Goal: Task Accomplishment & Management: Manage account settings

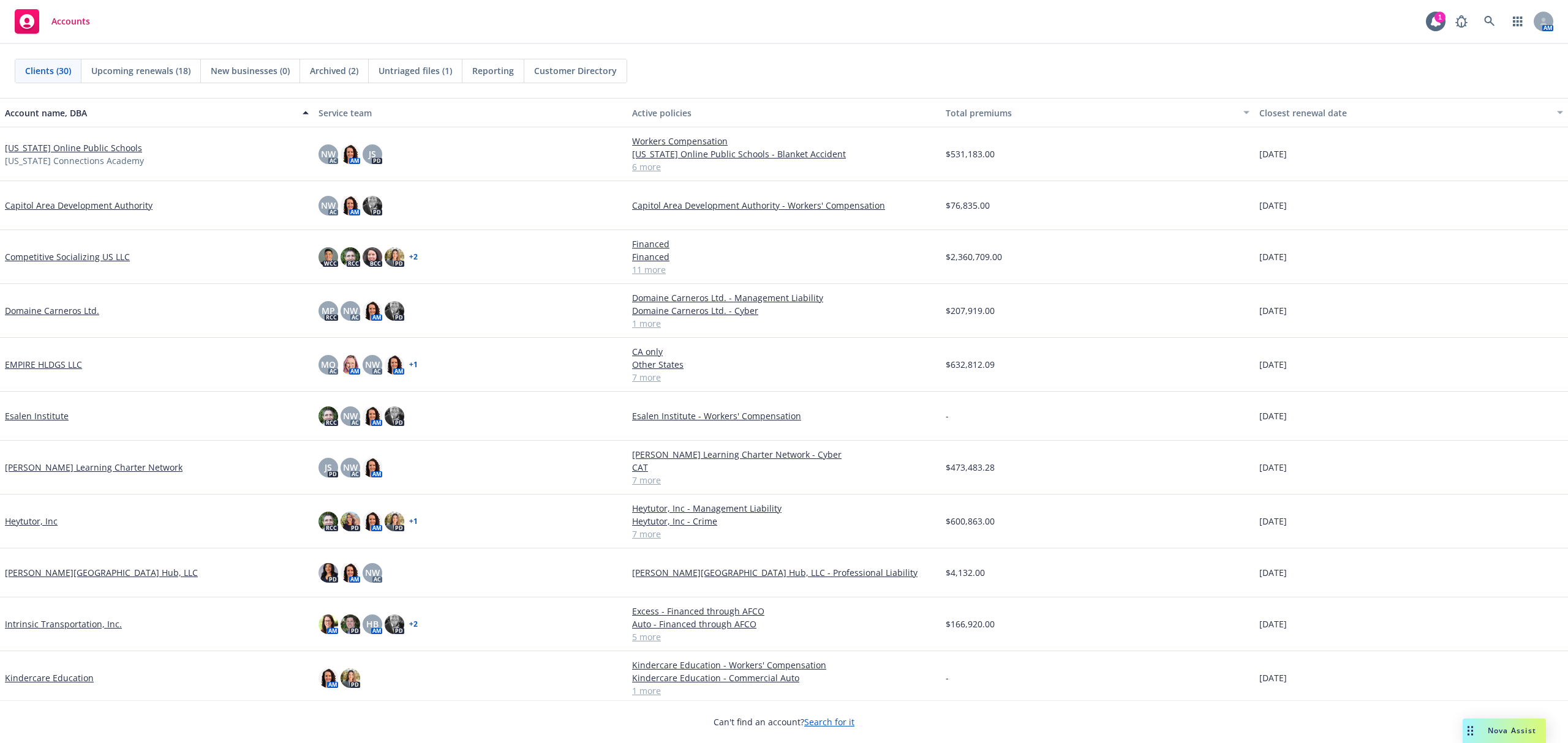
click at [76, 258] on link "Competitive Socializing US LLC" at bounding box center [67, 257] width 125 height 13
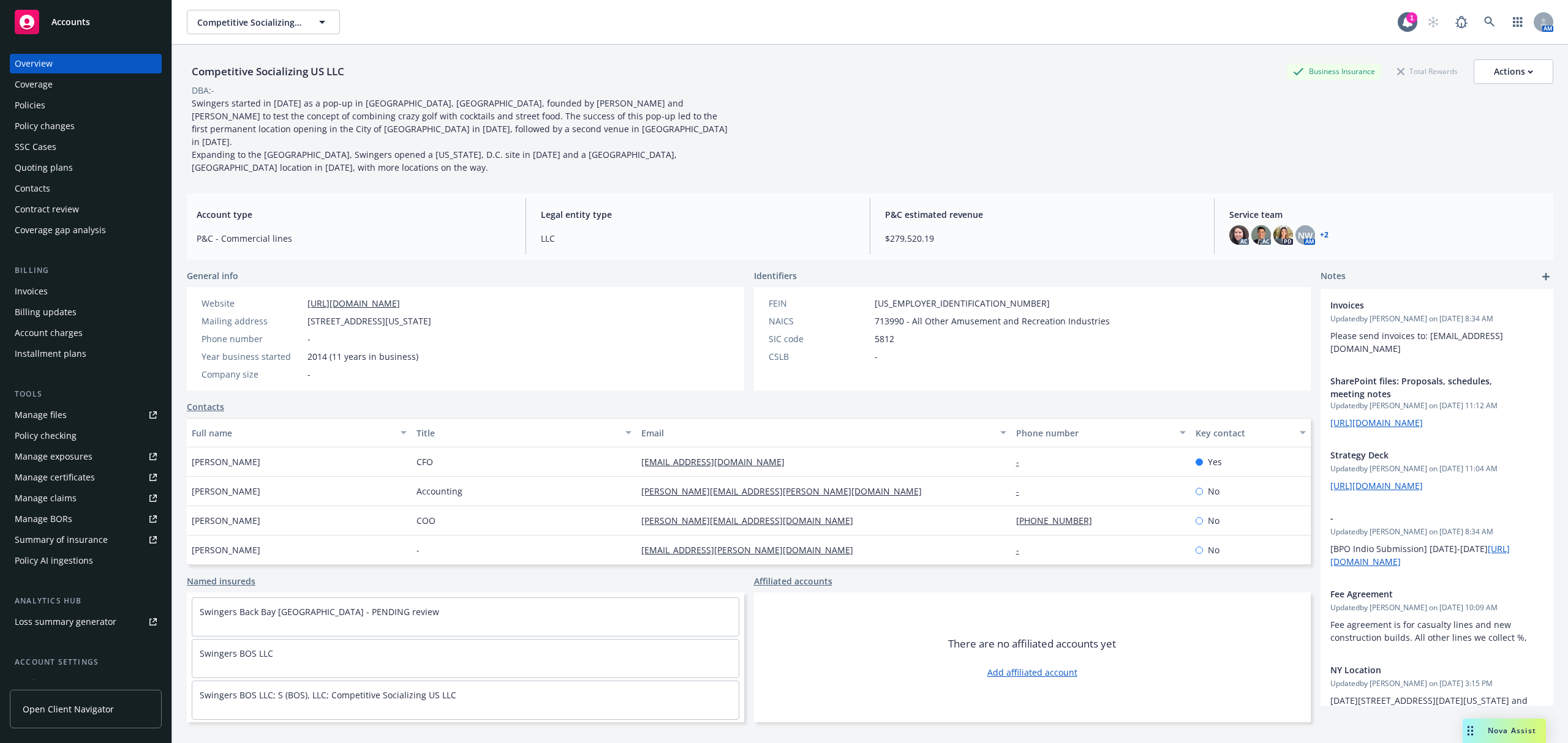
click at [62, 337] on div "Account charges" at bounding box center [49, 333] width 68 height 20
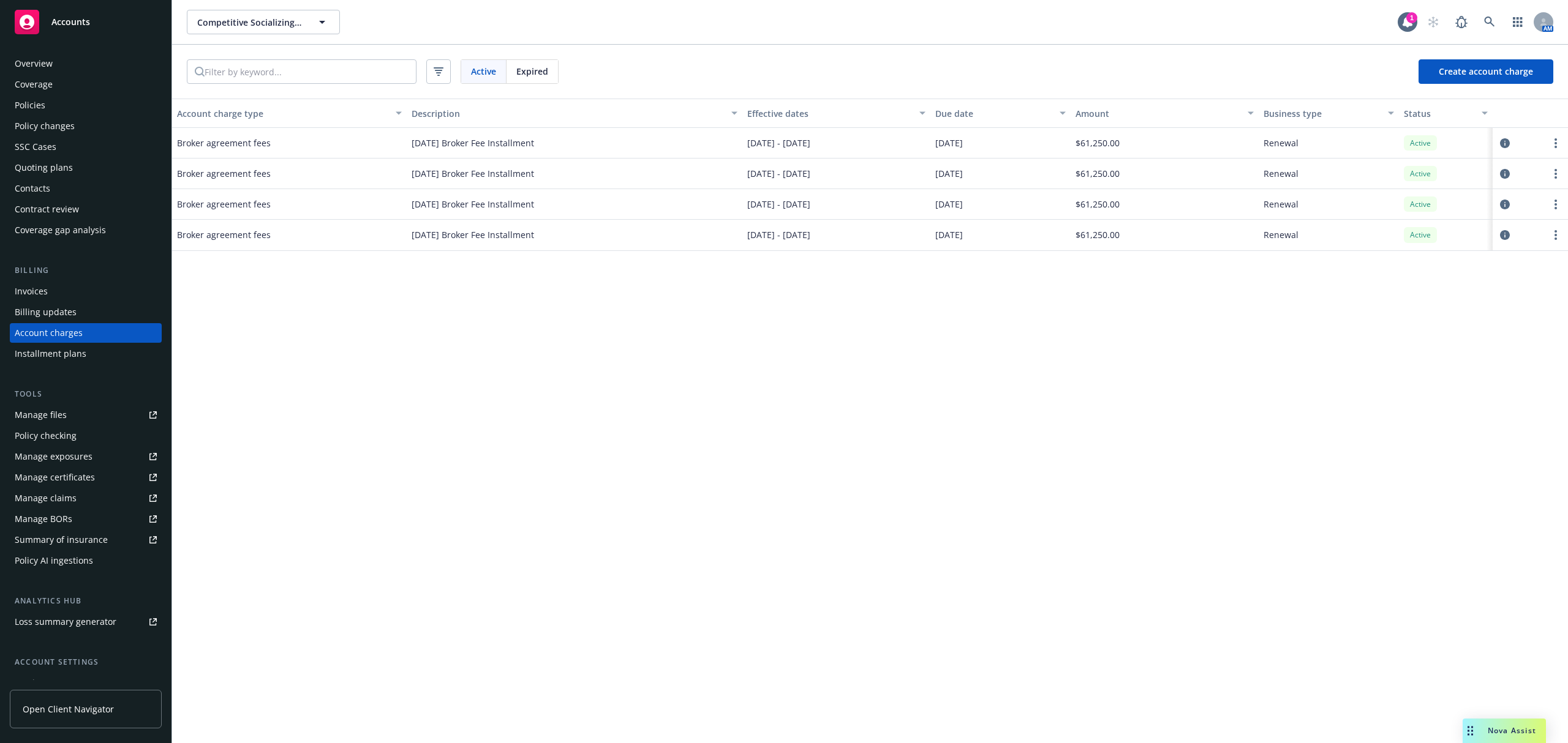
click at [44, 294] on div "Invoices" at bounding box center [31, 291] width 33 height 20
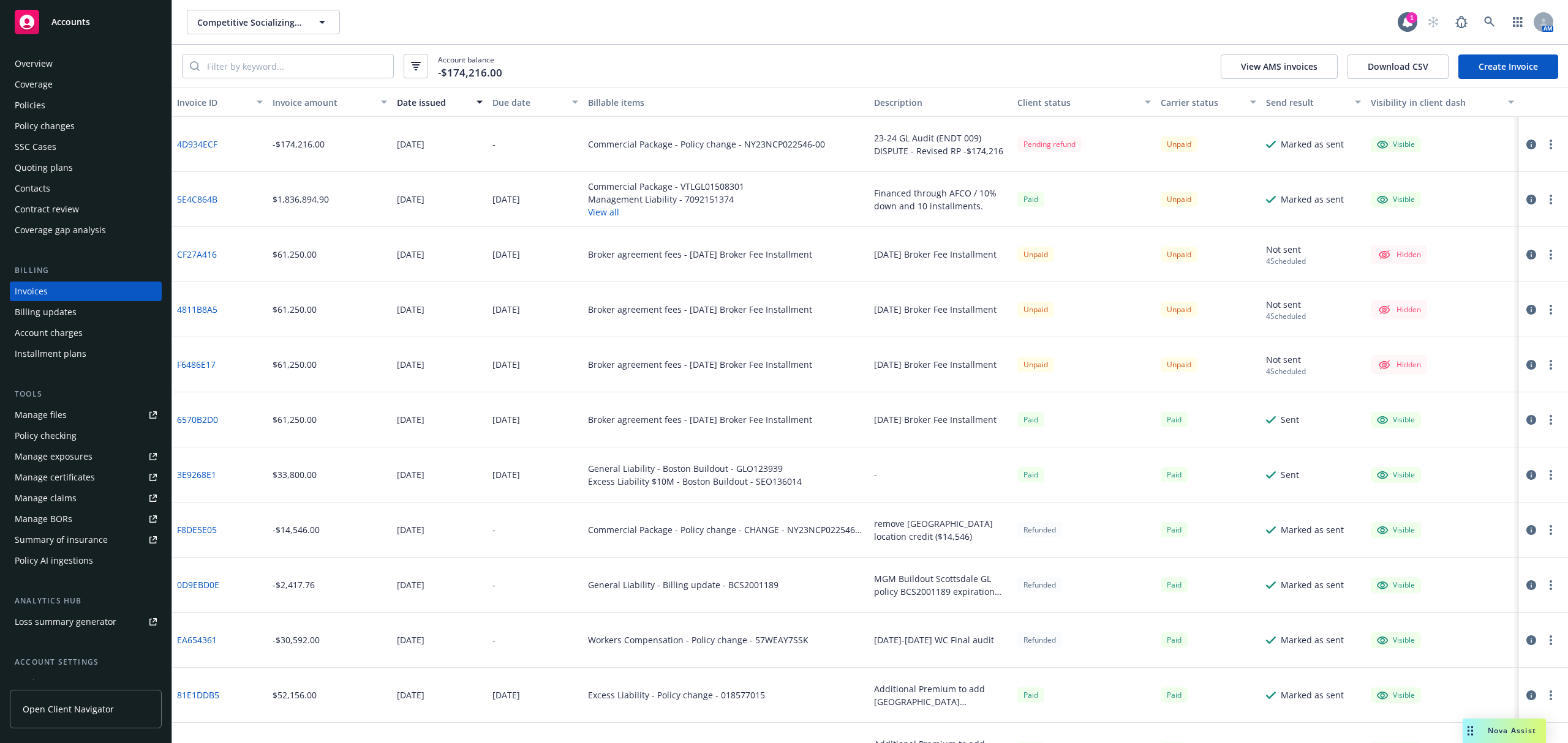
click at [1175, 365] on icon "button" at bounding box center [1530, 364] width 9 height 9
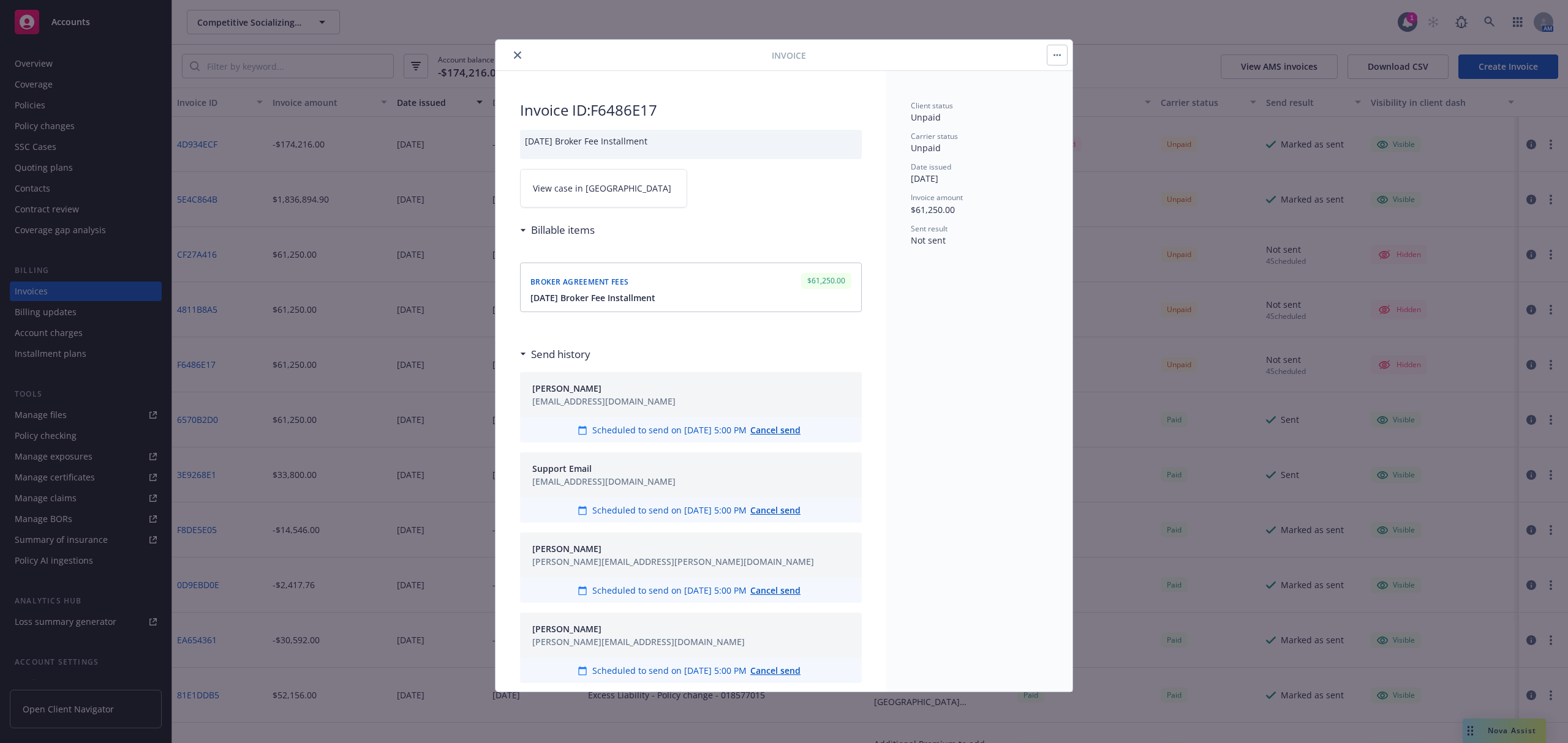
click at [517, 54] on icon "close" at bounding box center [518, 55] width 8 height 8
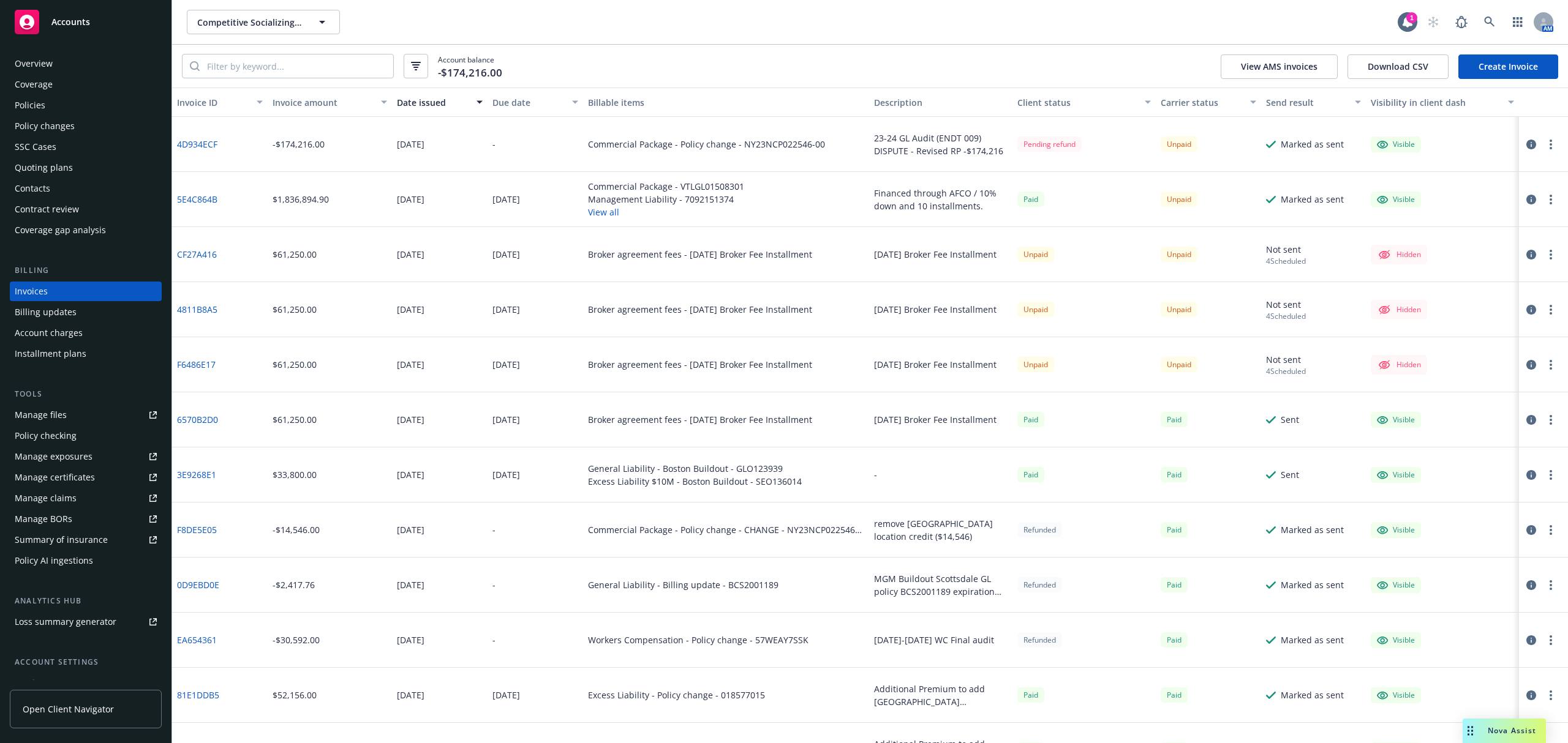
click at [54, 123] on div "Policy changes" at bounding box center [45, 126] width 60 height 20
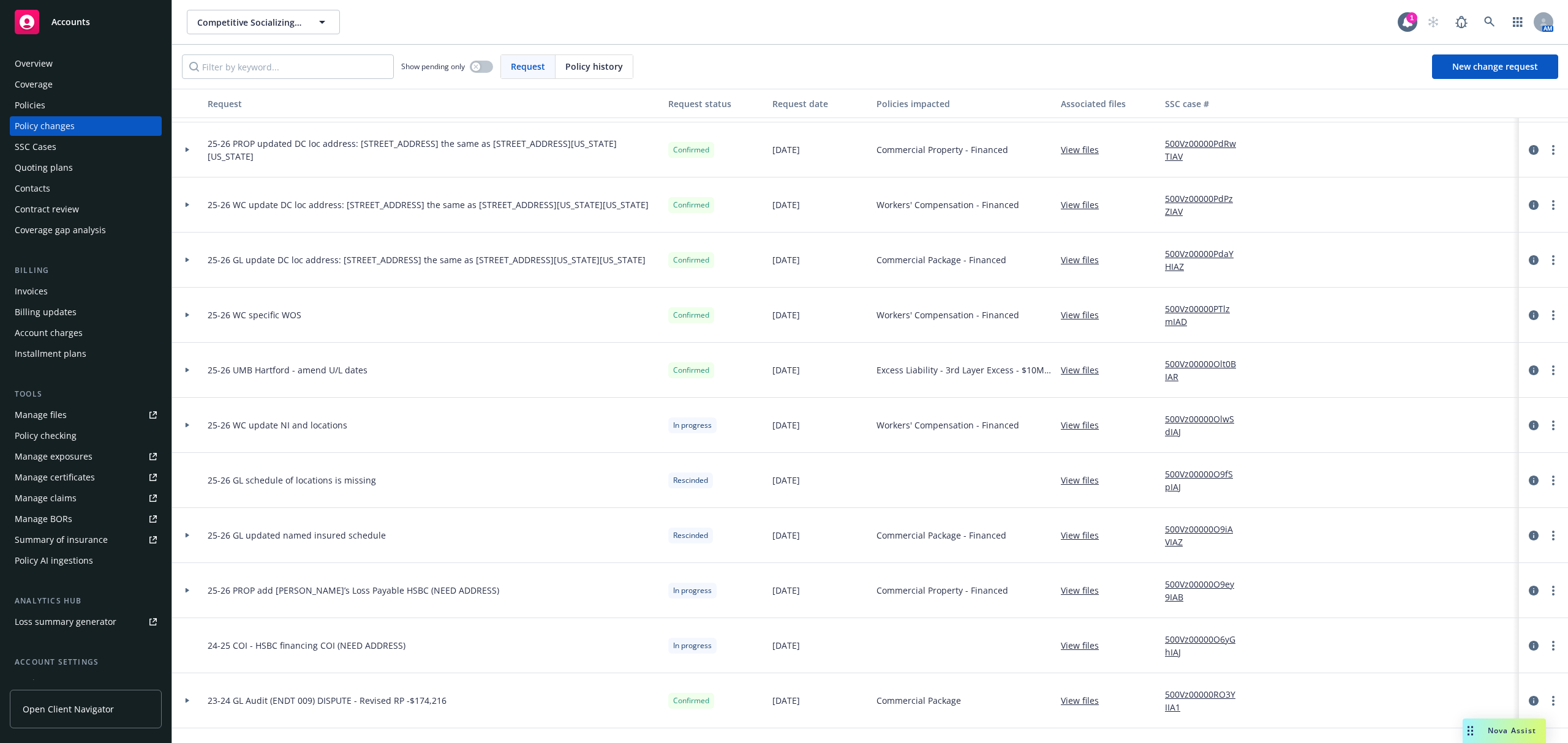
scroll to position [408, 0]
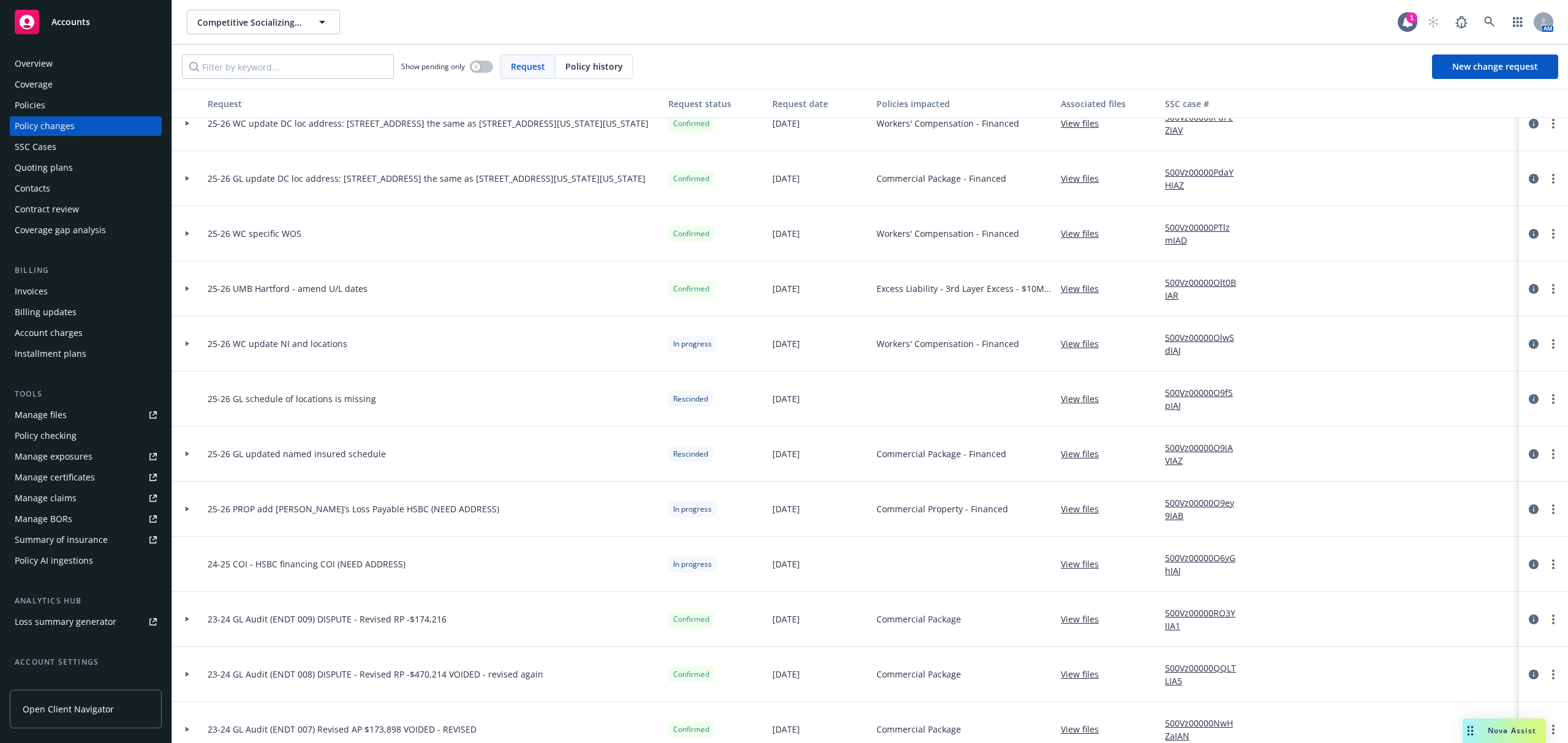
click at [1066, 557] on link "View files" at bounding box center [1084, 620] width 48 height 13
click at [39, 285] on div "Invoices" at bounding box center [31, 291] width 33 height 20
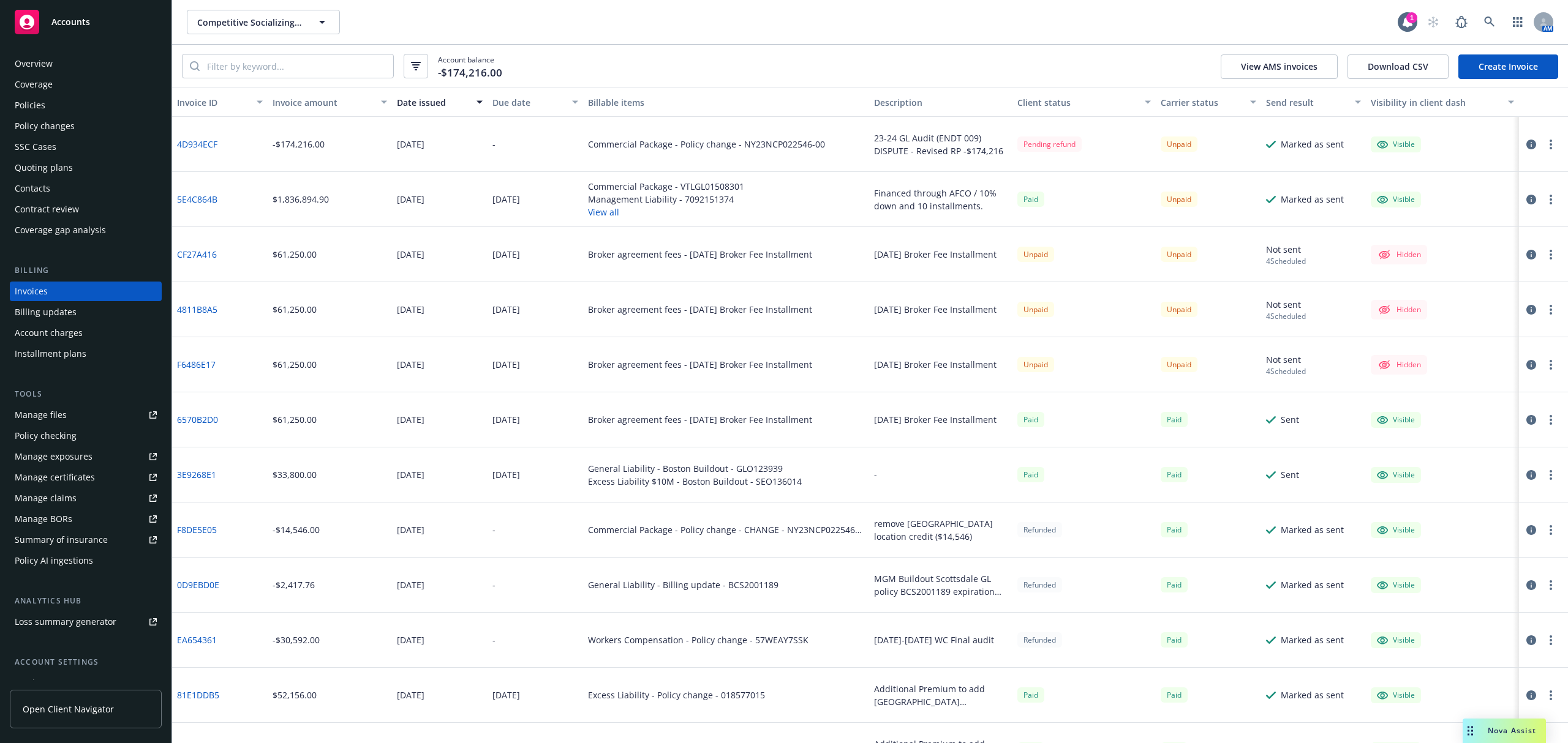
click at [1175, 365] on icon "button" at bounding box center [1530, 364] width 9 height 9
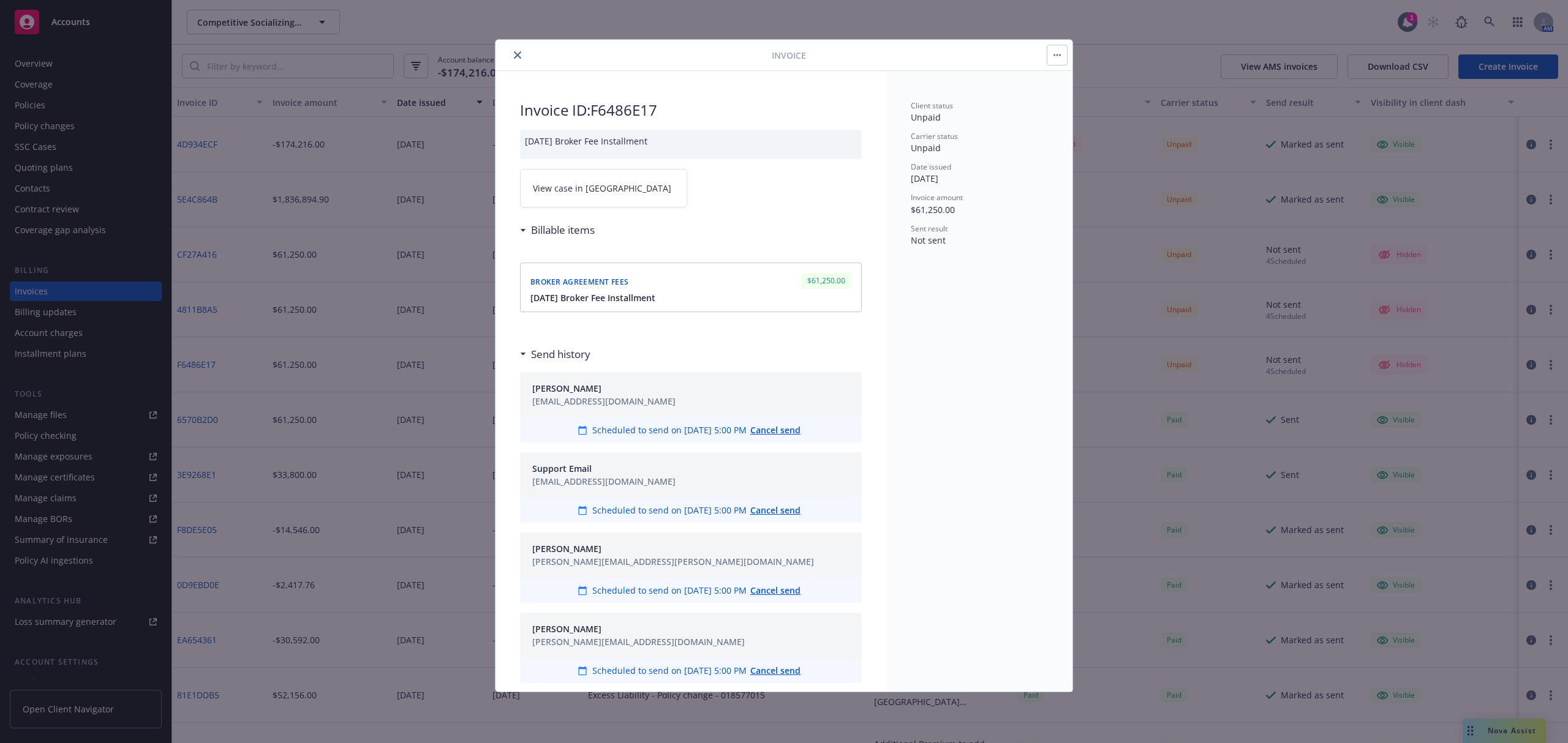
click at [508, 54] on div at bounding box center [636, 55] width 272 height 15
click at [517, 53] on icon "close" at bounding box center [518, 55] width 8 height 8
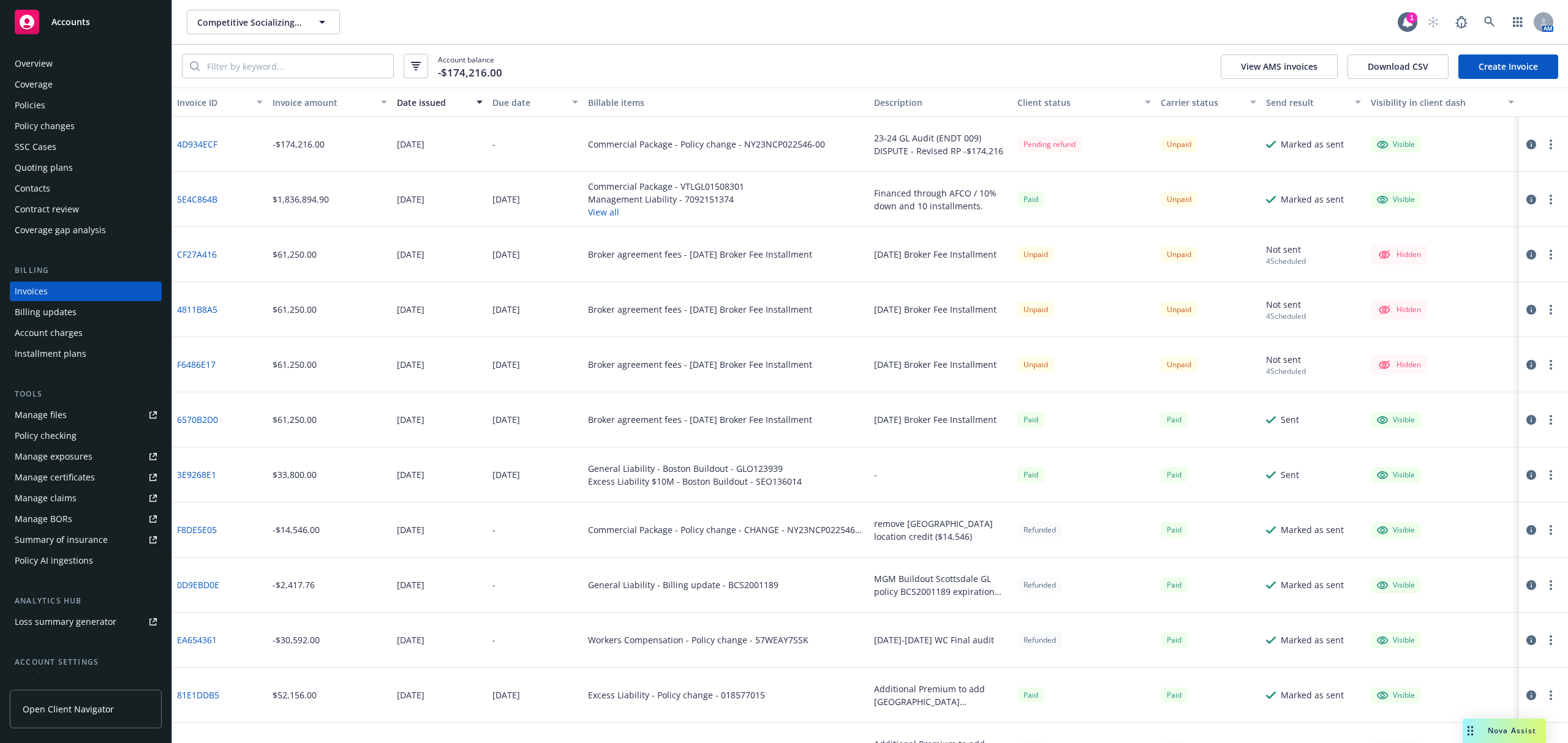
click at [1175, 365] on button "button" at bounding box center [1551, 365] width 15 height 15
click at [1175, 388] on link "Edit invoice" at bounding box center [1467, 390] width 156 height 24
click at [82, 21] on span "Accounts" at bounding box center [70, 22] width 39 height 9
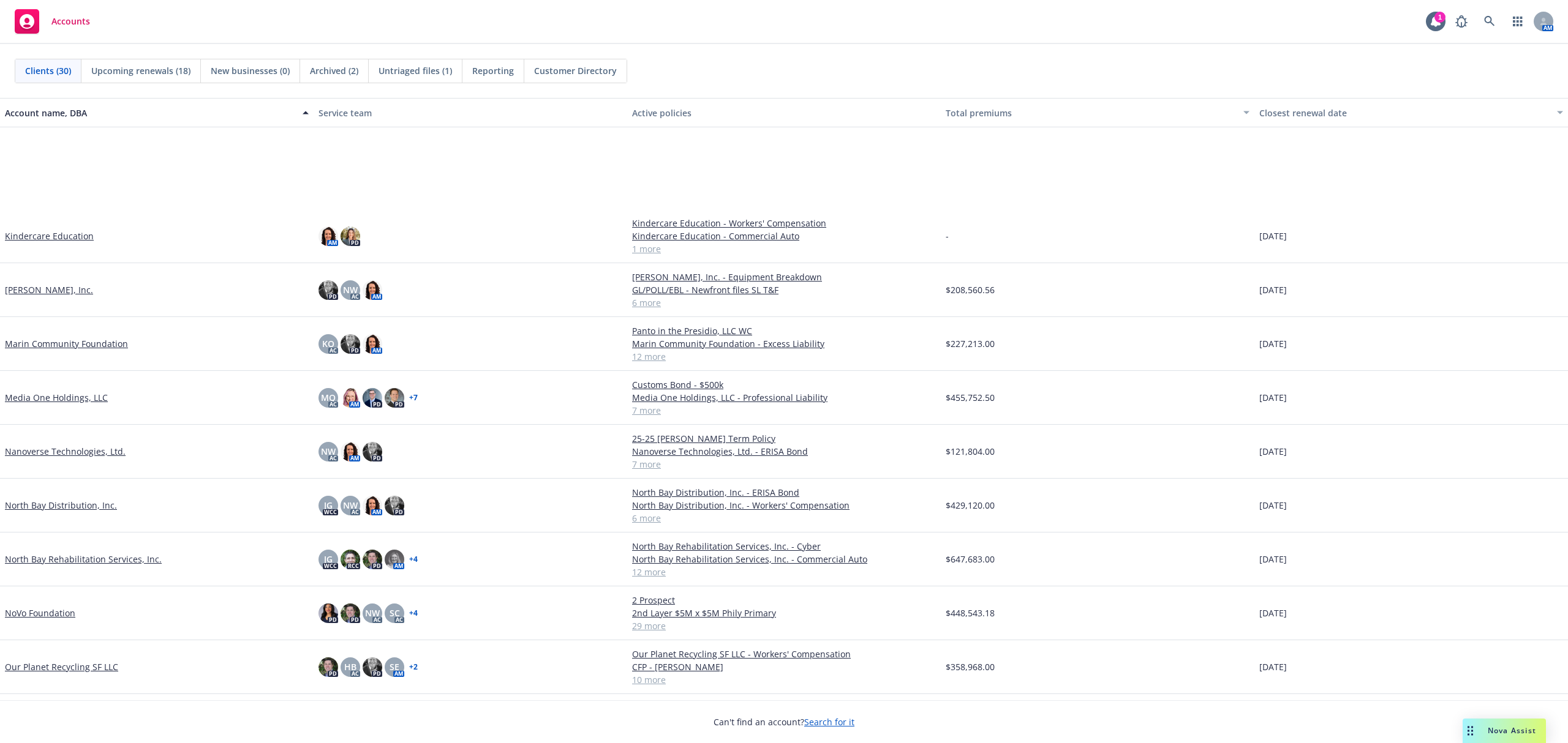
scroll to position [571, 0]
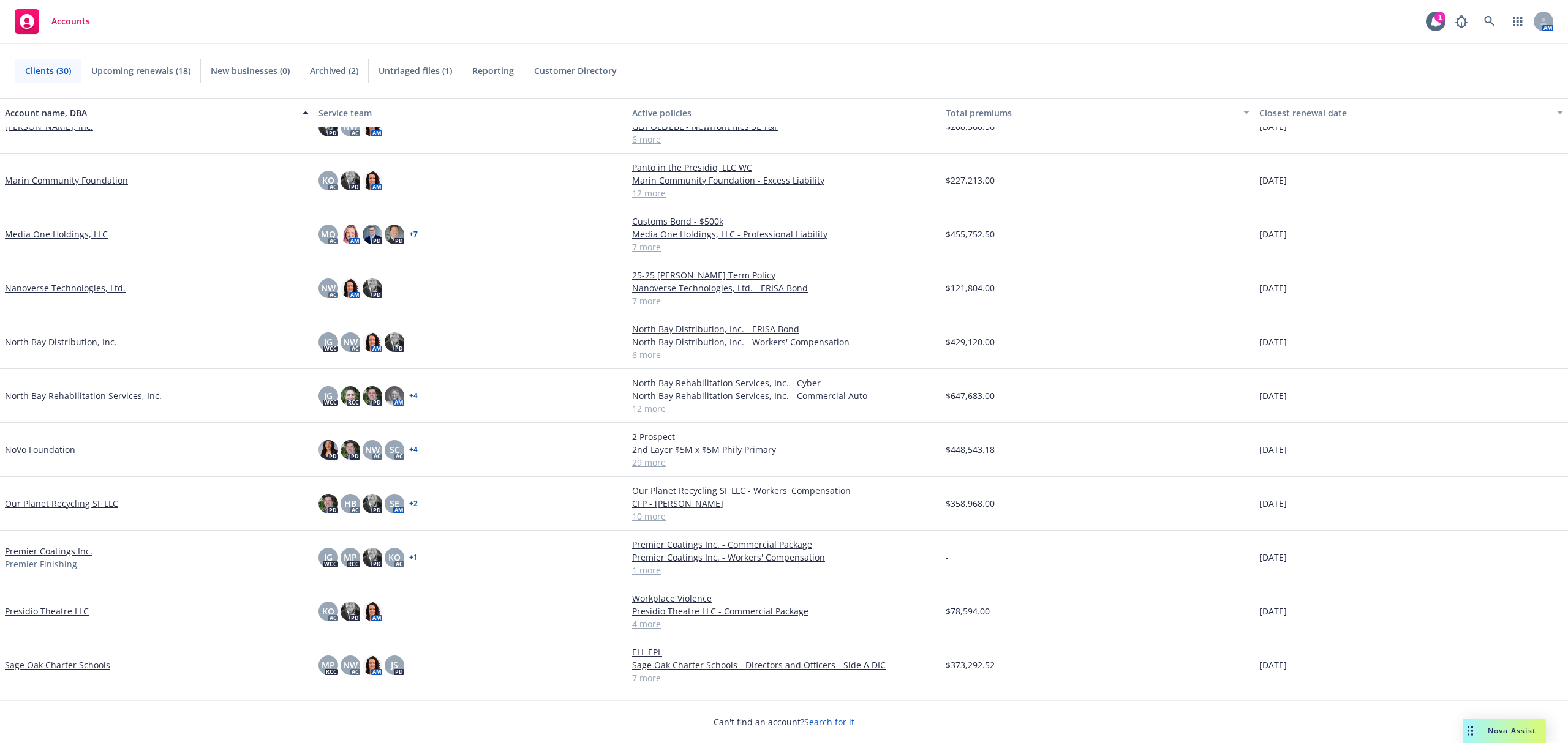
click at [21, 451] on link "NoVo Foundation" at bounding box center [39, 450] width 70 height 13
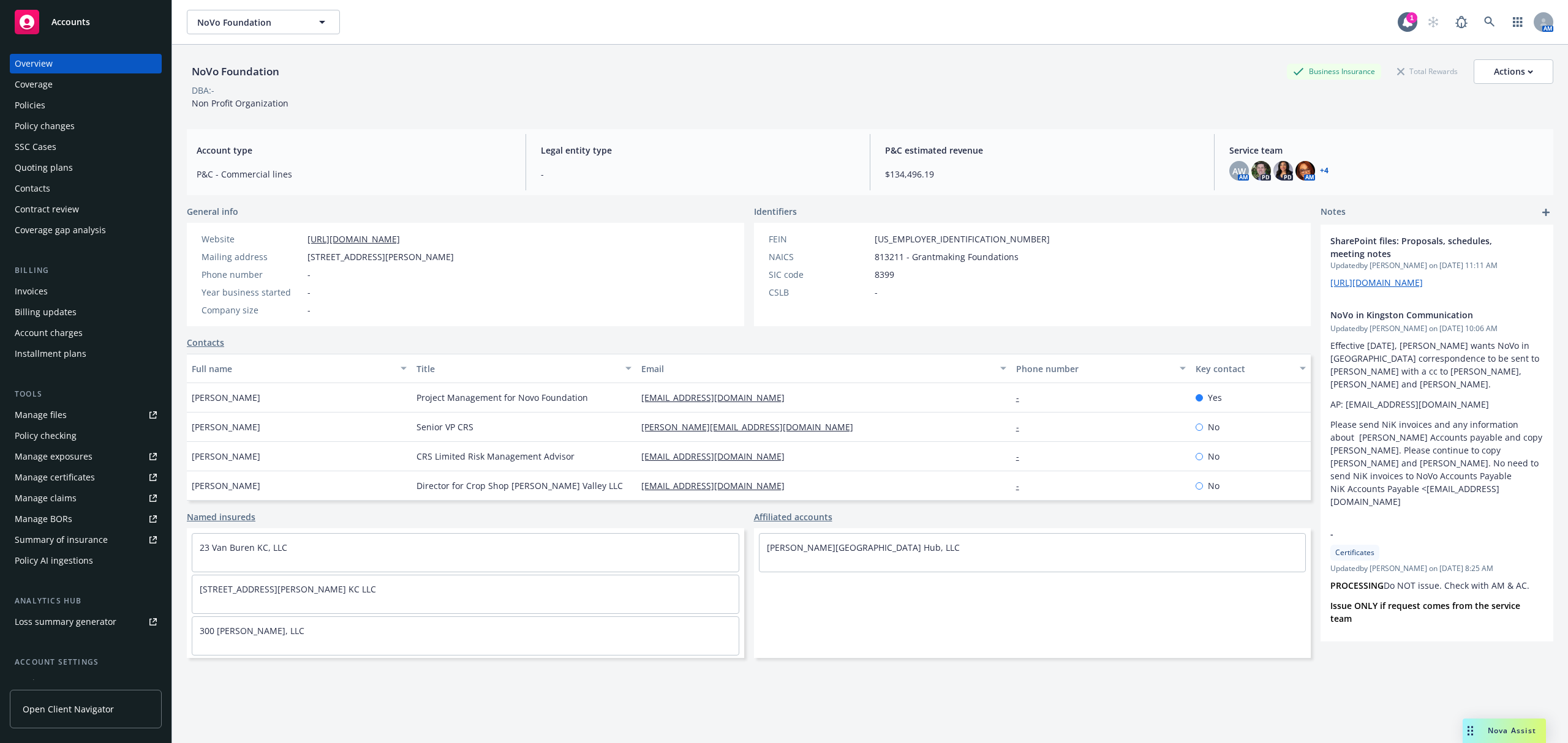
click at [32, 109] on div "Policies" at bounding box center [30, 105] width 31 height 20
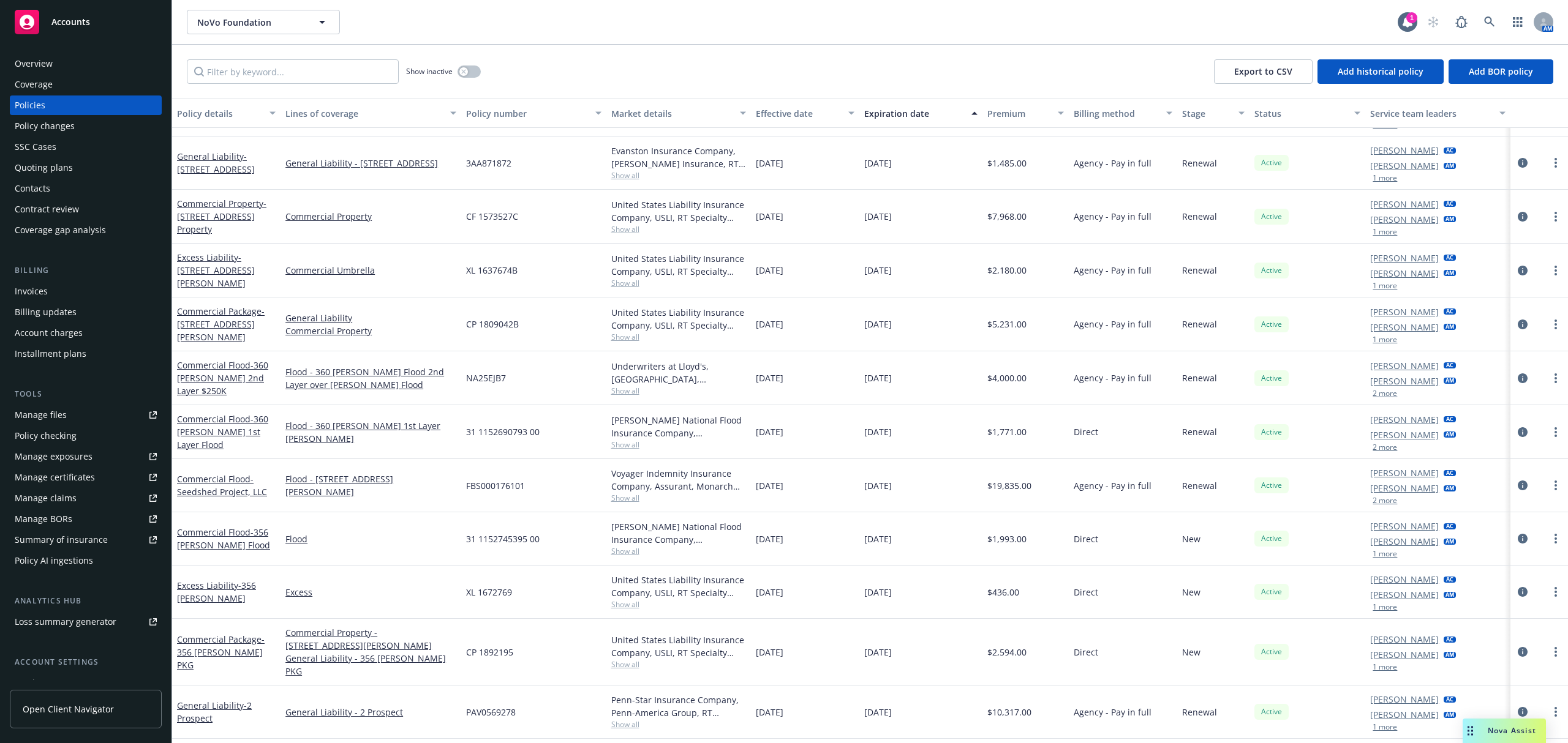
scroll to position [490, 0]
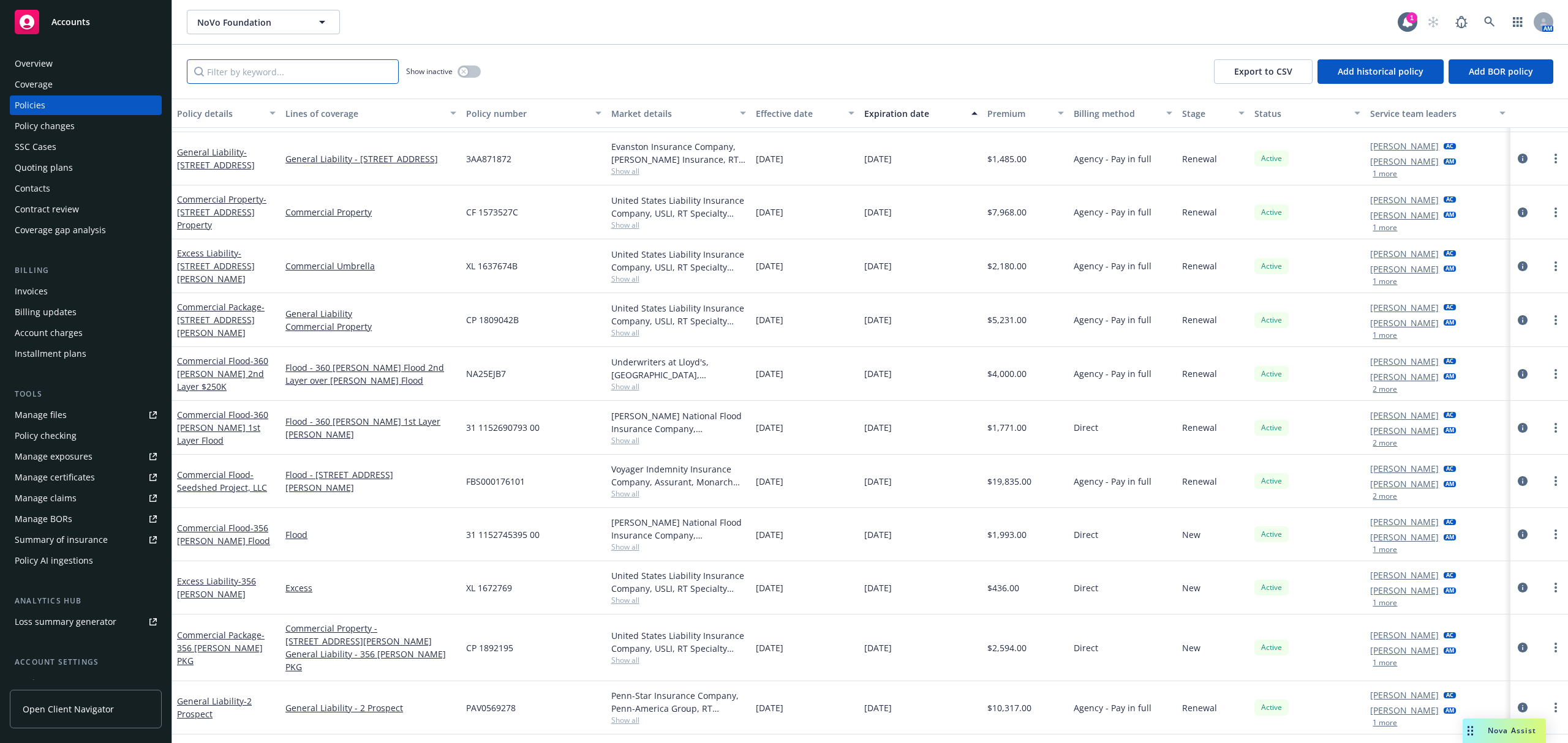
click at [295, 77] on input "Filter by keyword..." at bounding box center [293, 71] width 212 height 24
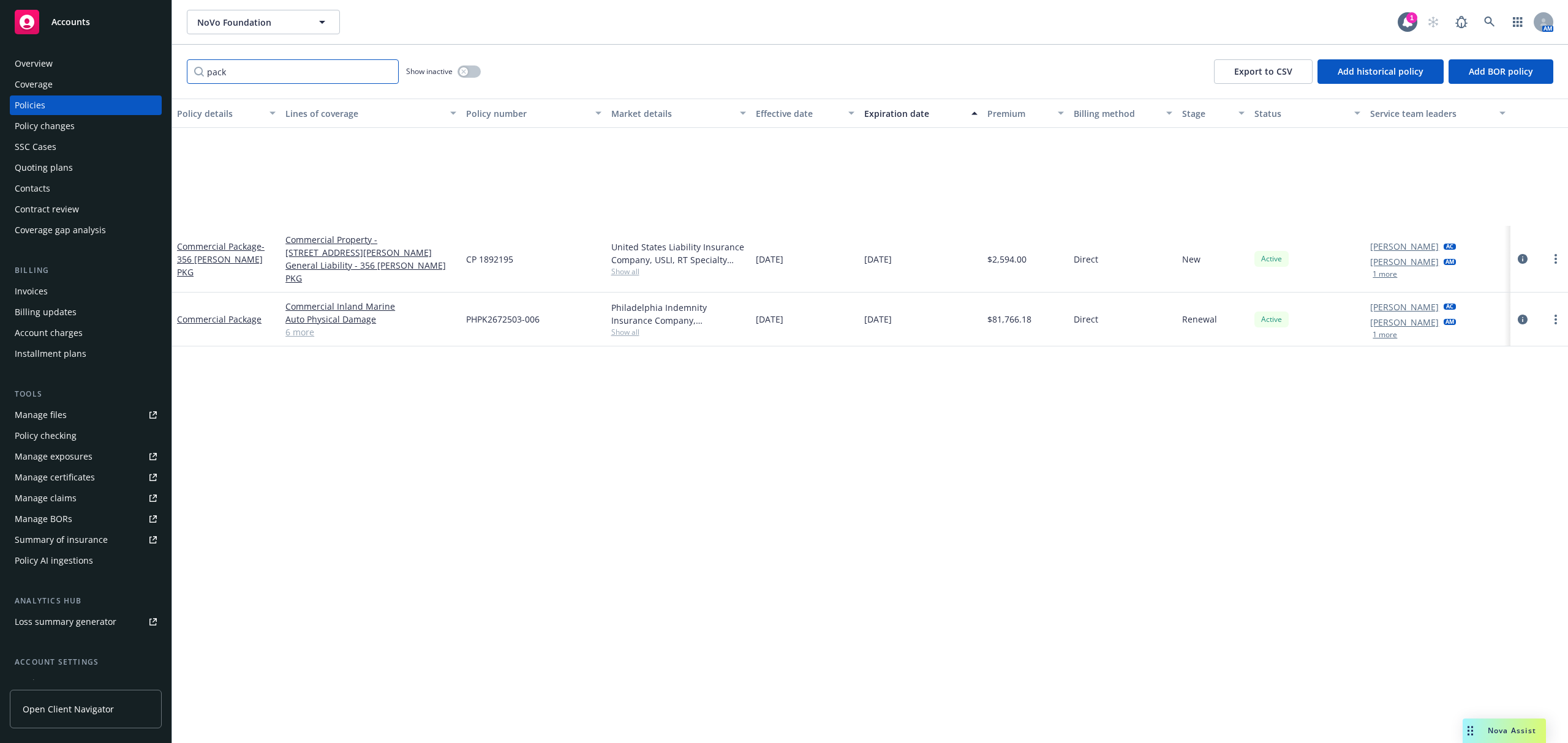
type input "pack"
click at [291, 326] on link "6 more" at bounding box center [371, 333] width 171 height 13
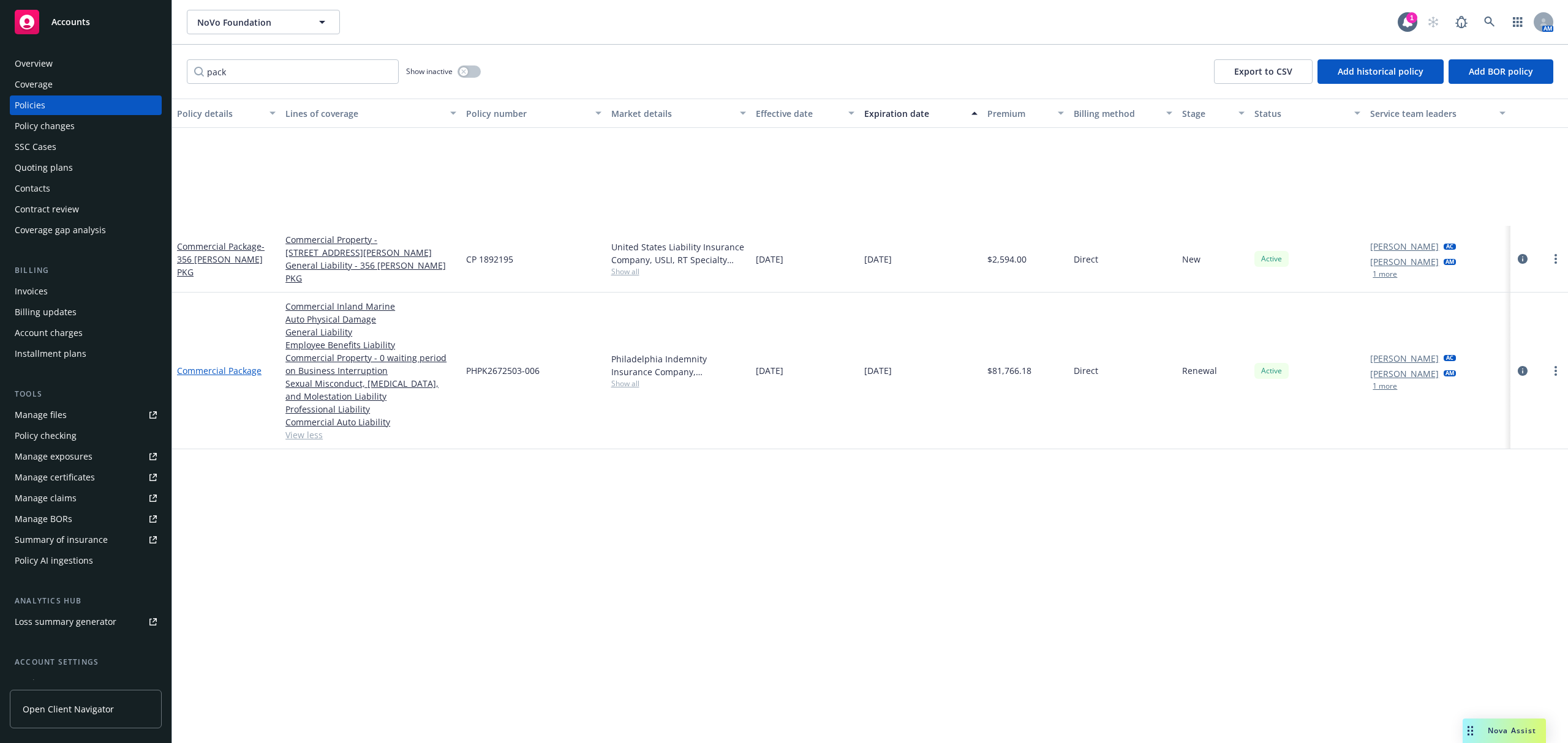
click at [214, 365] on link "Commercial Package" at bounding box center [219, 371] width 85 height 11
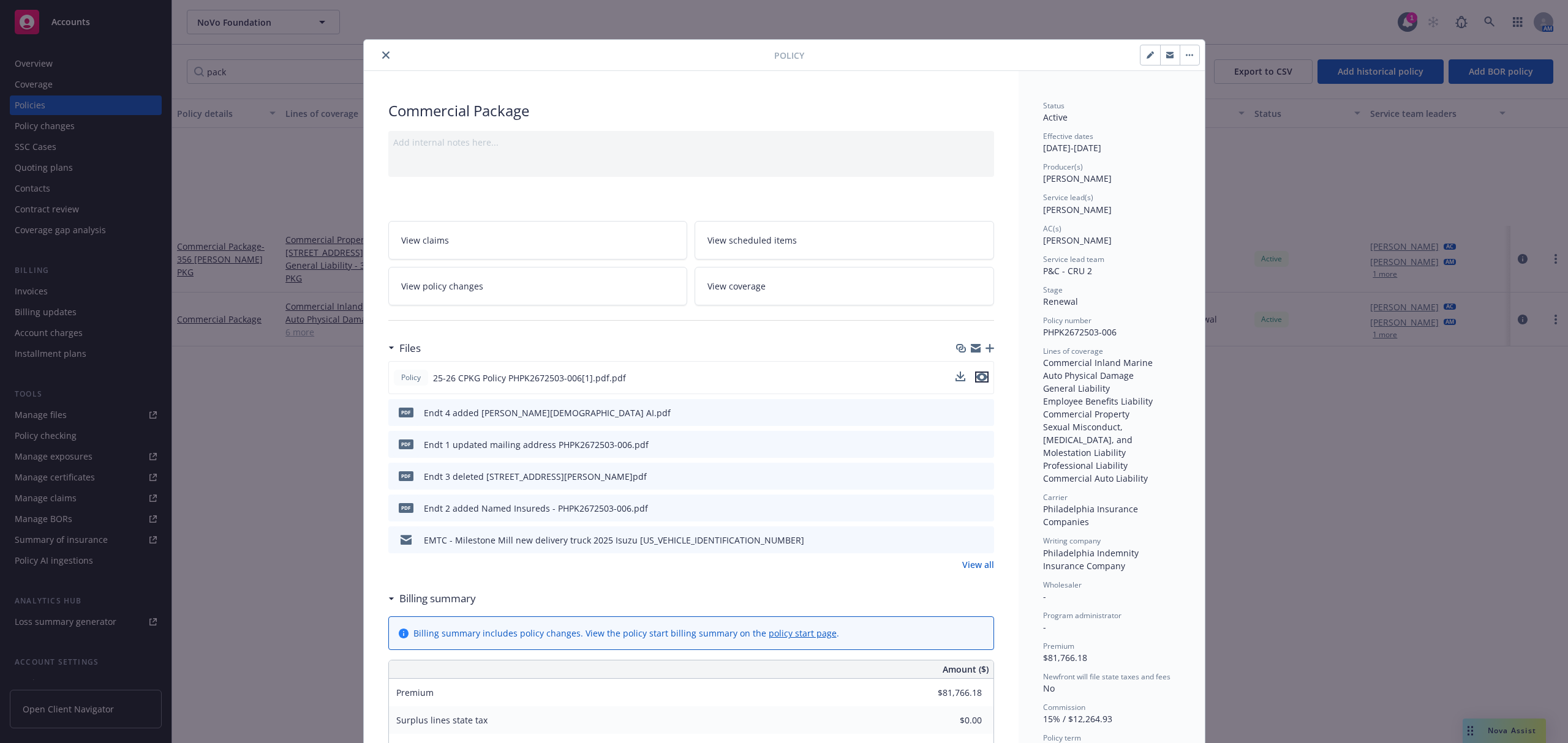
click at [976, 379] on icon "preview file" at bounding box center [982, 377] width 11 height 8
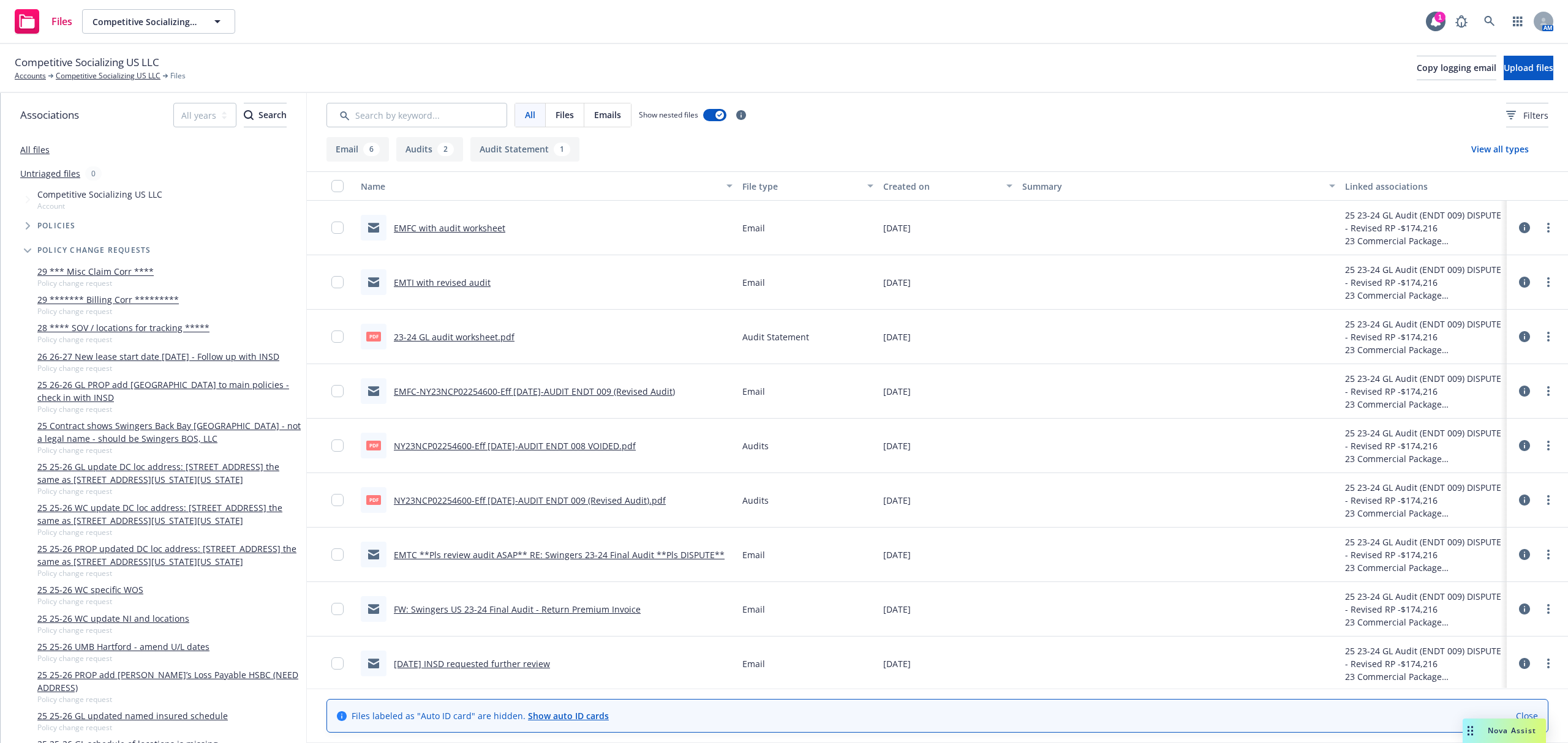
click at [463, 228] on link "EMFC with audit worksheet" at bounding box center [449, 228] width 112 height 11
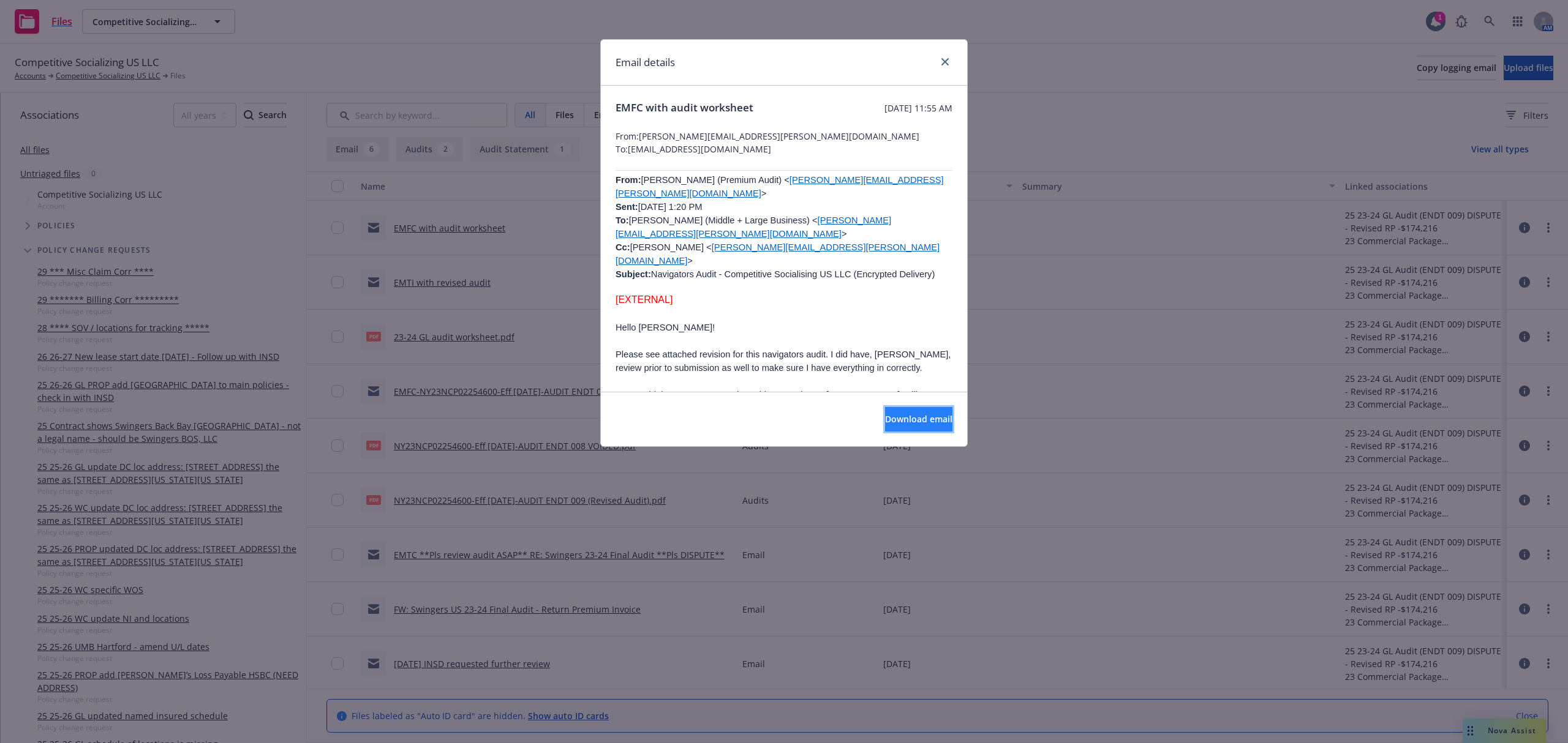
click at [885, 420] on span "Download email" at bounding box center [919, 419] width 68 height 11
click at [900, 422] on span "Download email" at bounding box center [919, 419] width 68 height 11
drag, startPoint x: 944, startPoint y: 61, endPoint x: 965, endPoint y: 60, distance: 21.0
click at [944, 61] on icon "close" at bounding box center [945, 62] width 8 height 8
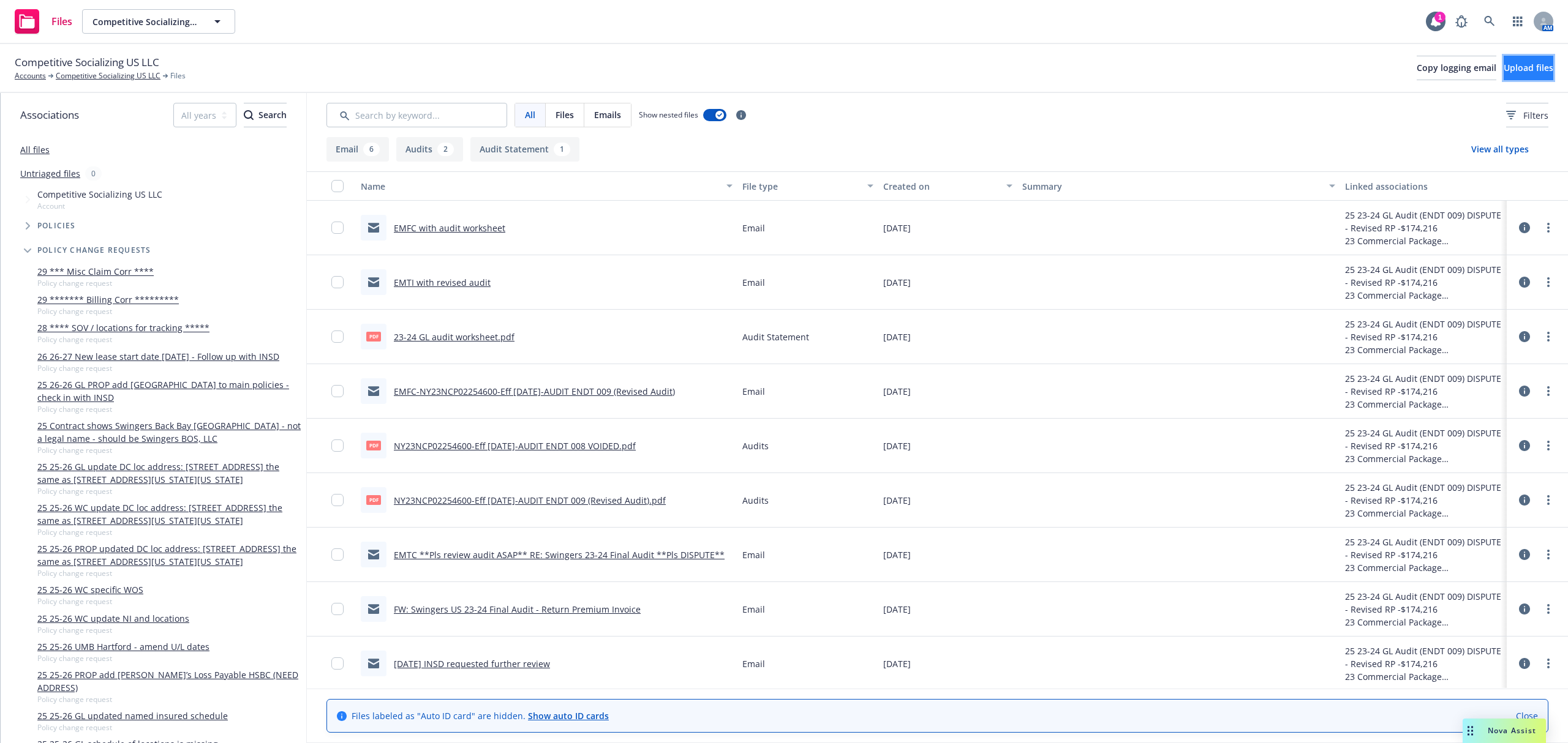
click at [1503, 62] on span "Upload files" at bounding box center [1528, 68] width 50 height 11
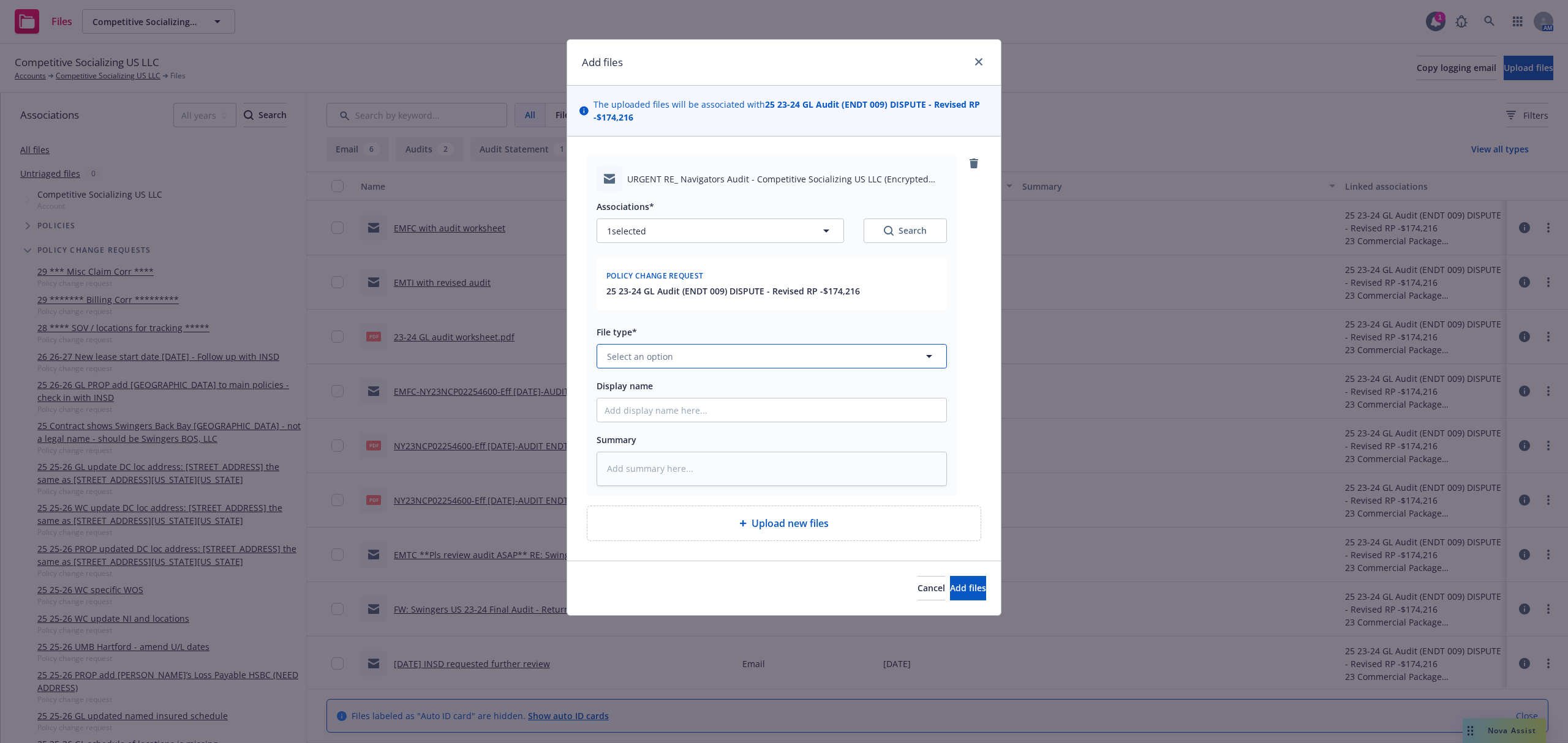
click at [656, 356] on span "Select an option" at bounding box center [640, 357] width 66 height 13
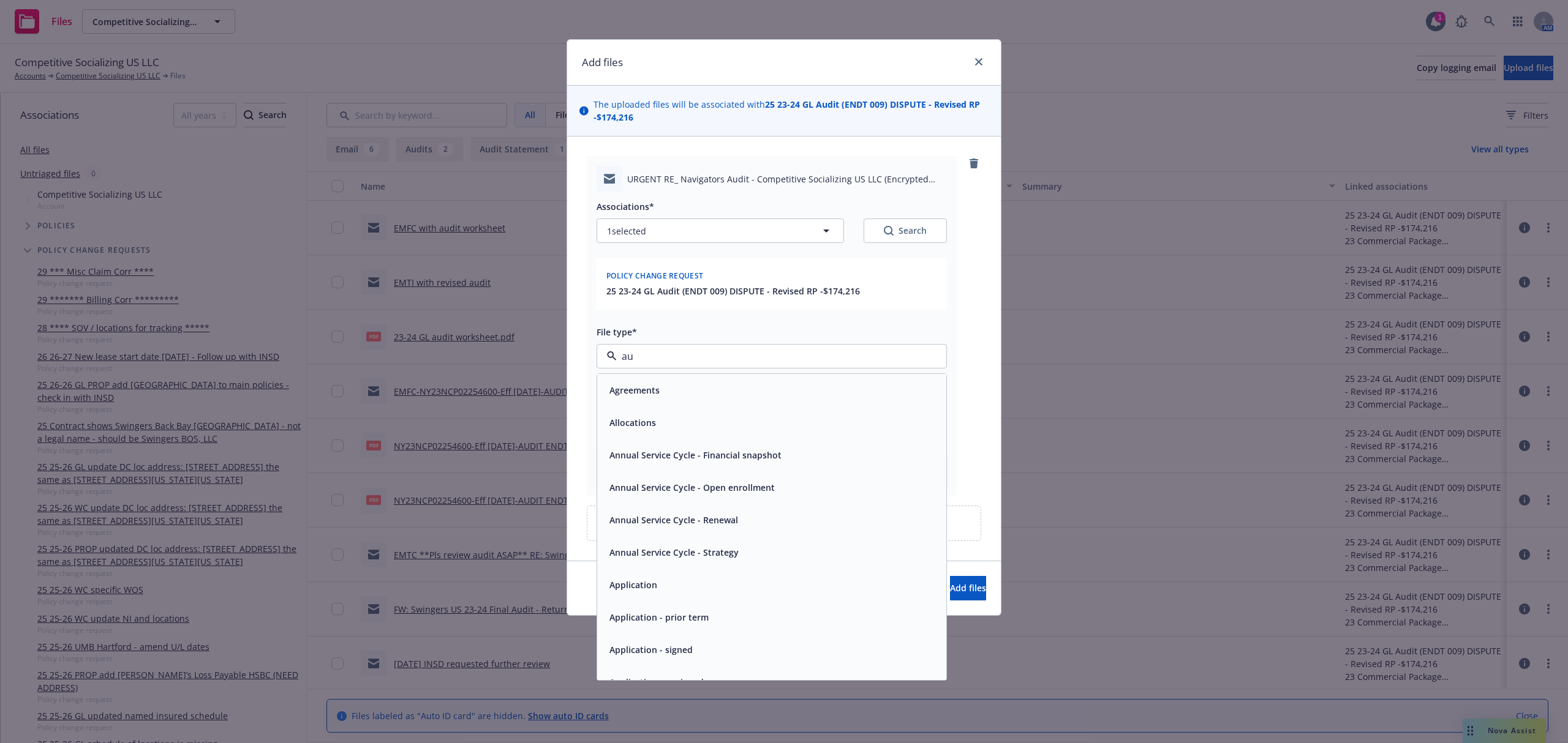
type input "aud"
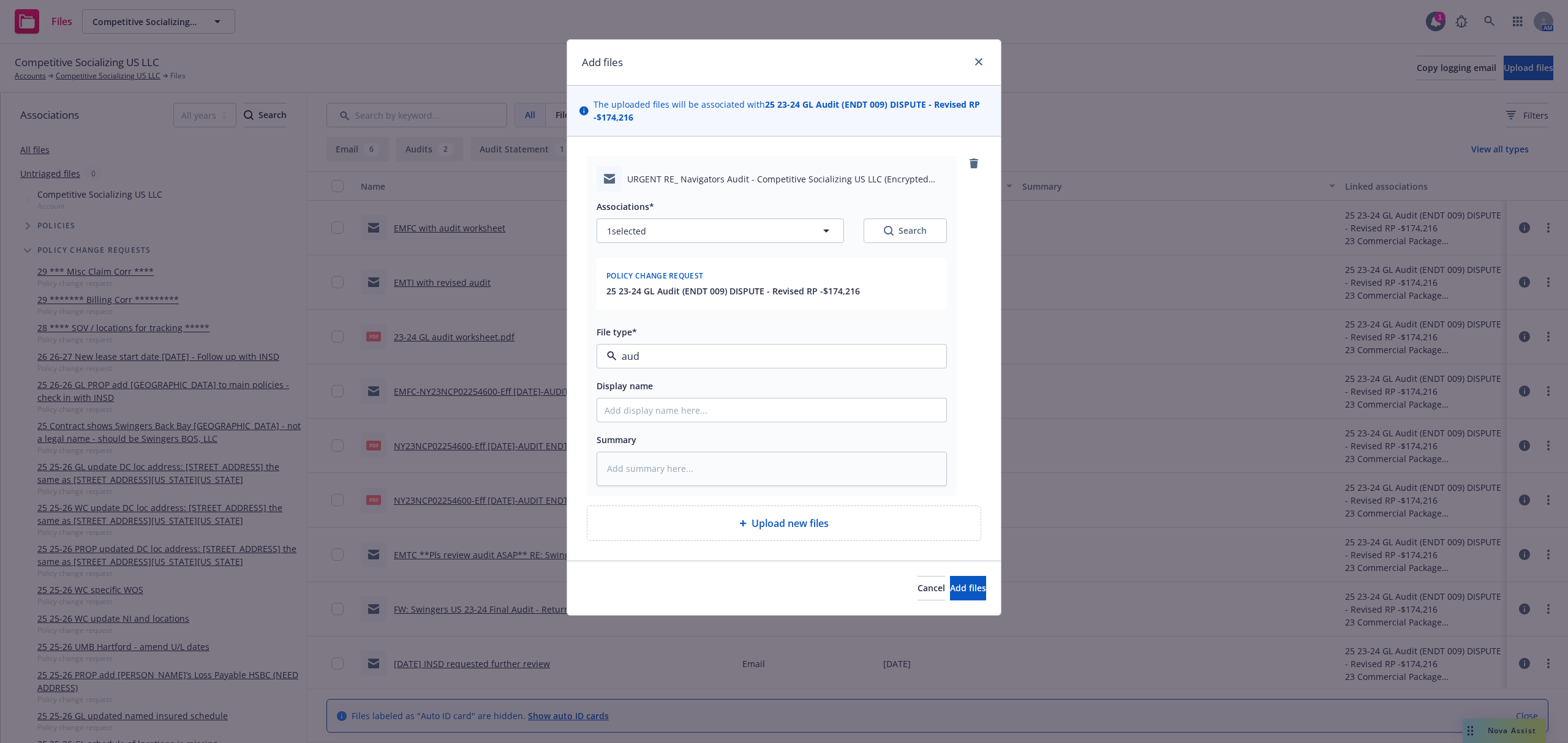
type textarea "x"
type input "2"
type textarea "x"
type input "23"
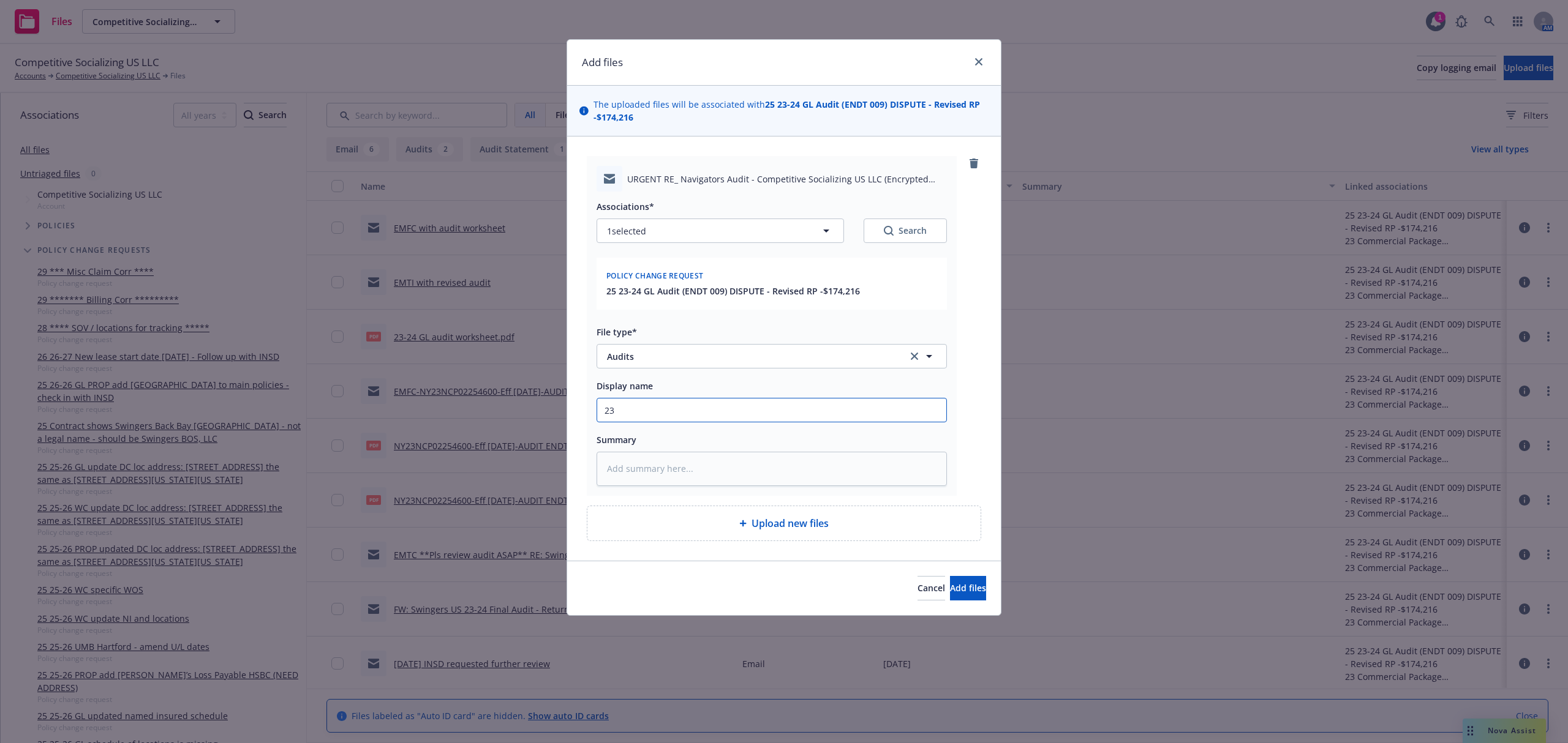
type textarea "x"
type input "23-"
type textarea "x"
type input "23-2"
type textarea "x"
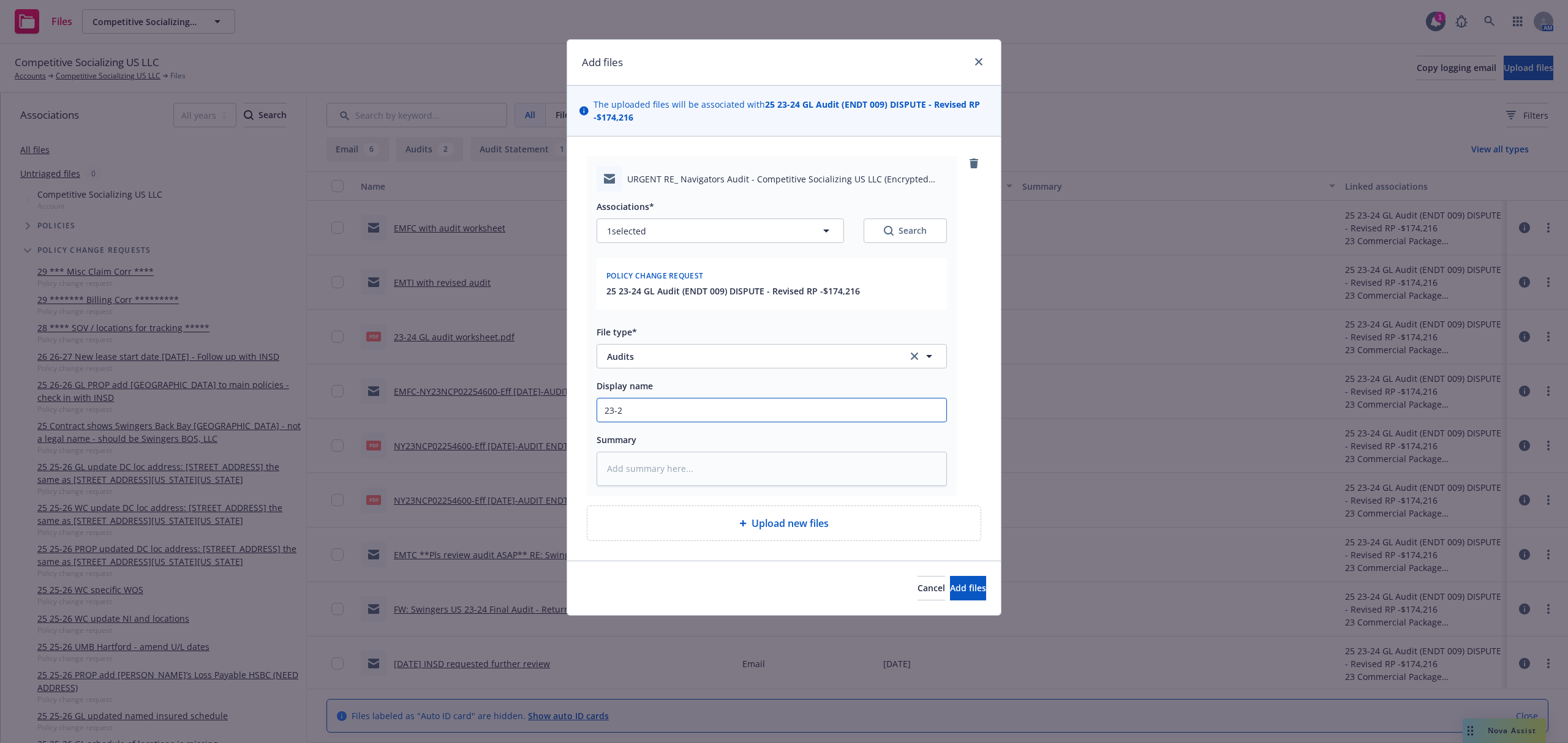
type input "23-24"
type textarea "x"
type input "23-24"
type textarea "x"
type input "23-24 G"
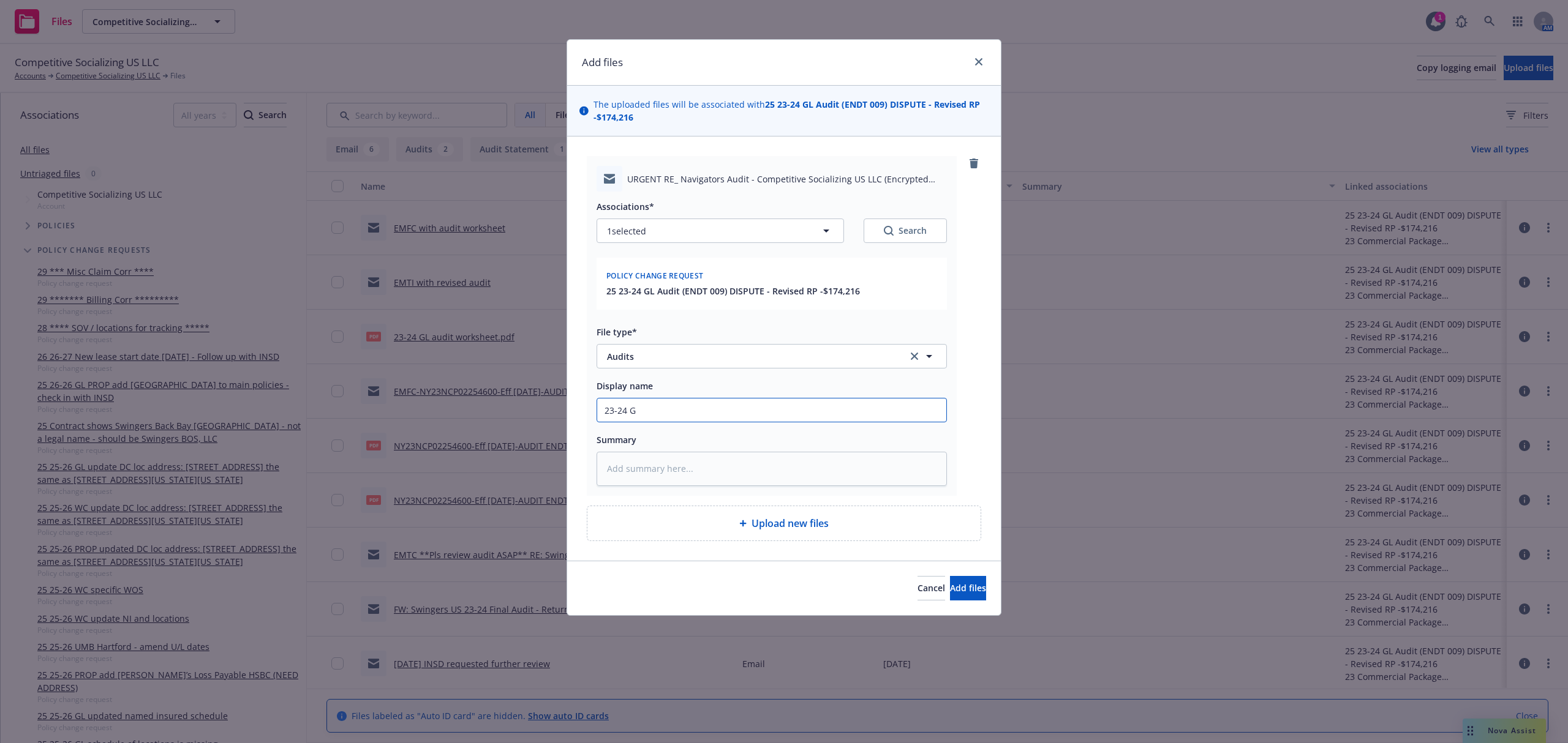
type textarea "x"
type input "23-24 GL"
type textarea "x"
type input "23-24 GL"
type textarea "x"
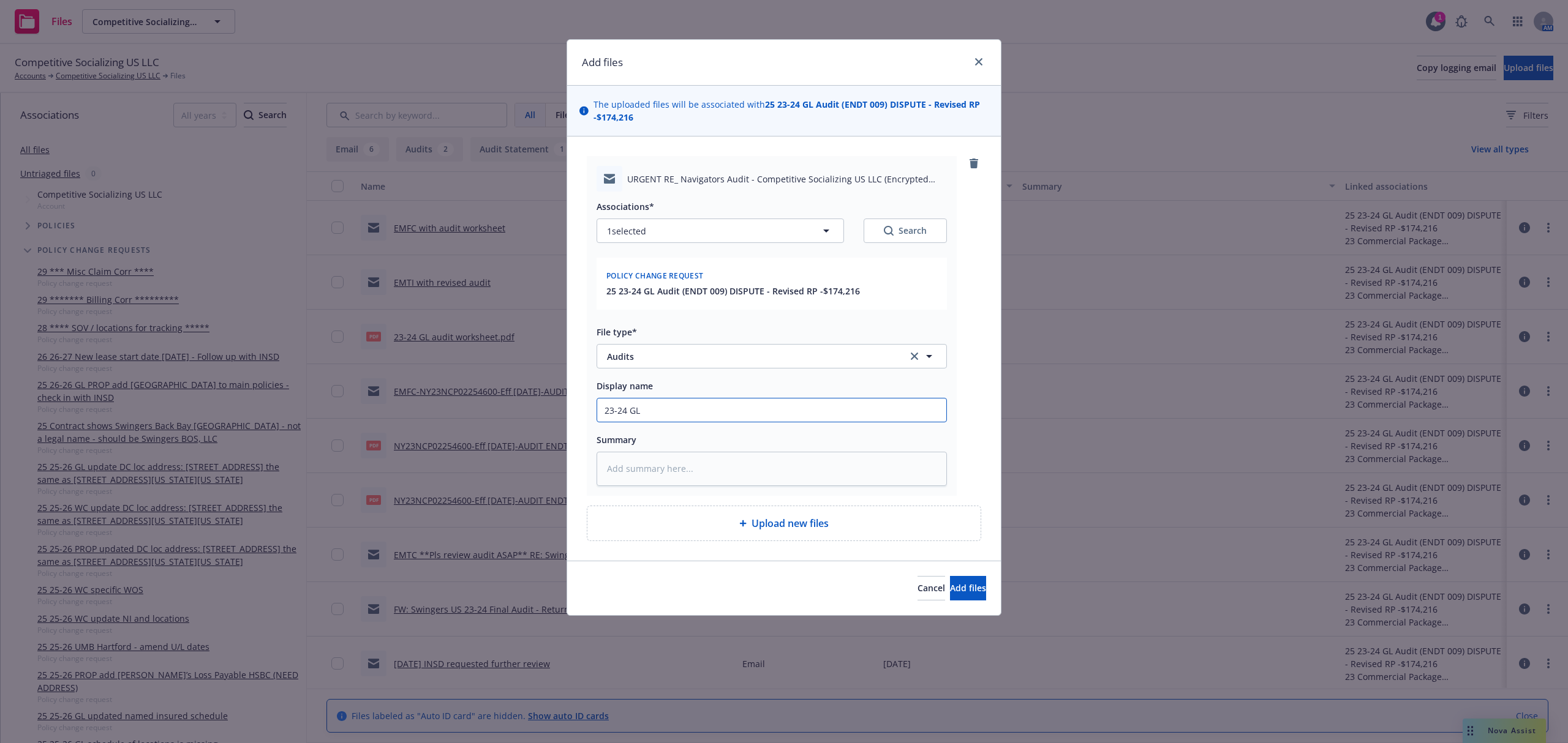
type input "23-24 GL E"
type textarea "x"
type input "23-24 GL EM"
type textarea "x"
type input "23-24 GL EMT"
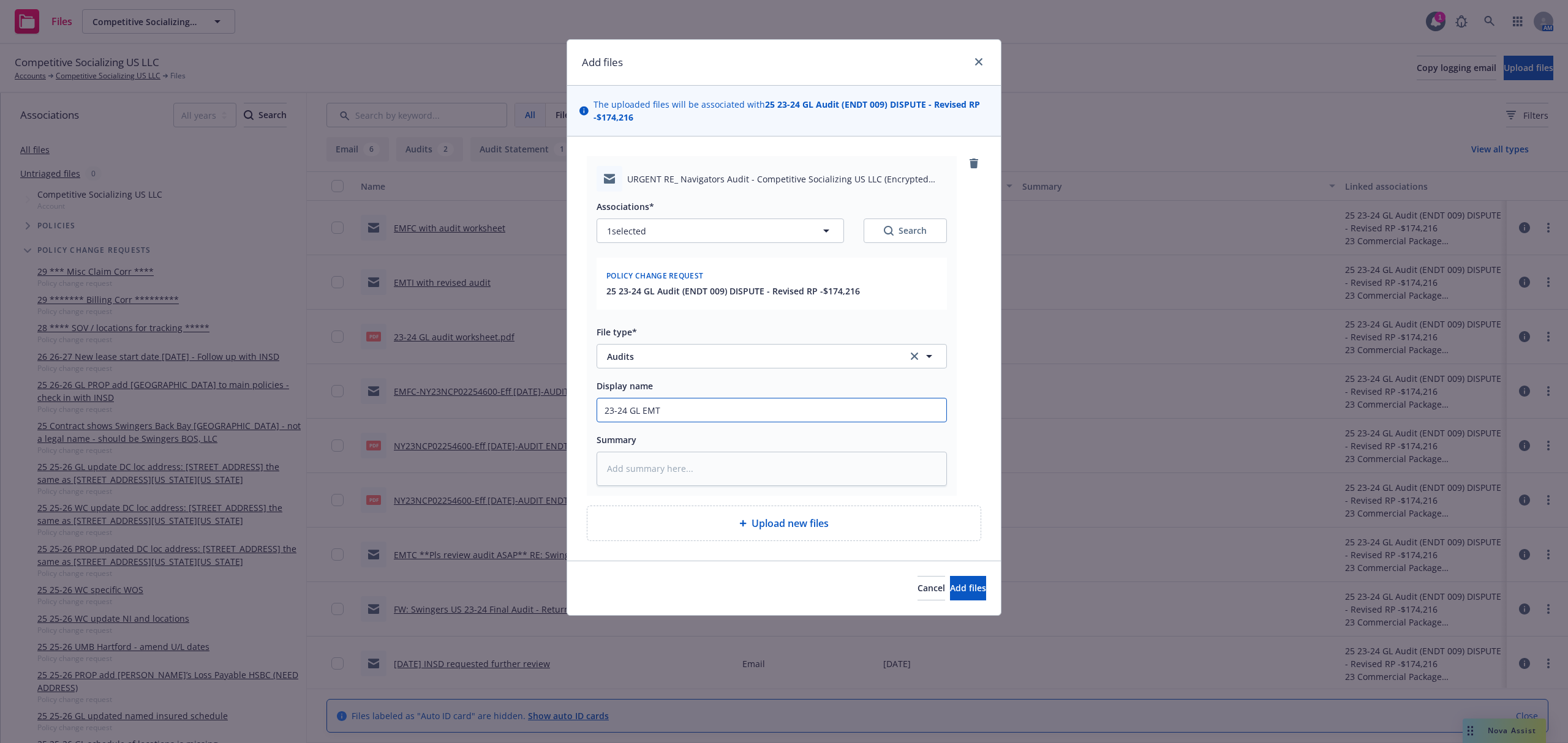
type textarea "x"
type input "23-24 GL EMTC"
type textarea "x"
type input "23-24 GL EMTC"
type textarea "x"
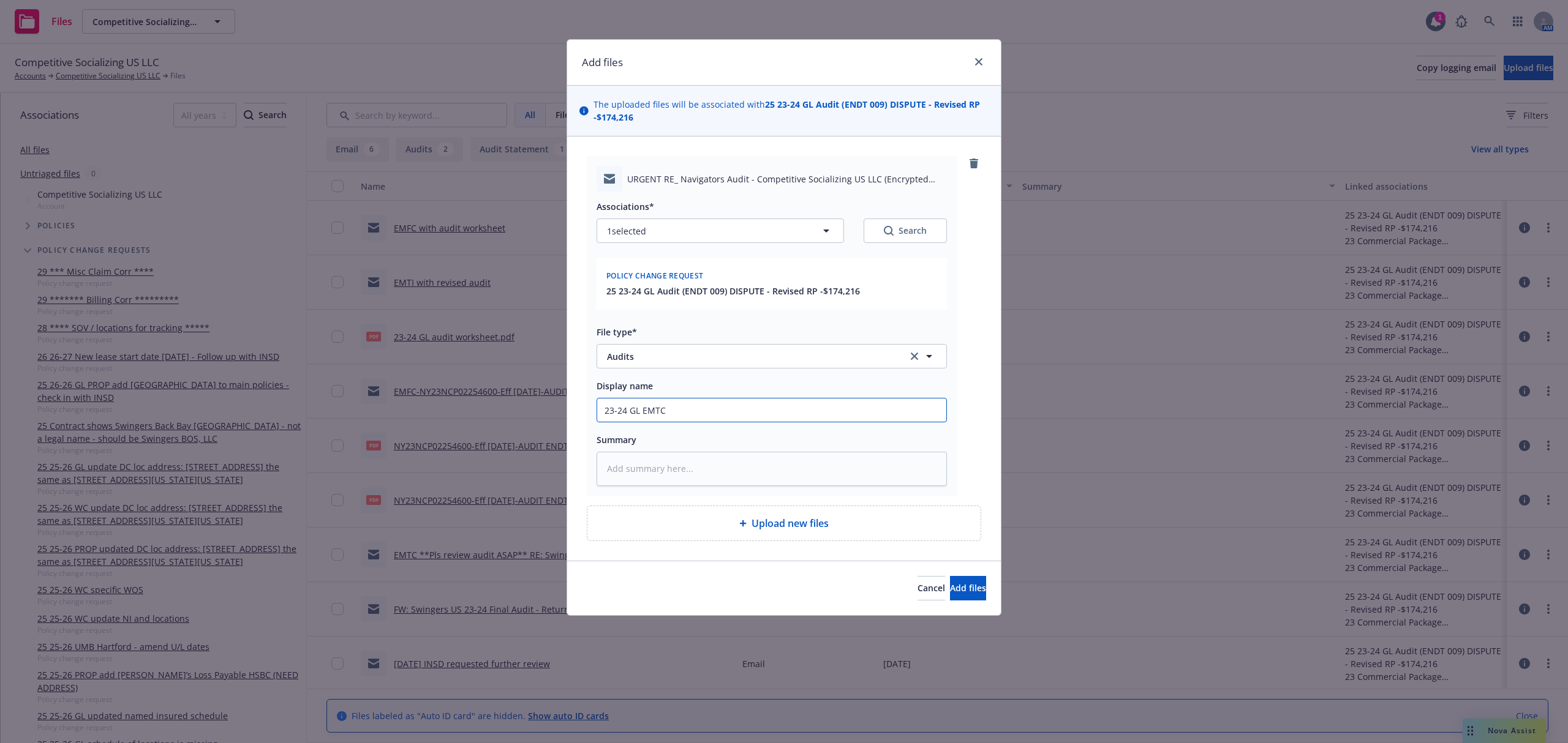
type input "23-24 GL EMTC H"
type textarea "x"
type input "23-24 GL EMTC He"
type textarea "x"
type input "23-24 GL EMTC Hea"
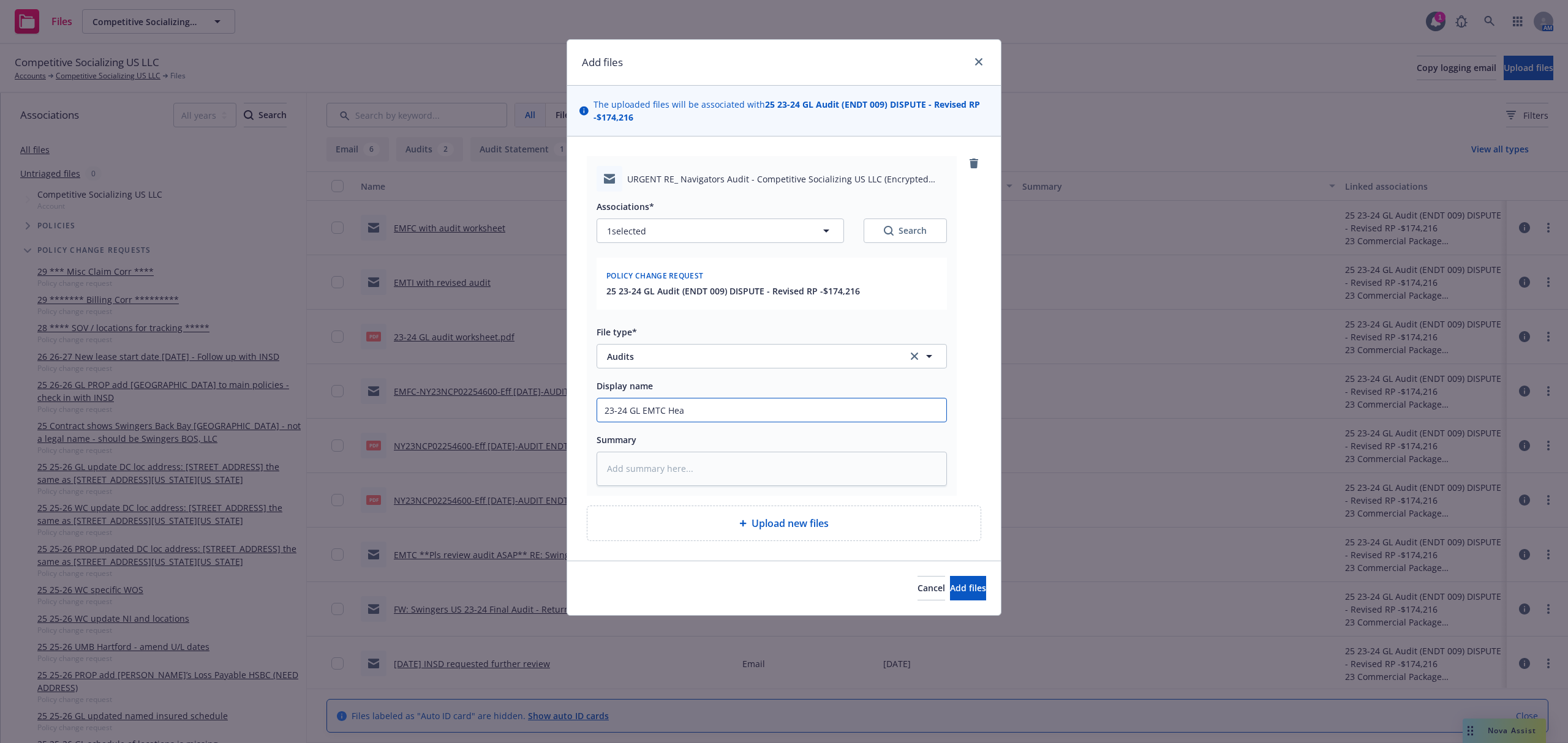
type textarea "x"
type input "23-24 GL EMTC Heat"
type textarea "x"
type input "23-24 GL EMTC Heath"
type textarea "x"
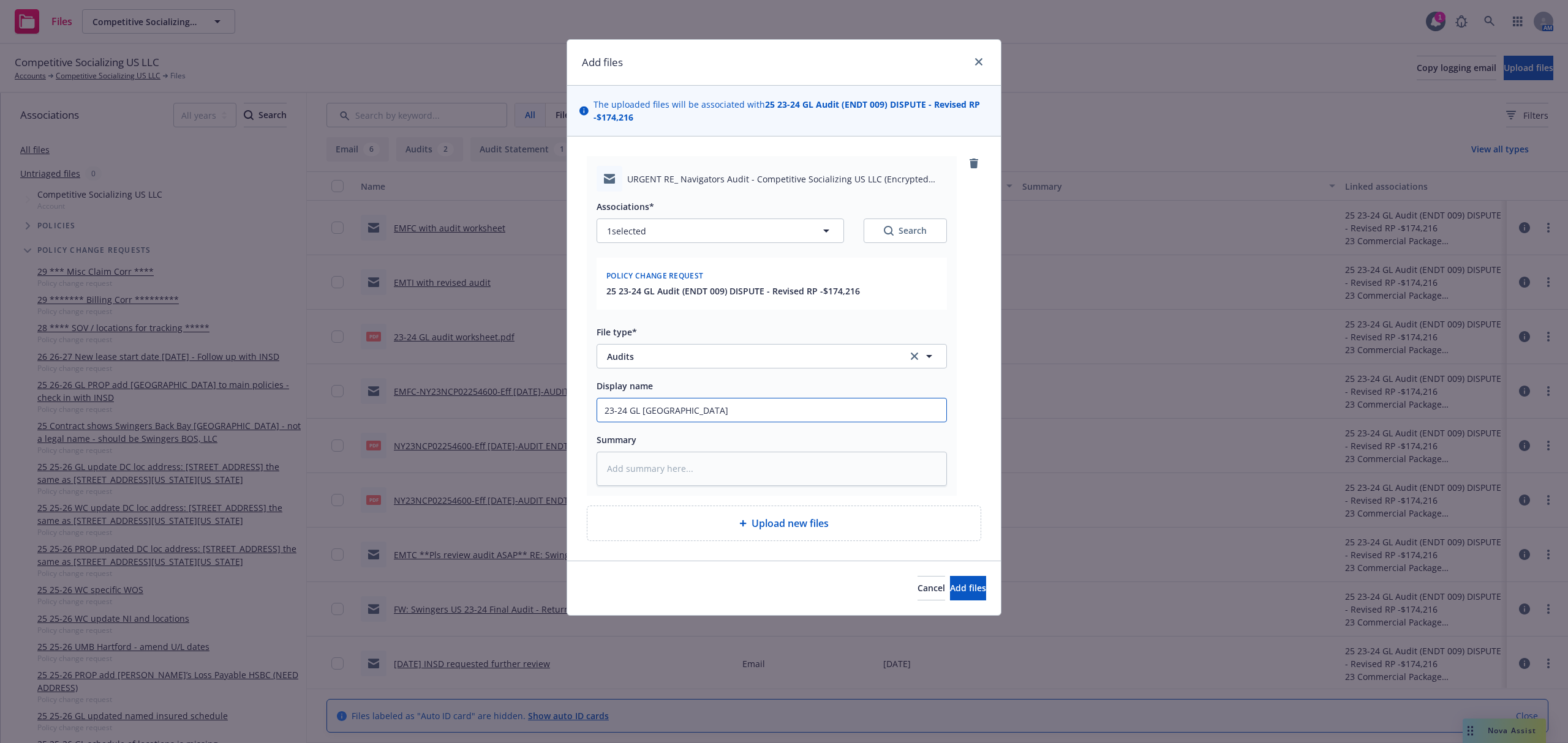
type input "23-24 GL EMTC Heathe"
type textarea "x"
type input "23-24 GL EMTC Heather"
type textarea "x"
type input "23-24 GL EMTC Heather@"
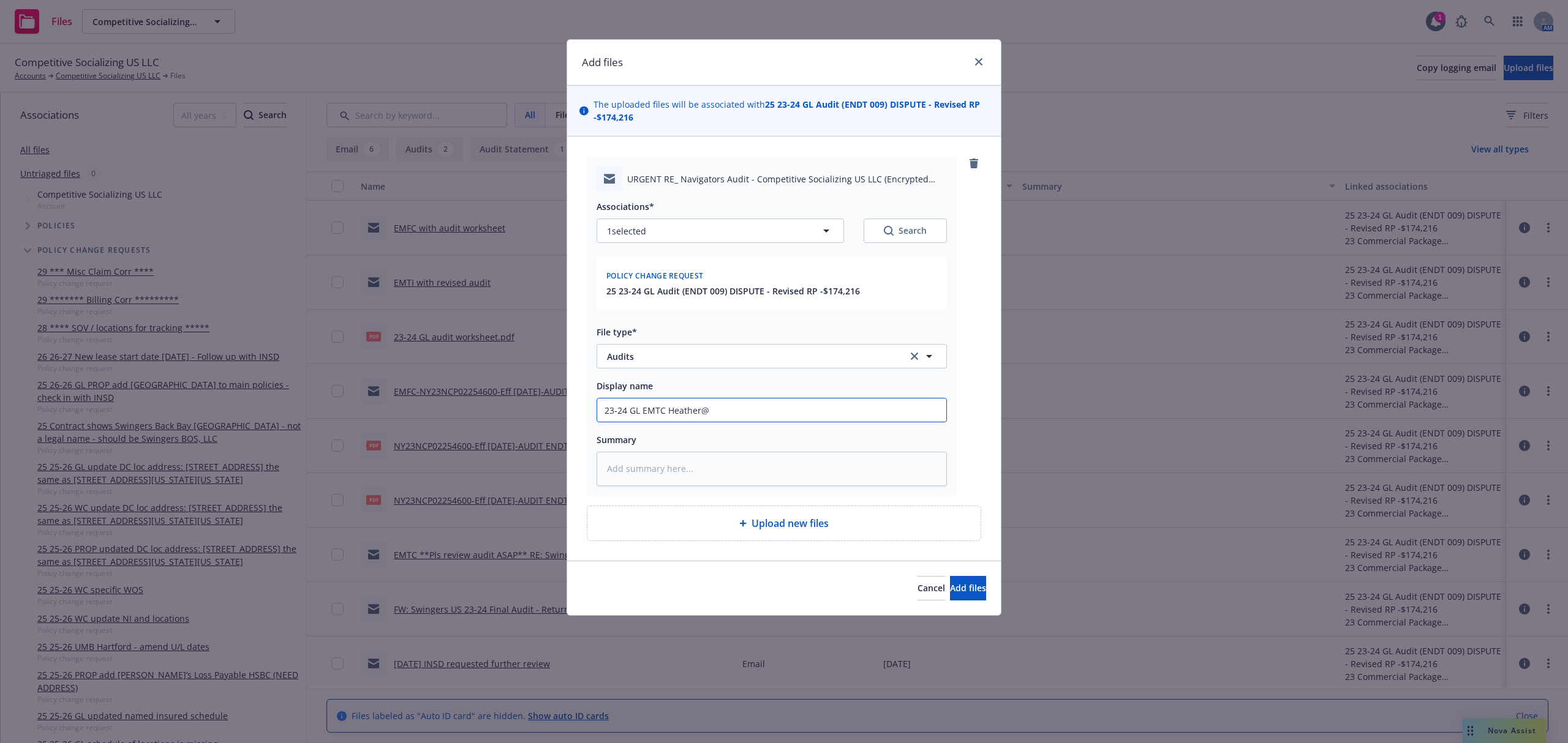
type textarea "x"
type input "23-24 GL EMTC Heather@h"
type textarea "x"
type input "23-24 GL EMTC Heather@"
type textarea "x"
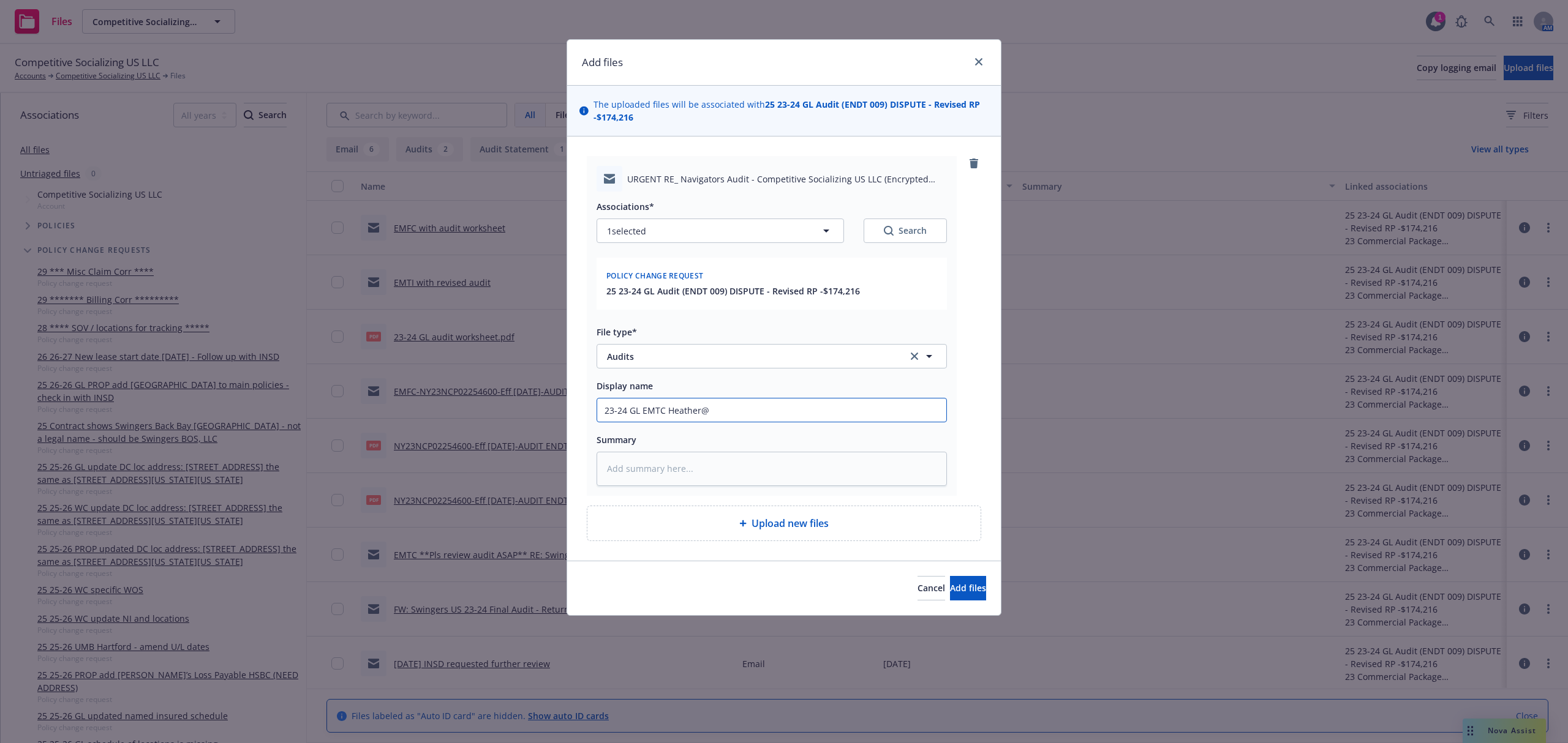
type input "23-24 GL EMTC Heather@H"
type textarea "x"
type input "23-24 GL EMTC Heather@Ha"
type textarea "x"
type input "23-24 GL EMTC Heather@Har"
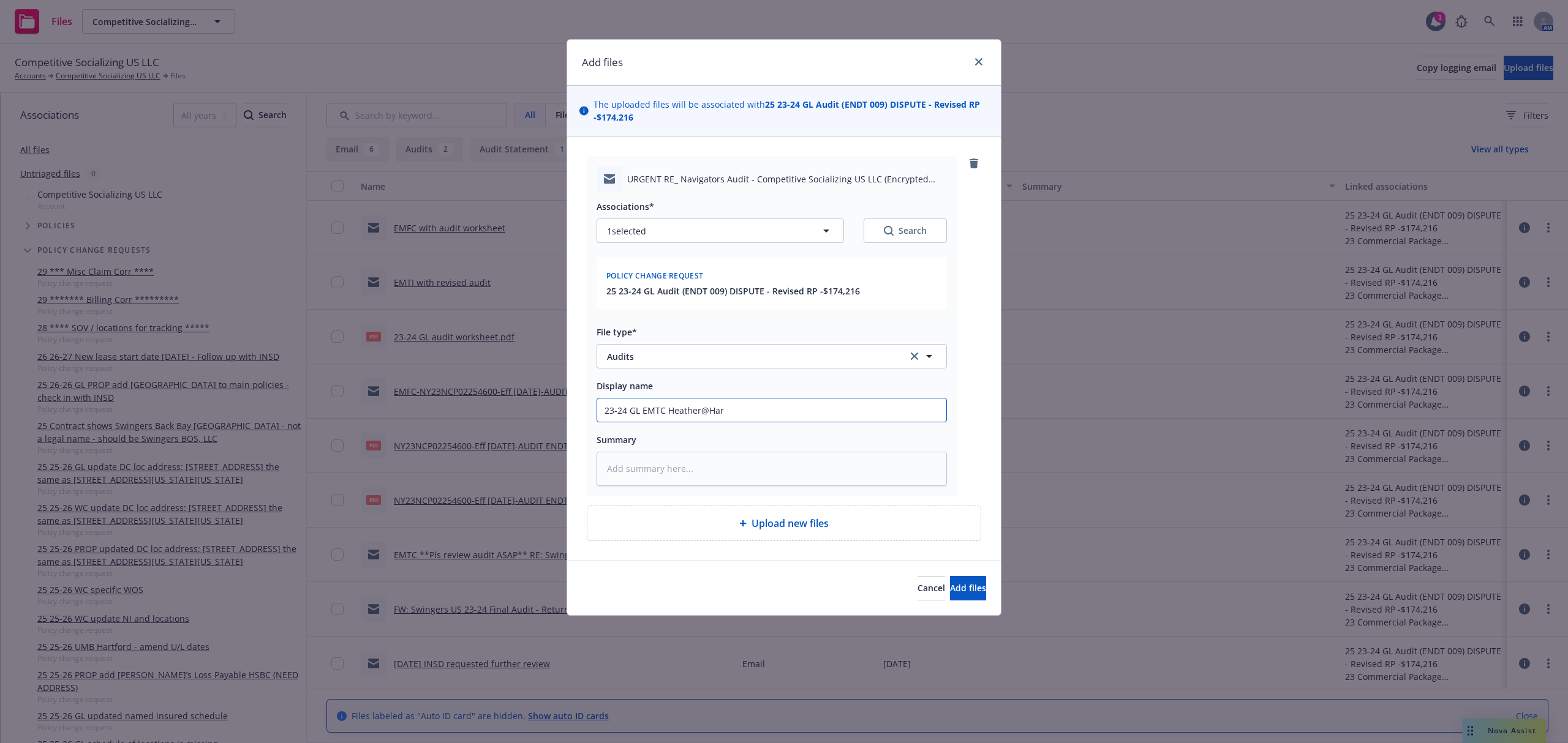
type textarea "x"
type input "23-24 GL EMTC Heather@Hart"
type textarea "x"
type input "23-24 GL EMTC Heather@Hartf"
type textarea "x"
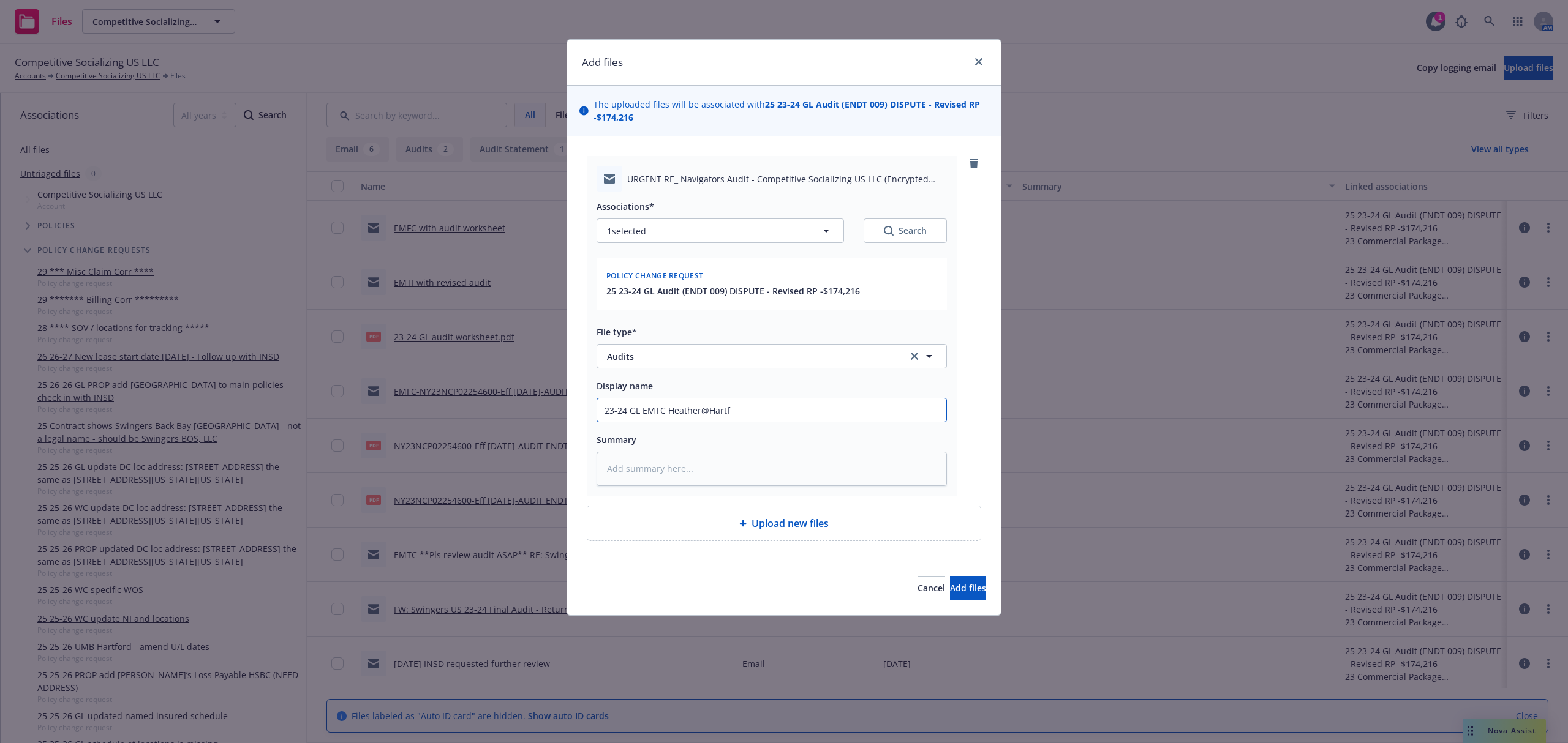
type input "23-24 GL EMTC Heather@Hartfo"
type textarea "x"
type input "23-24 GL EMTC Heather@Hartfor"
type textarea "x"
type input "23-24 GL EMTC Heather@Hartford"
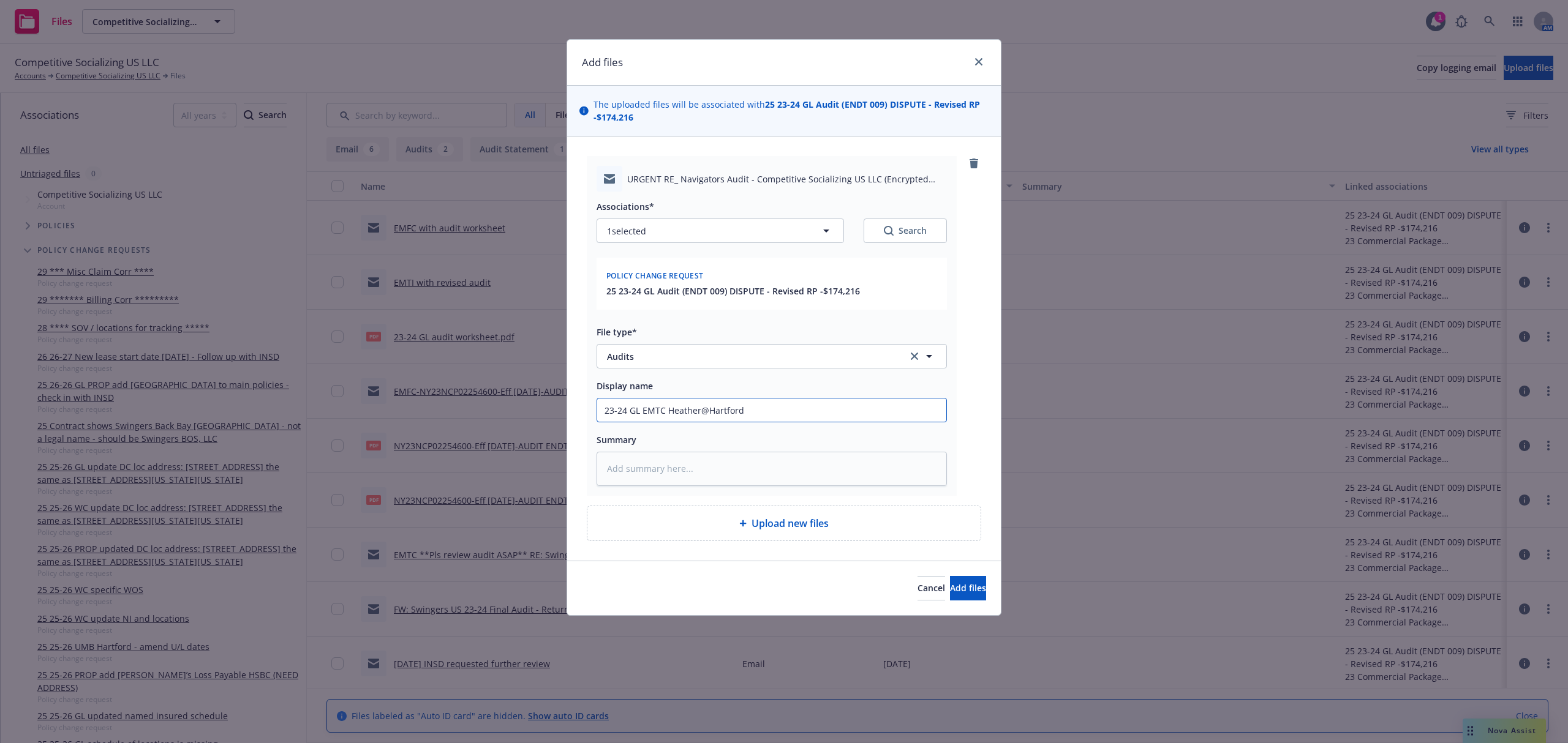
type textarea "x"
type input "23-24 GL EMTC Heather@Hartford"
type textarea "x"
type input "23-24 GL EMTC Heather@Hartford F"
type textarea "x"
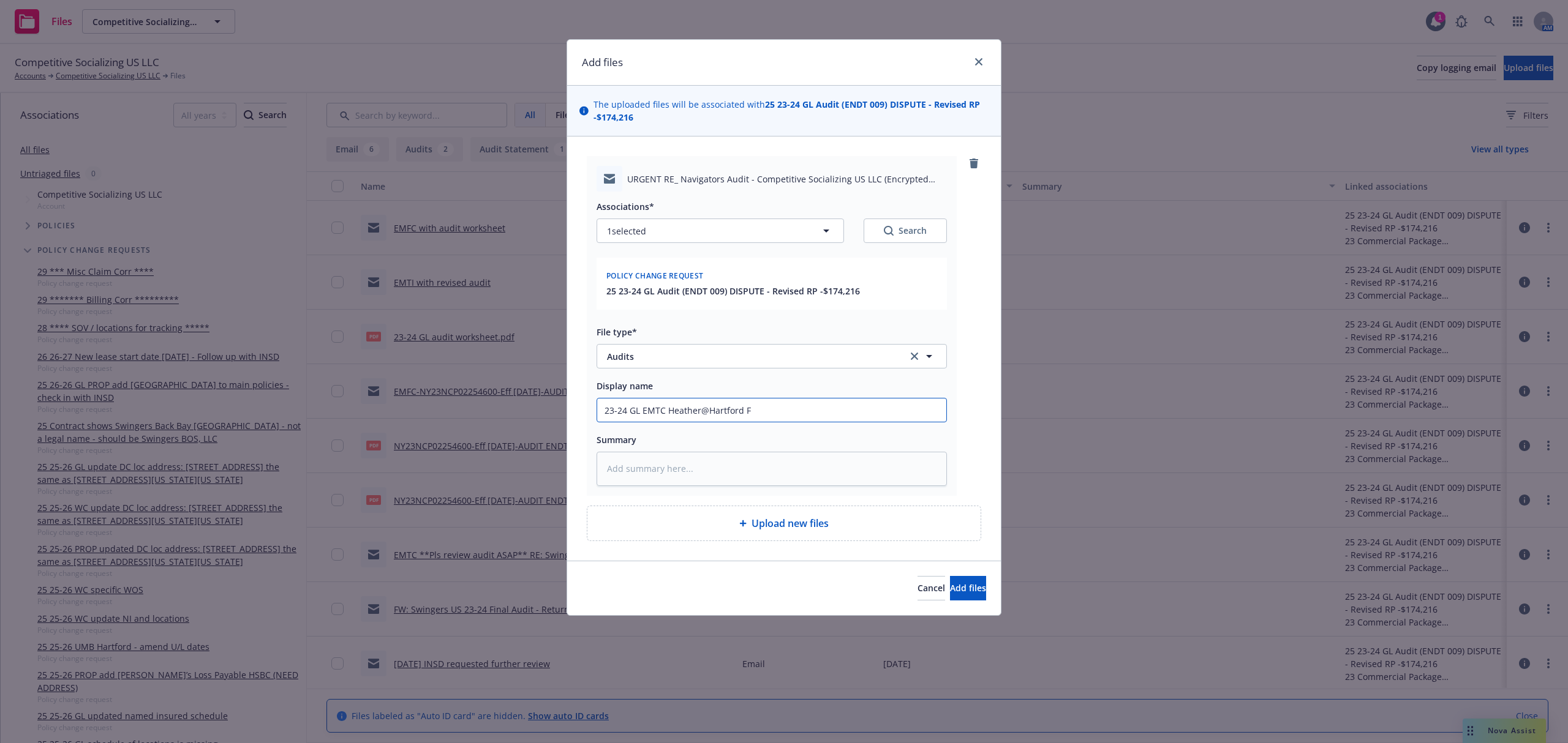
type input "23-24 GL EMTC Heather@Hartford F/"
type textarea "x"
type input "23-24 GL EMTC Heather@Hartford F/U"
type textarea "x"
type input "23-24 GL EMTC Heather@Hartford F/U"
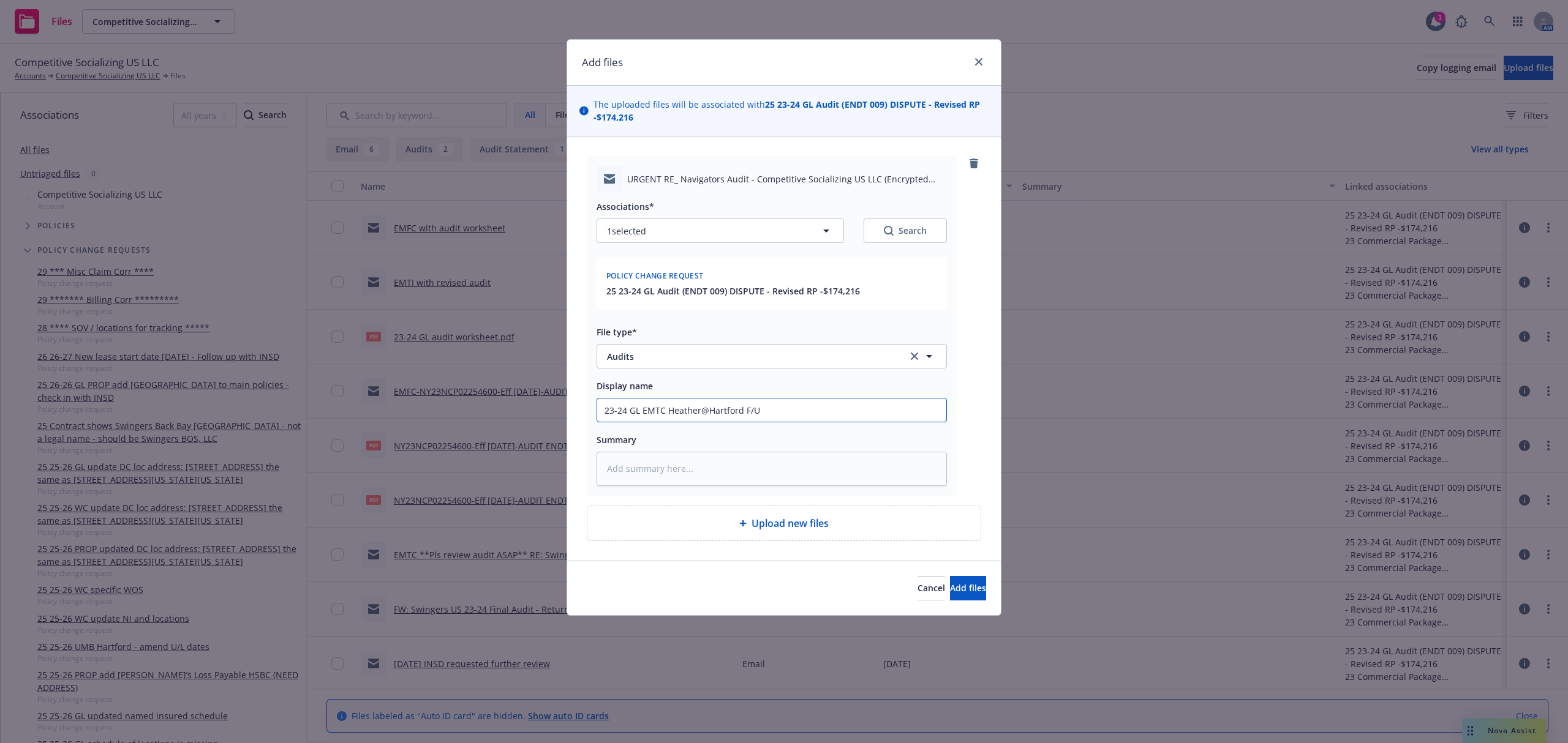
type textarea "x"
type input "23-24 GL EMTC Heather@Hartford F/U o"
type textarea "x"
type input "23-24 GL EMTC Heather@Hartford F/U on"
type textarea "x"
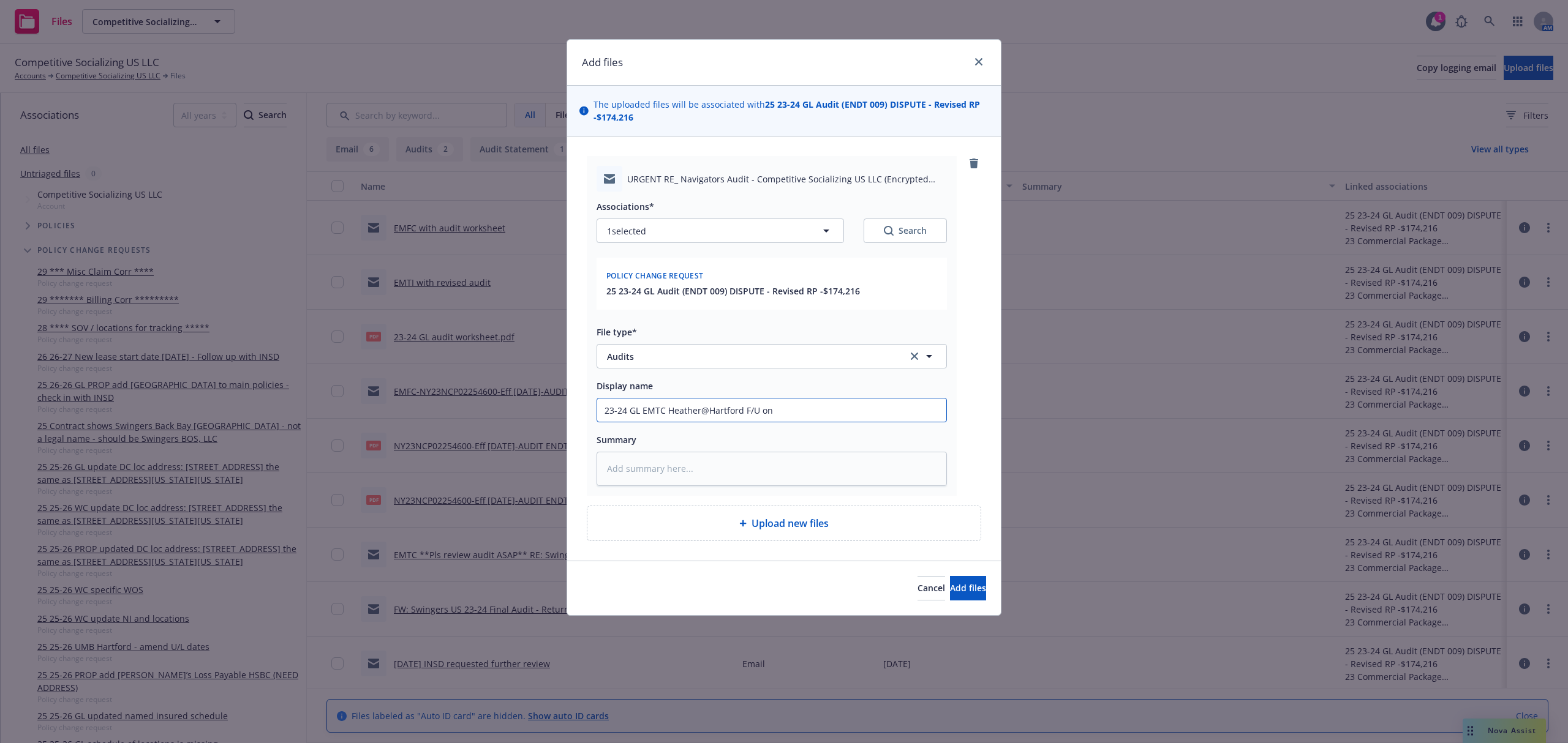
type input "23-24 GL EMTC Heather@Hartford F/U on"
type textarea "x"
type input "23-24 GL EMTC Heather@Hartford F/U on r"
type textarea "x"
type input "23-24 GL EMTC Heather@Hartford F/U on re"
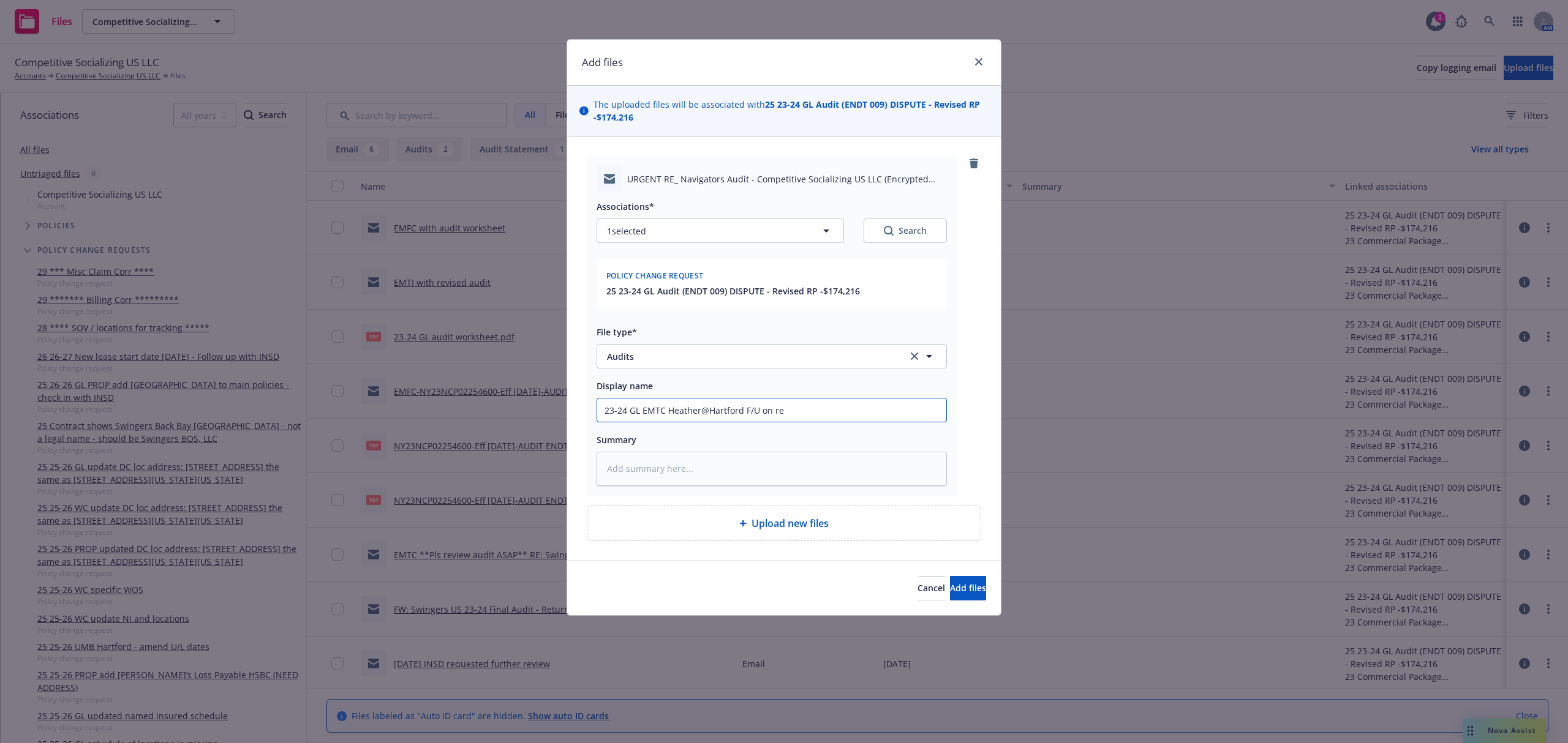
type textarea "x"
type input "23-24 GL EMTC Heather@Hartford F/U on ref"
type textarea "x"
type input "23-24 GL EMTC Heather@Hartford F/U on refu"
type textarea "x"
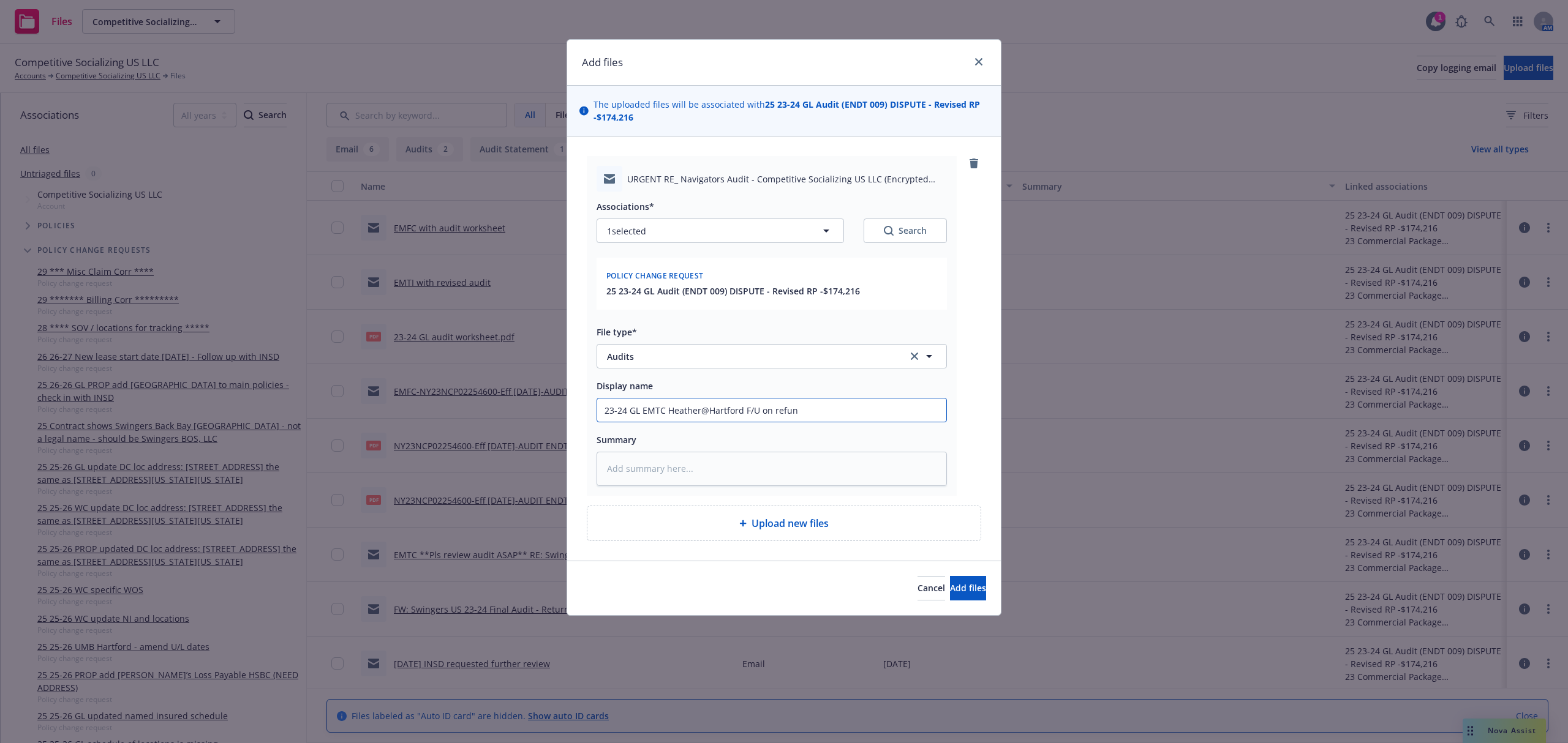
type input "23-24 GL EMTC Heather@Hartford F/U on refund"
type textarea "x"
type input "23-24 GL EMTC Heather@Hartford F/U on refund"
paste textarea "Good Morning, Can you please let me know ASAP when the refund will be processed…"
type textarea "x"
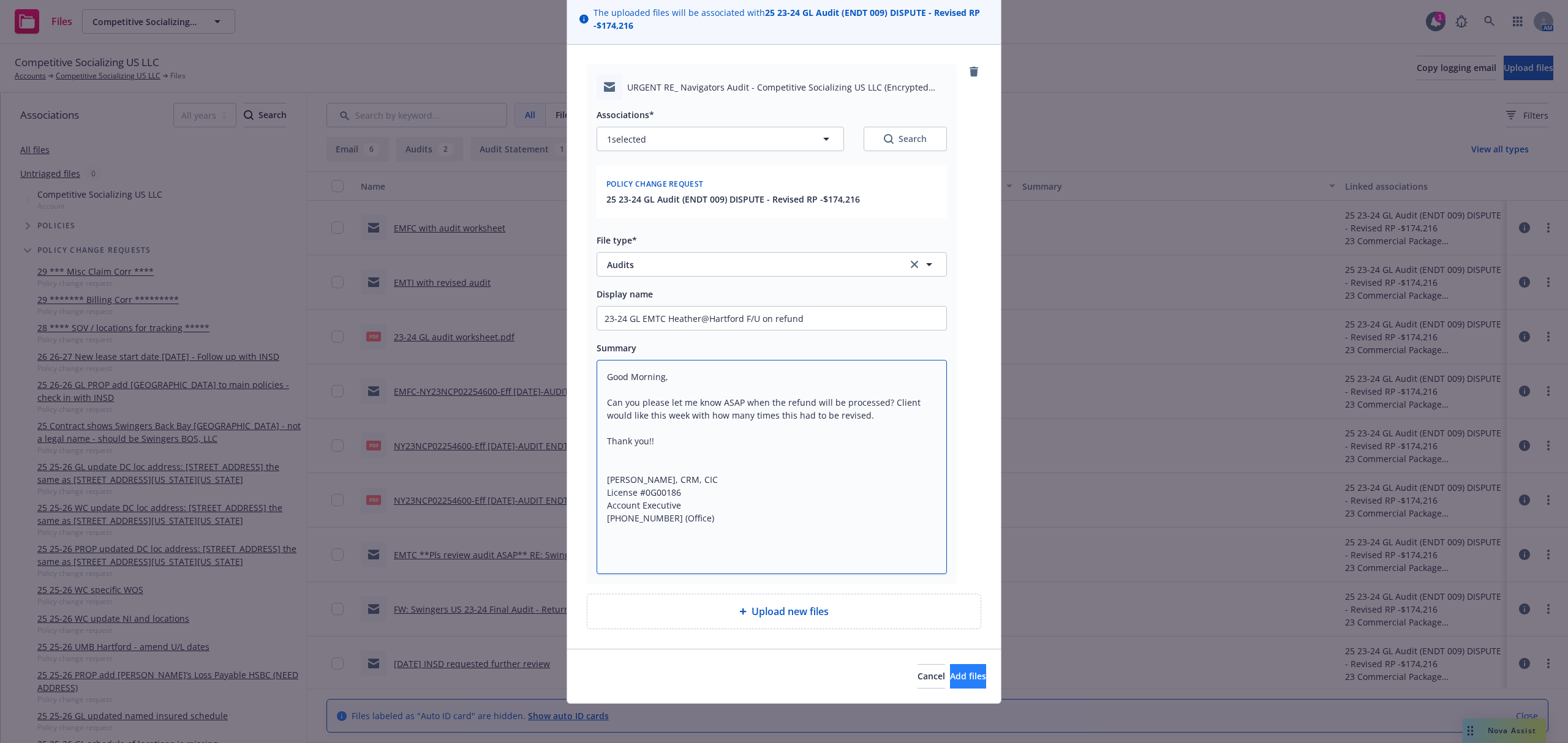
type textarea "Good Morning, Can you please let me know ASAP when the refund will be processed…"
click at [950, 687] on button "Add files" at bounding box center [968, 676] width 36 height 24
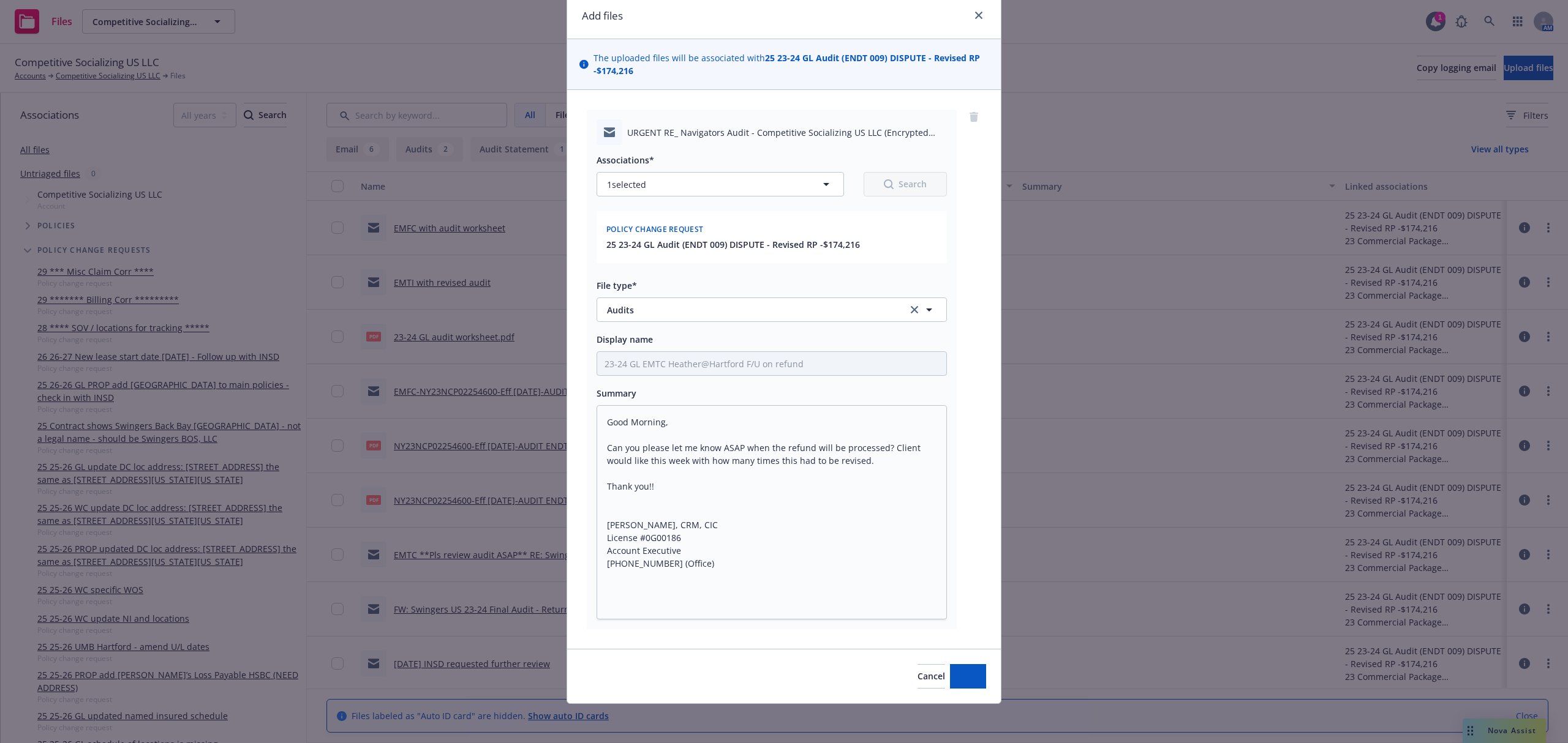
scroll to position [47, 0]
type textarea "x"
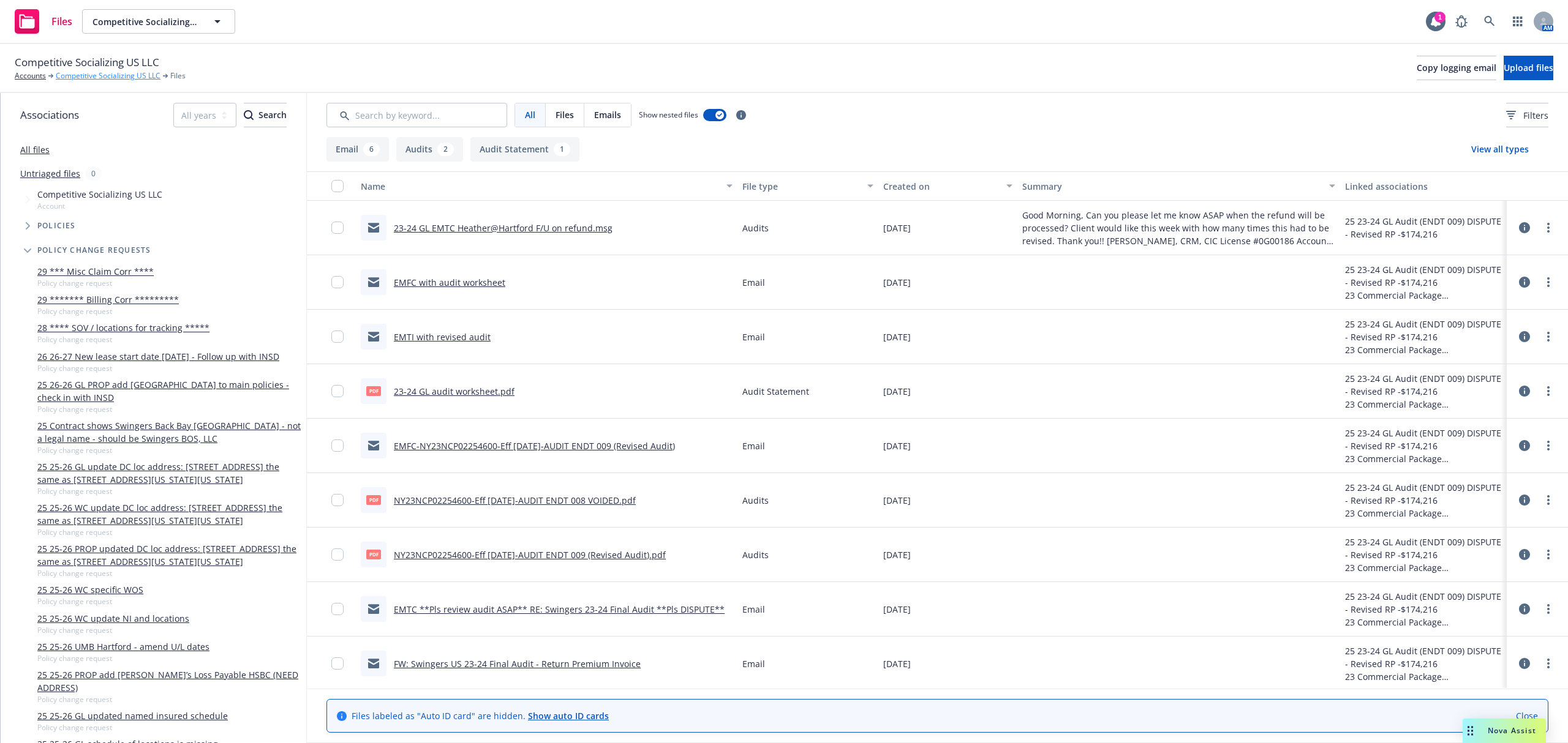
click at [89, 72] on link "Competitive Socializing US LLC" at bounding box center [107, 76] width 104 height 11
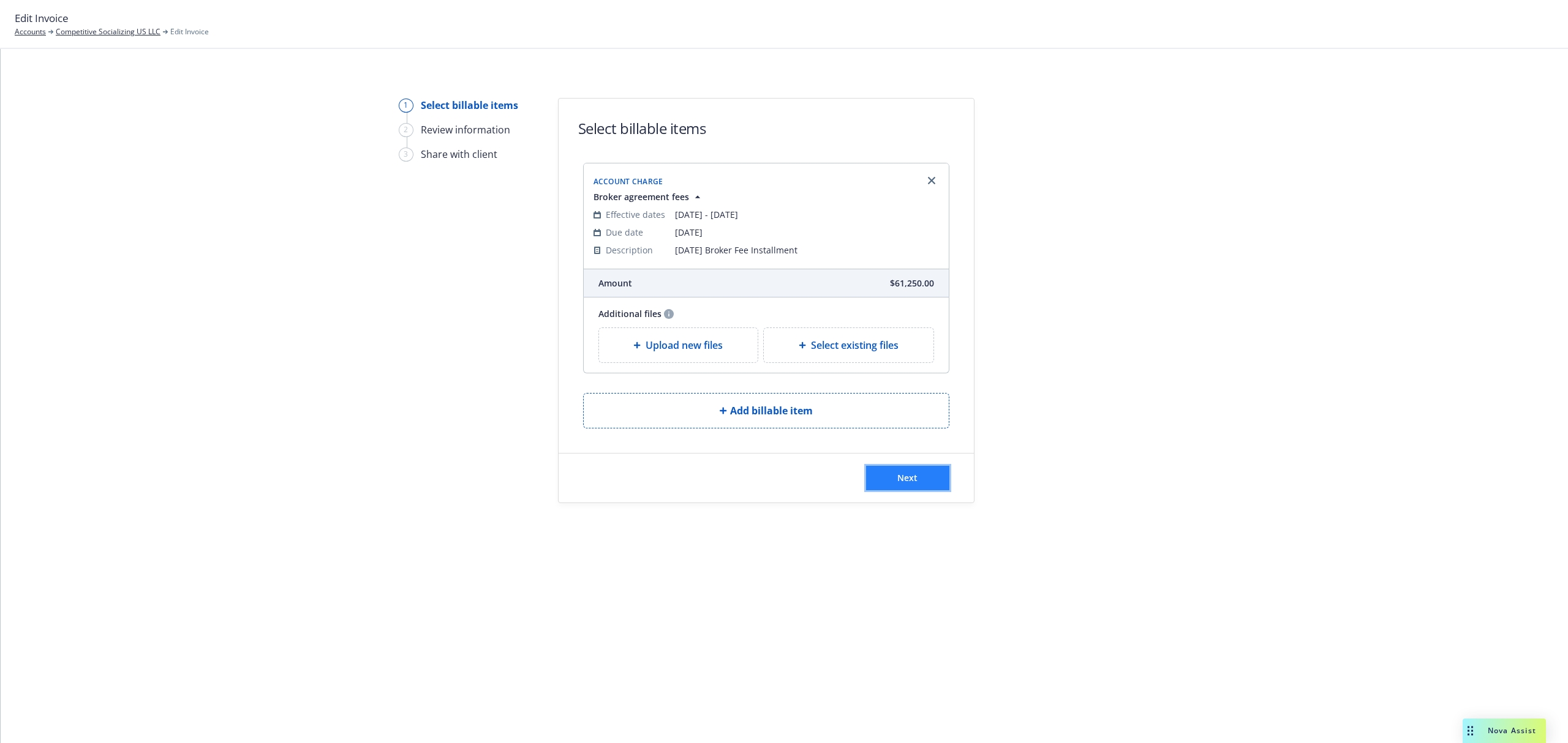
click at [894, 476] on button "Next" at bounding box center [908, 478] width 84 height 24
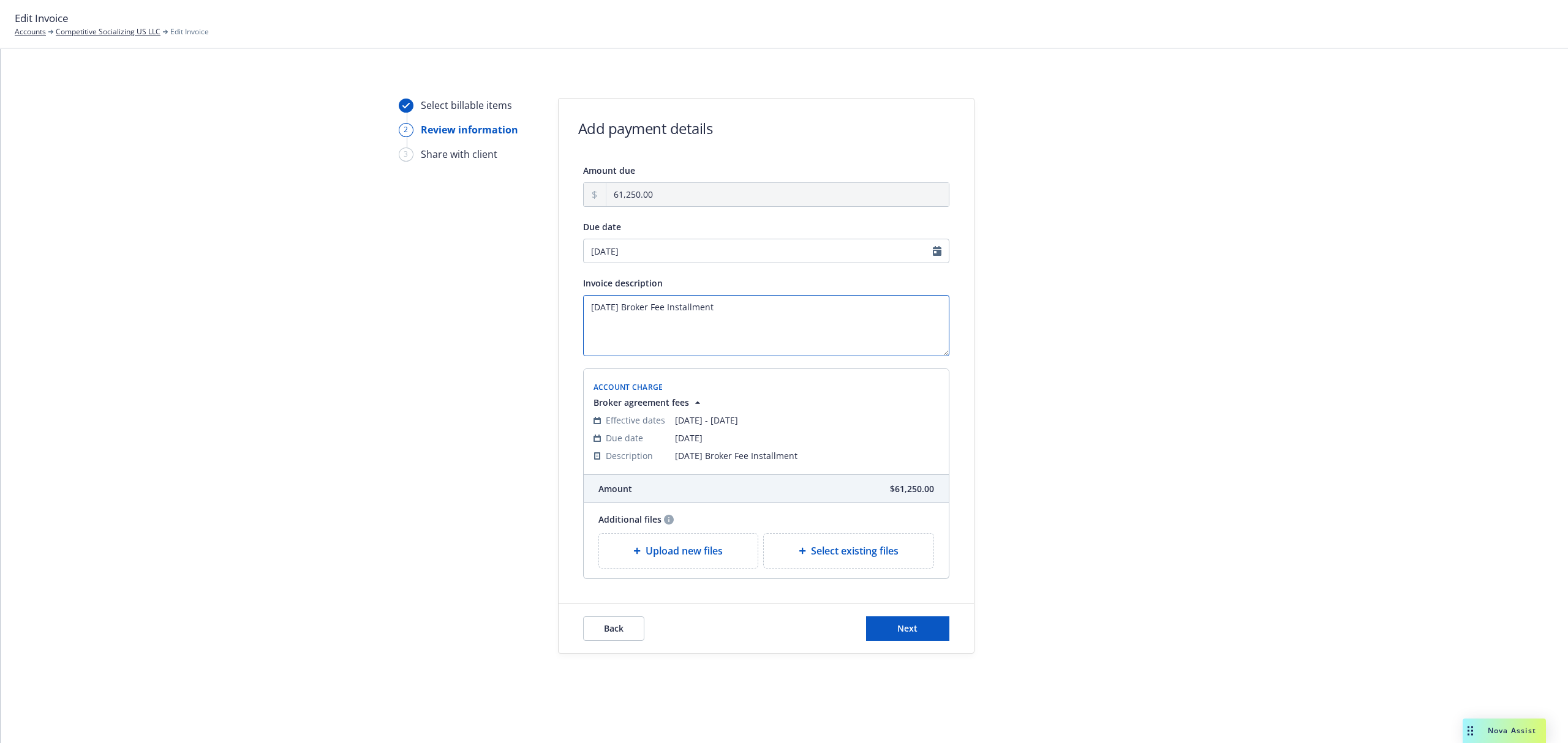
drag, startPoint x: 623, startPoint y: 310, endPoint x: 571, endPoint y: 309, distance: 52.0
click at [571, 309] on div "Amount due 61,250.00 Due date 10/06/2025 Invoice description October 2025 Broke…" at bounding box center [767, 370] width 415 height 416
drag, startPoint x: 643, startPoint y: 307, endPoint x: 660, endPoint y: 304, distance: 17.3
click at [660, 304] on textarea "2nd Quarter 2025 Broker Fee Installment" at bounding box center [767, 325] width 366 height 61
type textarea "2nd Quarter 25-26 Broker Fee Installment"
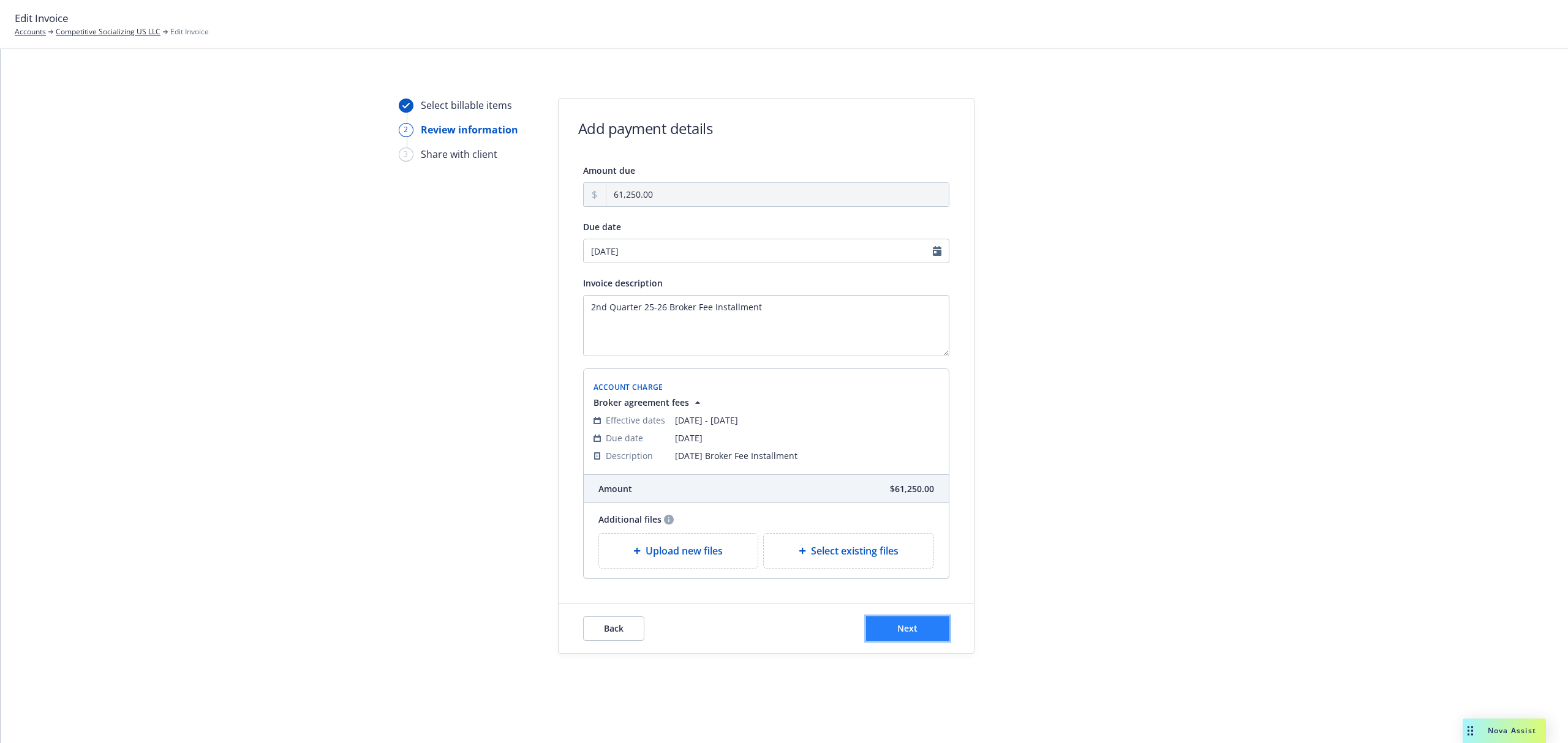
click at [910, 626] on span "Next" at bounding box center [908, 628] width 21 height 11
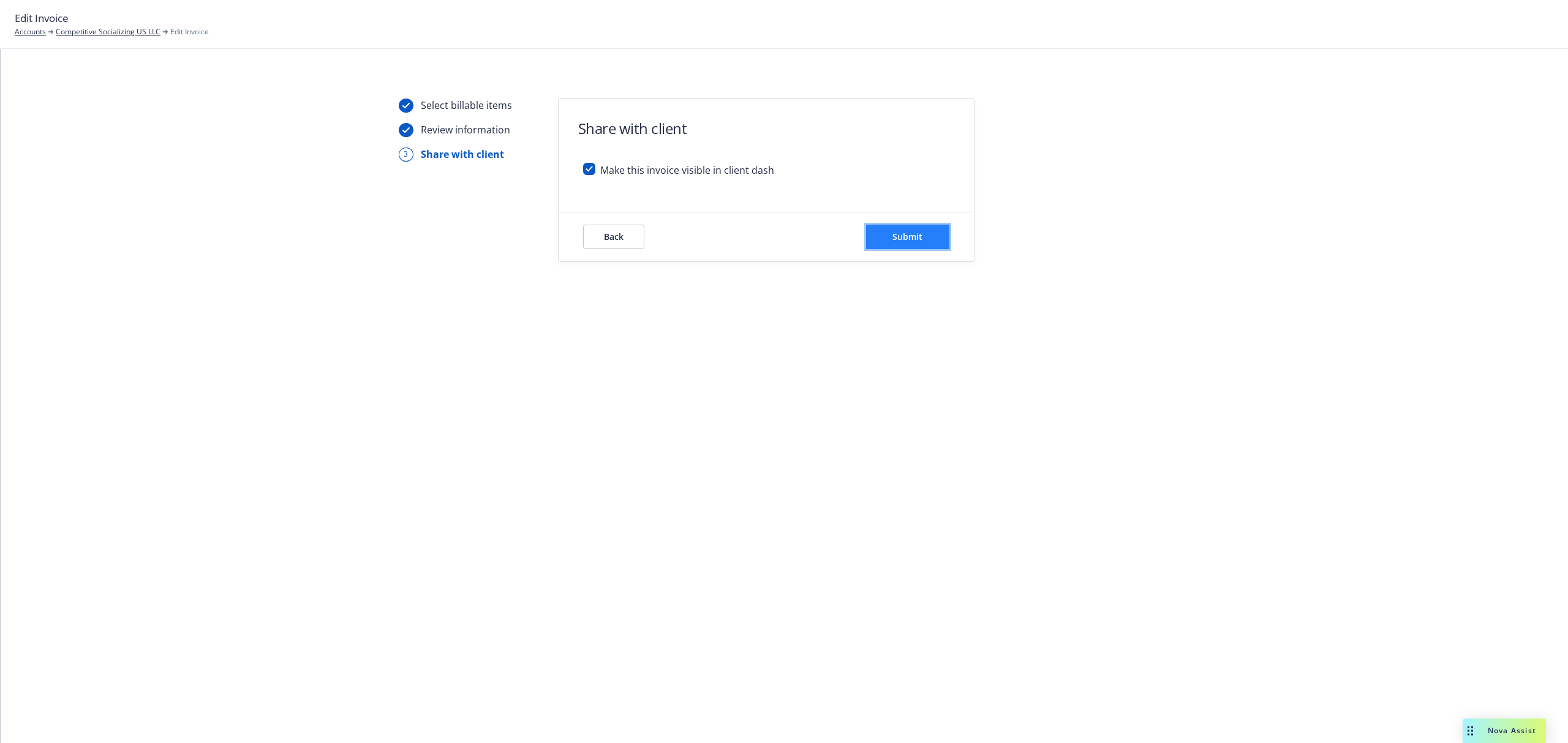
click at [905, 239] on span "Submit" at bounding box center [908, 237] width 30 height 11
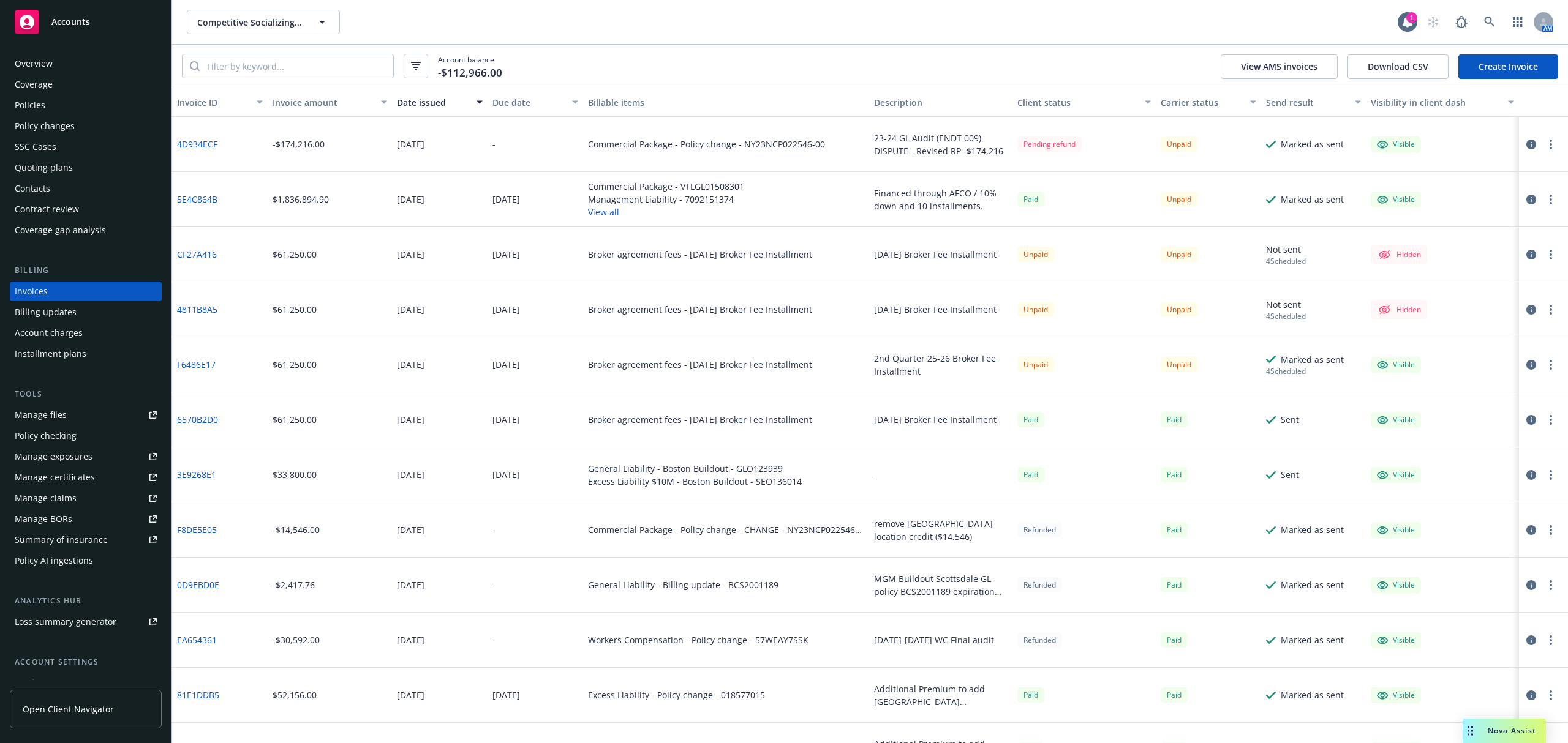
click at [1526, 364] on icon "button" at bounding box center [1530, 364] width 9 height 9
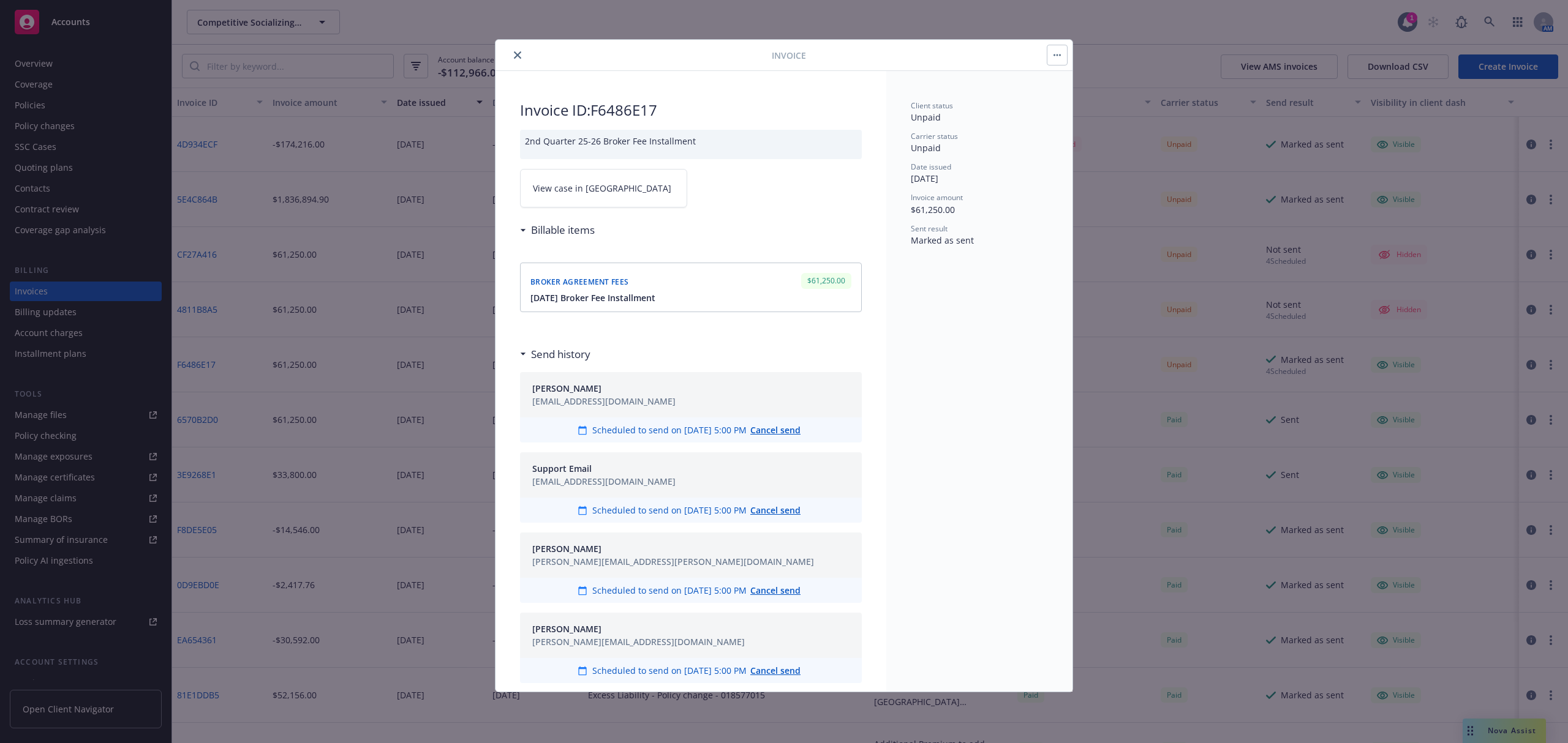
click at [784, 426] on span "Cancel send" at bounding box center [775, 430] width 50 height 11
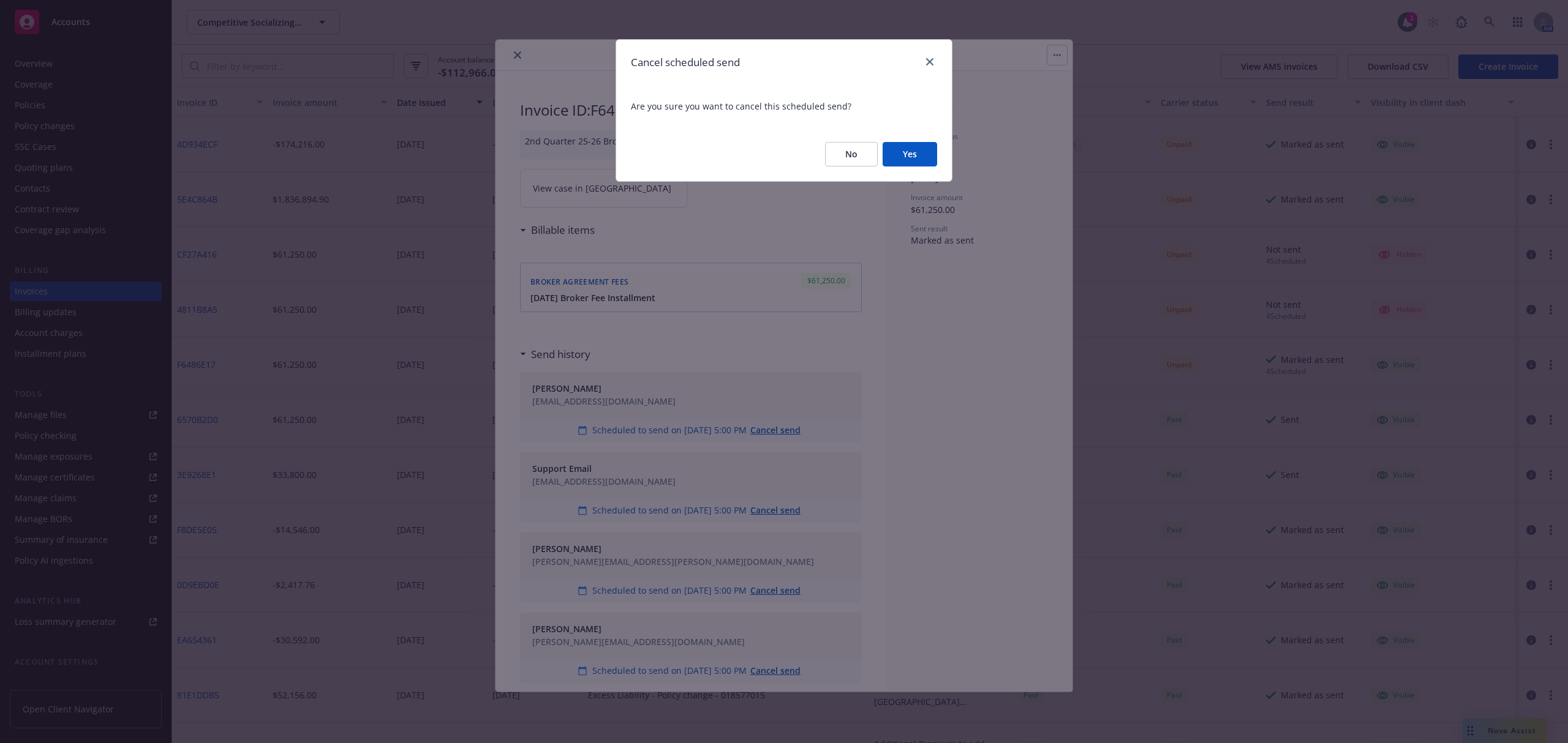
click at [904, 159] on button "Yes" at bounding box center [909, 154] width 54 height 24
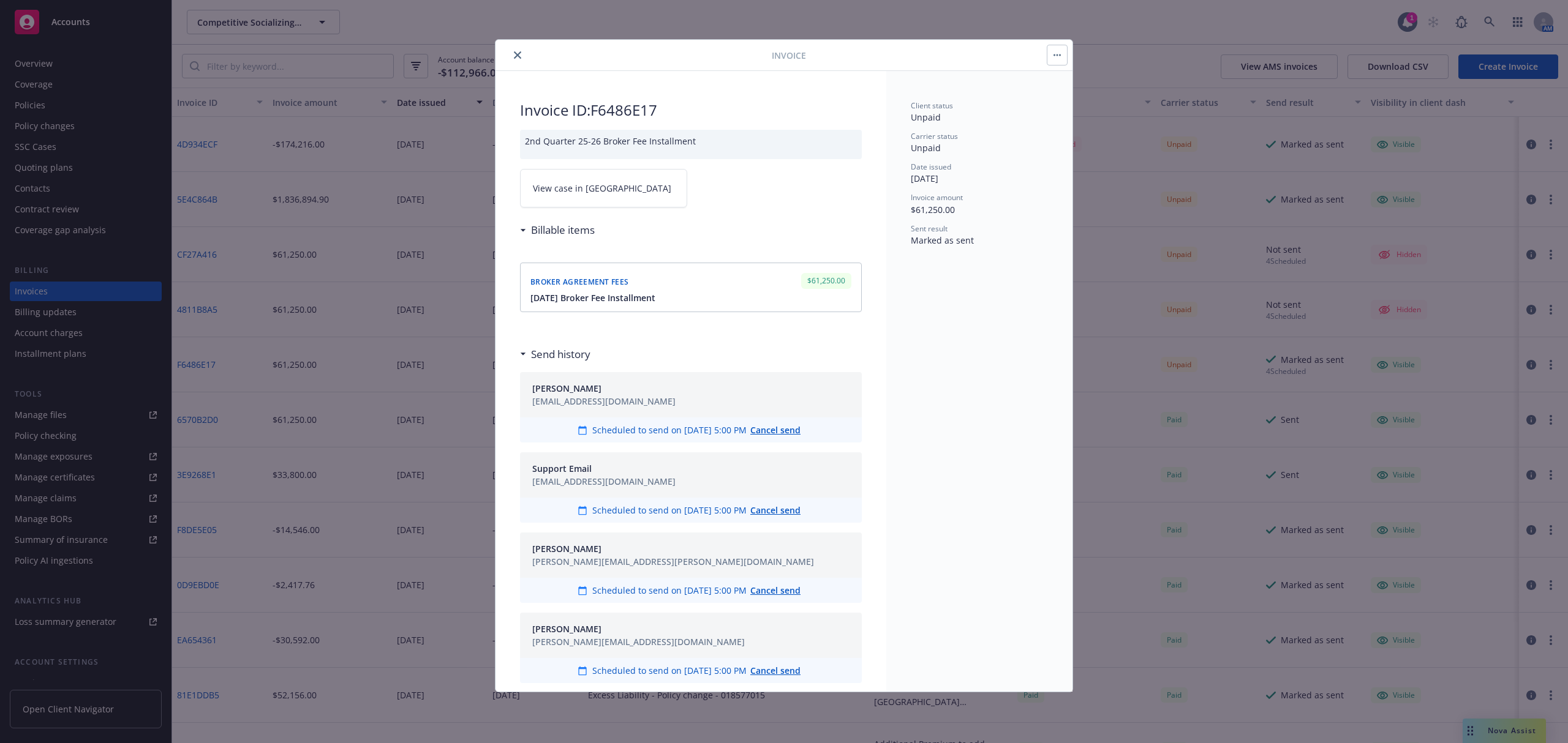
click at [1051, 55] on button "button" at bounding box center [1057, 54] width 20 height 20
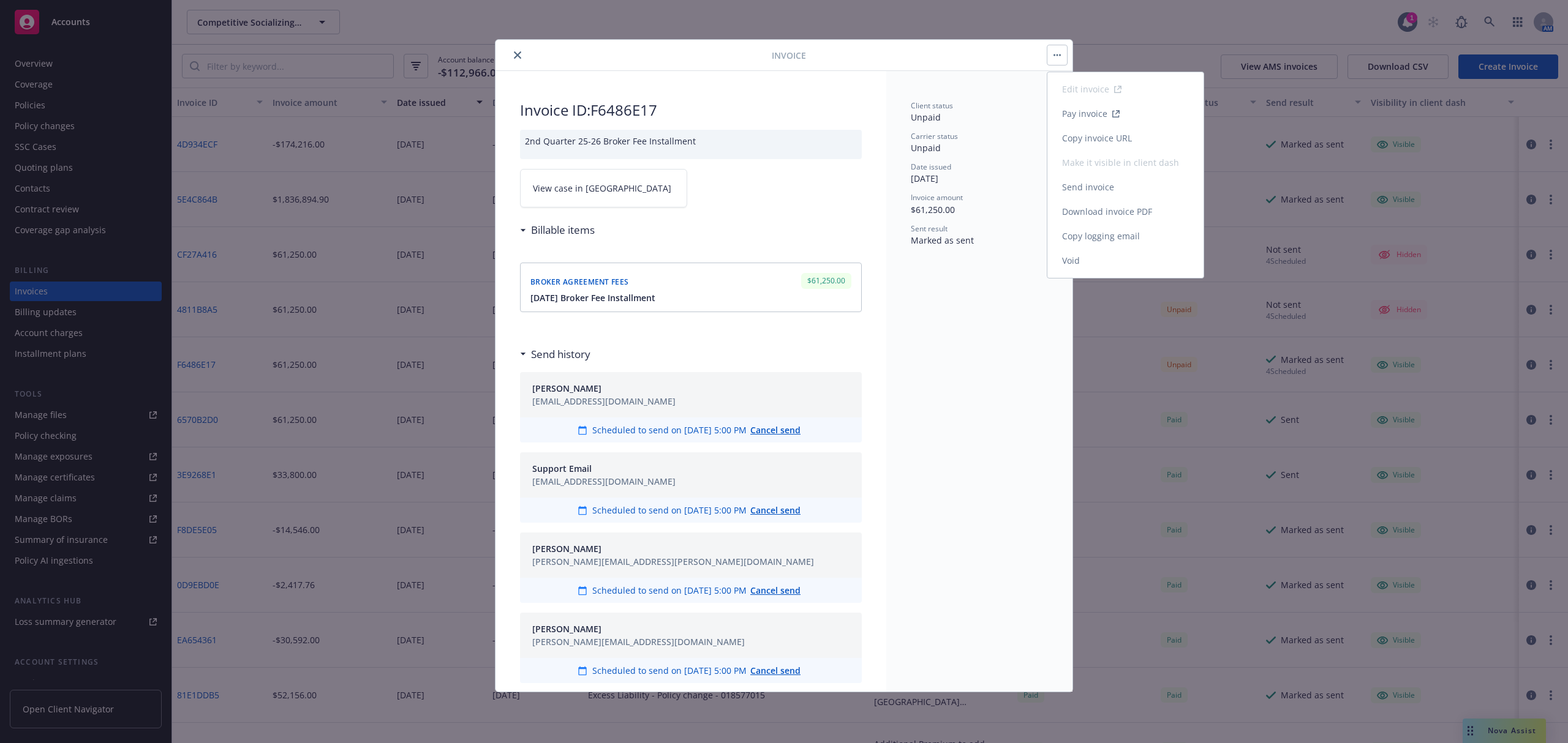
click at [1066, 187] on link "Send invoice" at bounding box center [1126, 187] width 156 height 24
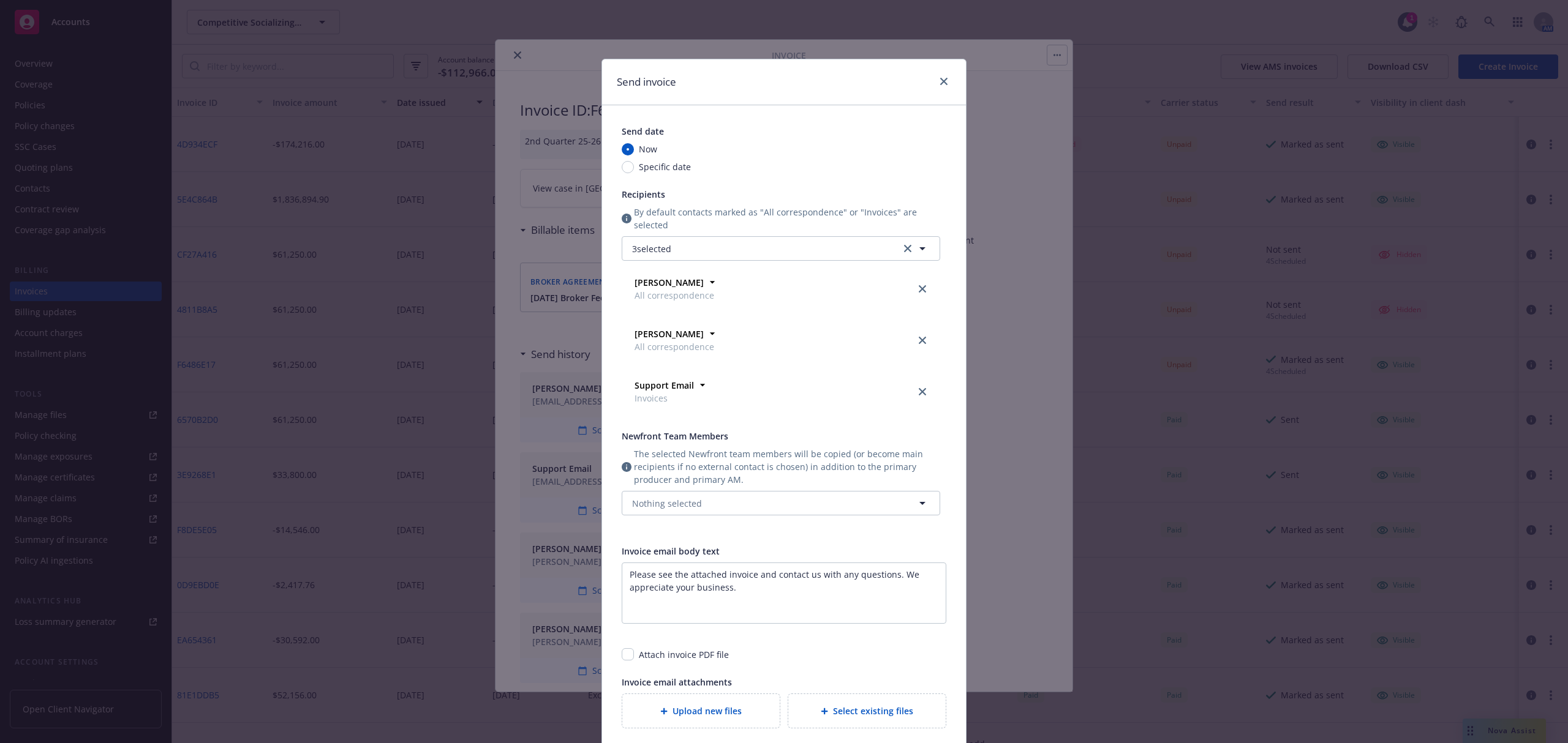
click at [642, 168] on span "Specific date" at bounding box center [664, 167] width 52 height 13
click at [634, 168] on input "Specific date" at bounding box center [628, 166] width 12 height 12
radio input "true"
radio input "false"
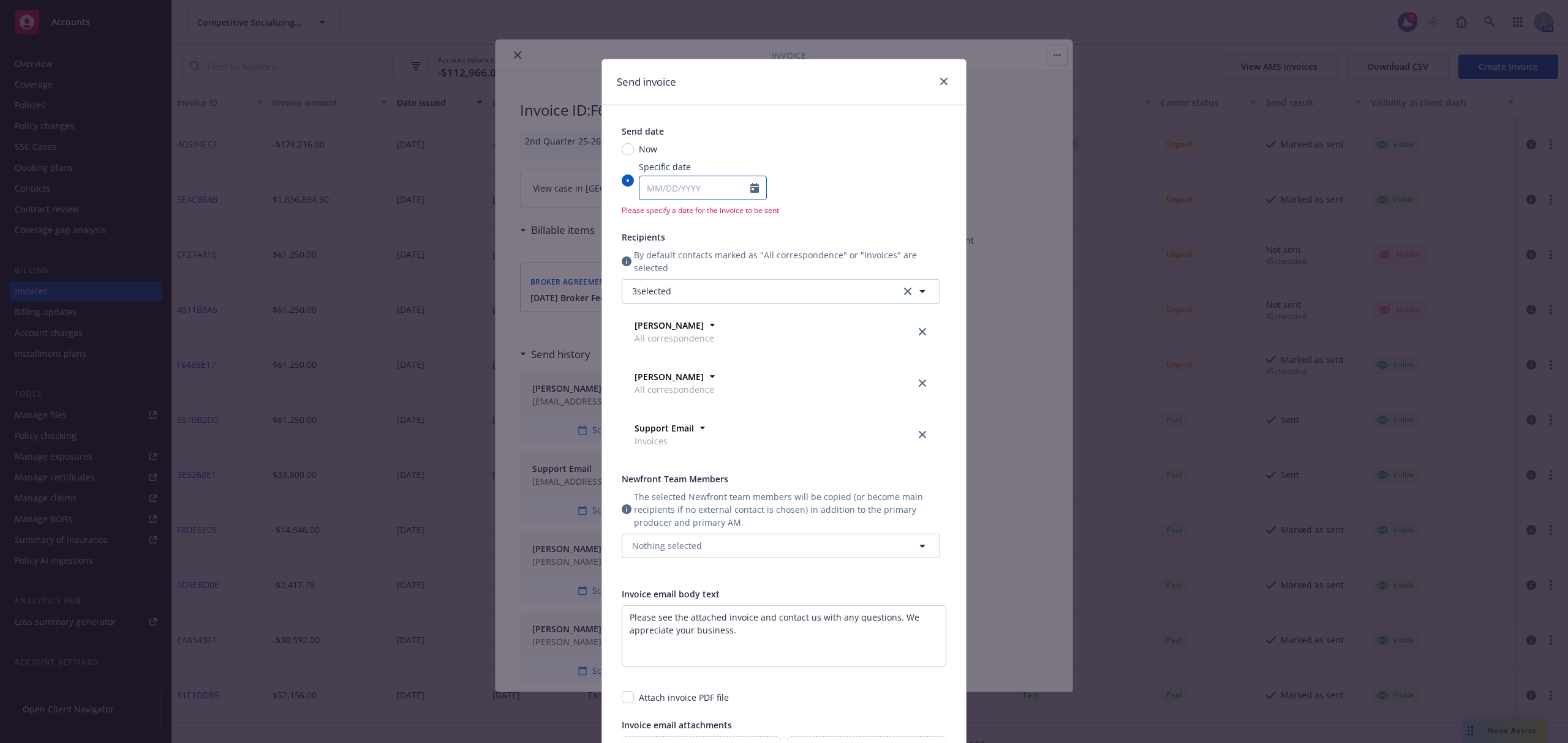
click at [754, 187] on icon "Calendar" at bounding box center [754, 188] width 8 height 9
select select "9"
click at [747, 311] on span "26" at bounding box center [753, 315] width 17 height 15
click at [634, 187] on input "Specific date January February March April May June July August September Octob…" at bounding box center [628, 180] width 12 height 12
type input "09/26/2025"
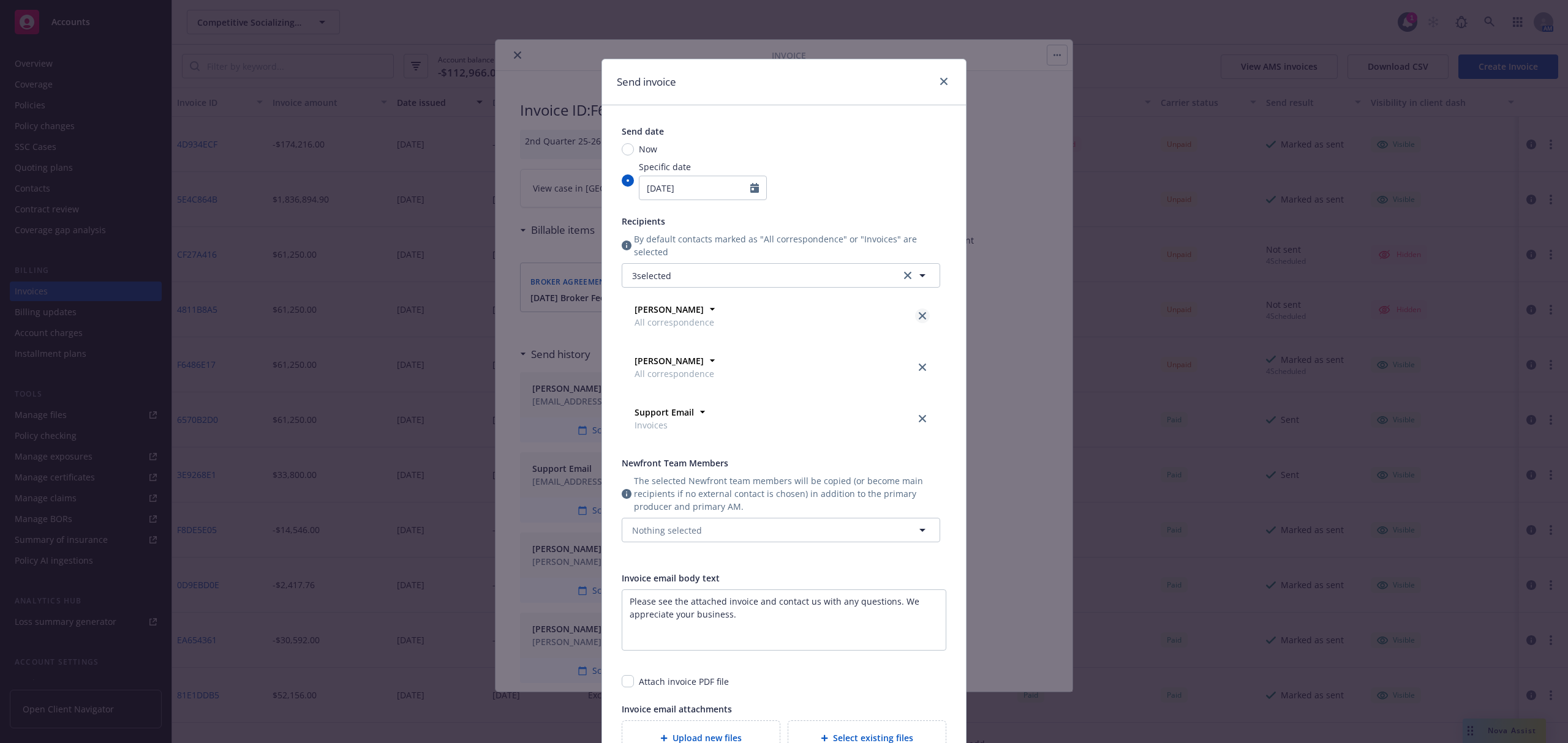
click at [919, 315] on icon "close" at bounding box center [923, 316] width 8 height 8
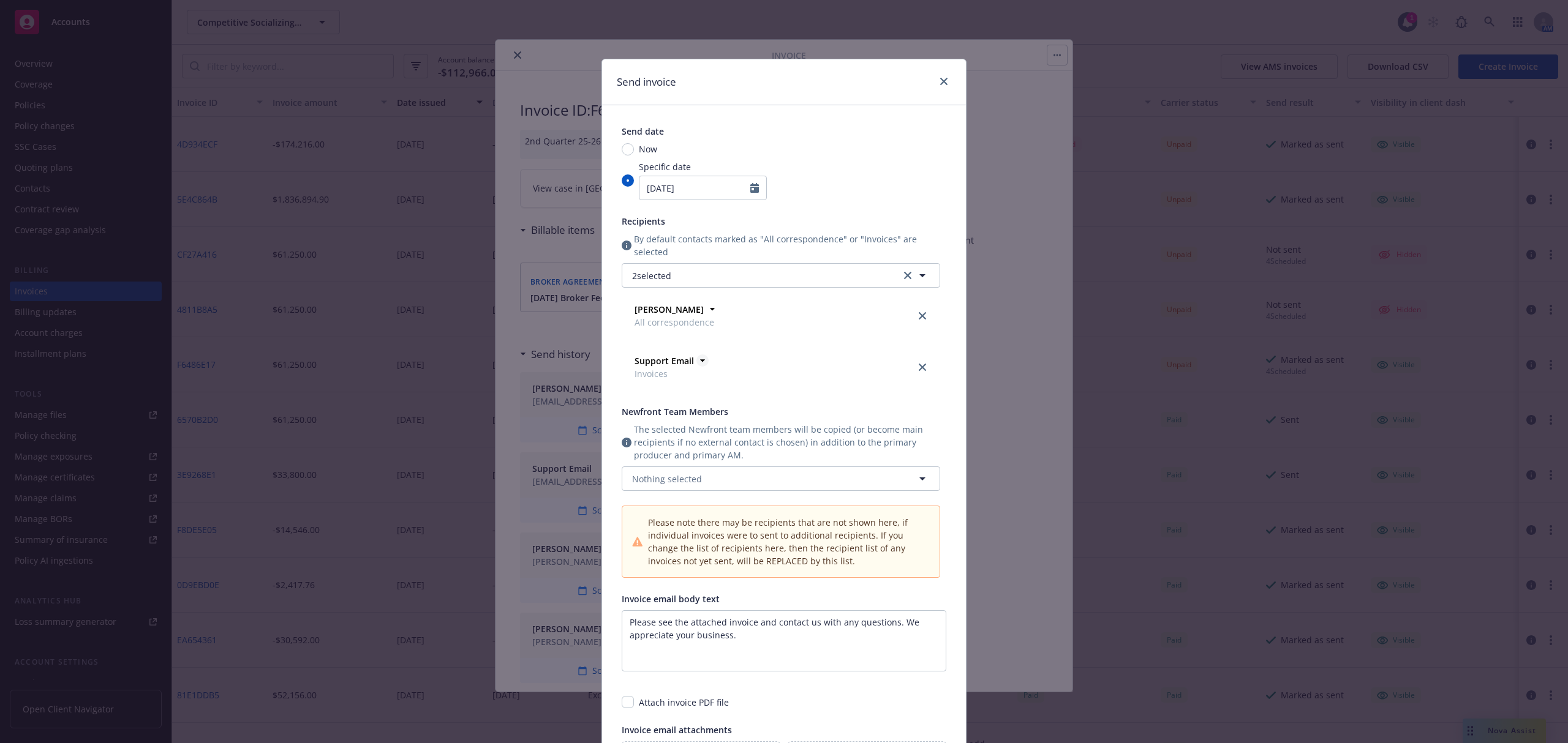
click at [696, 362] on icon at bounding box center [702, 360] width 12 height 12
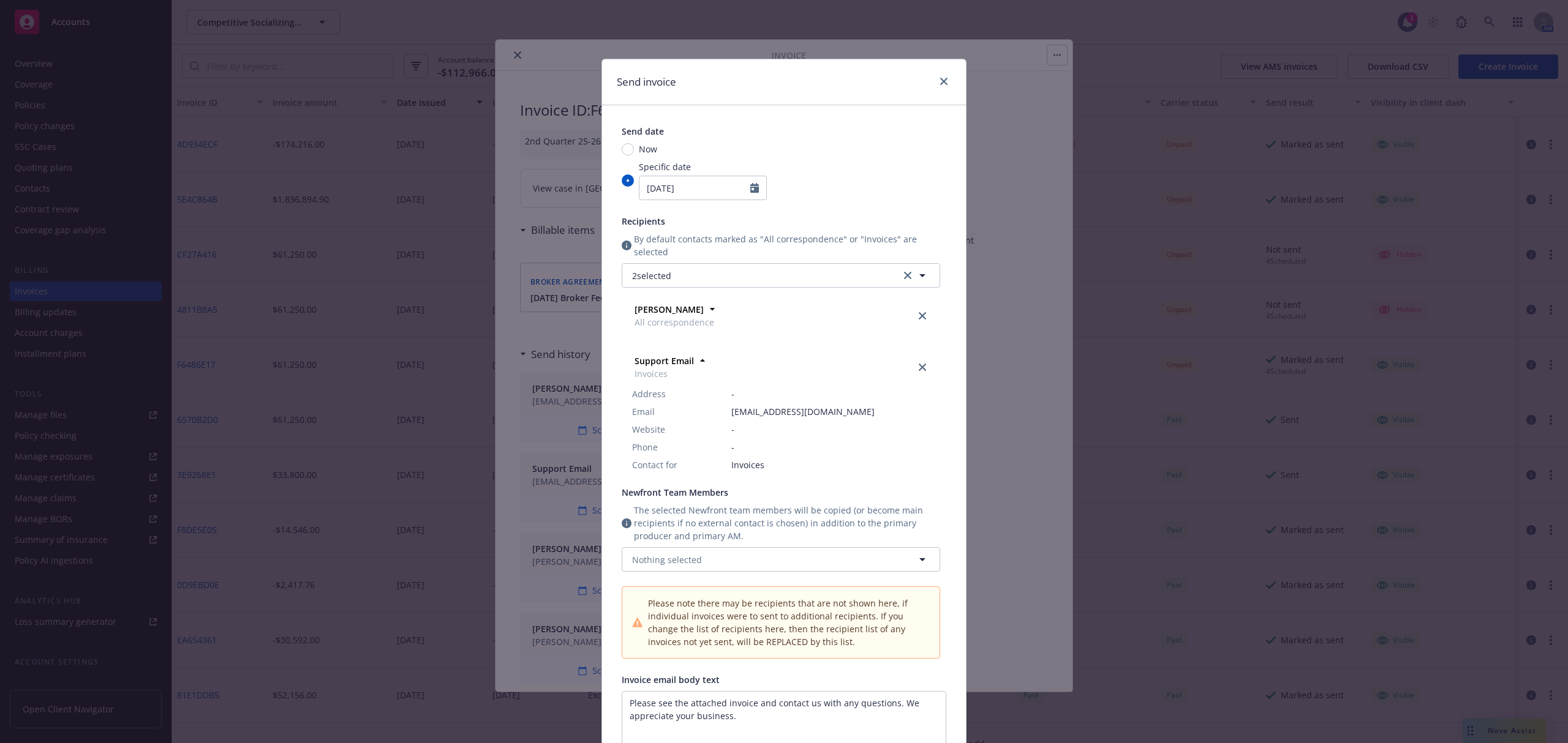
click at [937, 344] on div "Send date Now Specific date 09/26/2025 Recipients By default contacts marked as…" at bounding box center [784, 491] width 324 height 733
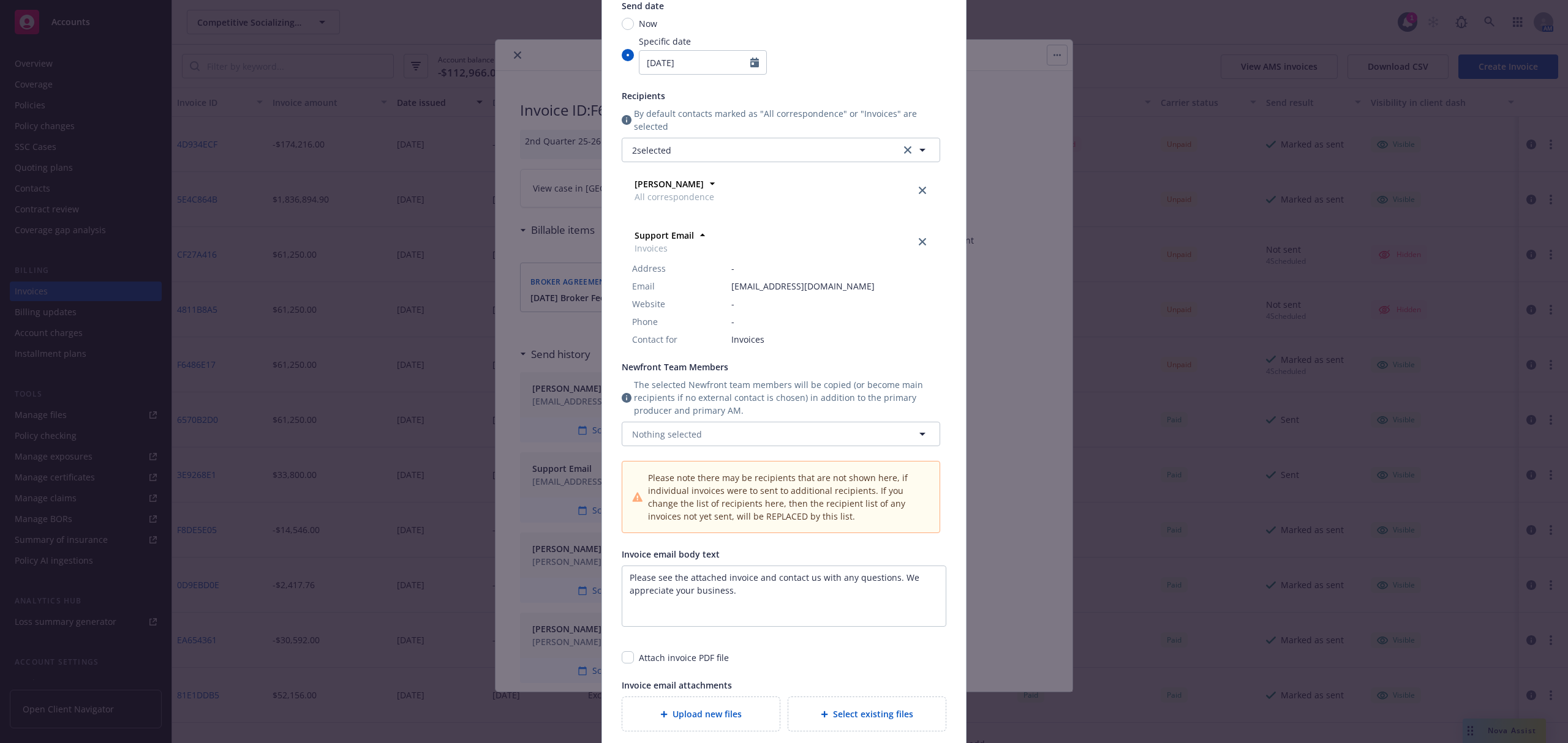
scroll to position [163, 0]
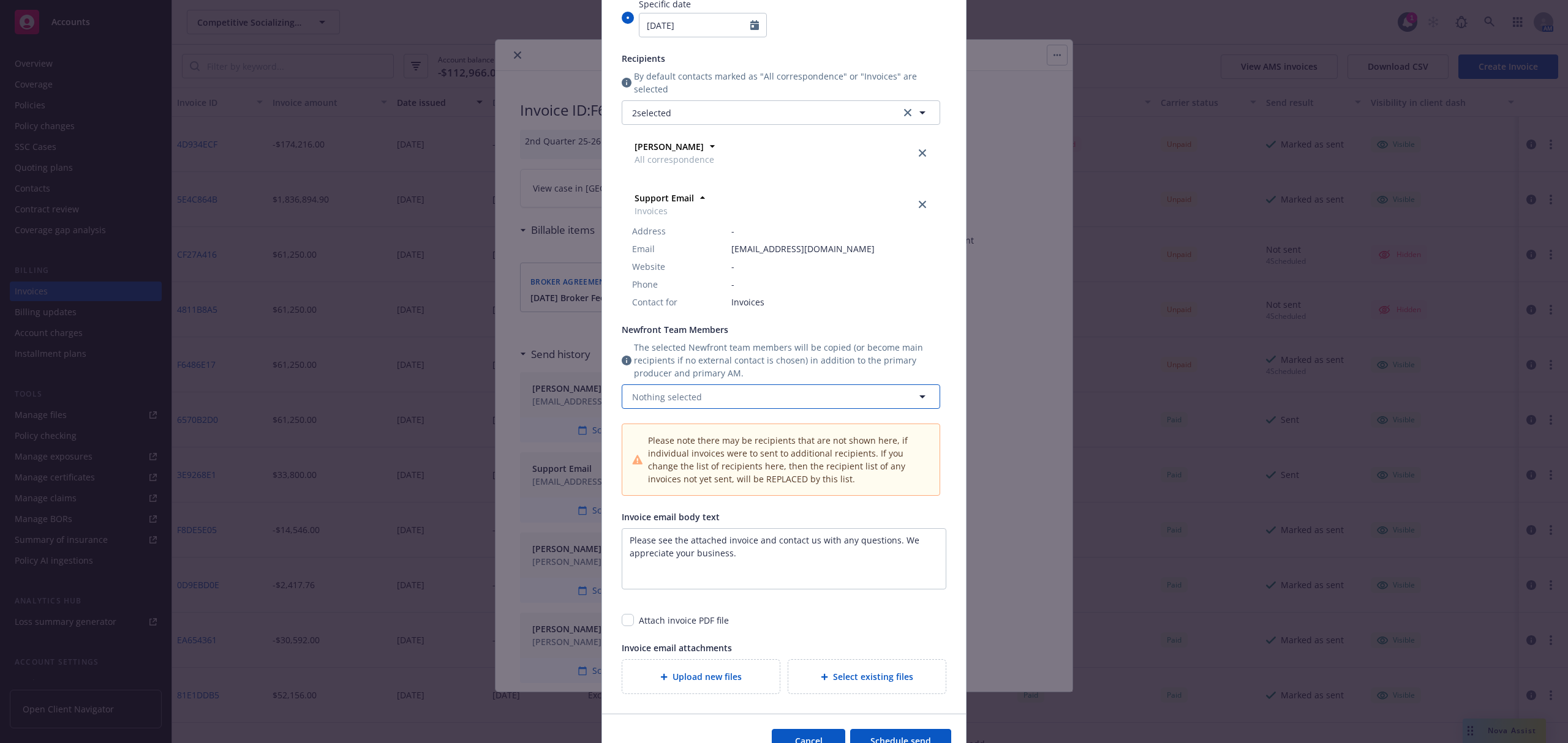
click at [805, 394] on button "Nothing selected" at bounding box center [781, 396] width 318 height 24
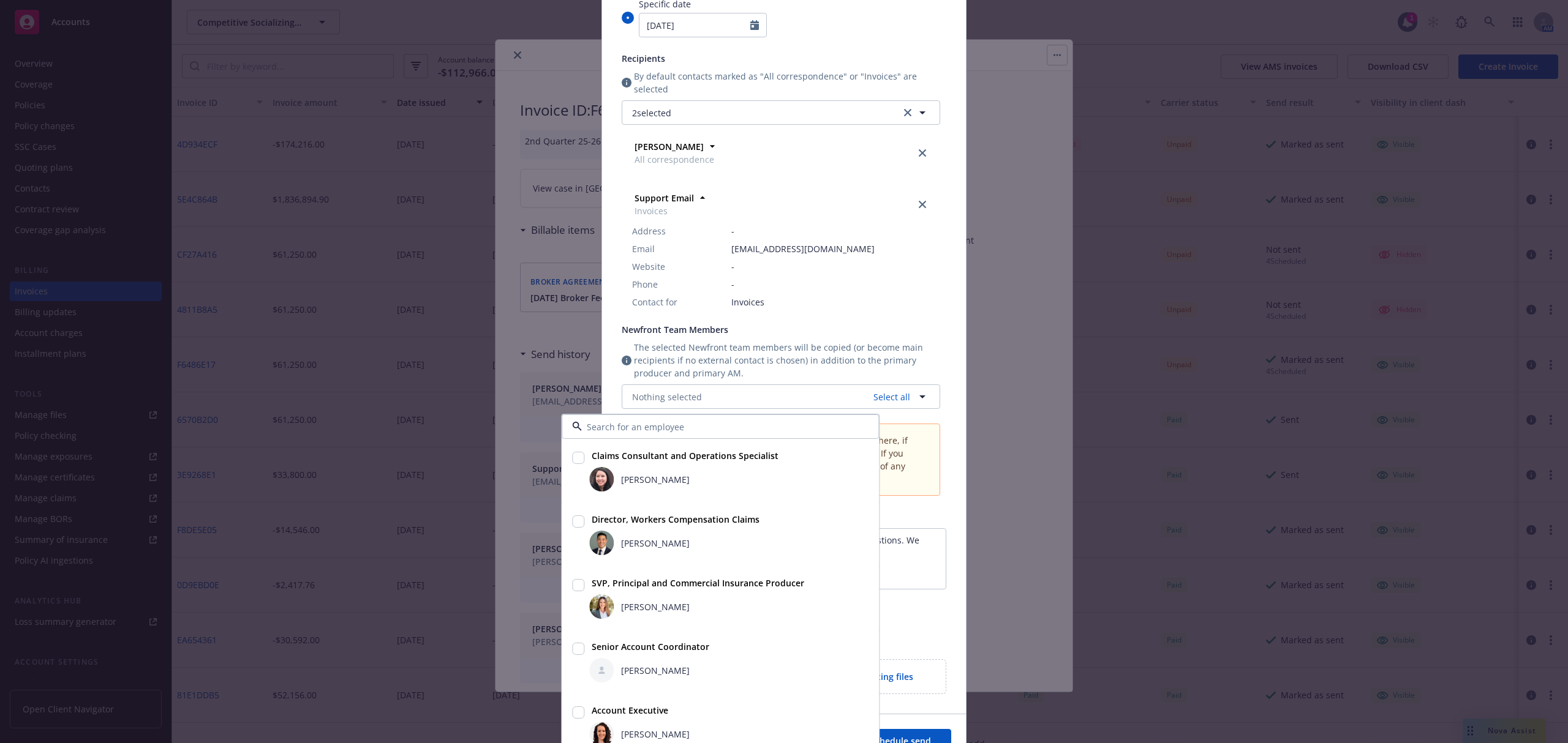
scroll to position [76, 0]
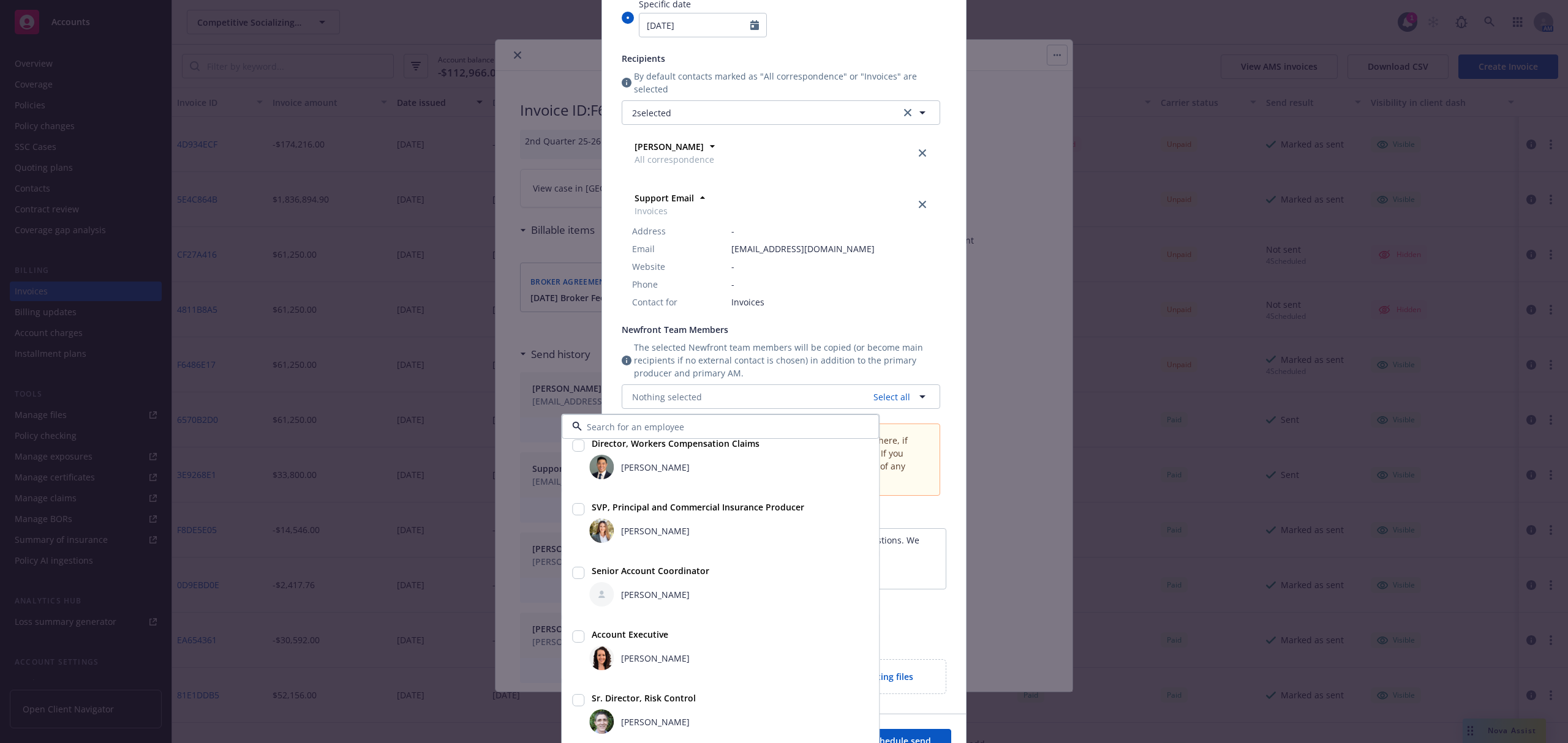
click at [574, 512] on input "checkbox" at bounding box center [578, 509] width 12 height 12
checkbox input "true"
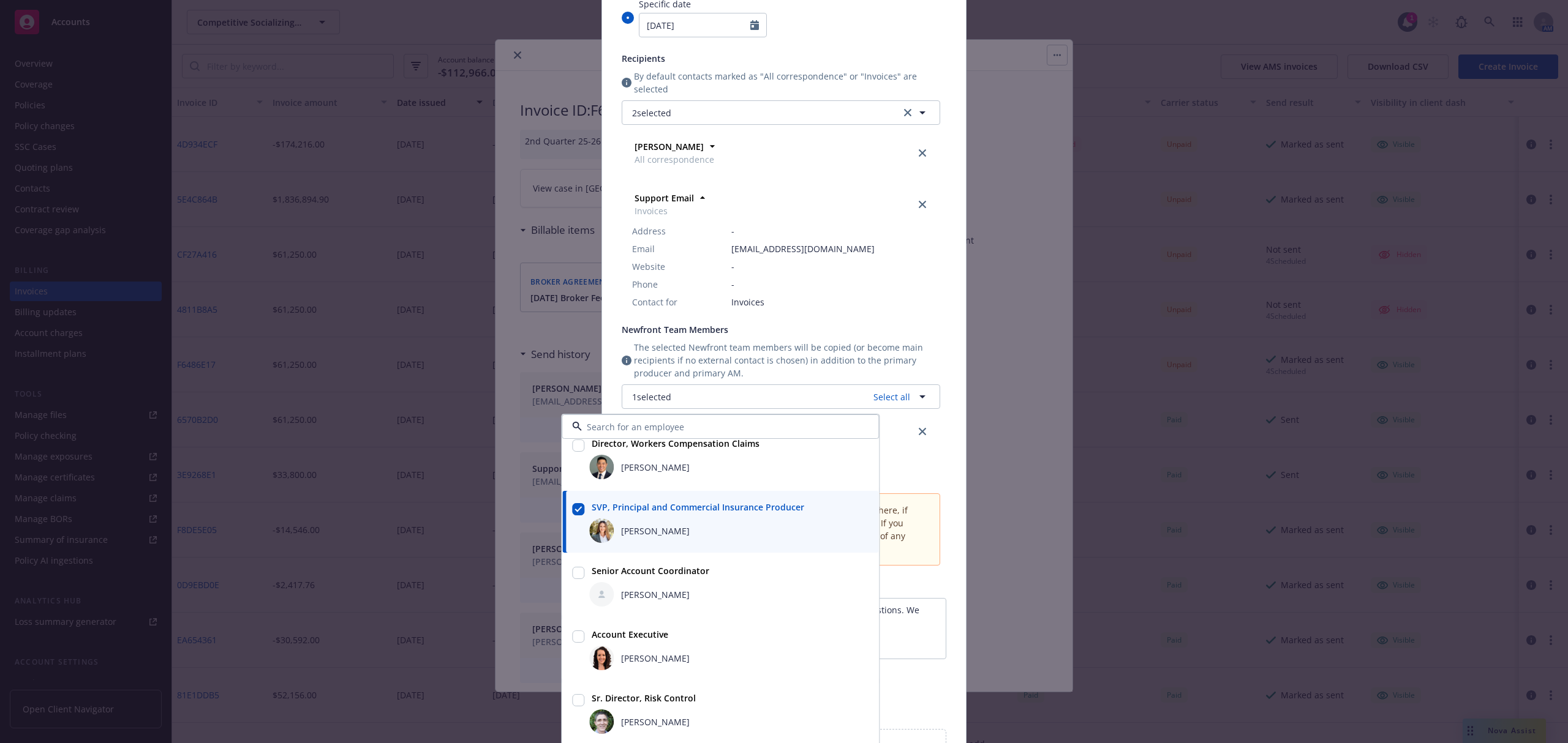
click at [576, 637] on div at bounding box center [578, 649] width 17 height 47
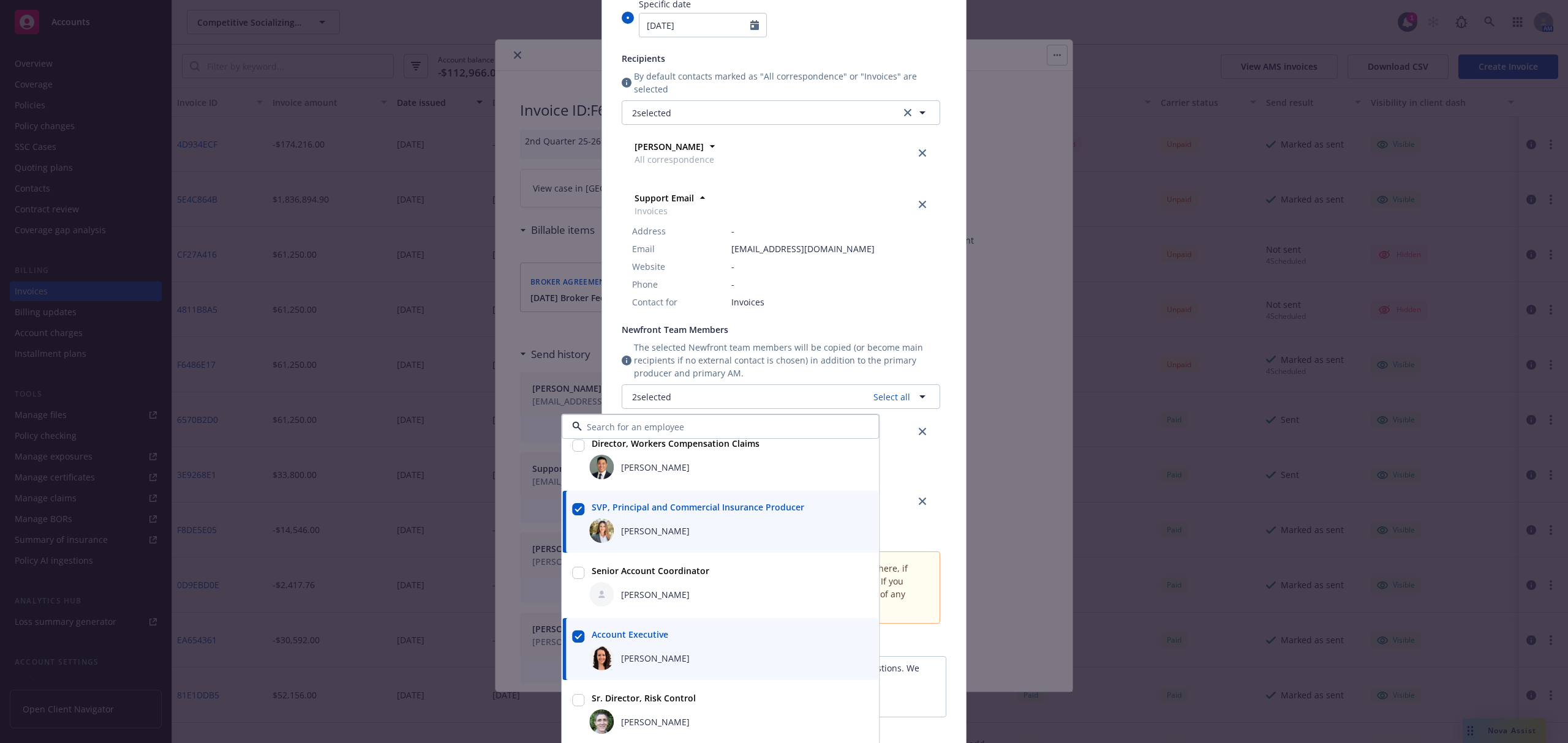
checkbox input "true"
click at [956, 358] on div "Send date Now Specific date 09/26/2025 Recipients By default contacts marked as…" at bounding box center [784, 398] width 364 height 911
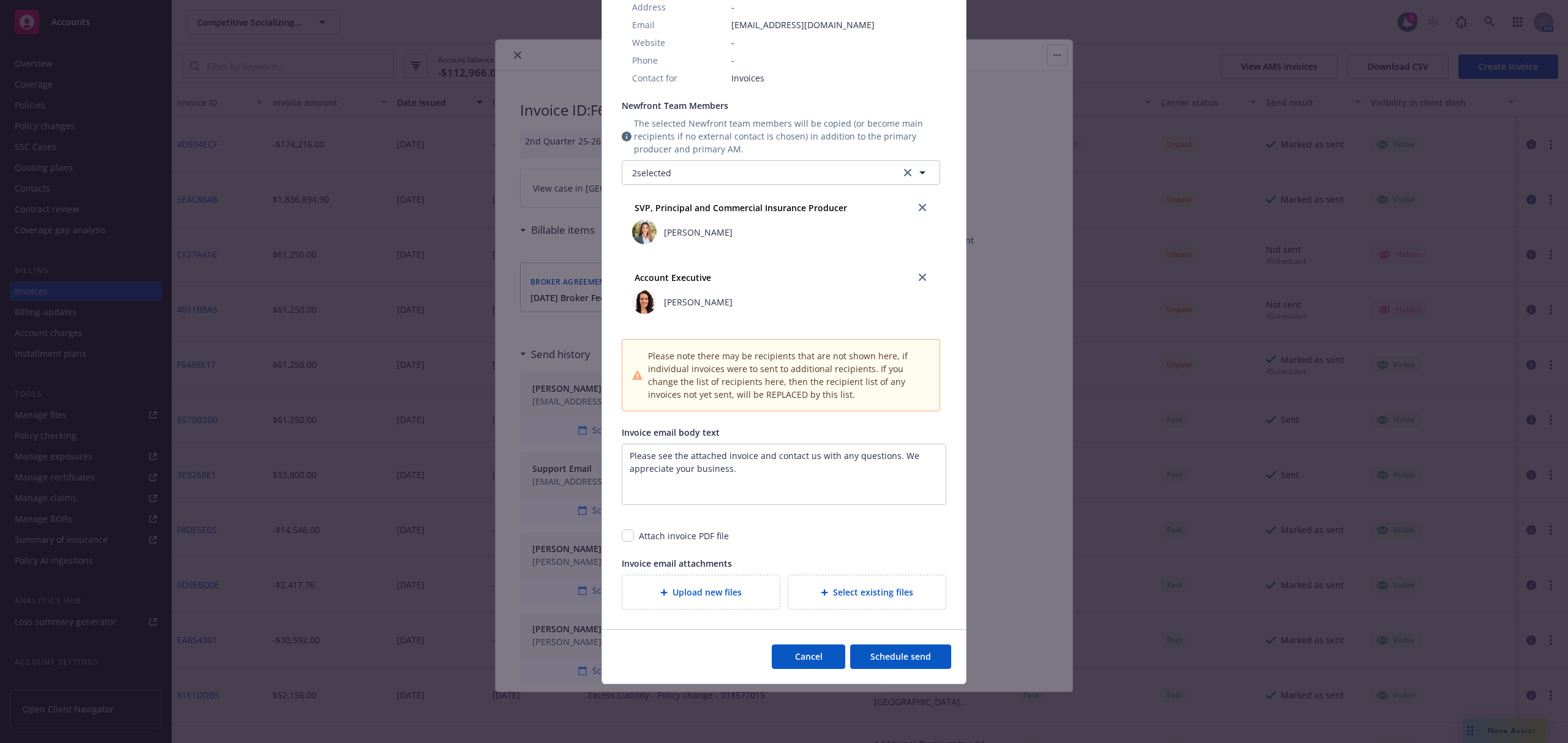
scroll to position [390, 0]
click at [622, 537] on input "checkbox" at bounding box center [628, 535] width 12 height 12
checkbox input "true"
click at [868, 658] on button "Schedule send" at bounding box center [901, 657] width 101 height 24
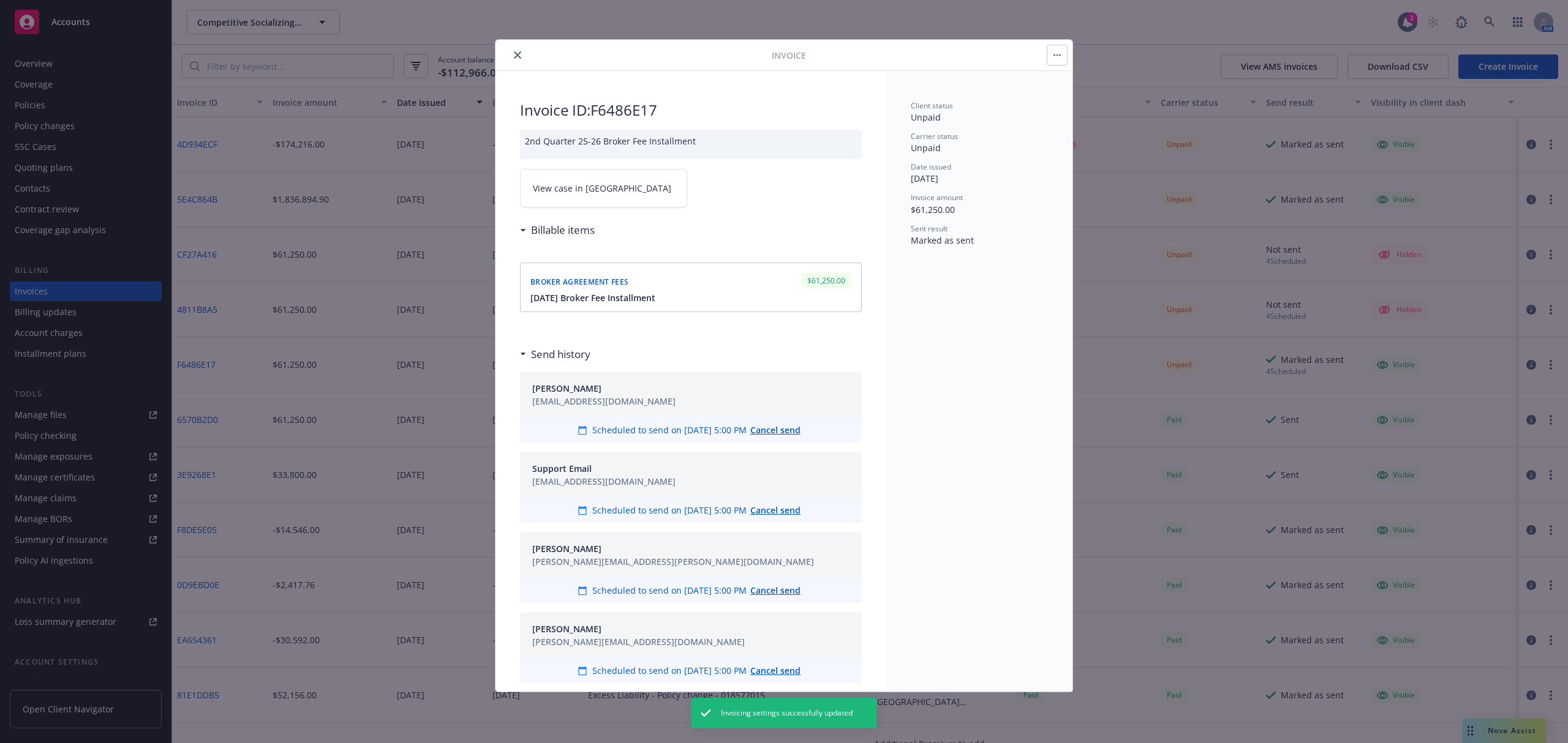
scroll to position [106, 0]
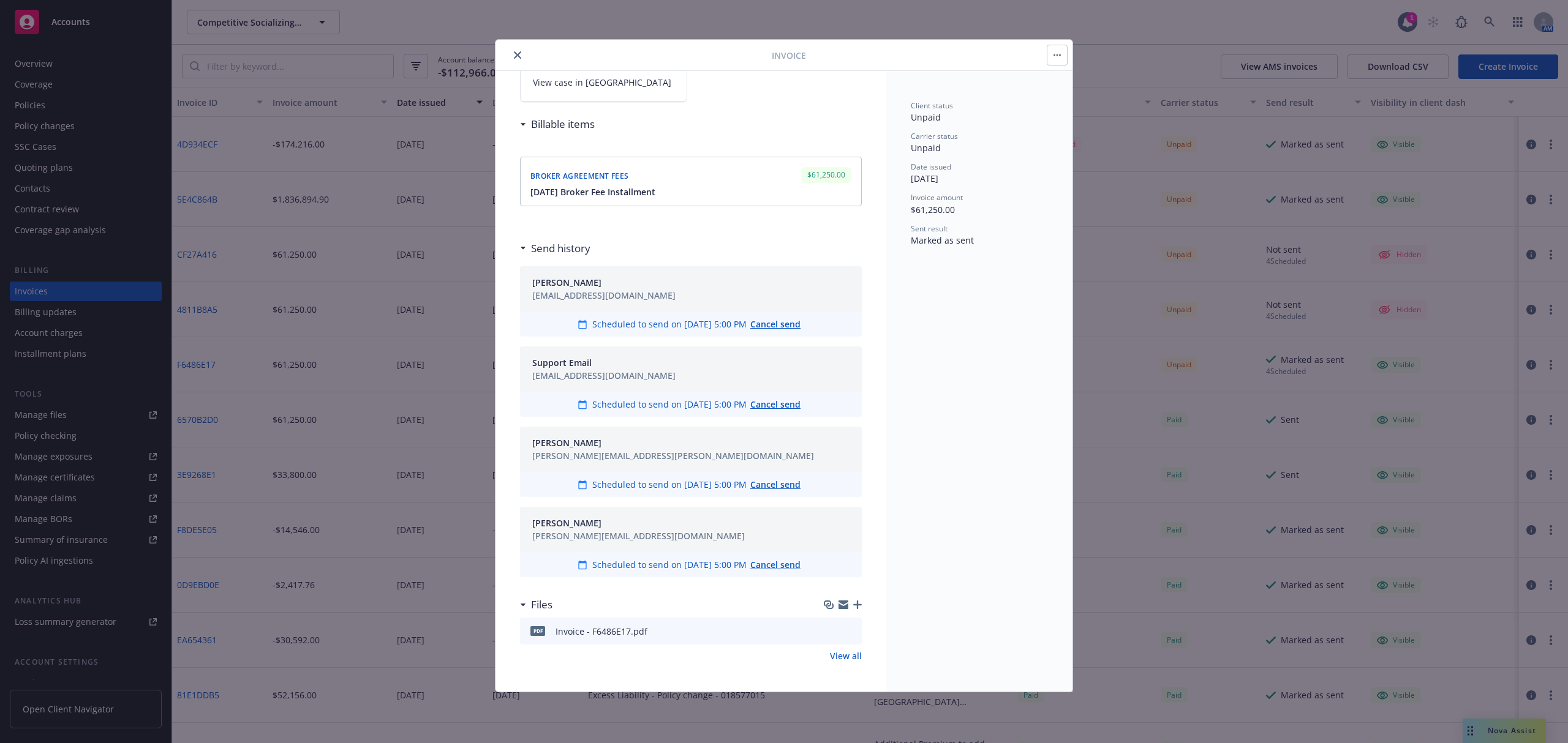
click at [518, 56] on icon "close" at bounding box center [518, 55] width 8 height 8
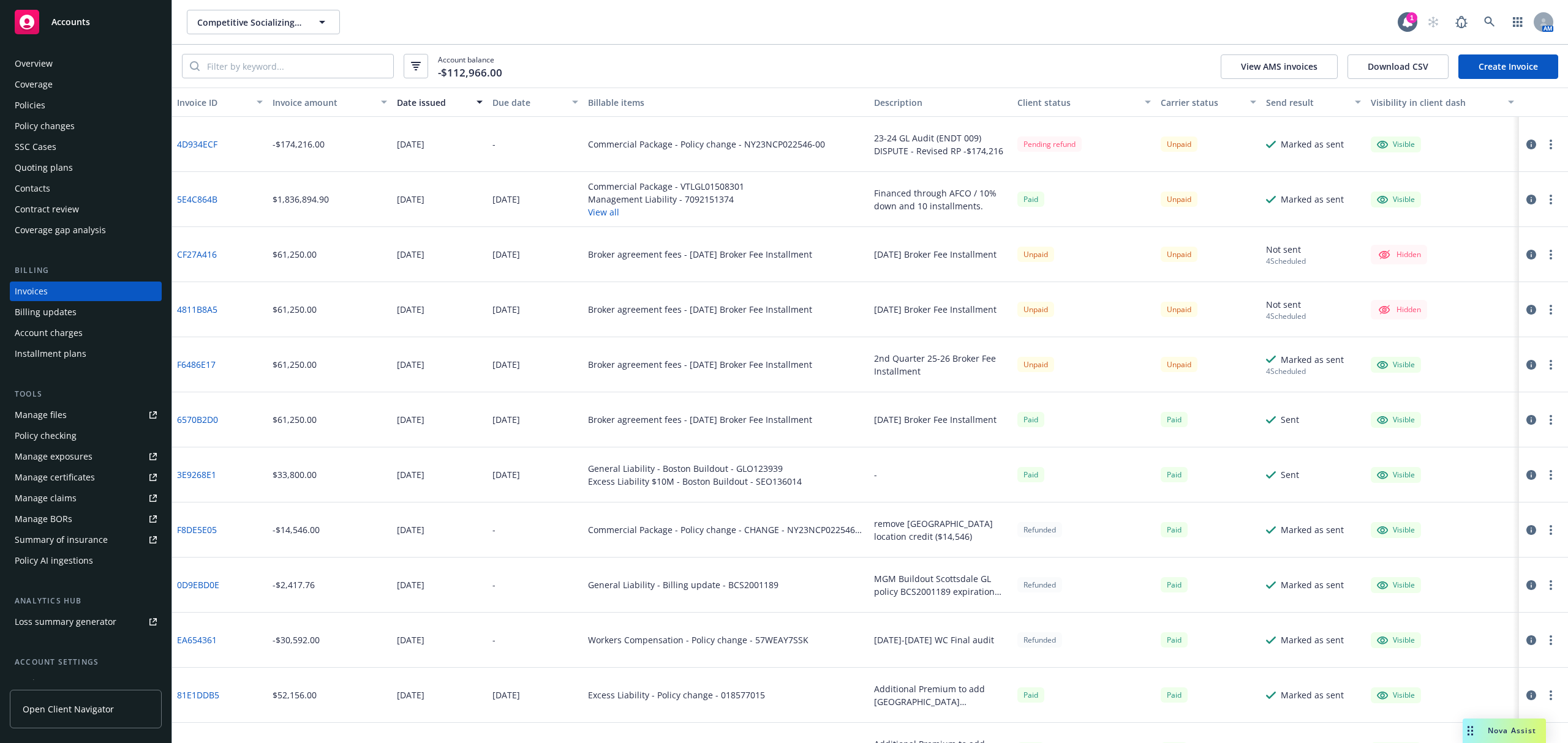
click at [49, 25] on div "Accounts" at bounding box center [85, 22] width 142 height 24
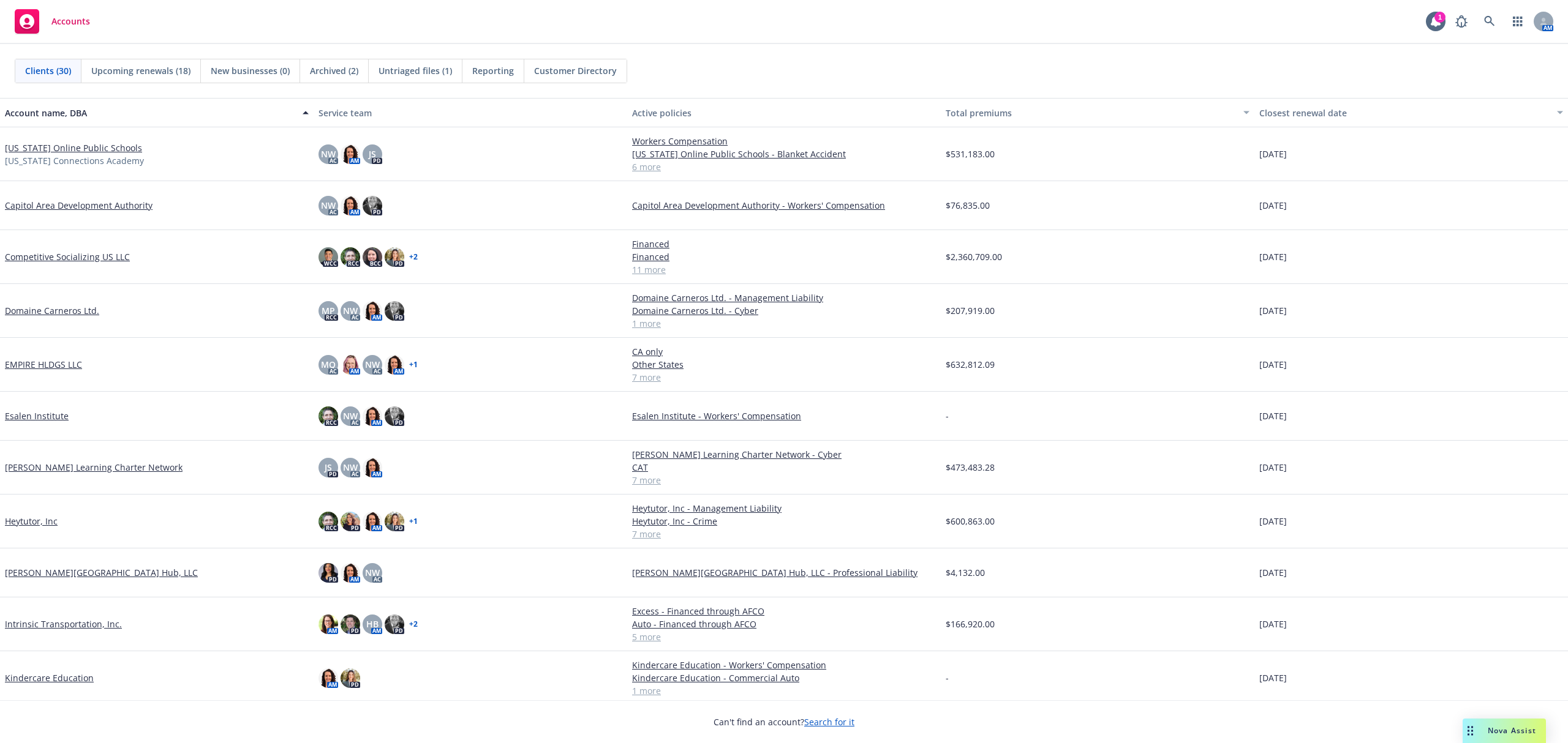
click at [76, 259] on link "Competitive Socializing US LLC" at bounding box center [67, 257] width 125 height 13
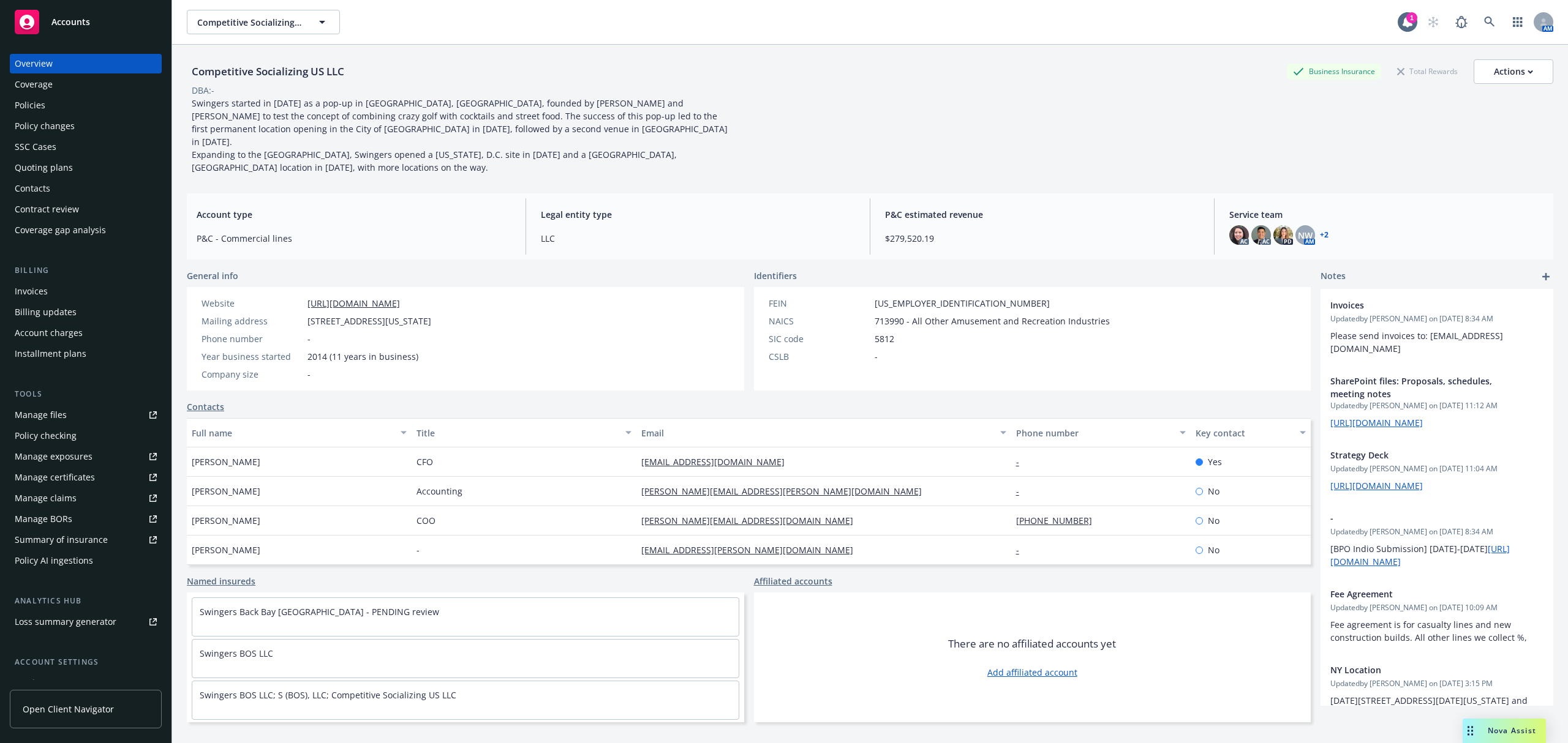
click at [50, 286] on div "Invoices" at bounding box center [85, 291] width 142 height 20
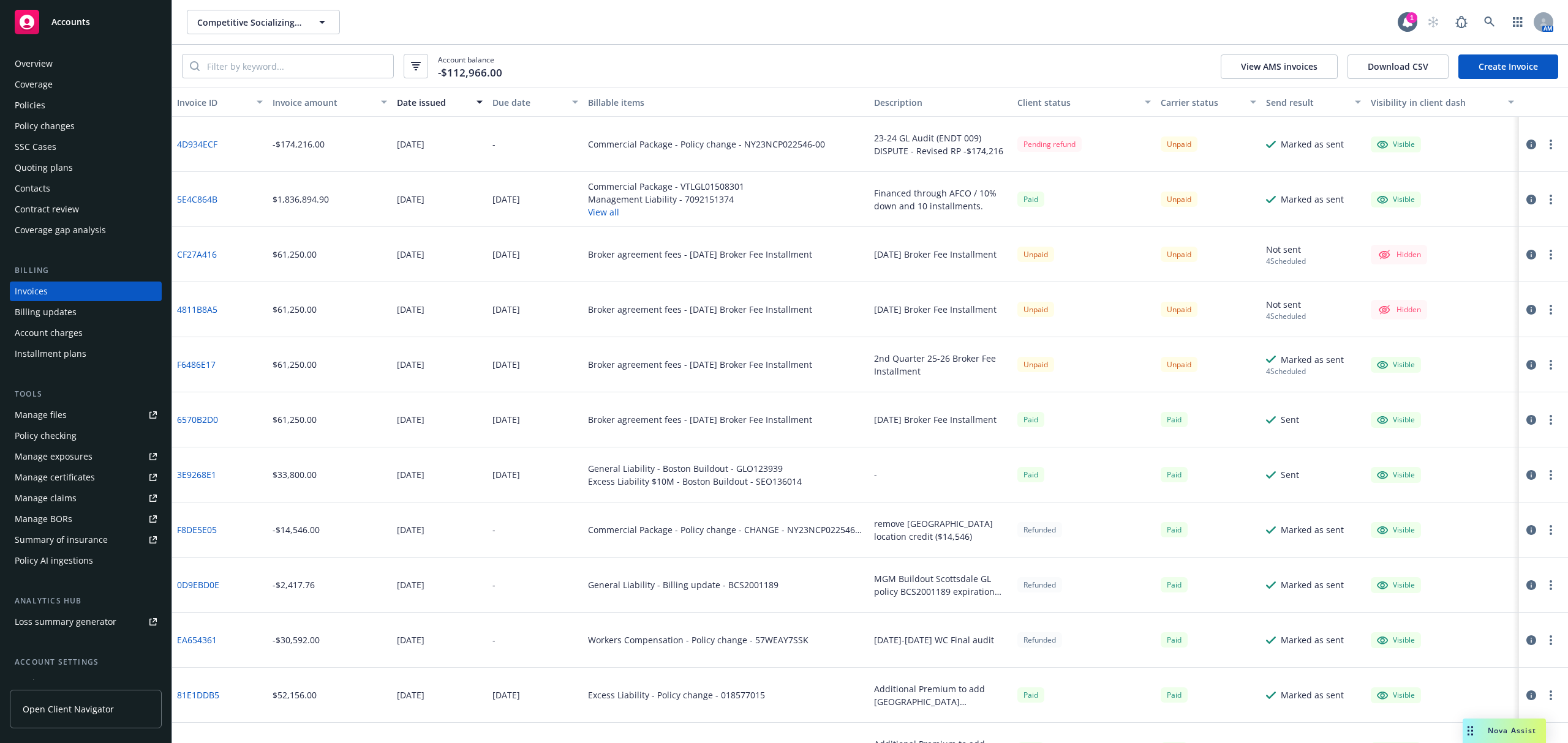
click at [1526, 362] on icon "button" at bounding box center [1530, 364] width 9 height 9
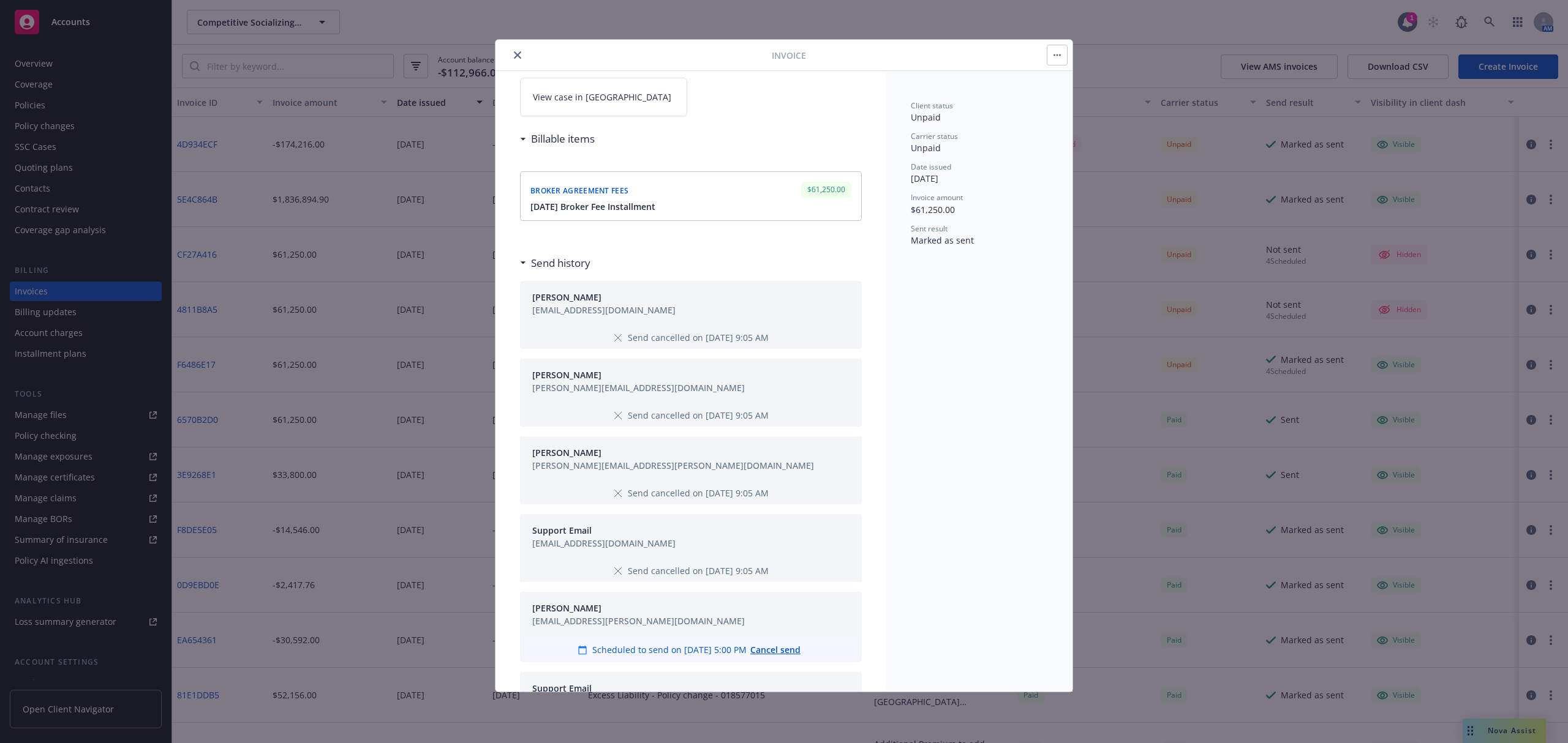
scroll to position [418, 0]
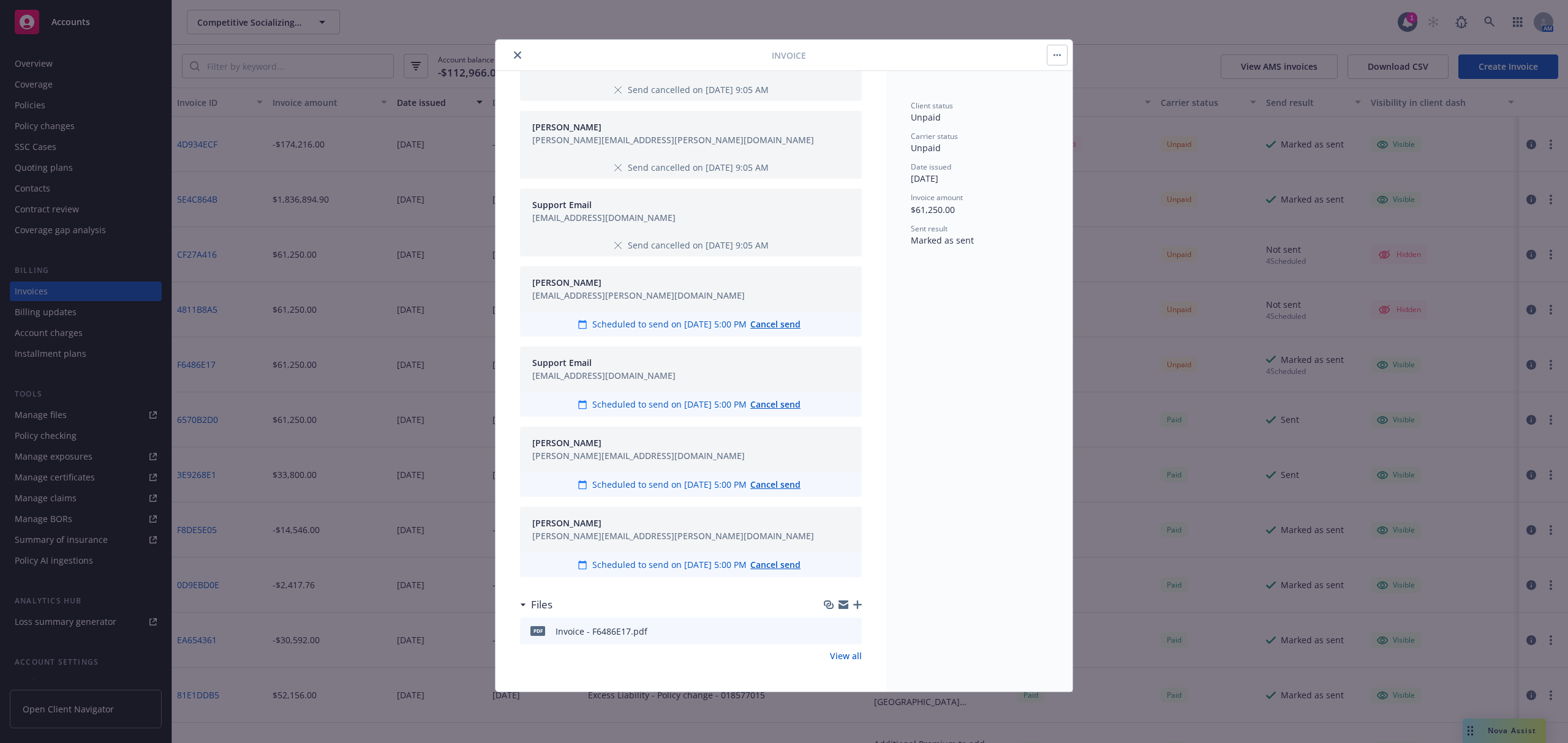
click at [846, 628] on div "pdf Invoice - F6486E17.pdf" at bounding box center [691, 631] width 342 height 27
click at [845, 628] on icon "preview file" at bounding box center [850, 630] width 11 height 8
click at [515, 55] on icon "close" at bounding box center [518, 55] width 8 height 8
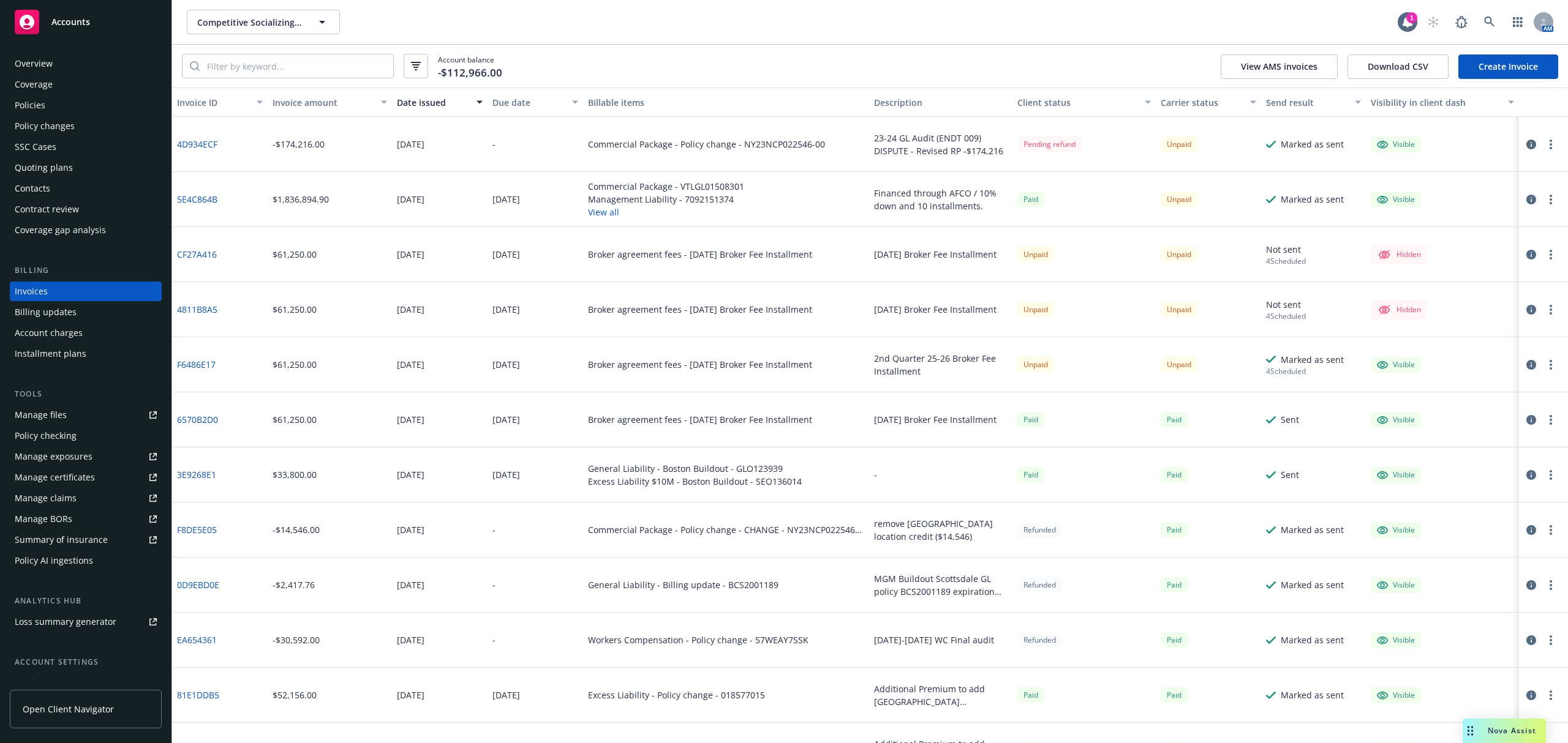
click at [71, 23] on span "Accounts" at bounding box center [70, 22] width 39 height 9
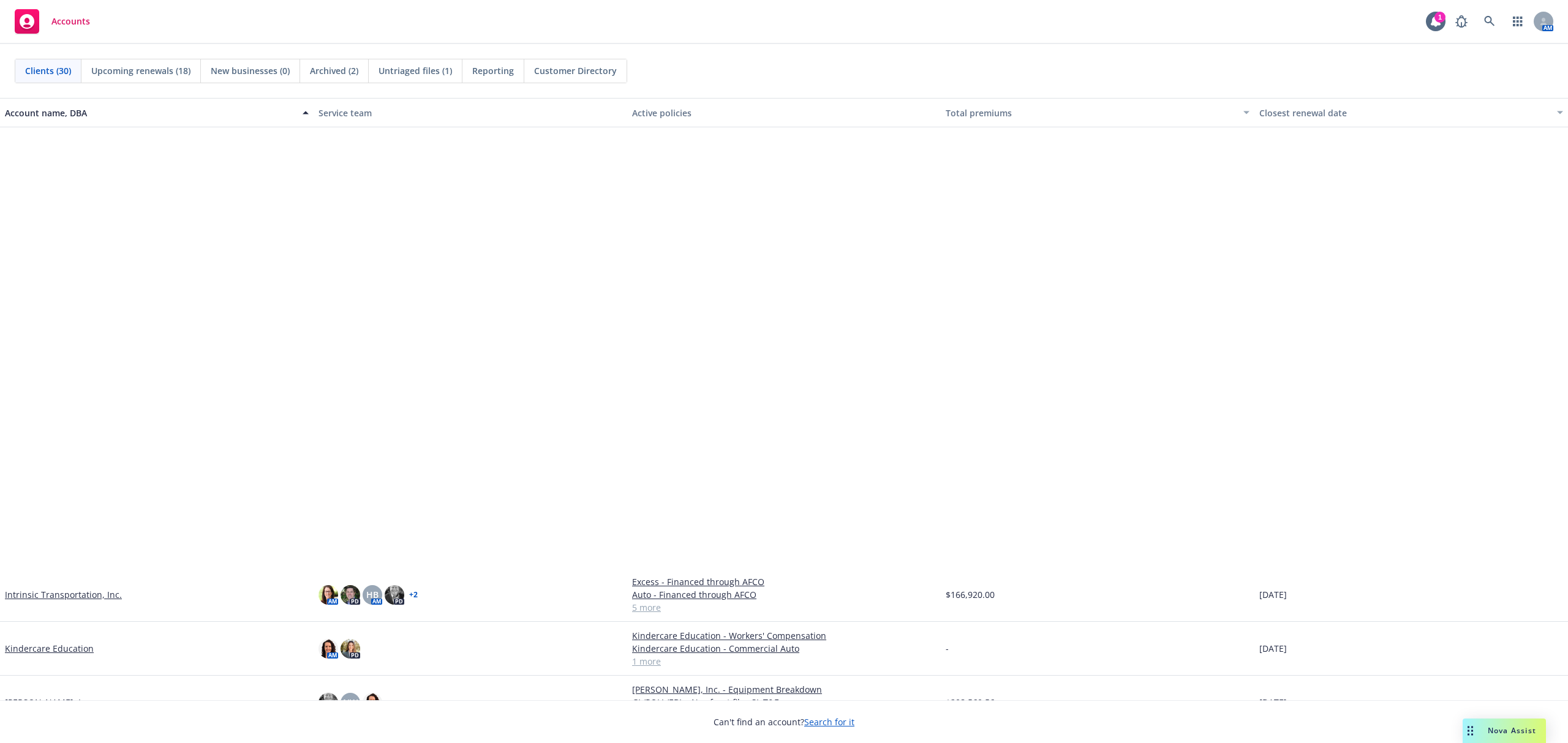
scroll to position [490, 0]
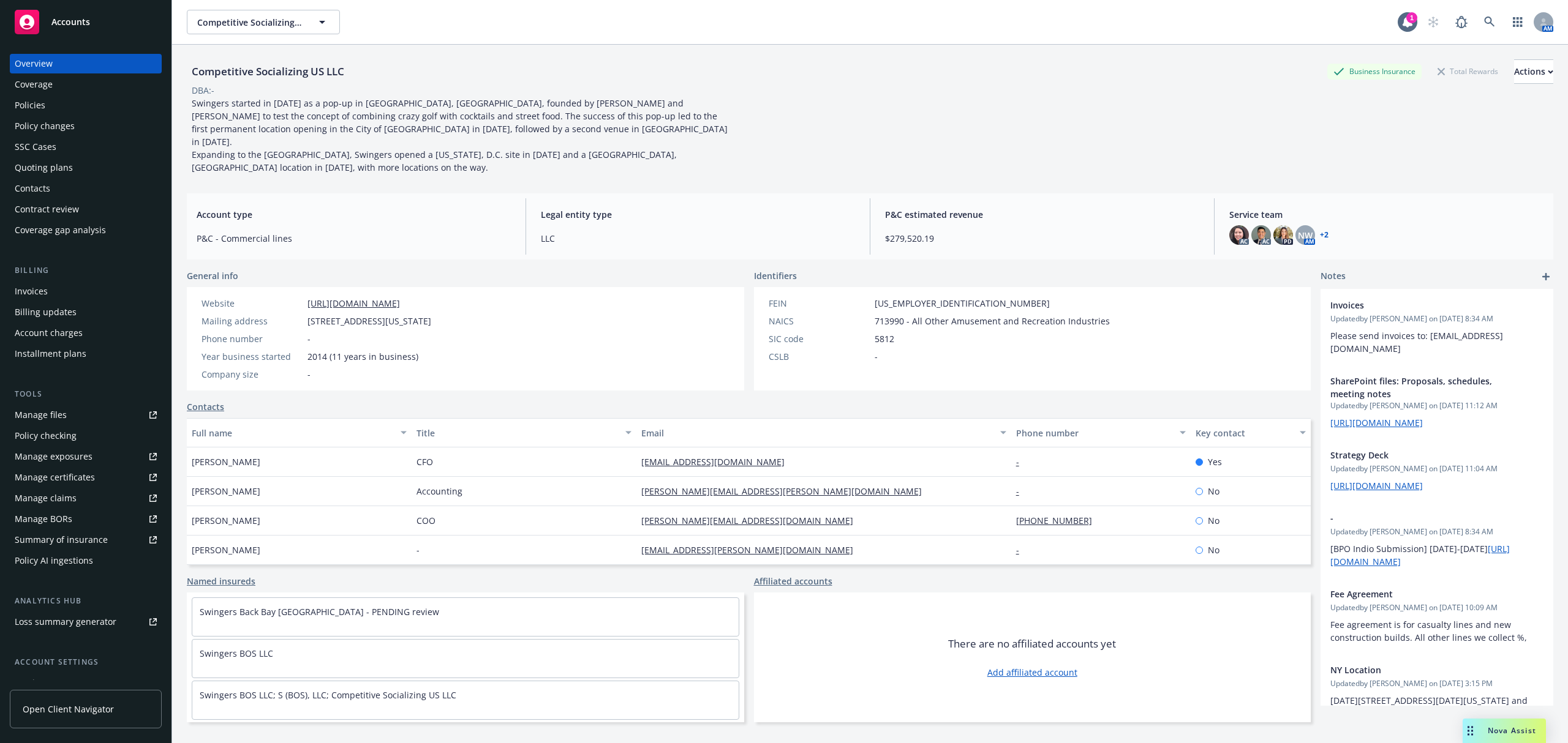
click at [44, 295] on div "Invoices" at bounding box center [31, 291] width 33 height 20
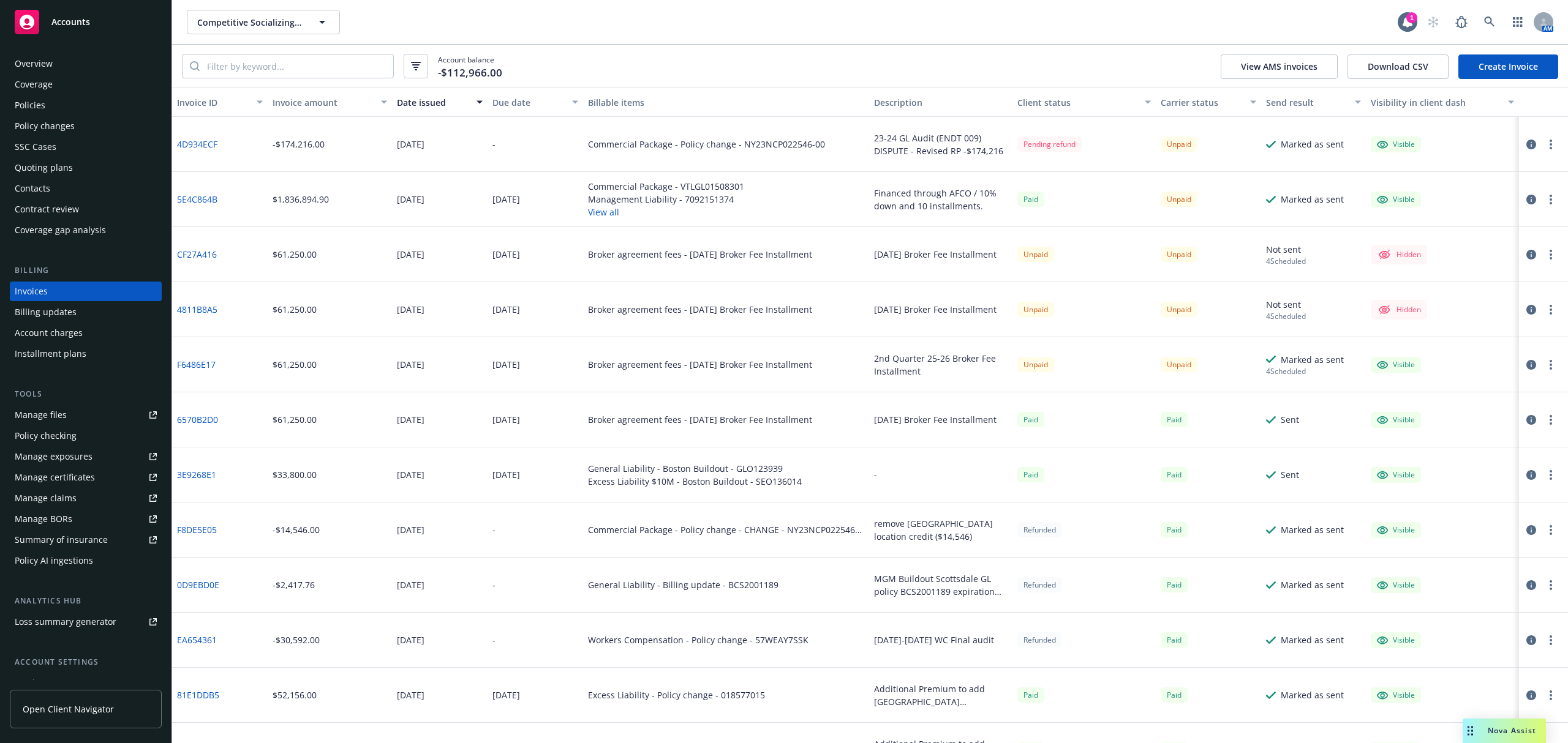
click at [1545, 363] on button "button" at bounding box center [1551, 365] width 15 height 15
click at [1526, 364] on icon "button" at bounding box center [1530, 364] width 9 height 9
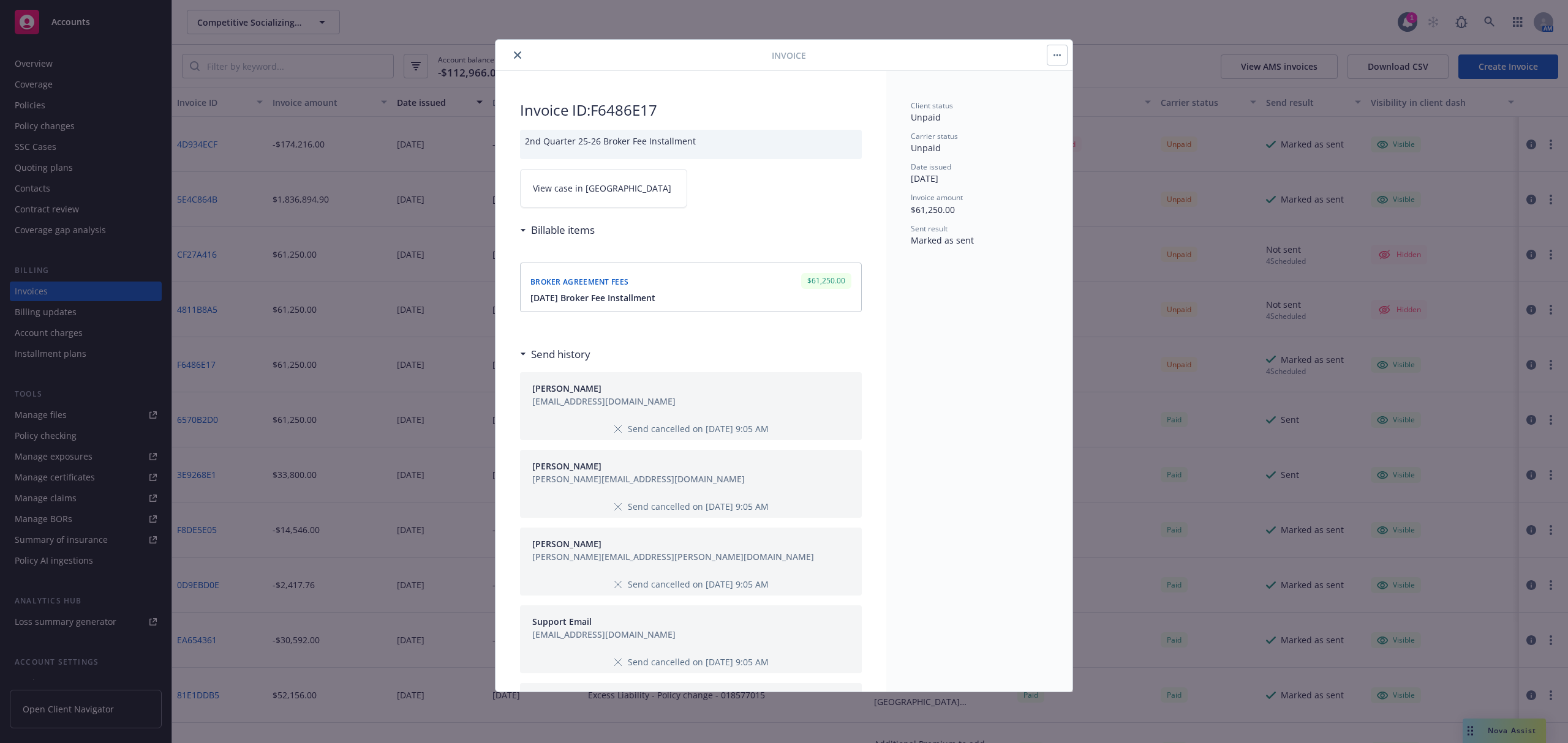
click at [1053, 54] on icon "button" at bounding box center [1057, 54] width 8 height 3
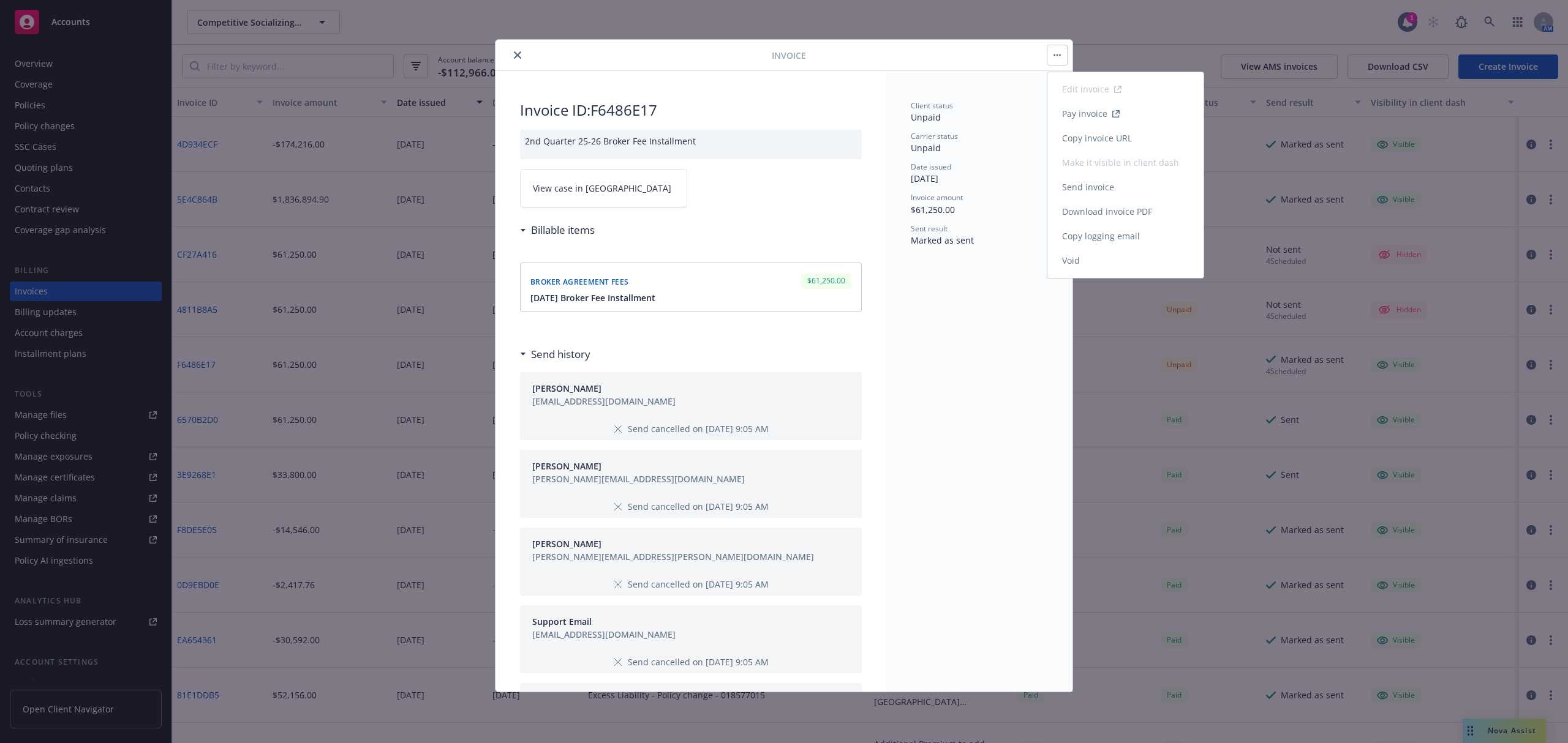
click at [1057, 61] on button "Edit invoice Pay invoice Copy invoice URL Make it visible in client dash Send i…" at bounding box center [1057, 54] width 20 height 20
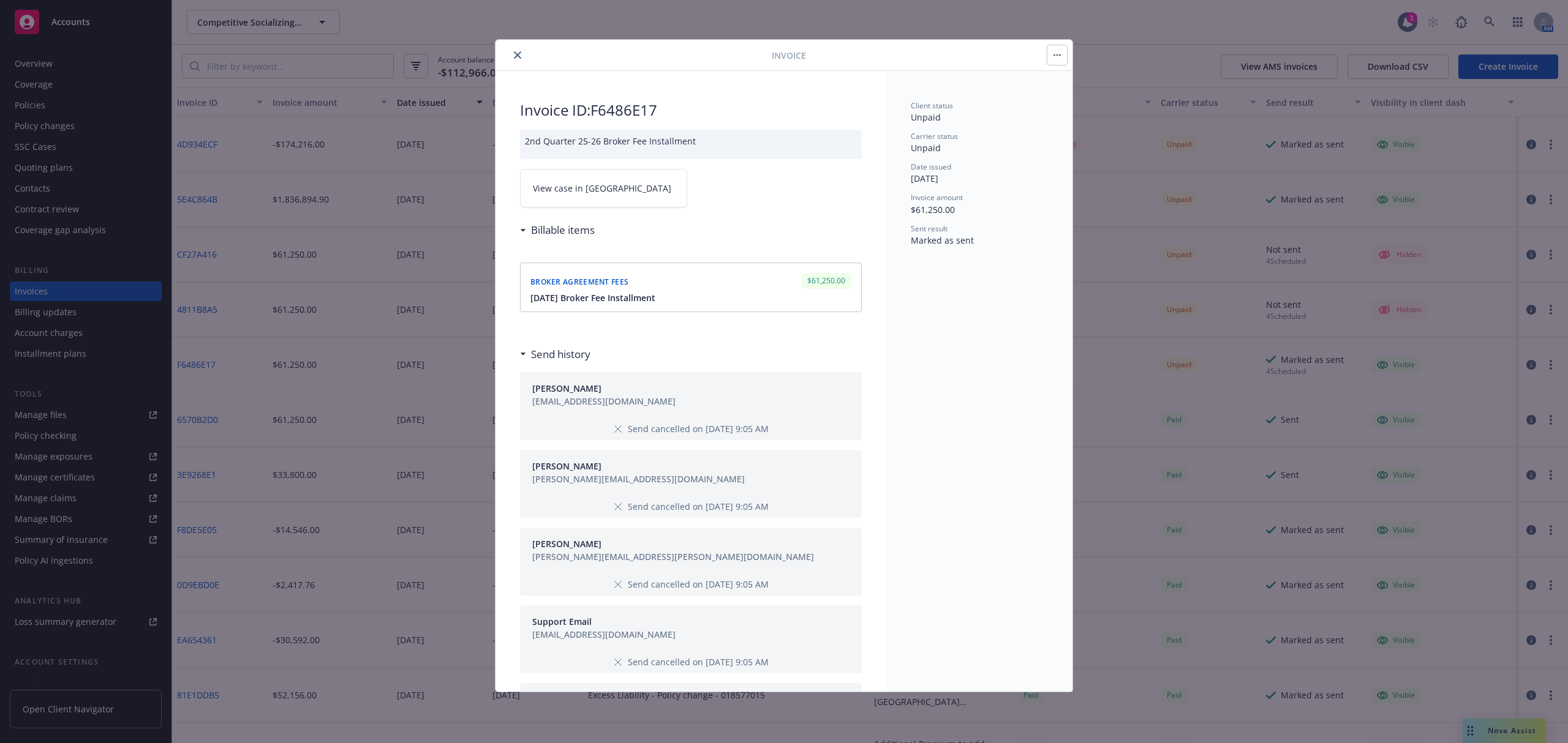
click at [628, 309] on div "Broker agreement fees $61,250.00 October 2025 Broker Fee Installment" at bounding box center [691, 287] width 342 height 49
click at [625, 289] on div "Broker agreement fees" at bounding box center [580, 281] width 103 height 18
click at [518, 59] on icon "close" at bounding box center [518, 55] width 8 height 8
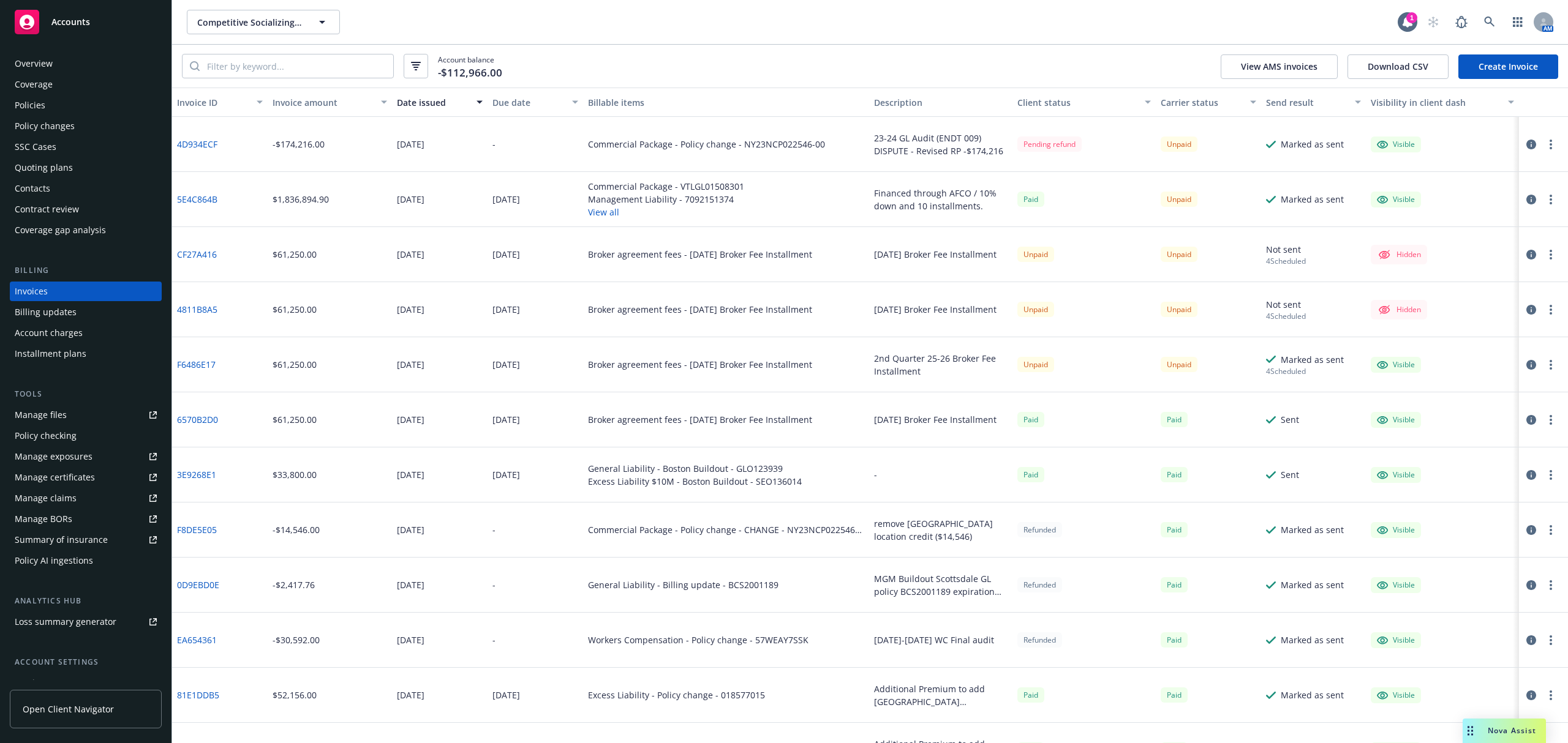
click at [1526, 312] on icon "button" at bounding box center [1530, 310] width 9 height 9
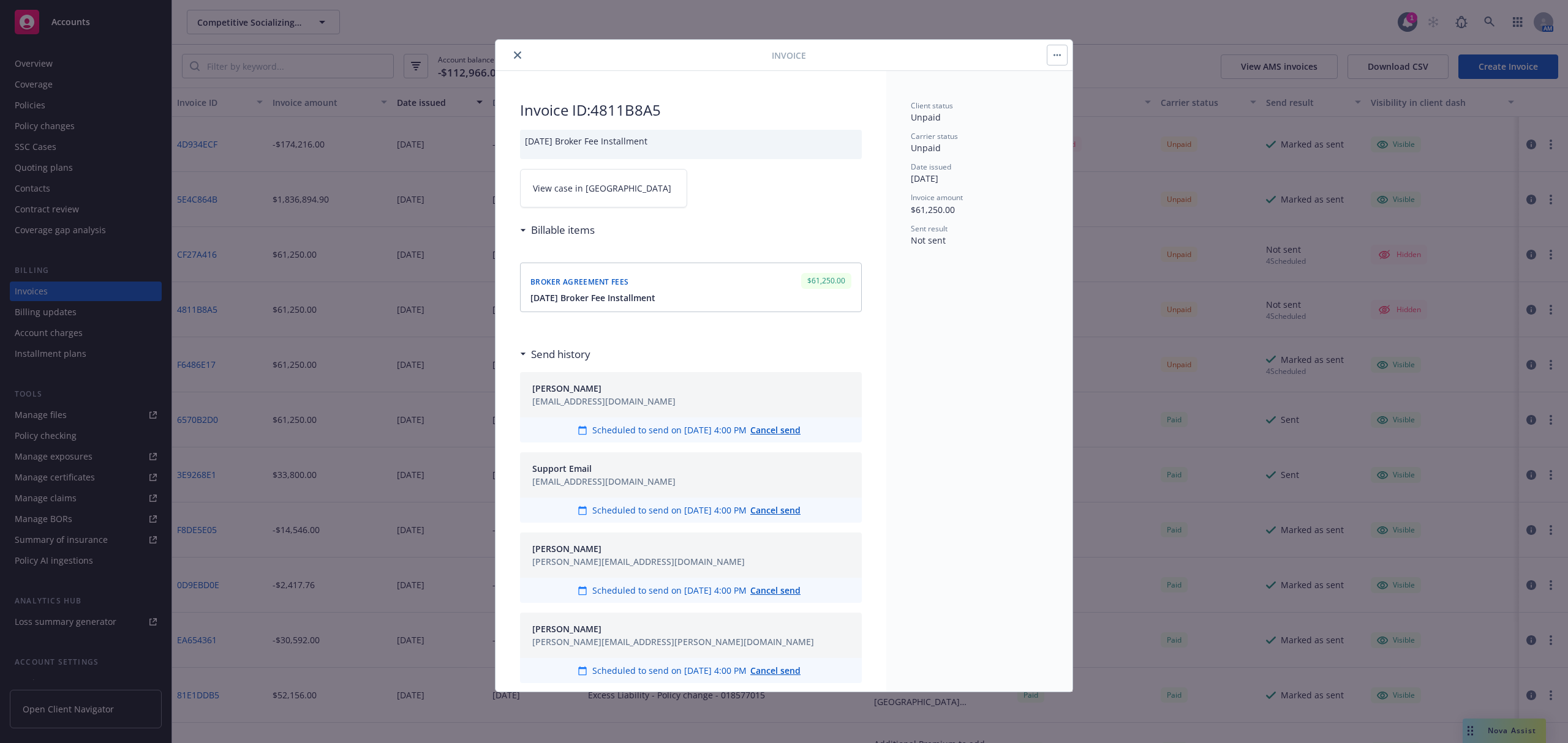
click at [1049, 54] on button "button" at bounding box center [1057, 54] width 20 height 20
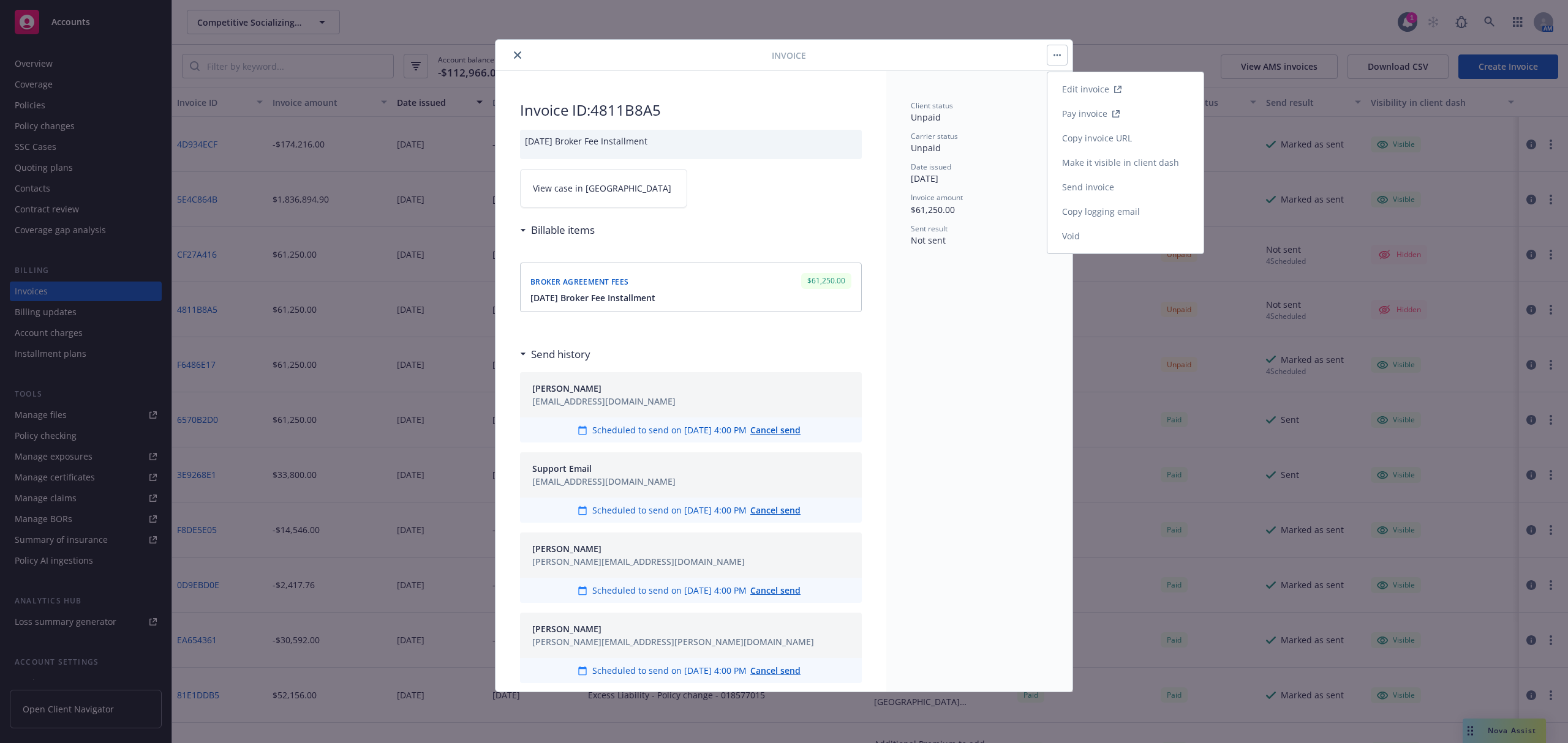
click at [1103, 89] on link "Edit invoice" at bounding box center [1126, 89] width 156 height 24
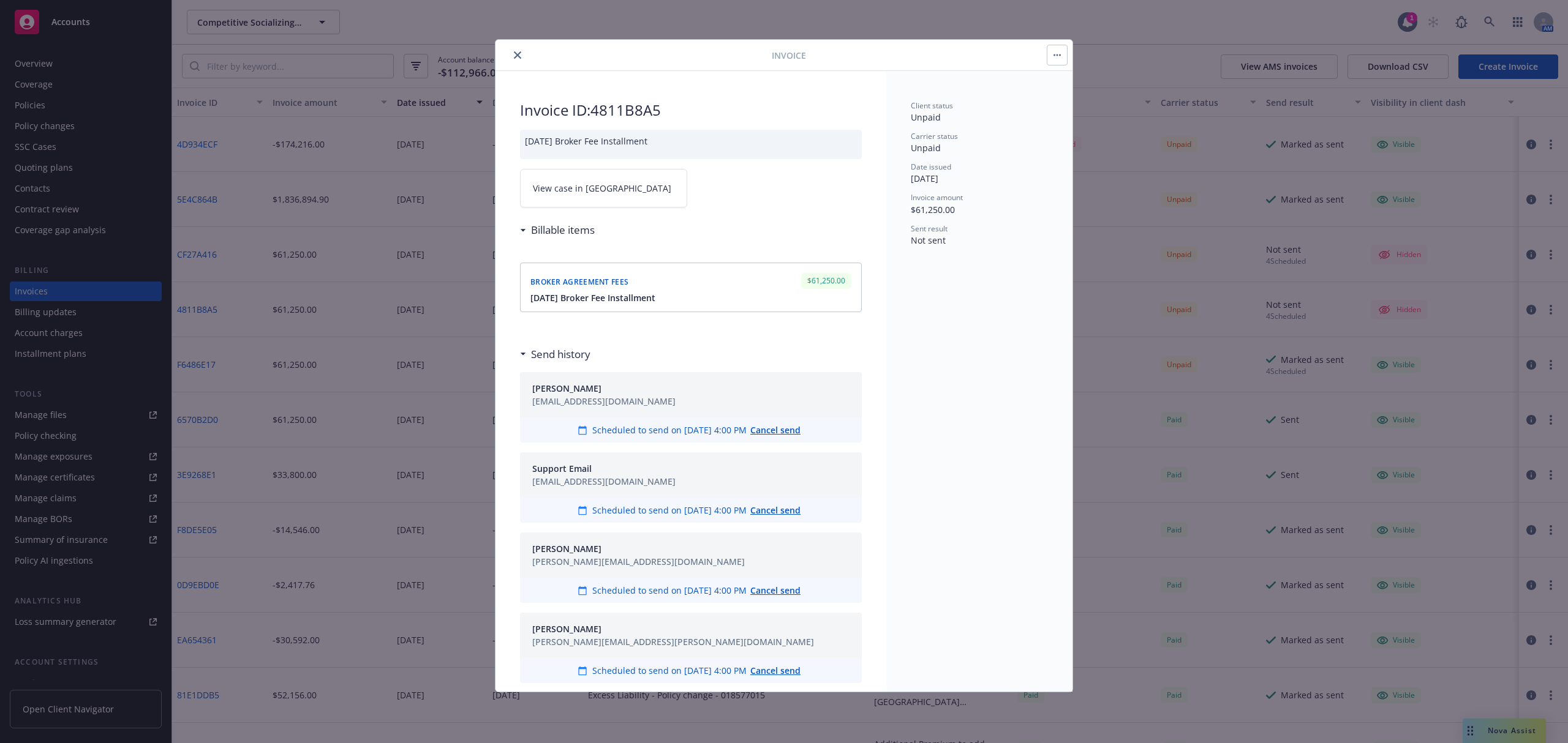
click at [515, 62] on button "close" at bounding box center [518, 55] width 15 height 15
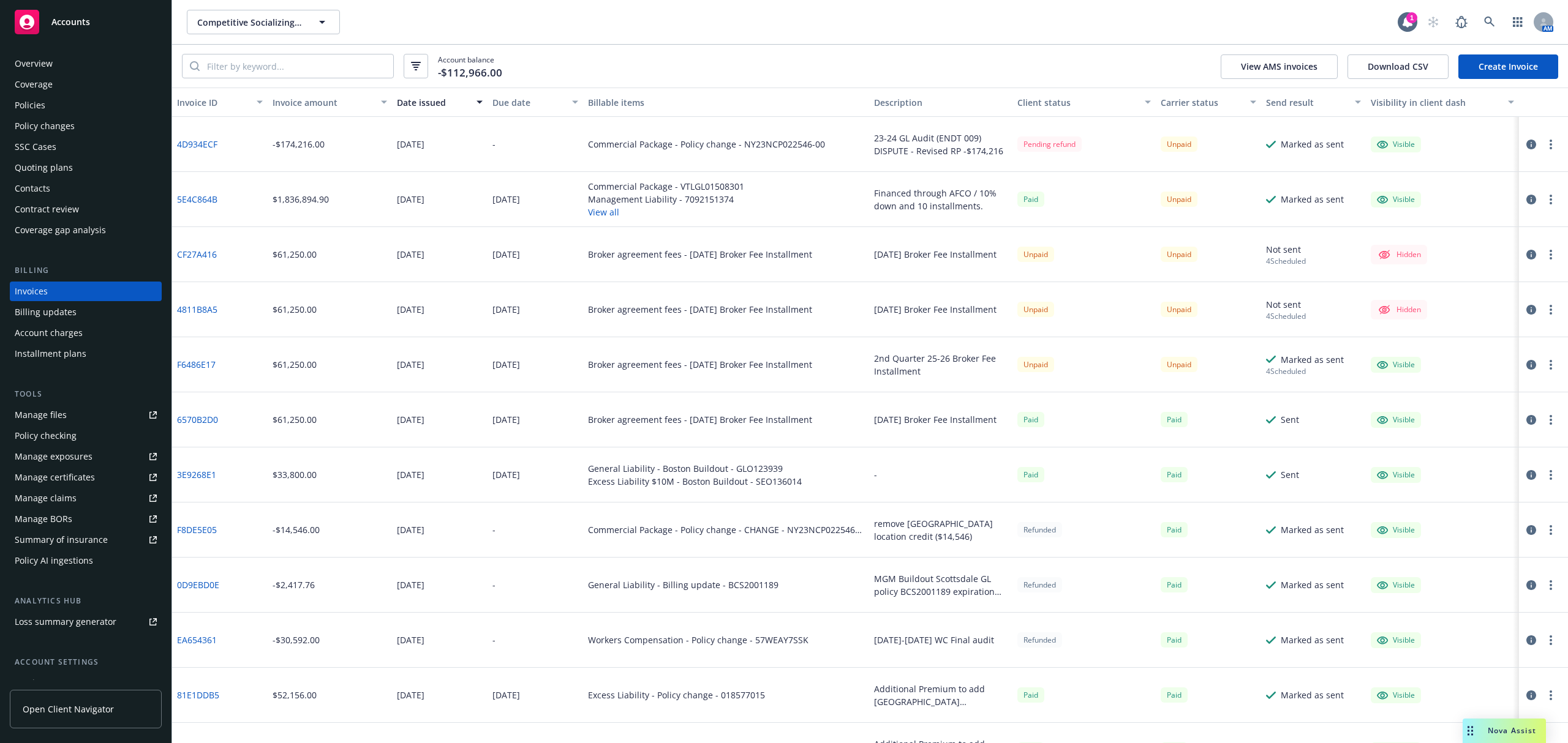
click at [1526, 364] on icon "button" at bounding box center [1530, 364] width 9 height 9
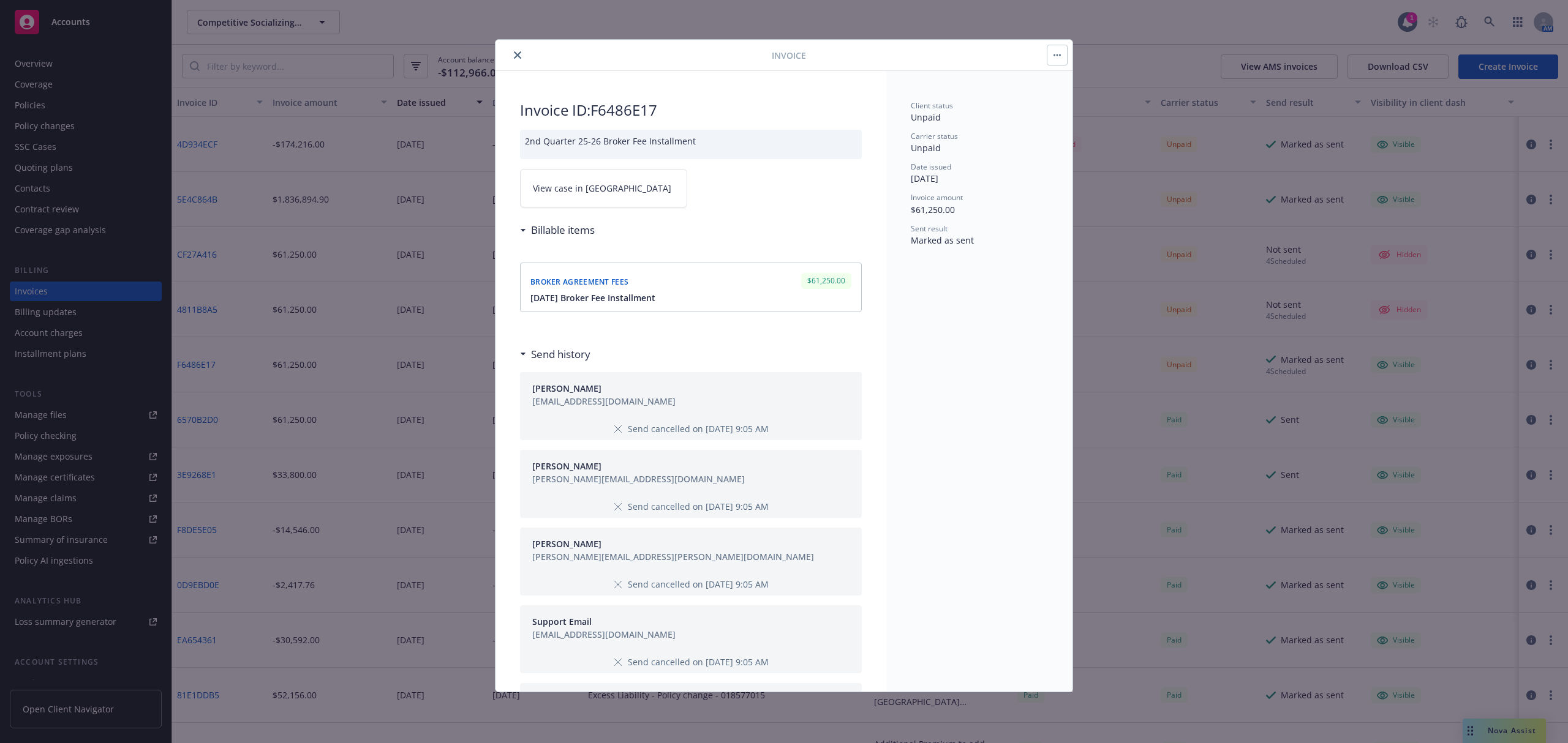
click at [1056, 54] on icon "button" at bounding box center [1057, 54] width 8 height 3
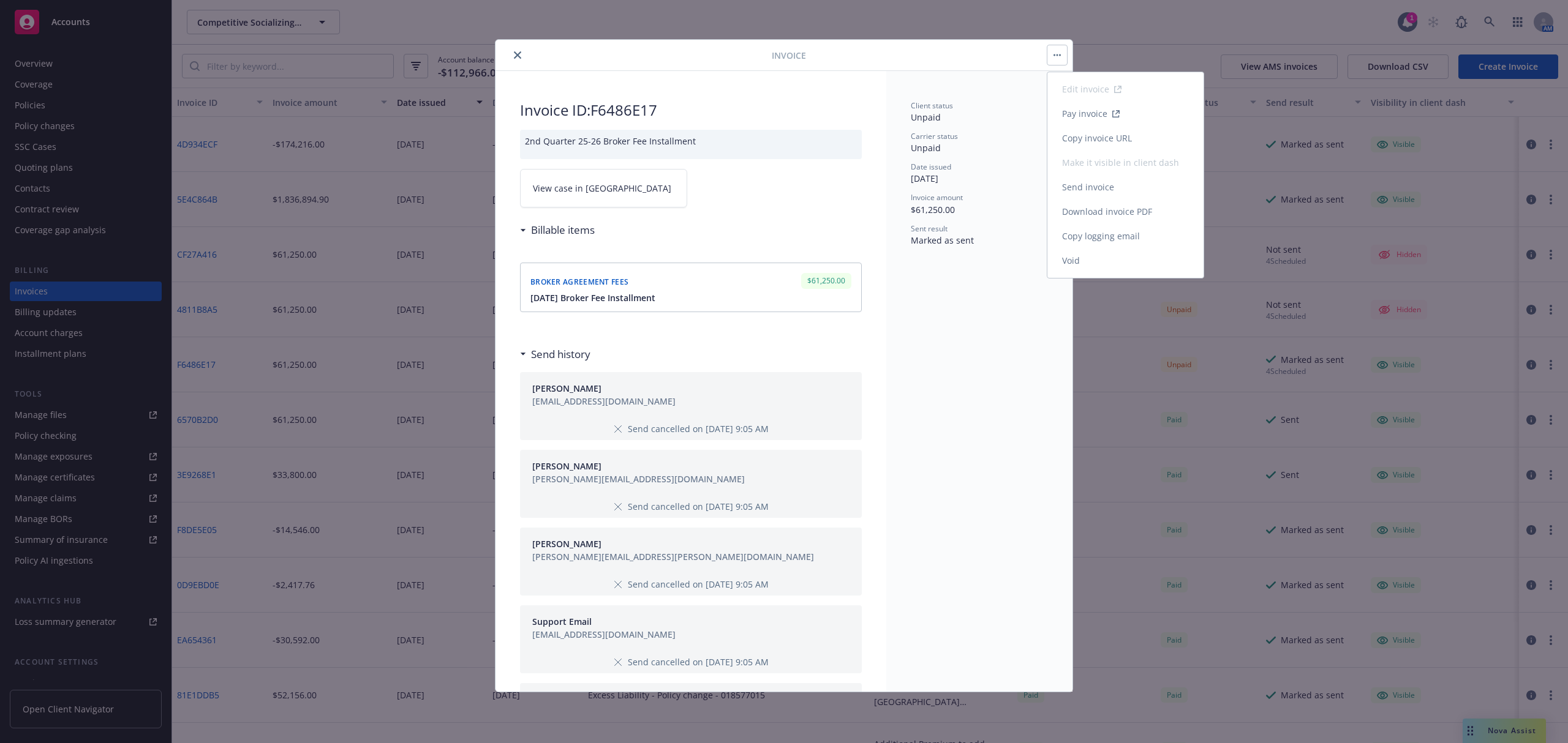
click at [1054, 57] on button "Edit invoice Pay invoice Copy invoice URL Make it visible in client dash Send i…" at bounding box center [1057, 54] width 20 height 20
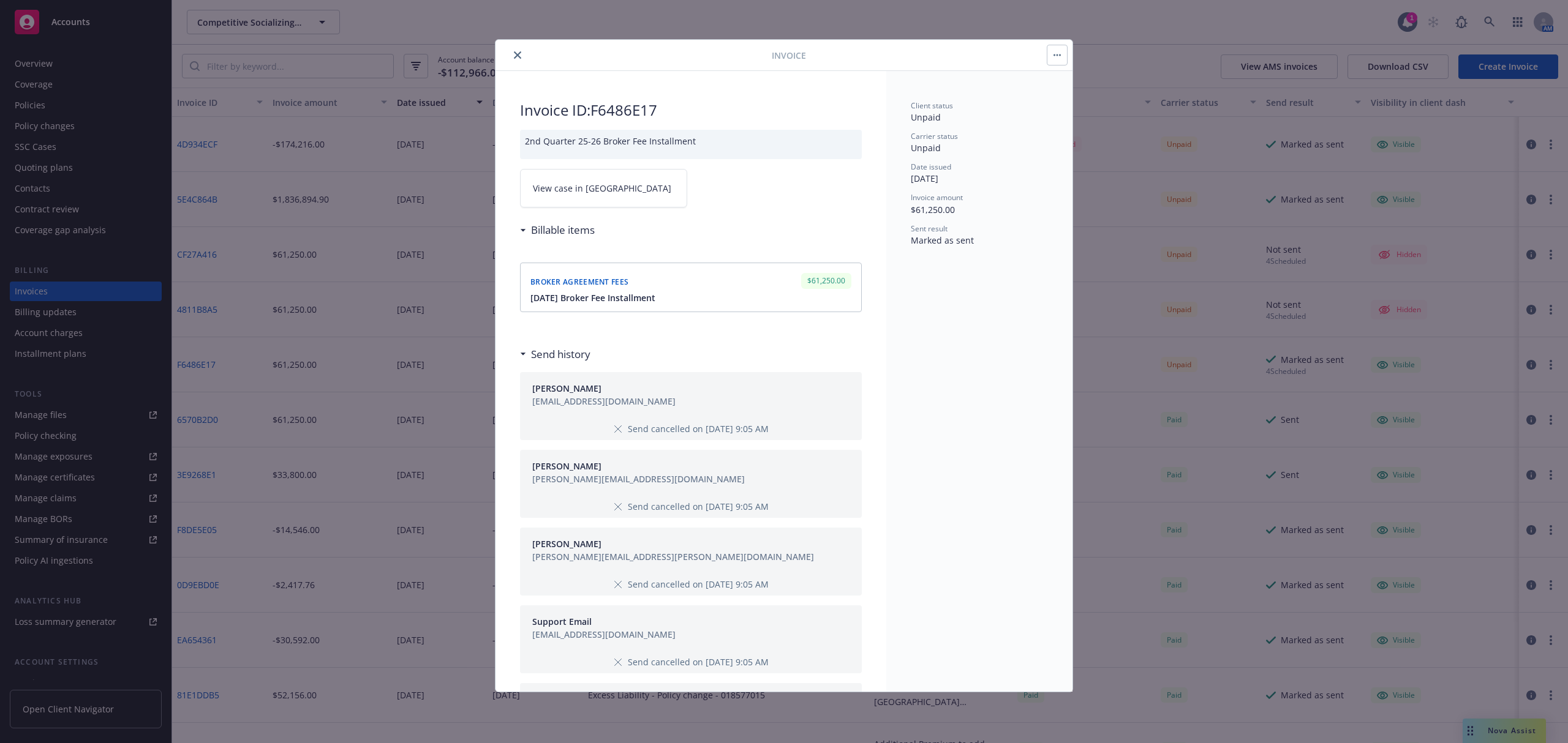
click at [594, 274] on div "Broker agreement fees" at bounding box center [580, 281] width 103 height 18
click at [600, 293] on span "[DATE] Broker Fee Installment" at bounding box center [593, 298] width 125 height 13
click at [1061, 55] on button "button" at bounding box center [1057, 54] width 20 height 20
click at [518, 54] on icon "close" at bounding box center [518, 55] width 8 height 8
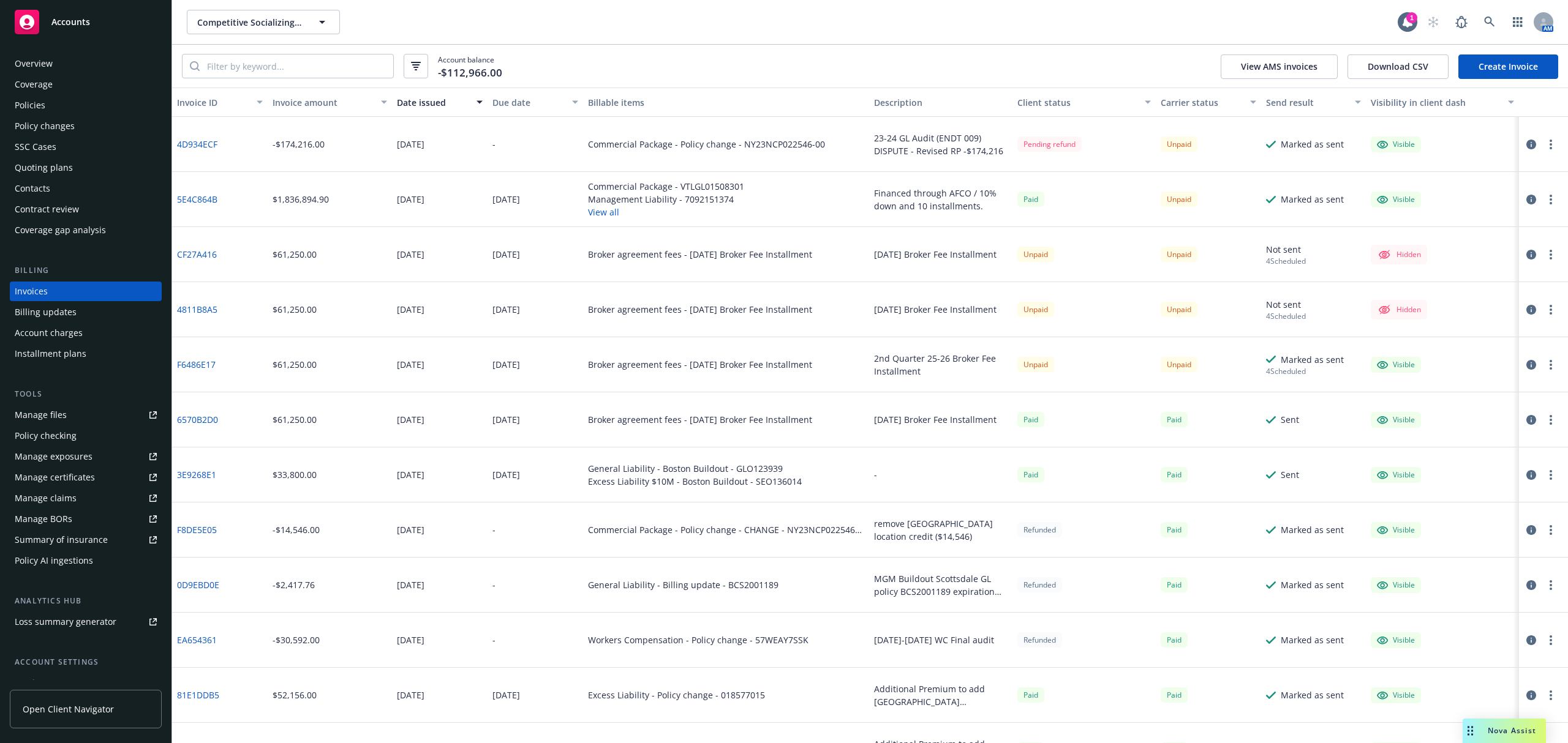
click at [1549, 365] on circle "button" at bounding box center [1550, 364] width 3 height 3
click at [1526, 365] on icon "button" at bounding box center [1530, 364] width 9 height 9
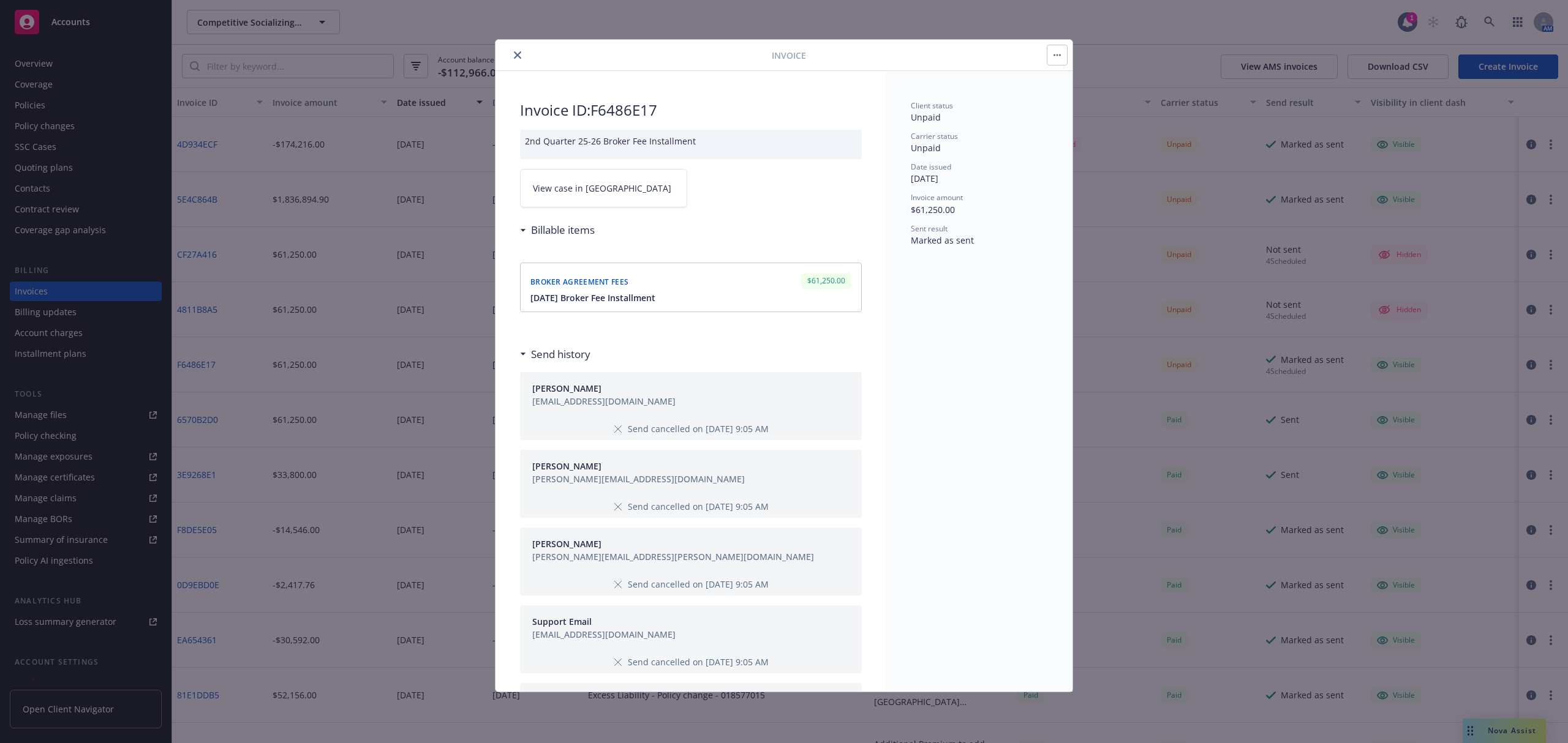
click at [1049, 53] on button "button" at bounding box center [1057, 54] width 20 height 20
click at [517, 54] on icon "close" at bounding box center [518, 55] width 8 height 8
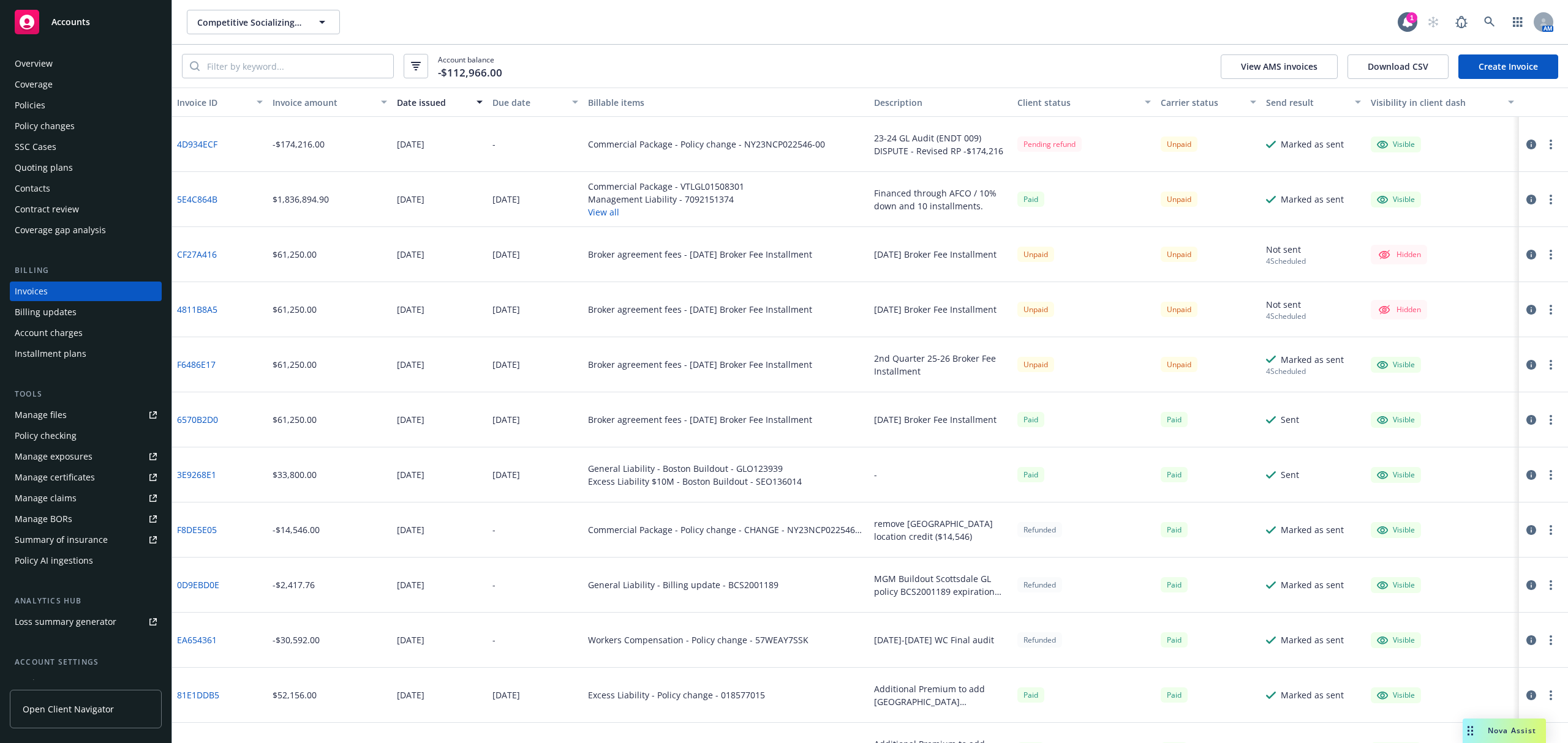
click at [192, 361] on link "F6486E17" at bounding box center [195, 364] width 39 height 13
click at [1526, 365] on icon "button" at bounding box center [1530, 364] width 9 height 9
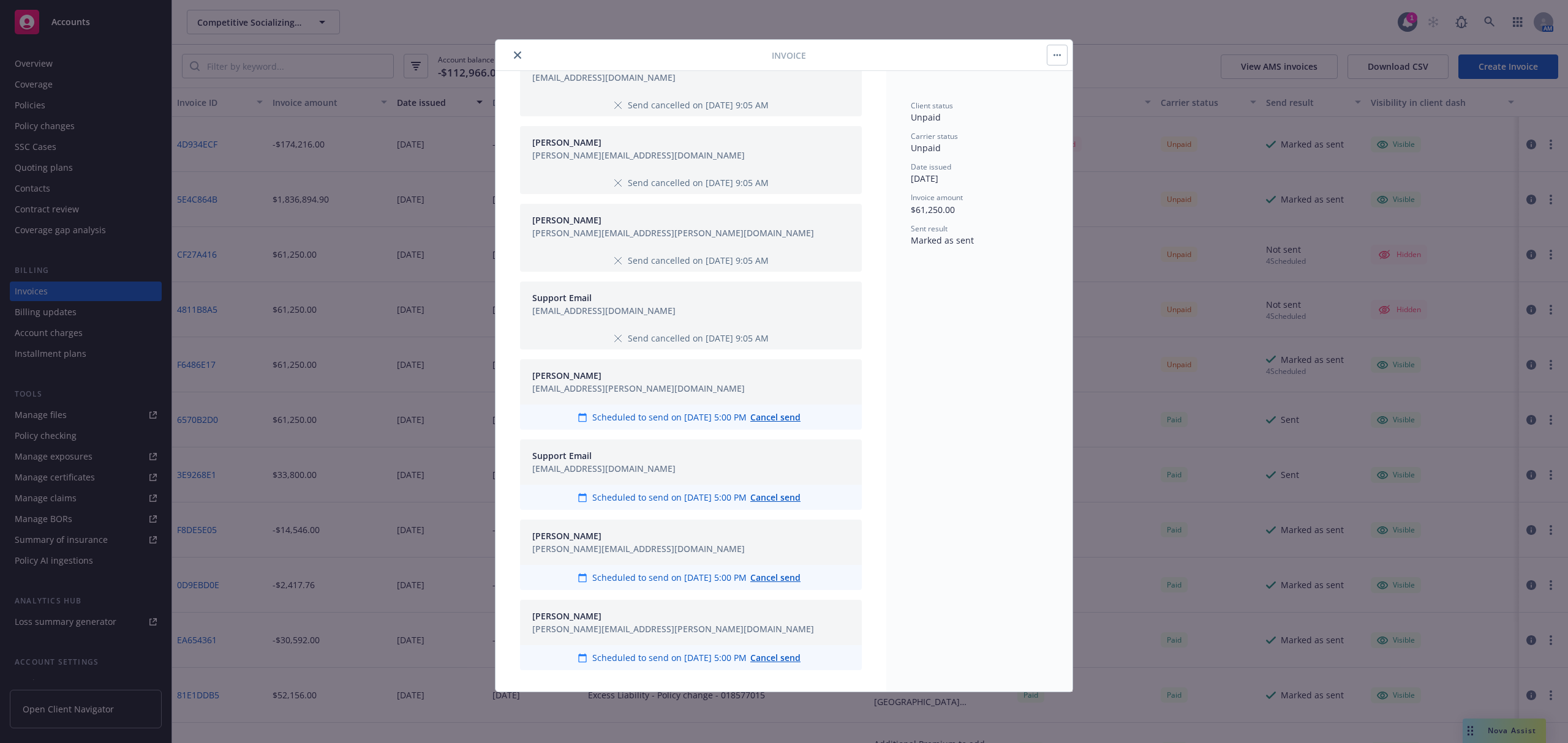
scroll to position [408, 0]
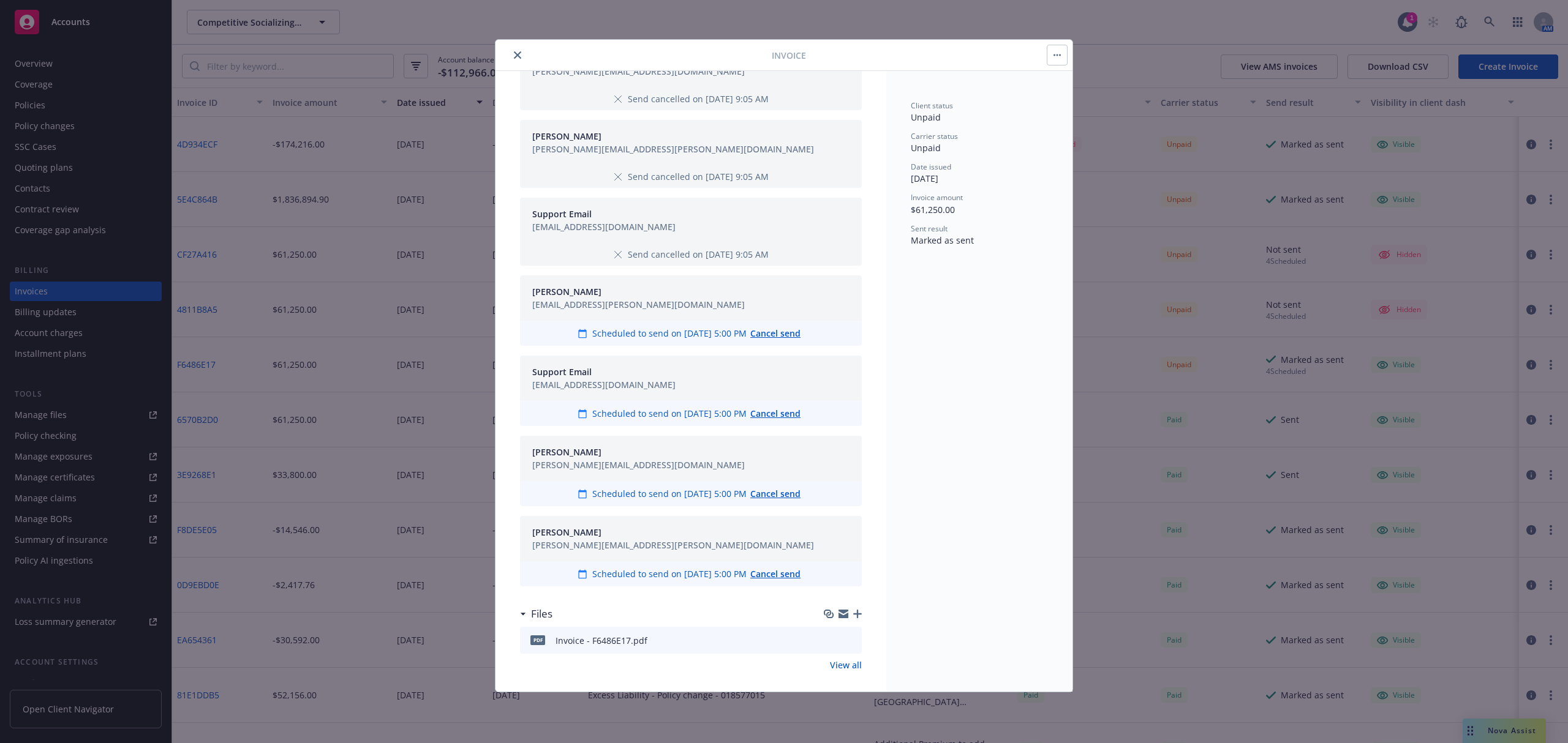
click at [518, 57] on icon "close" at bounding box center [518, 55] width 8 height 8
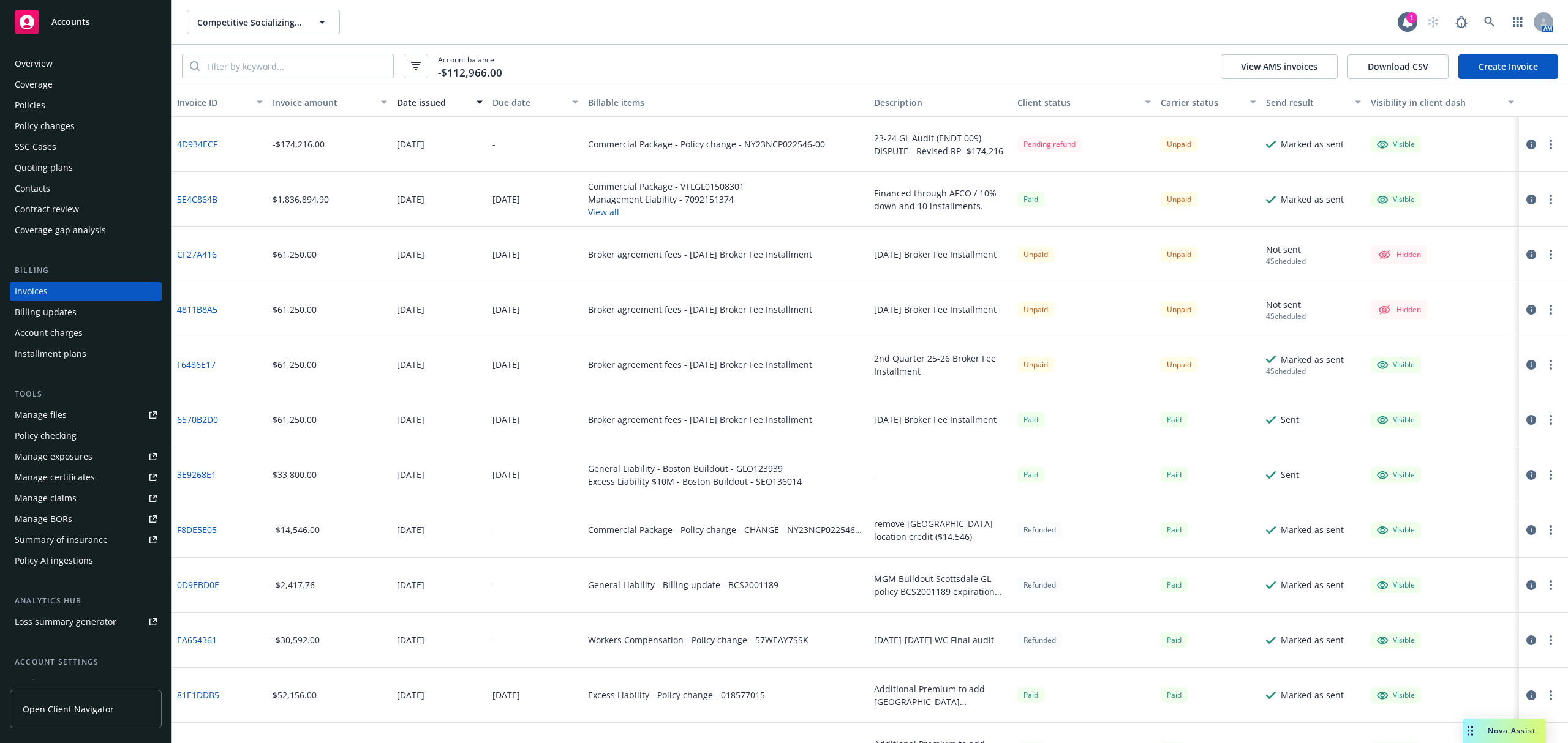
click at [1549, 365] on circle "button" at bounding box center [1550, 364] width 3 height 3
click at [1422, 562] on link "Void" at bounding box center [1467, 562] width 156 height 24
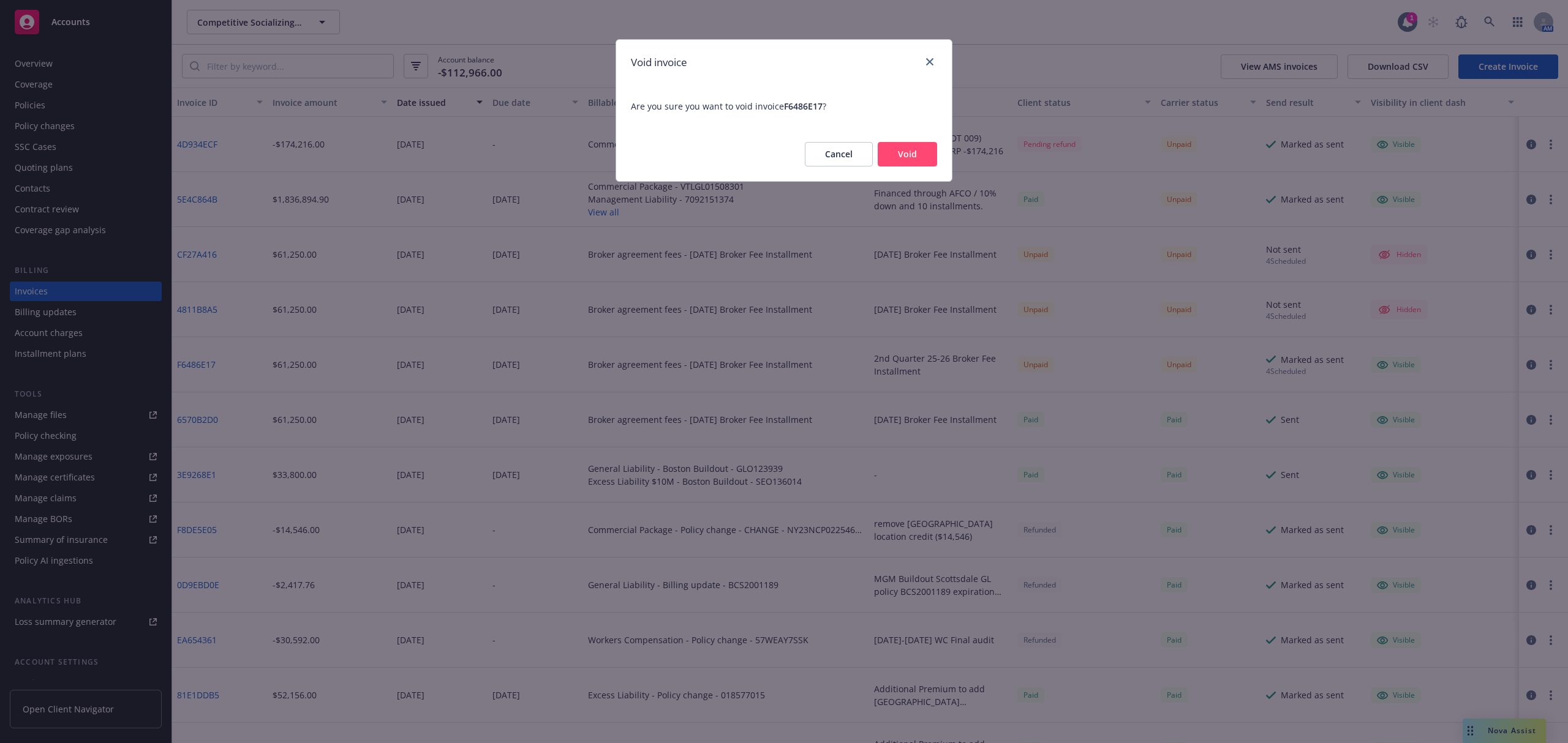
click at [905, 152] on button "Void" at bounding box center [907, 154] width 59 height 24
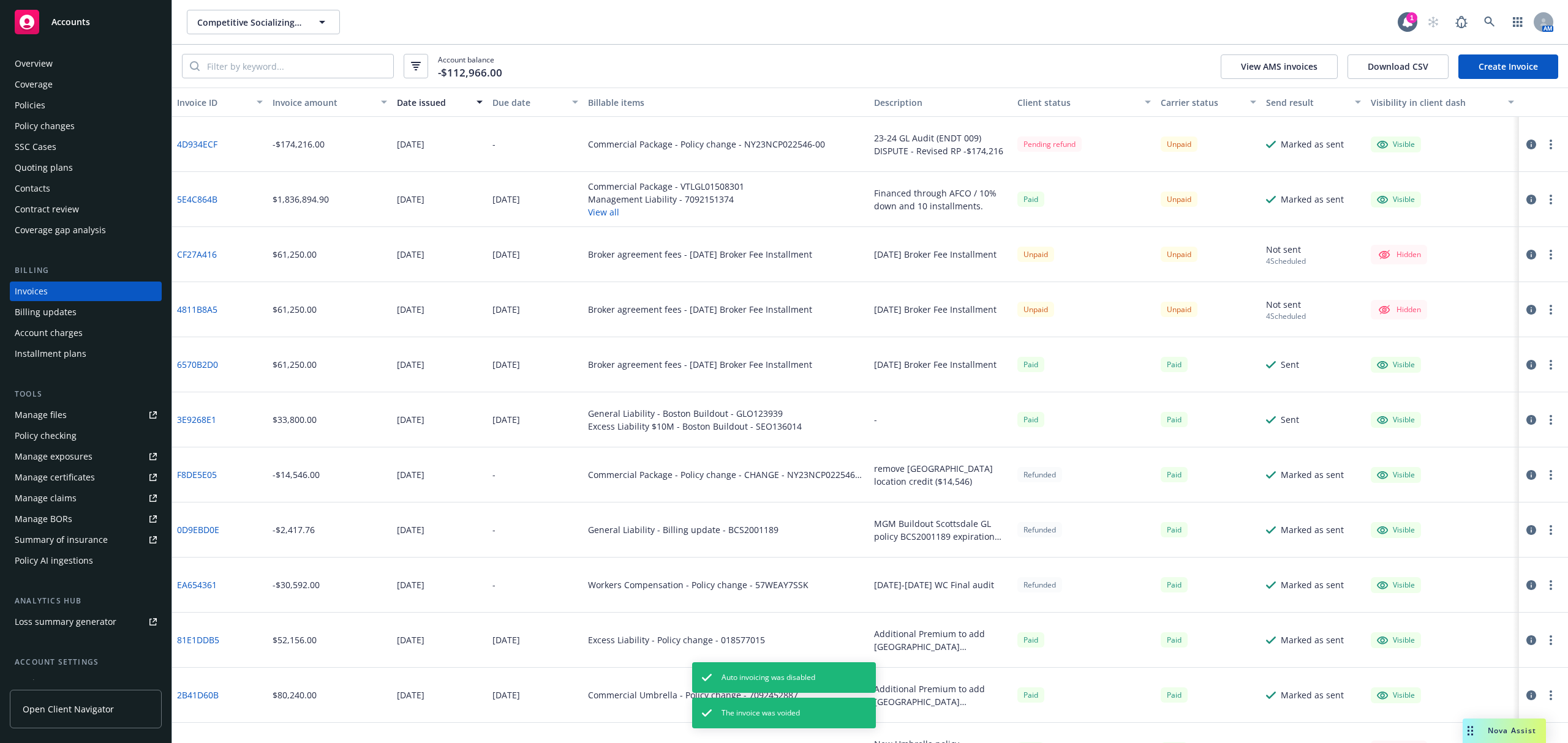
click at [1514, 69] on link "Create Invoice" at bounding box center [1508, 67] width 100 height 24
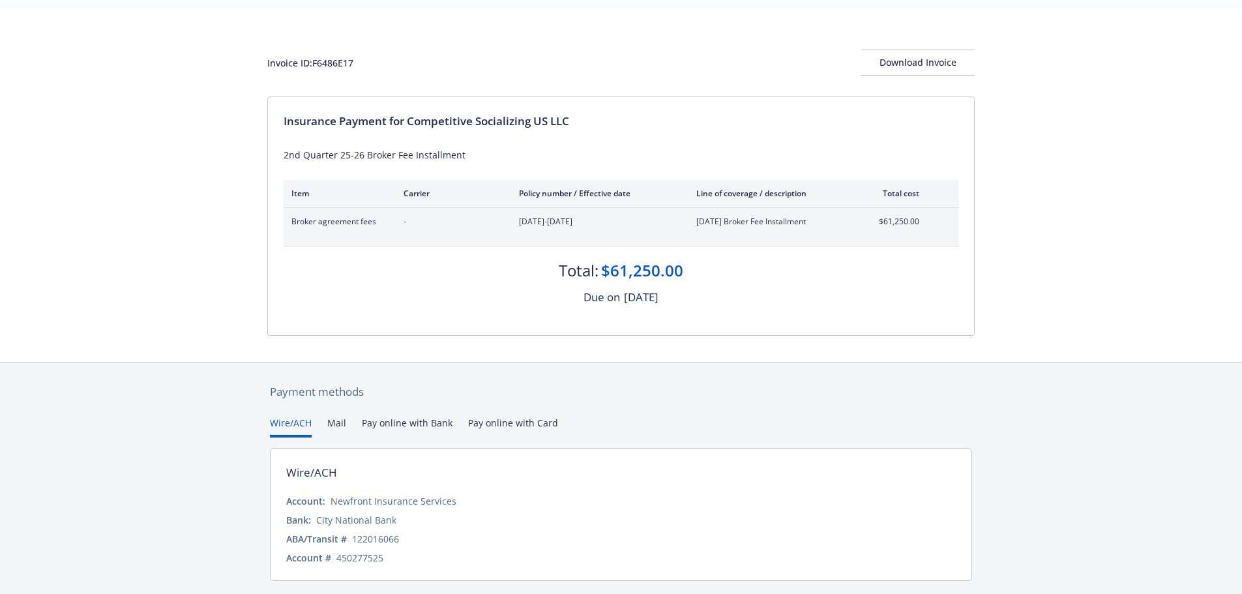
scroll to position [76, 0]
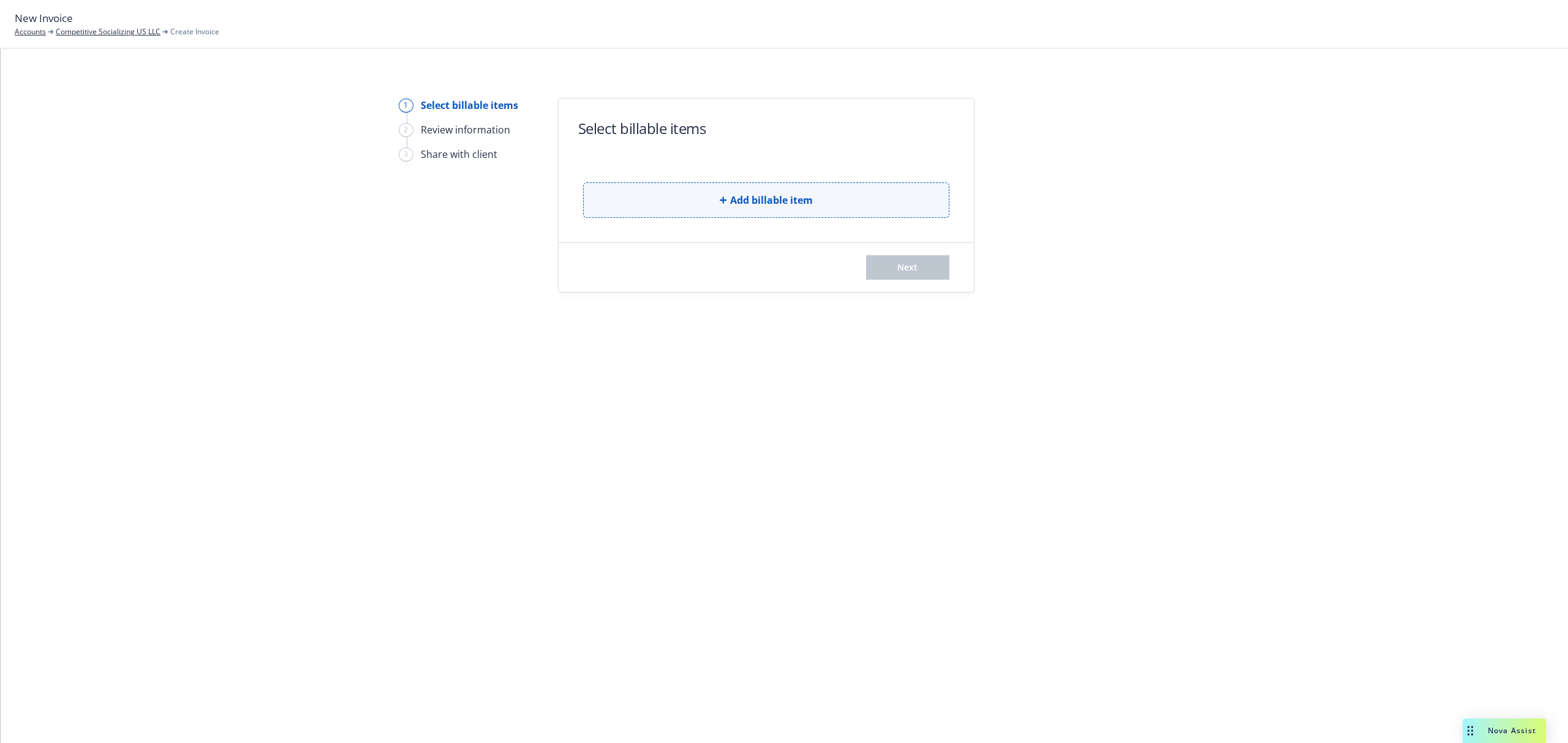
click at [763, 192] on button "Add billable item" at bounding box center [767, 200] width 366 height 36
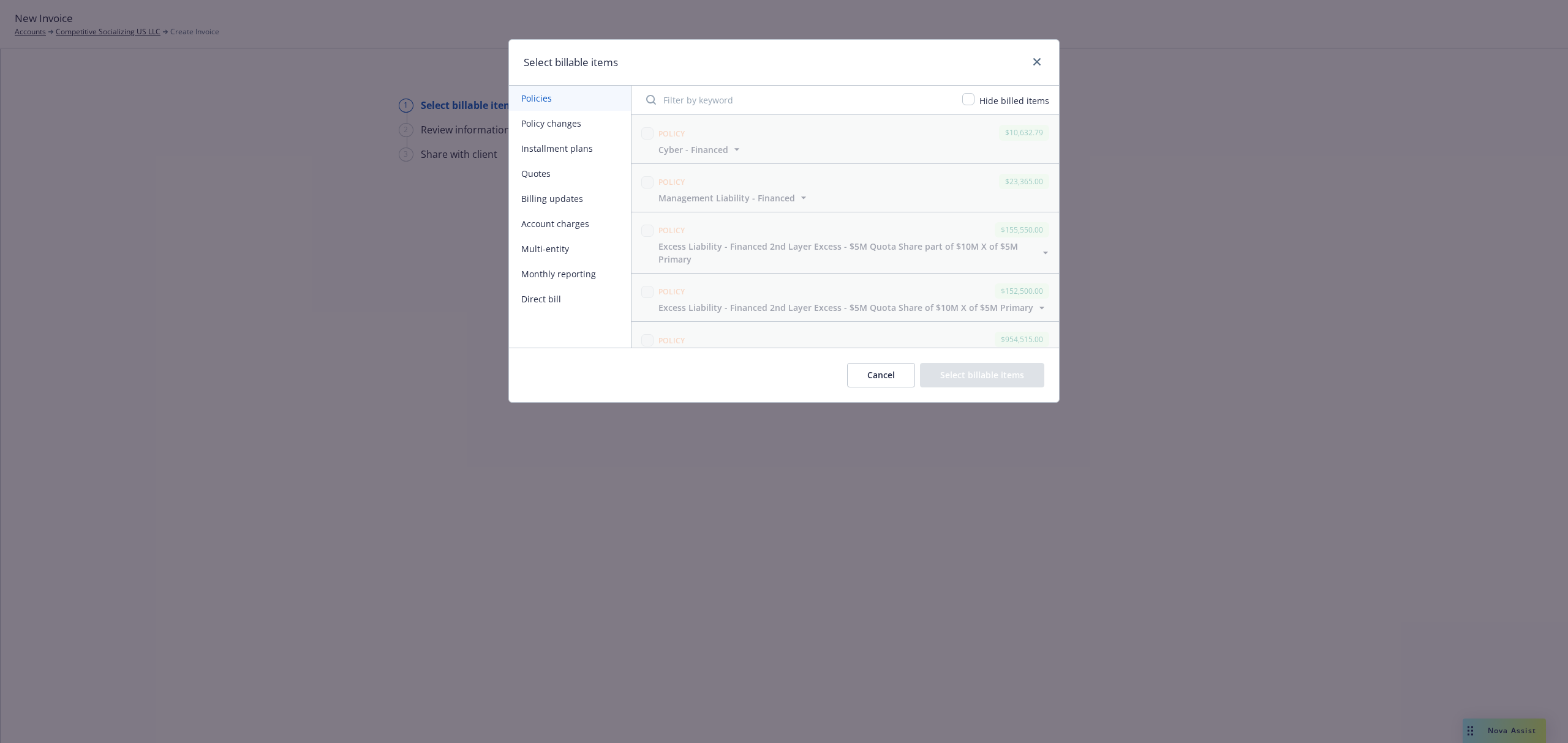
click at [565, 124] on button "Policy changes" at bounding box center [570, 123] width 122 height 25
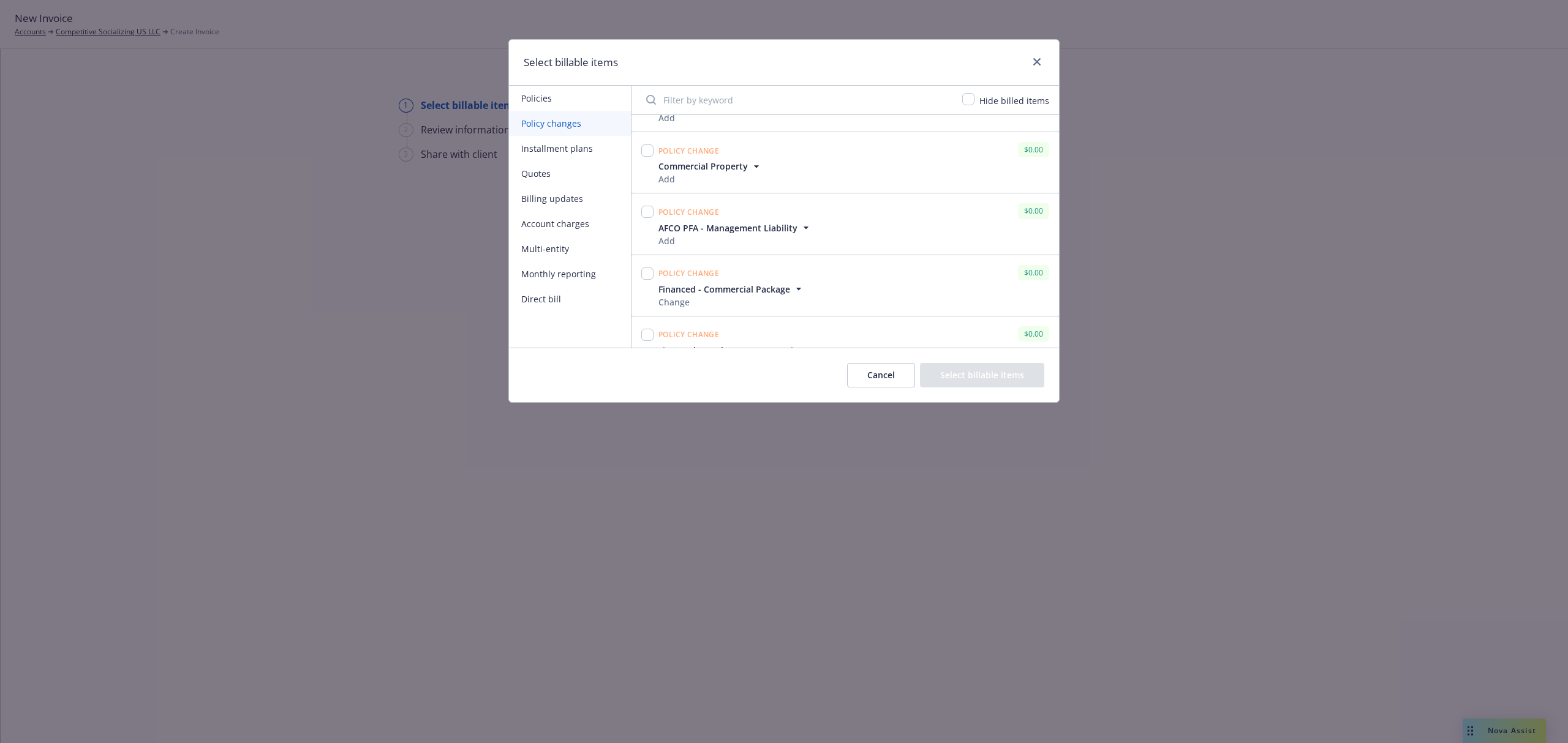
scroll to position [408, 0]
click at [561, 223] on button "Account charges" at bounding box center [570, 224] width 122 height 25
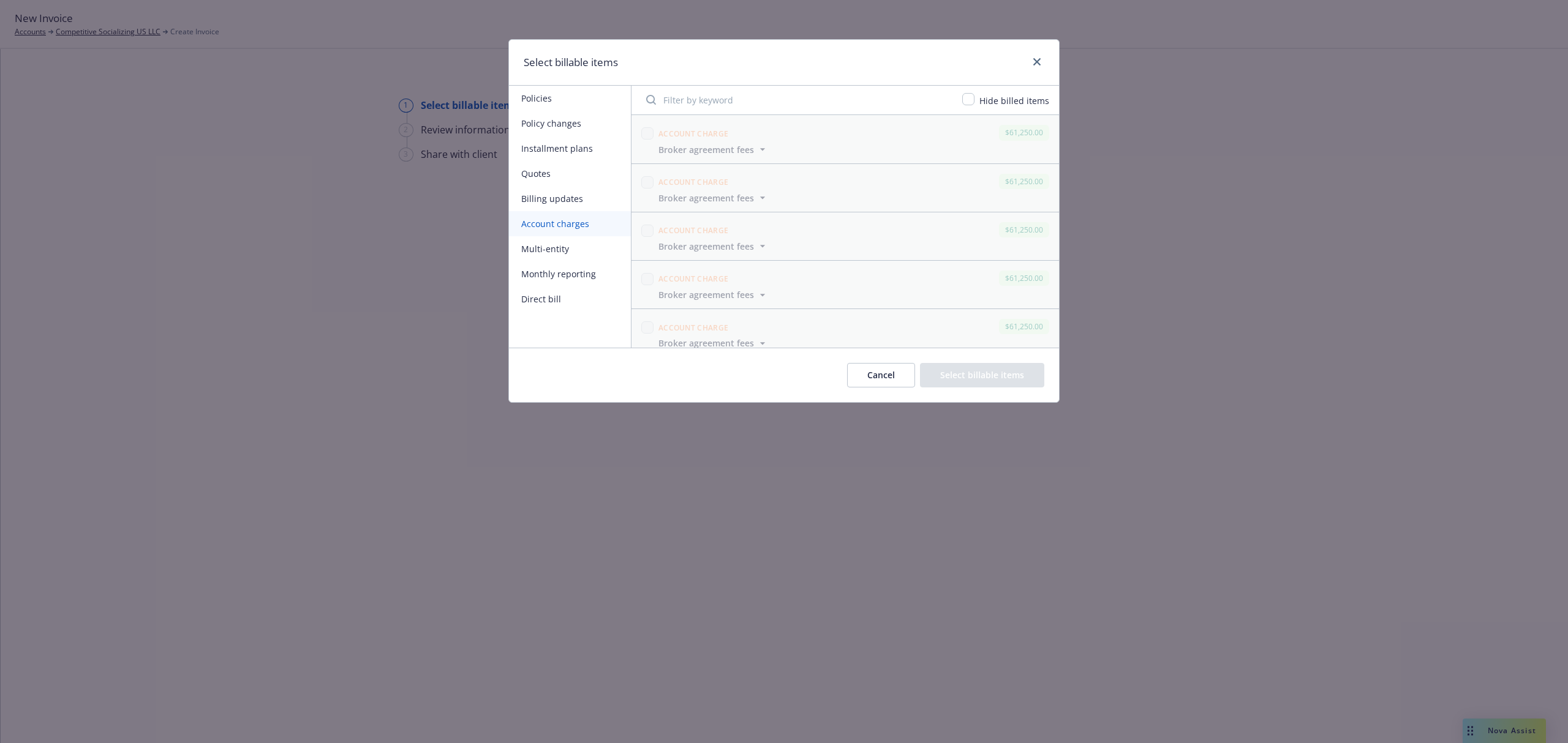
scroll to position [157, 0]
click at [650, 317] on input "checkbox" at bounding box center [647, 317] width 12 height 12
checkbox input "true"
click at [941, 379] on button "Select billable items" at bounding box center [982, 376] width 124 height 24
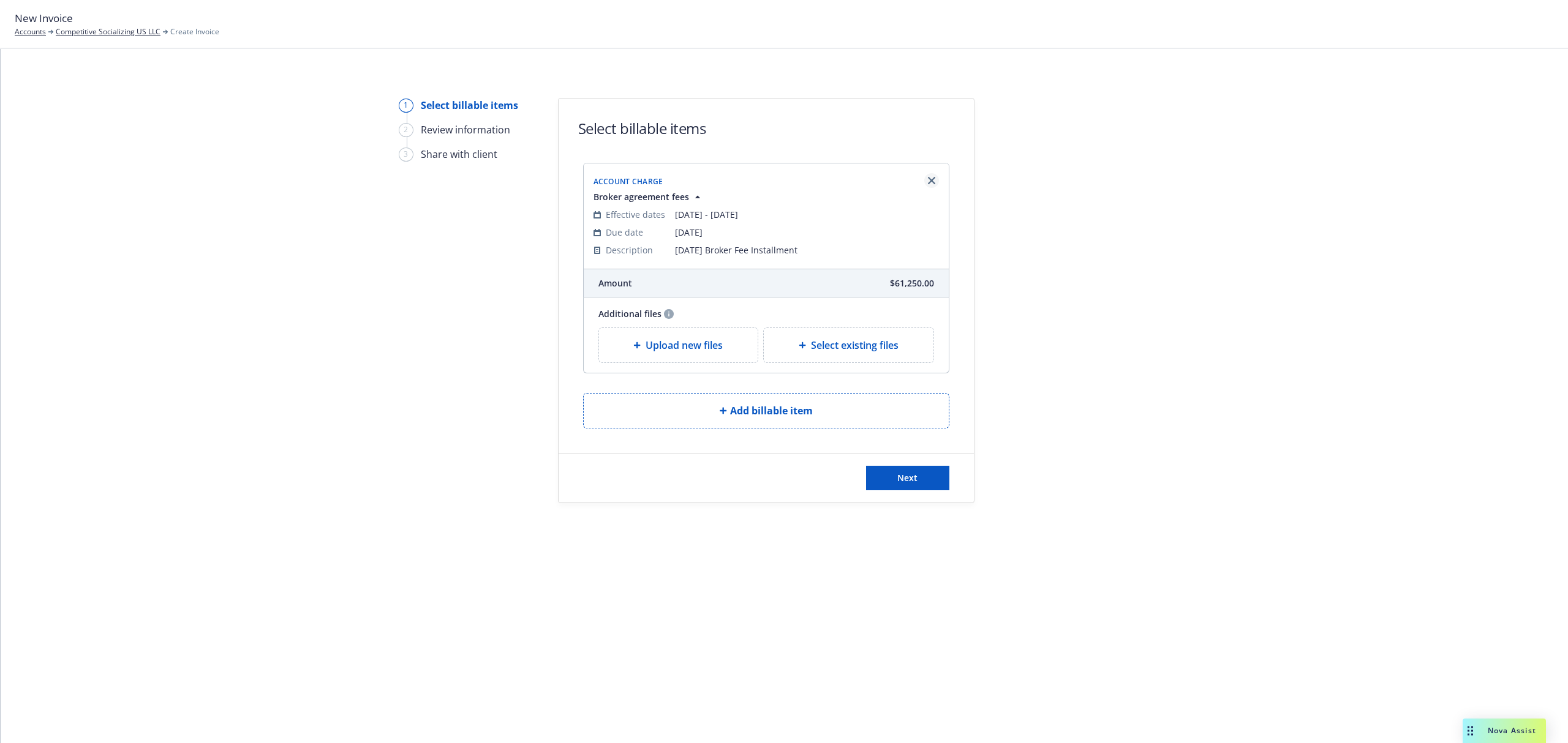
click at [935, 178] on link "Remove browser" at bounding box center [932, 180] width 15 height 15
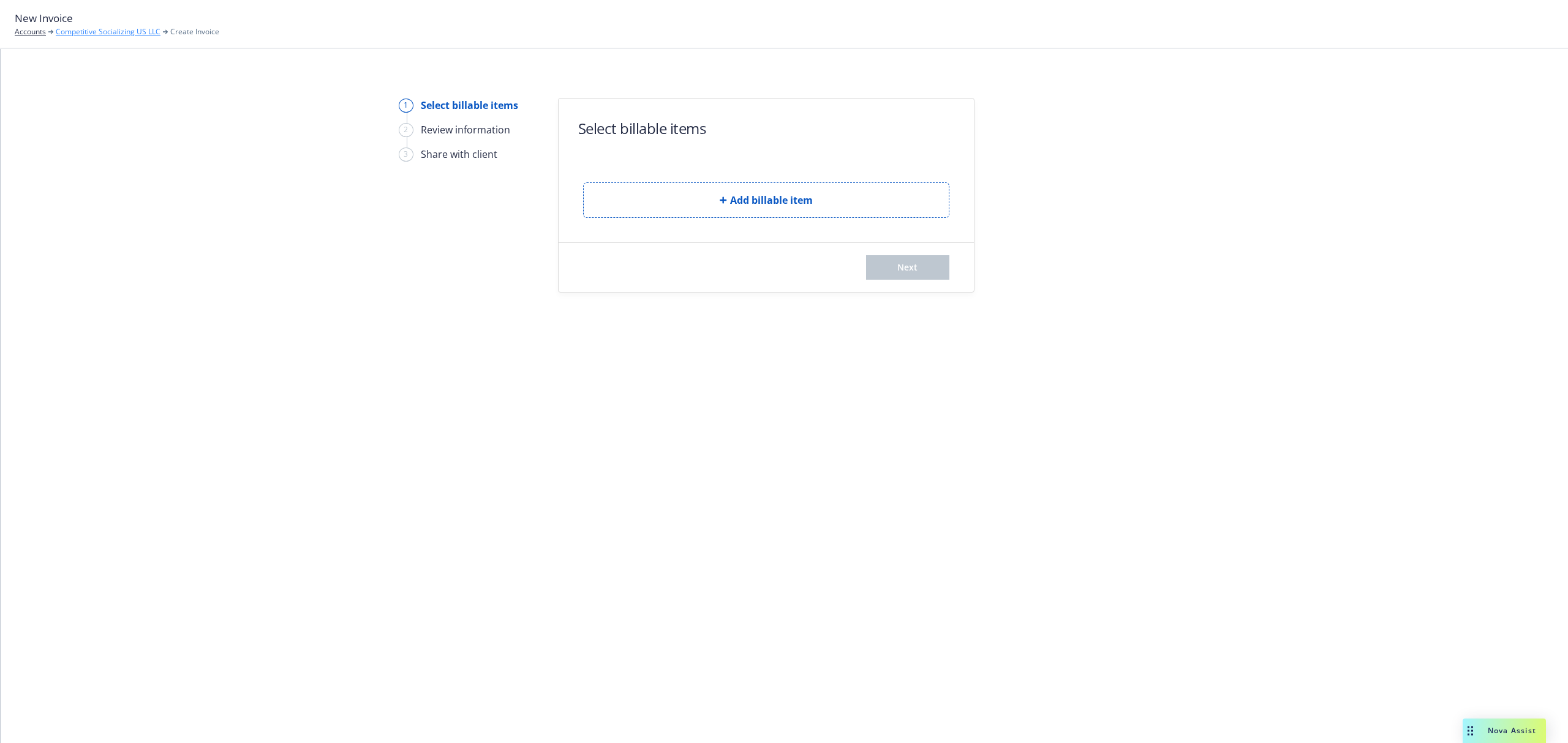
click at [93, 36] on link "Competitive Socializing US LLC" at bounding box center [107, 32] width 104 height 11
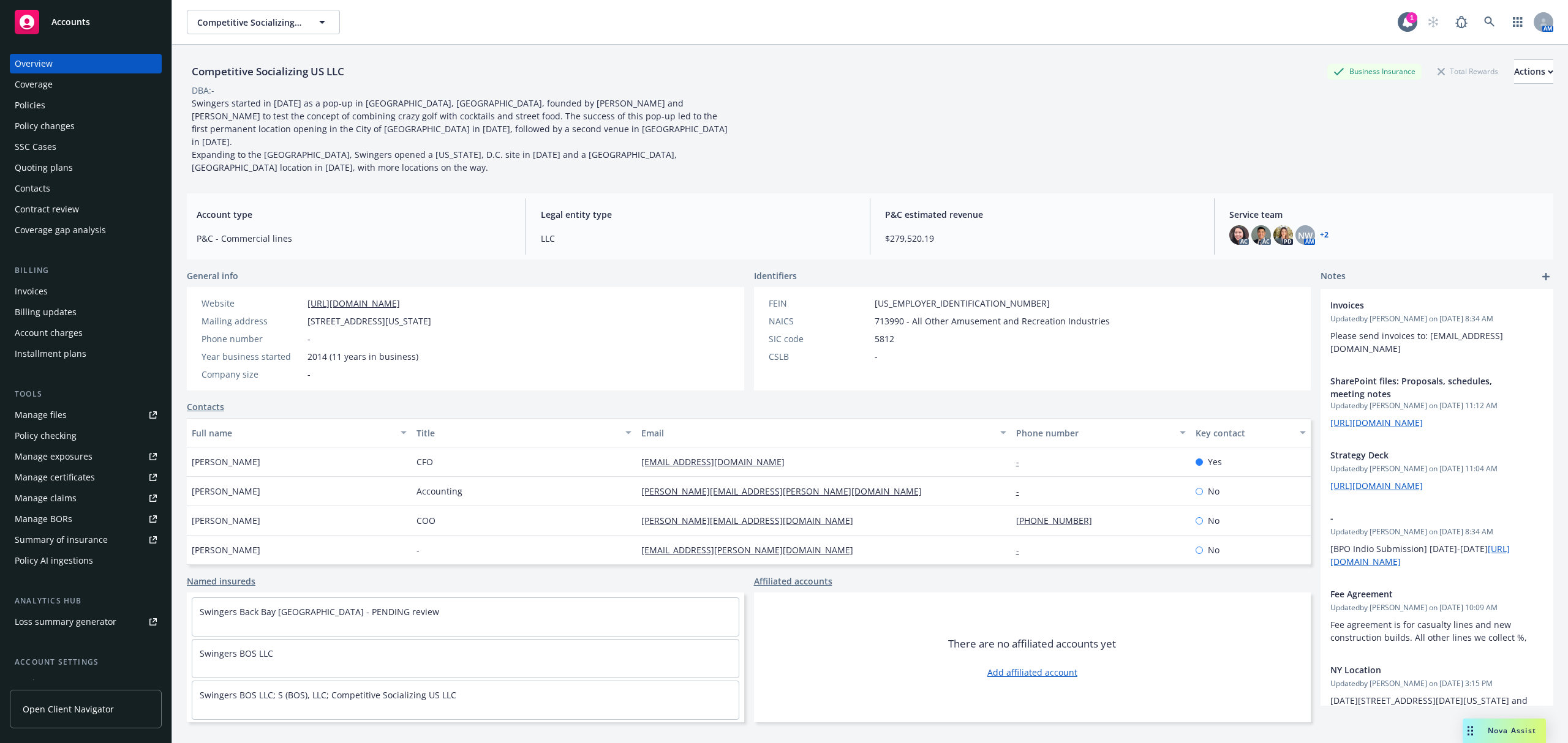
click at [71, 335] on div "Account charges" at bounding box center [49, 333] width 68 height 20
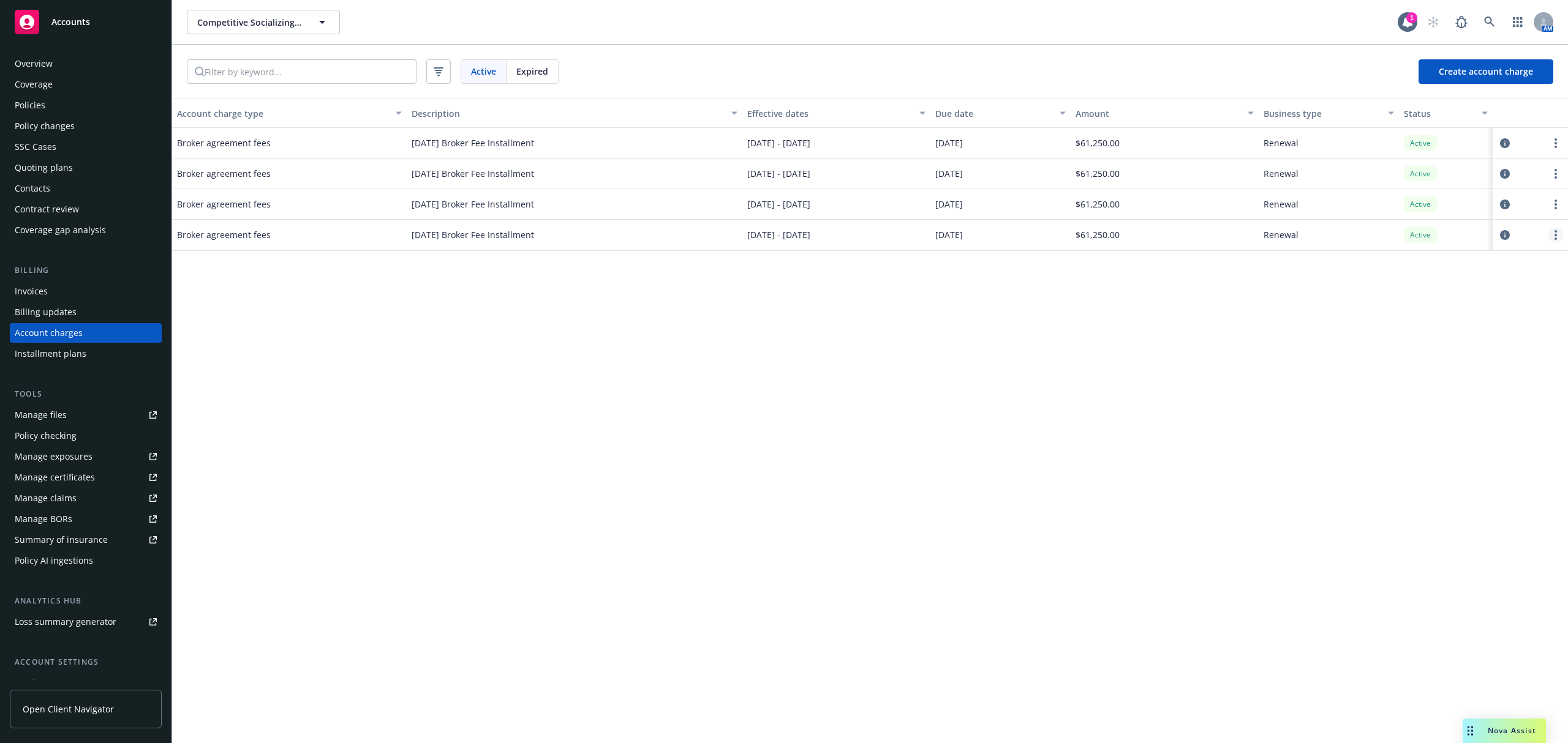
click at [1556, 236] on circle "more" at bounding box center [1555, 235] width 3 height 3
click at [1505, 233] on icon "circleInformation" at bounding box center [1504, 235] width 9 height 9
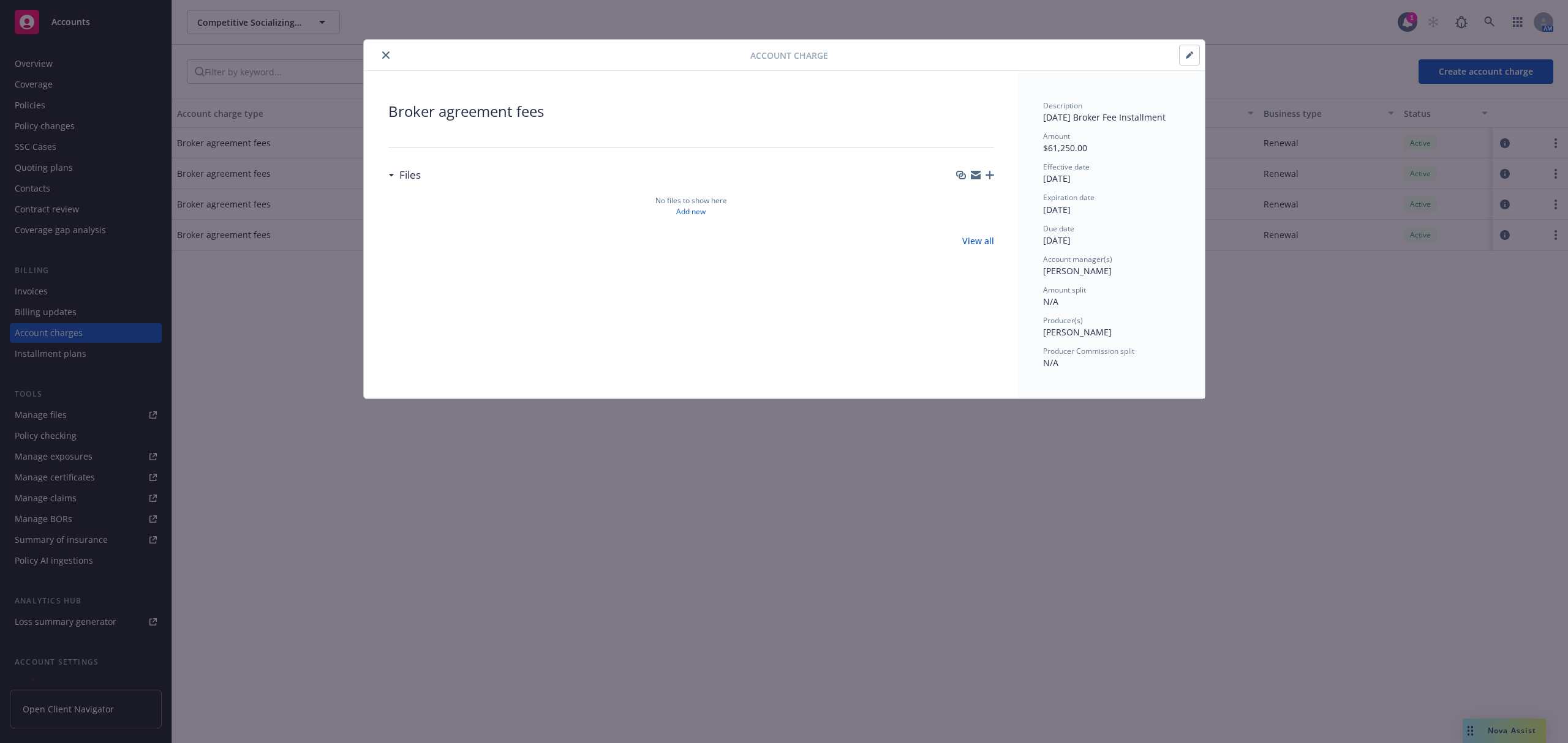
click at [1188, 57] on icon "button" at bounding box center [1189, 55] width 8 height 8
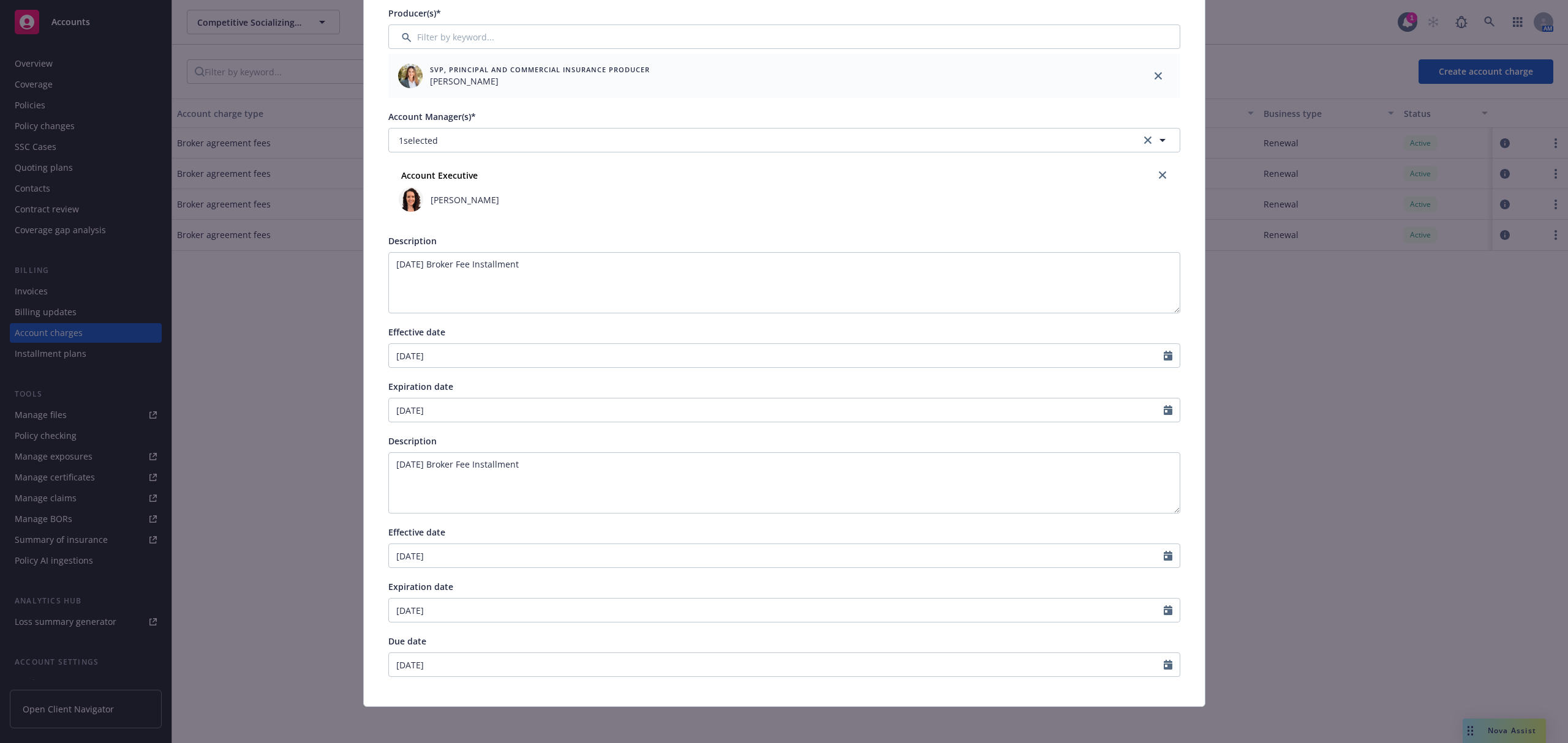
scroll to position [228, 0]
click at [600, 669] on input "[DATE]" at bounding box center [776, 661] width 775 height 23
select select "10"
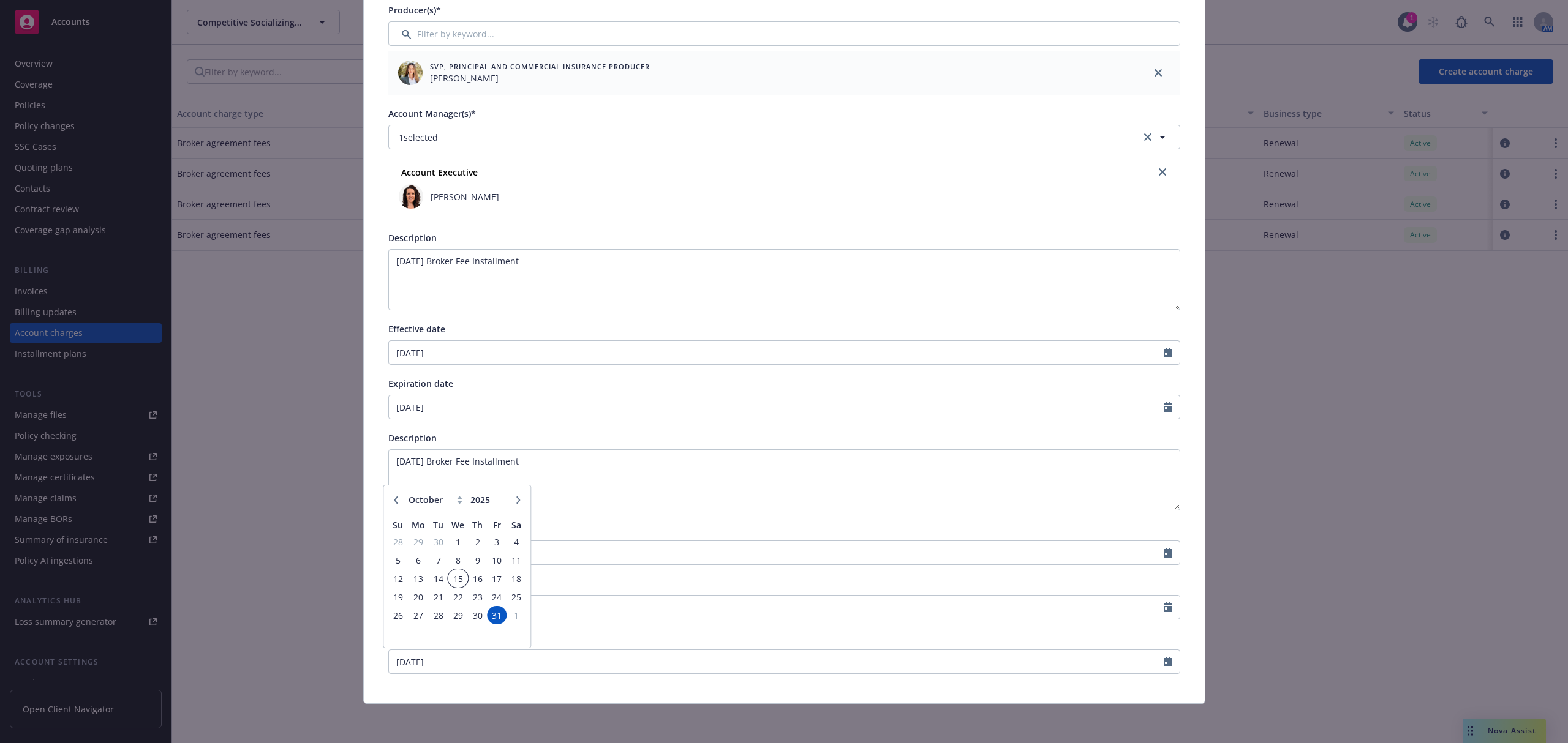
click at [458, 572] on span "15" at bounding box center [458, 579] width 18 height 15
type input "[DATE]"
drag, startPoint x: 421, startPoint y: 459, endPoint x: 493, endPoint y: 463, distance: 72.1
click at [427, 459] on textarea "October 2025 Broker Fee Installment" at bounding box center [784, 479] width 792 height 61
type textarea "October 22025 Broker Fee Installment"
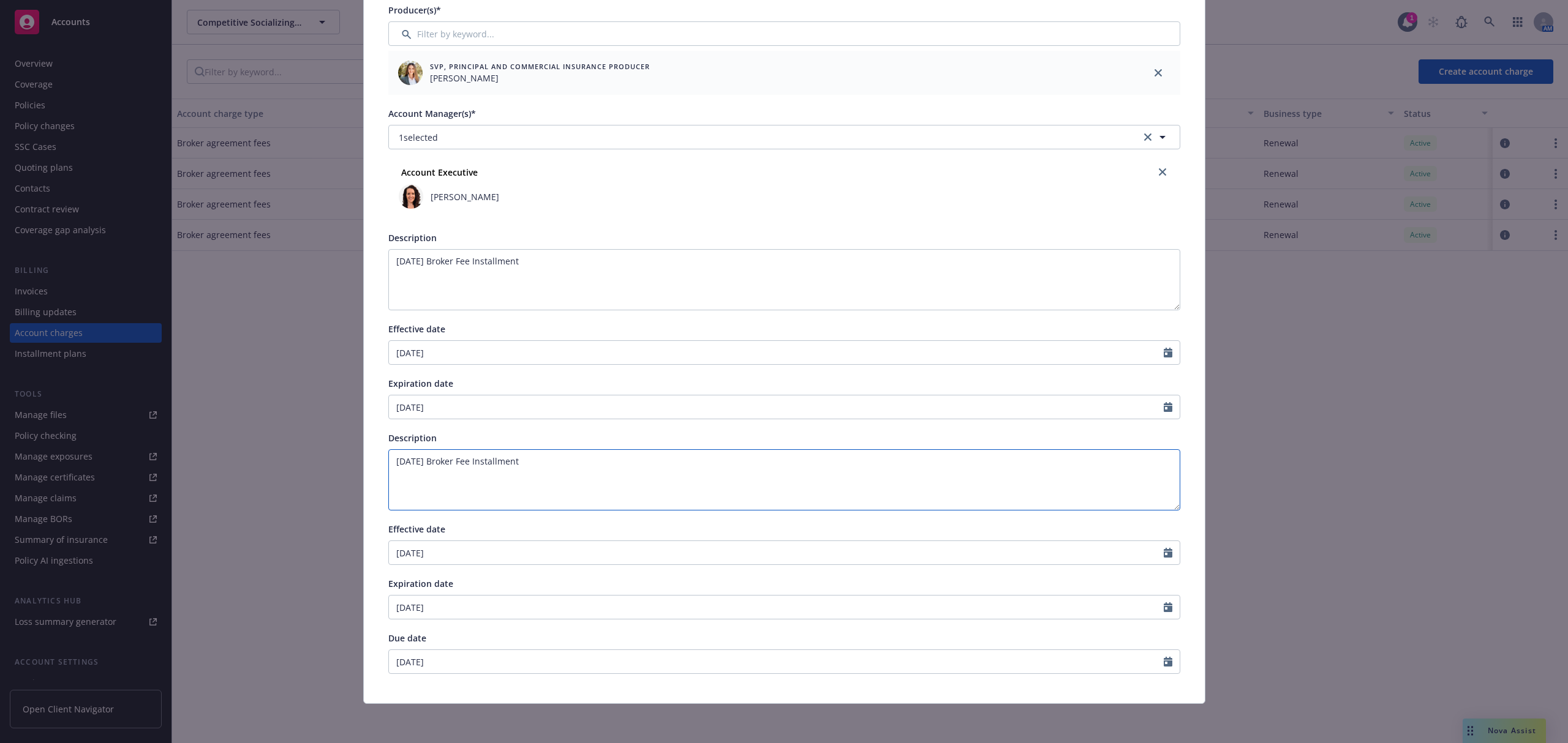
type textarea "October 22025 Broker Fee Installment"
type textarea "October 2n2025 Broker Fee Installment"
type textarea "October 2nd2025 Broker Fee Installment"
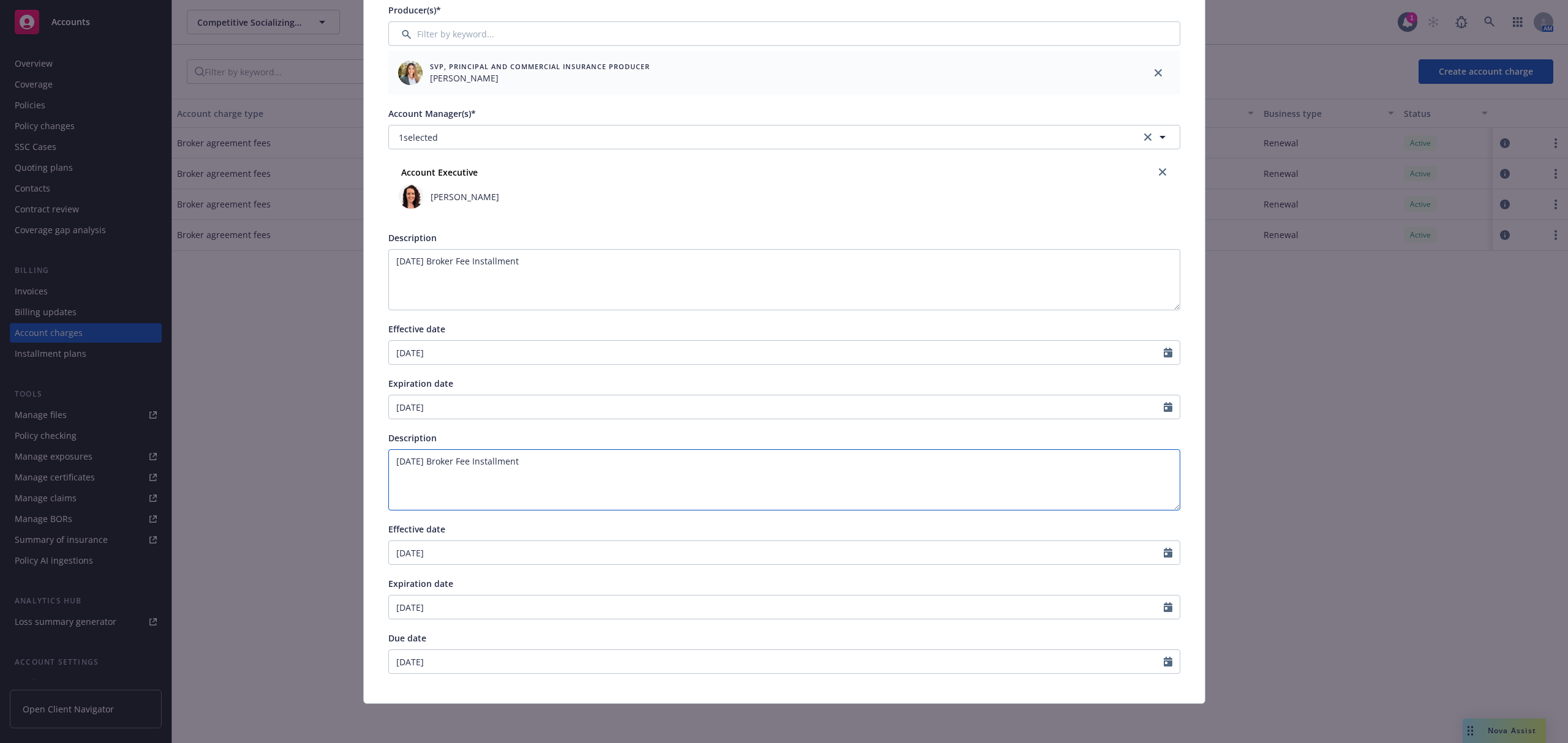
type textarea "October 2nd 2025 Broker Fee Installment"
type textarea "October 2nd Q2025 Broker Fee Installment"
type textarea "October 2nd Qu2025 Broker Fee Installment"
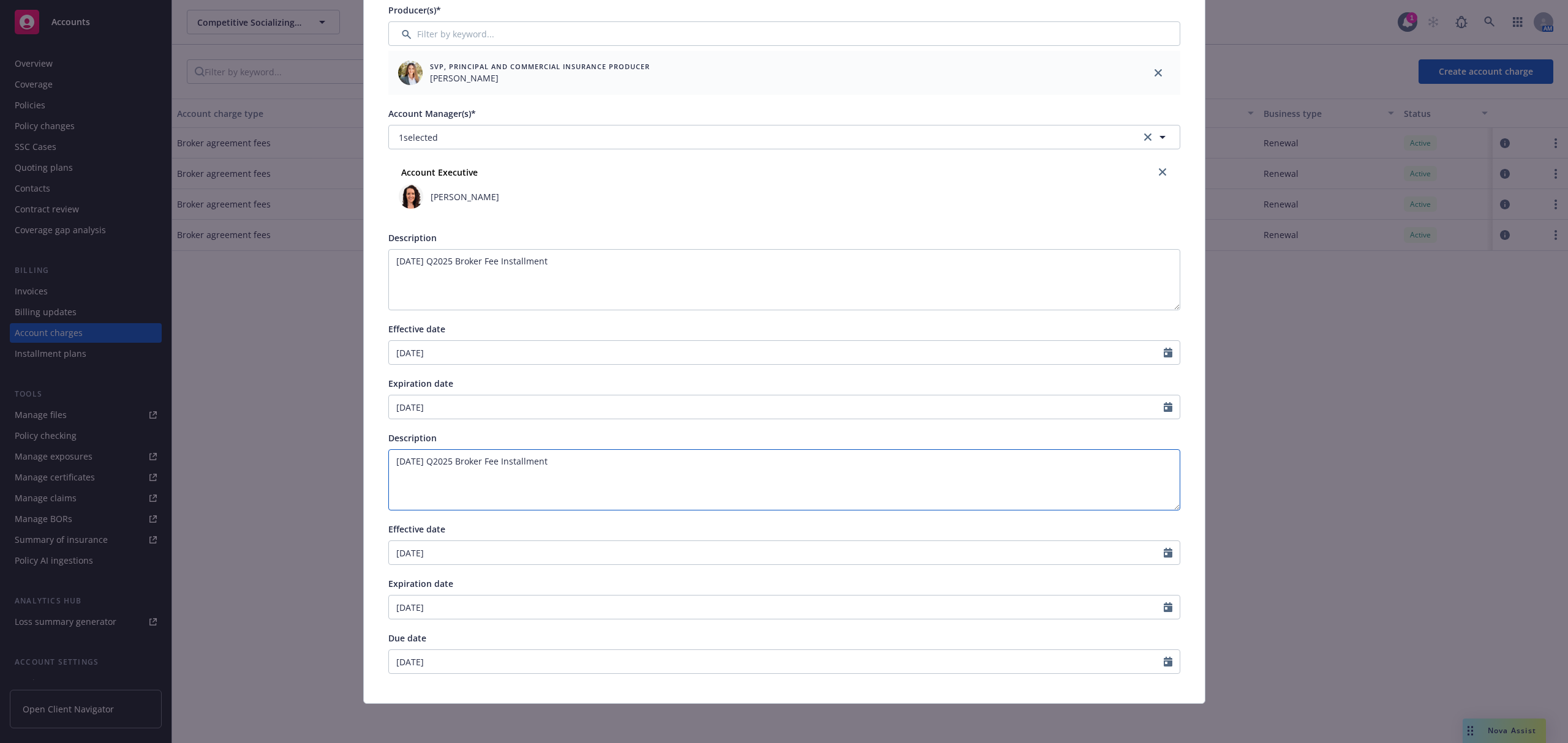
type textarea "October 2nd Qu2025 Broker Fee Installment"
type textarea "October 2nd Qua2025 Broker Fee Installment"
type textarea "October 2nd Quar2025 Broker Fee Installment"
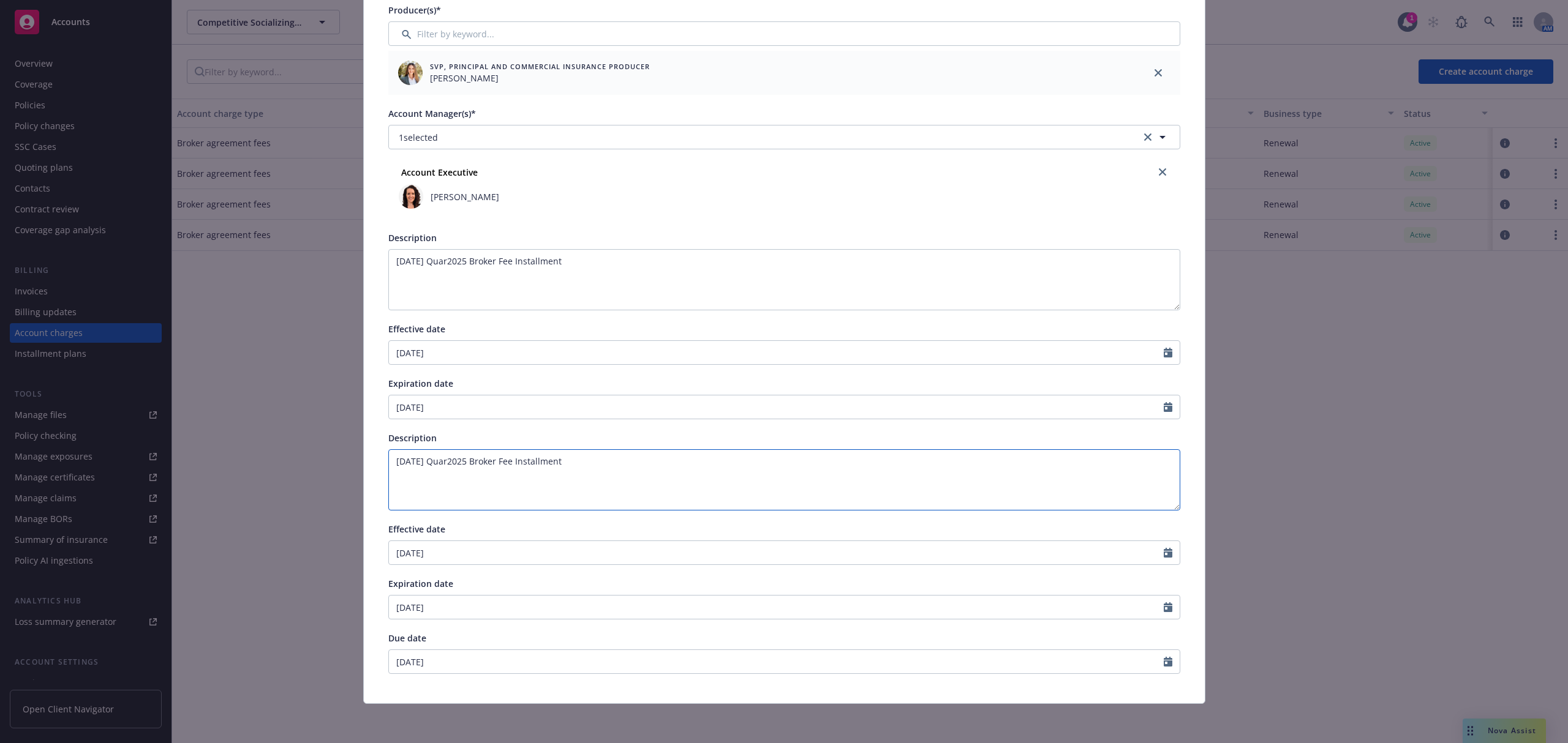
type textarea "October 2nd Quart2025 Broker Fee Installment"
type textarea "October 2nd Quarte2025 Broker Fee Installment"
type textarea "October 2nd Quarter2025 Broker Fee Installment"
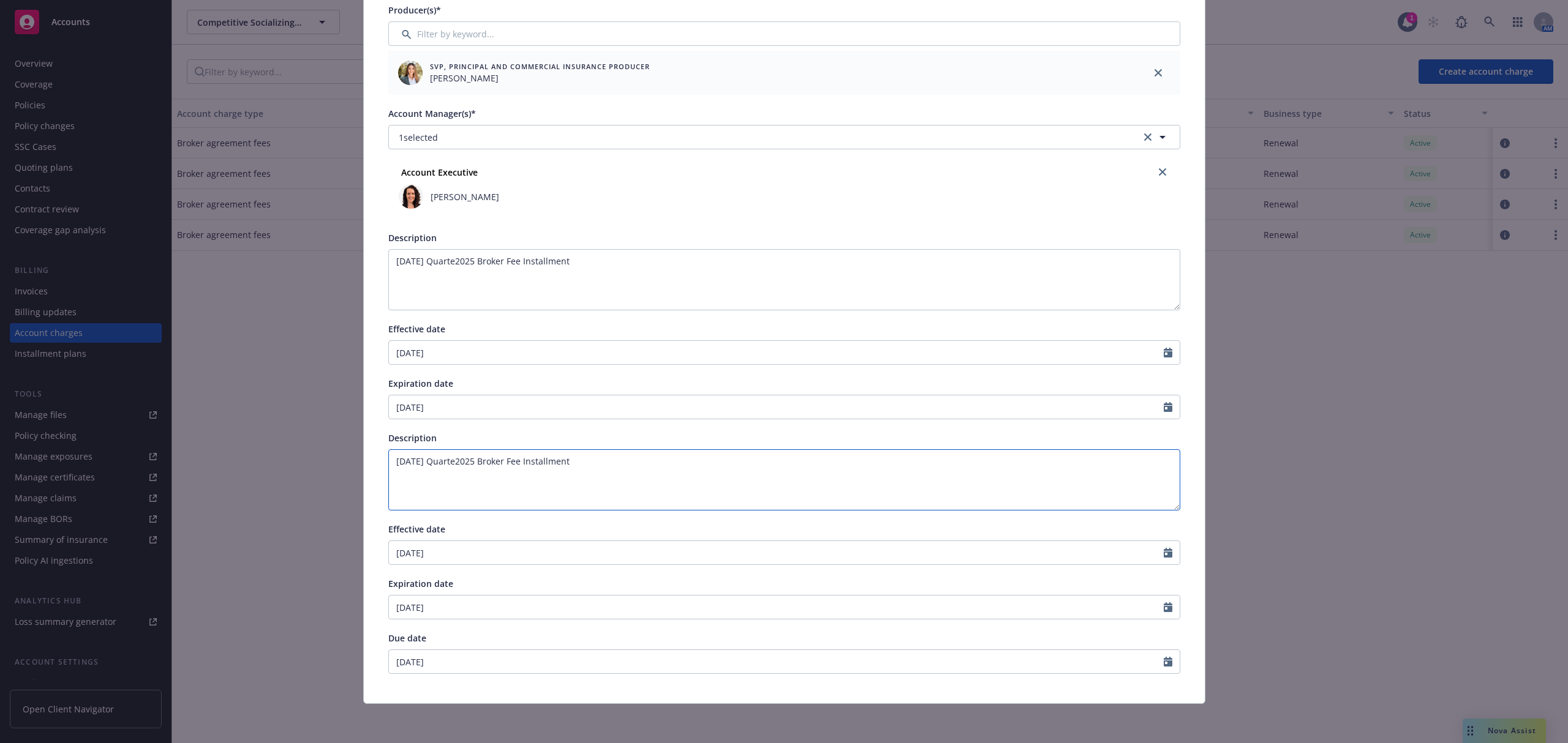
type textarea "October 2nd Quarter2025 Broker Fee Installment"
type textarea "[DATE] Quarter 2025 Broker Fee Installment"
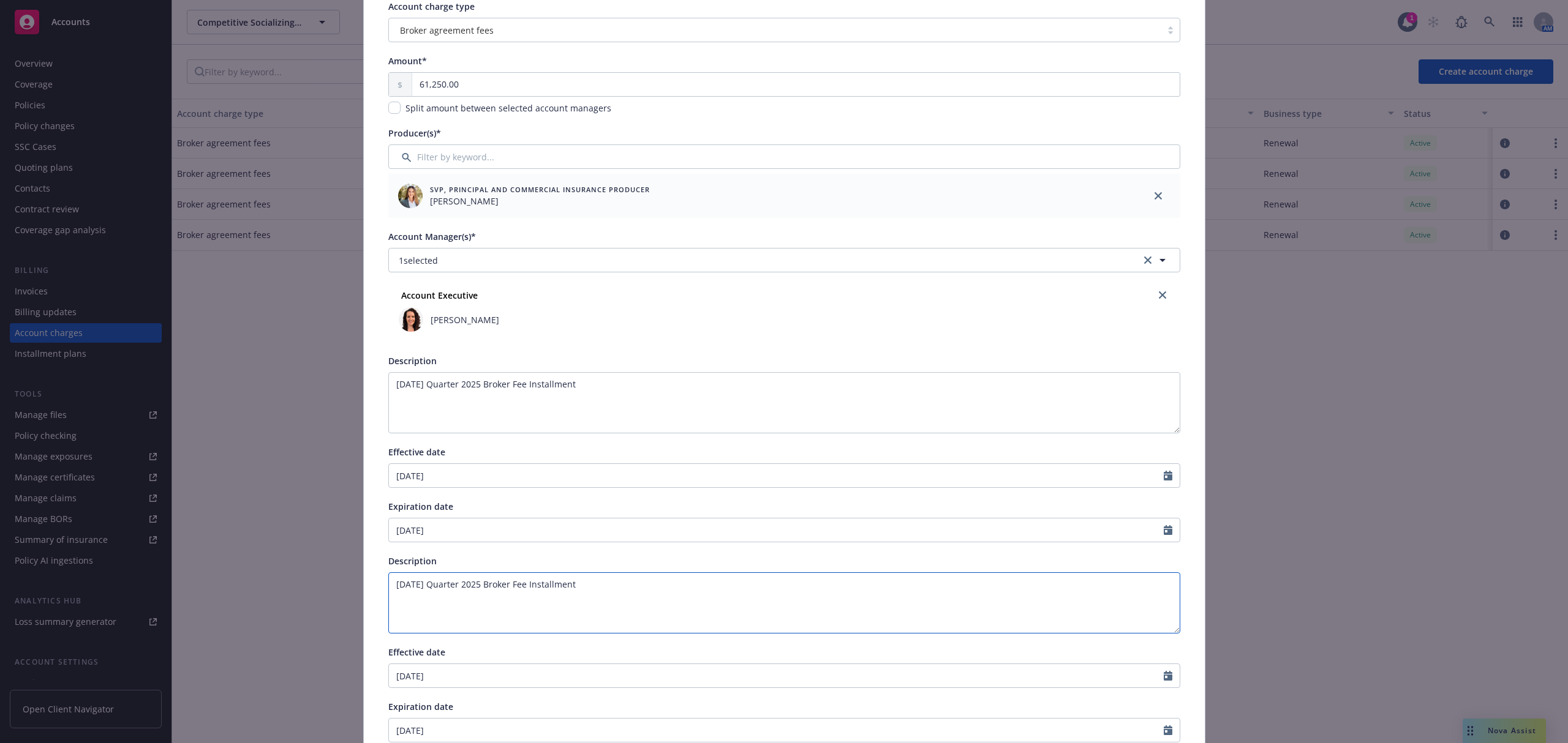
scroll to position [0, 0]
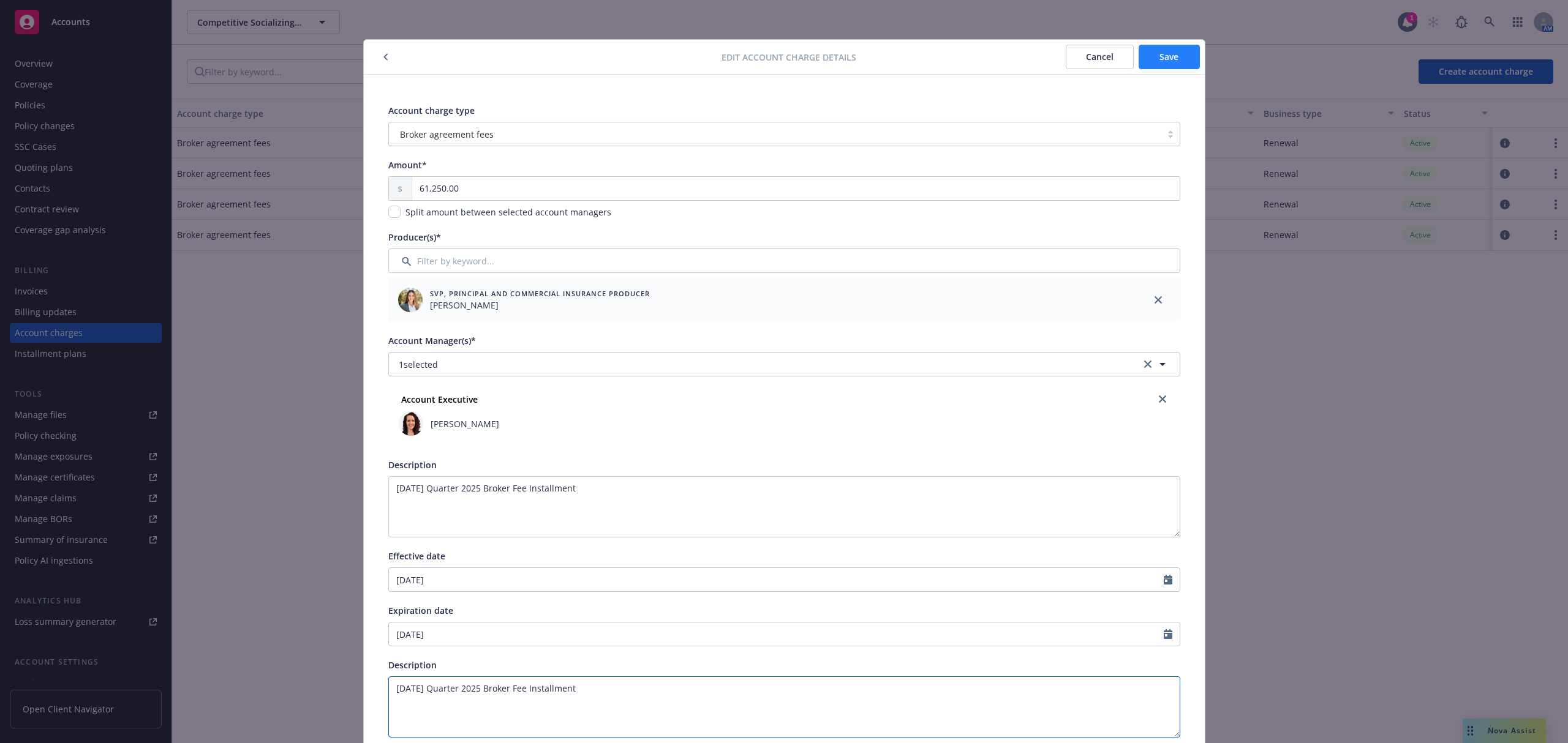
type textarea "[DATE] Quarter 2025 Broker Fee Installment"
click at [1149, 54] on button "Save" at bounding box center [1169, 57] width 61 height 24
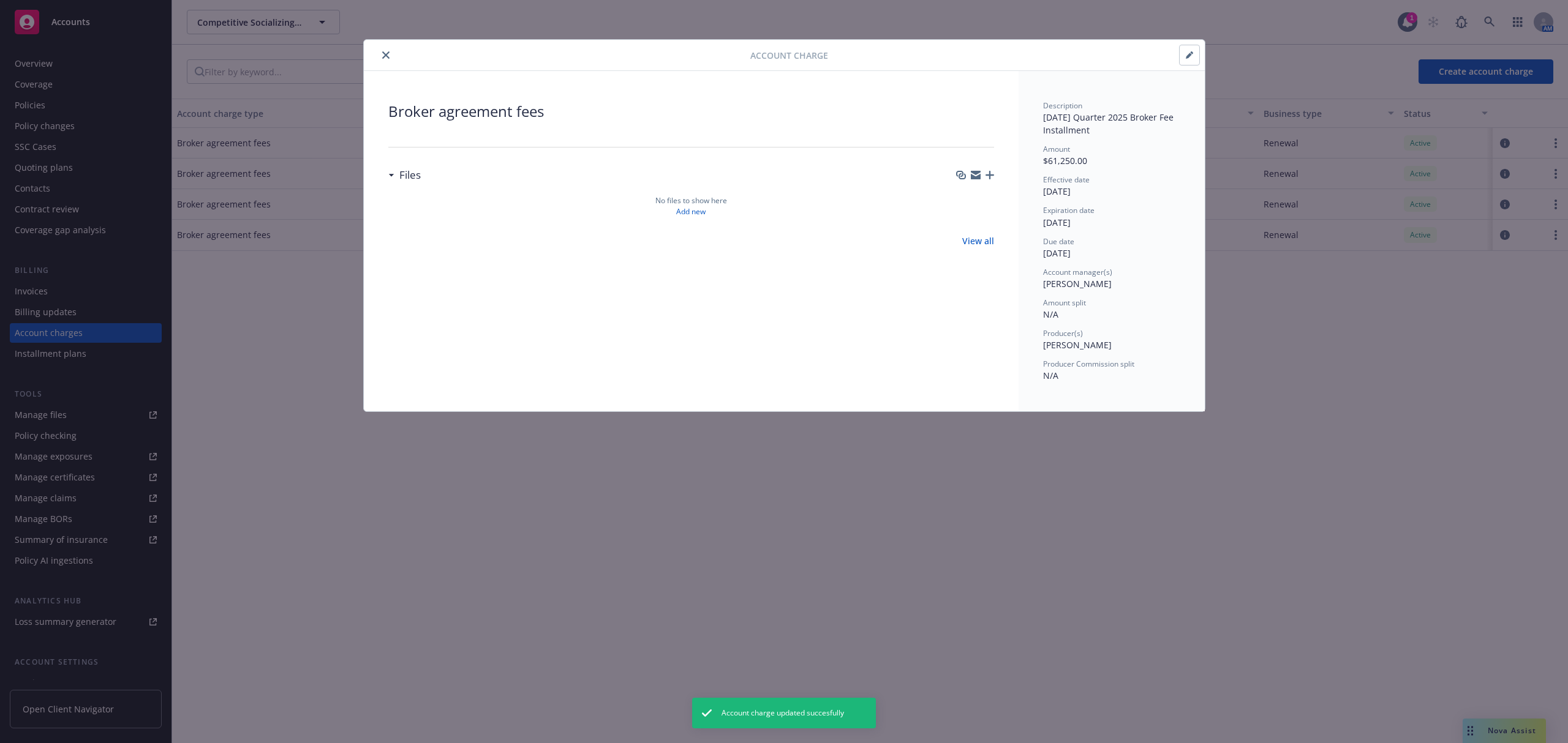
click at [382, 59] on icon "close" at bounding box center [386, 55] width 8 height 8
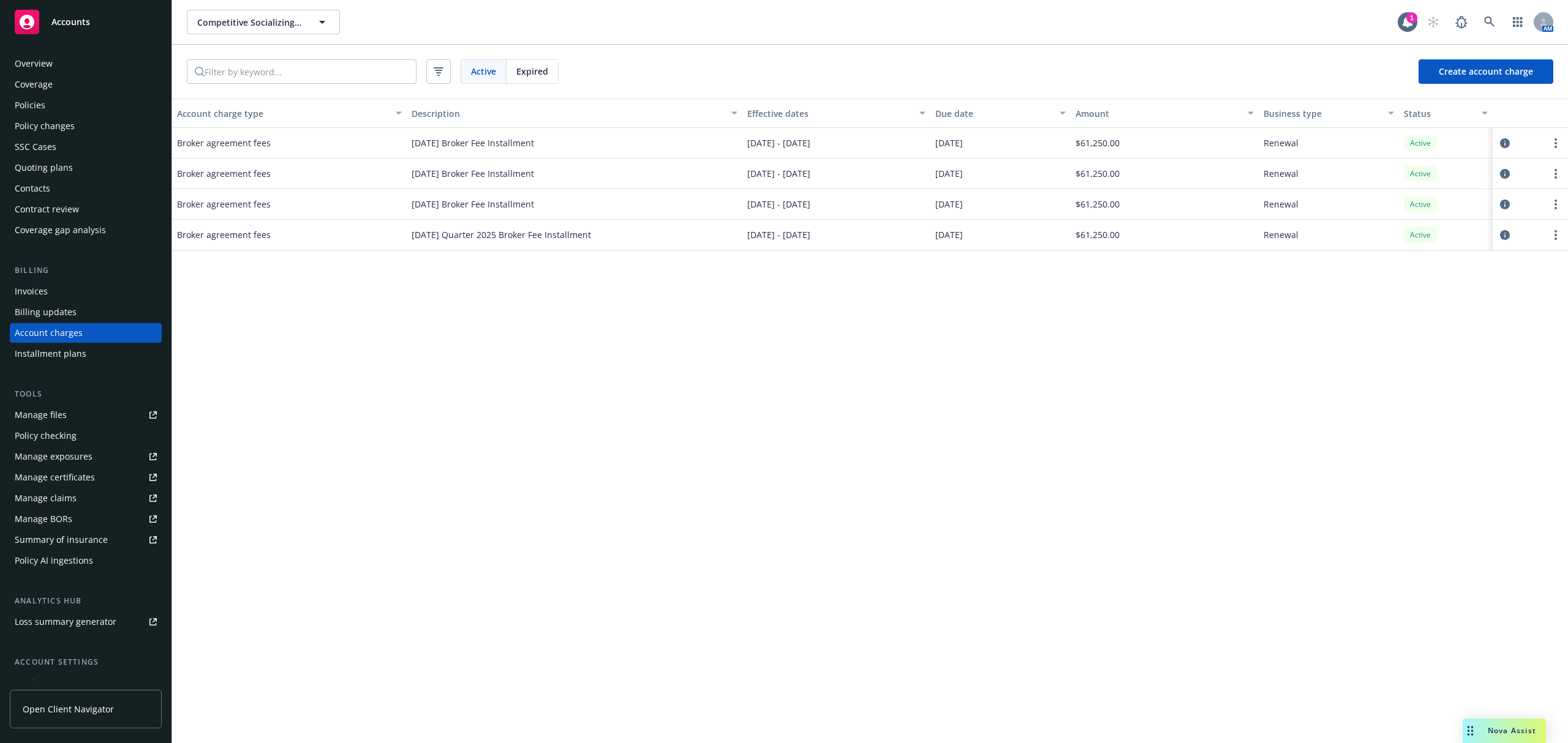
click at [44, 284] on div "Invoices" at bounding box center [31, 291] width 33 height 20
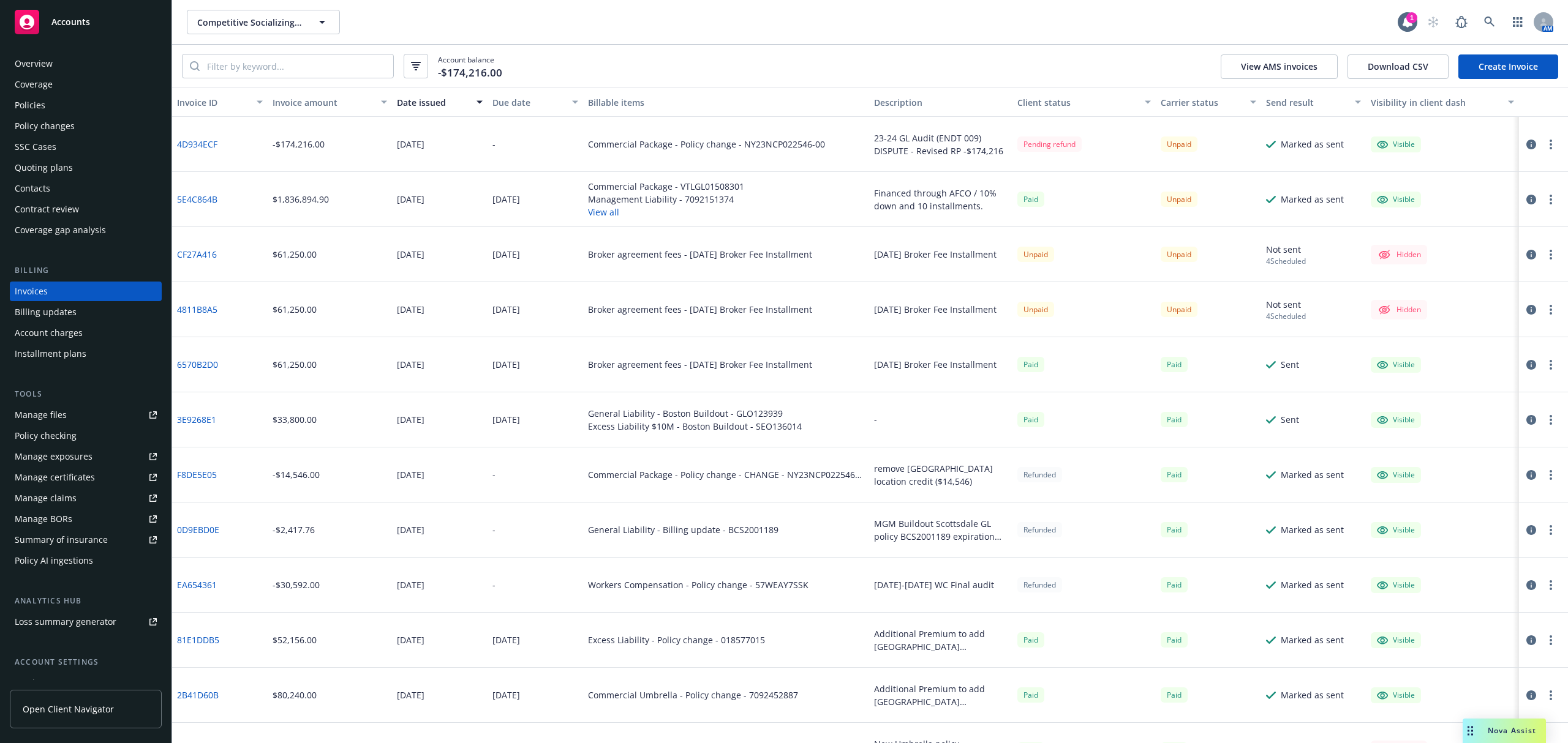
click at [1528, 66] on link "Create Invoice" at bounding box center [1508, 67] width 100 height 24
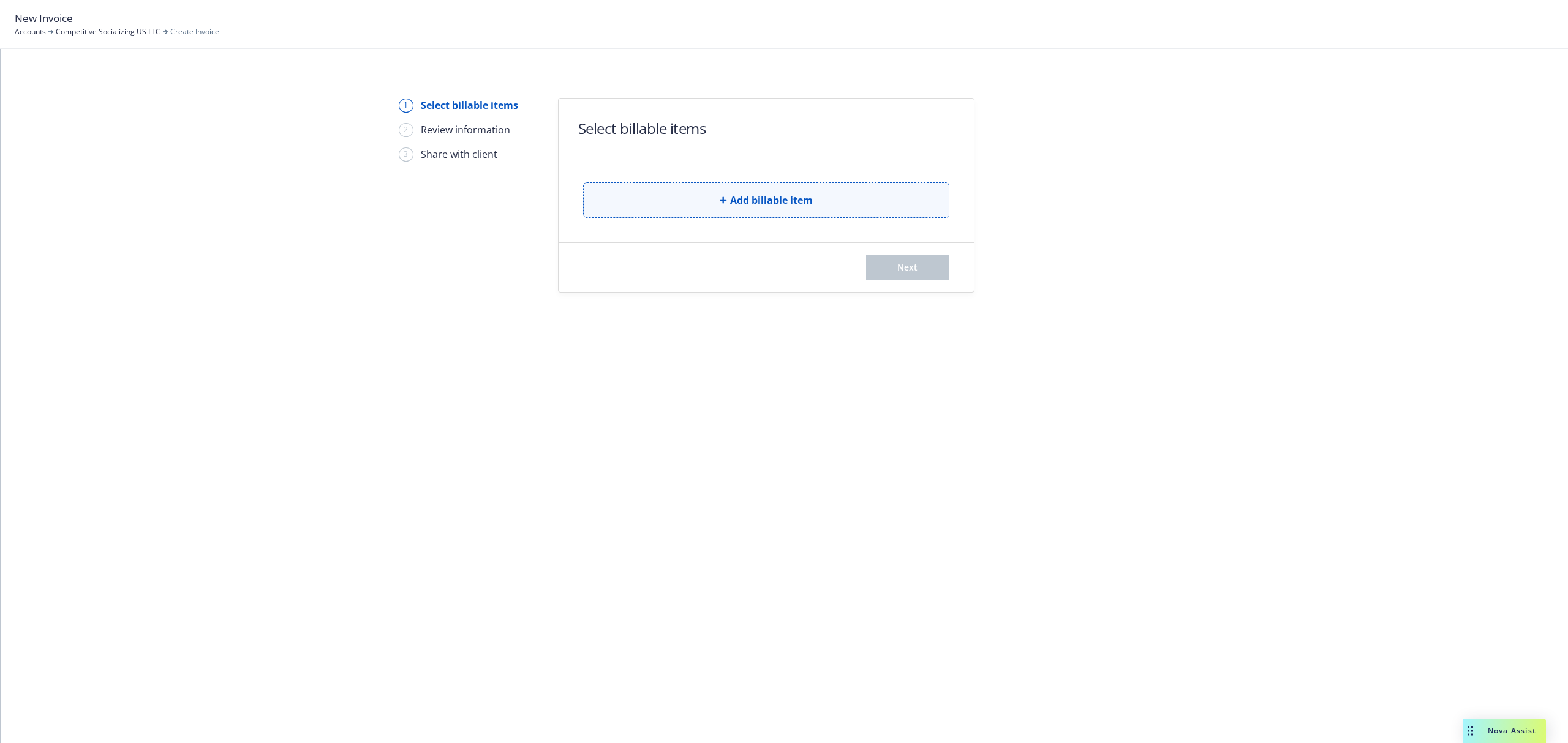
click at [781, 201] on span "Add billable item" at bounding box center [771, 200] width 83 height 15
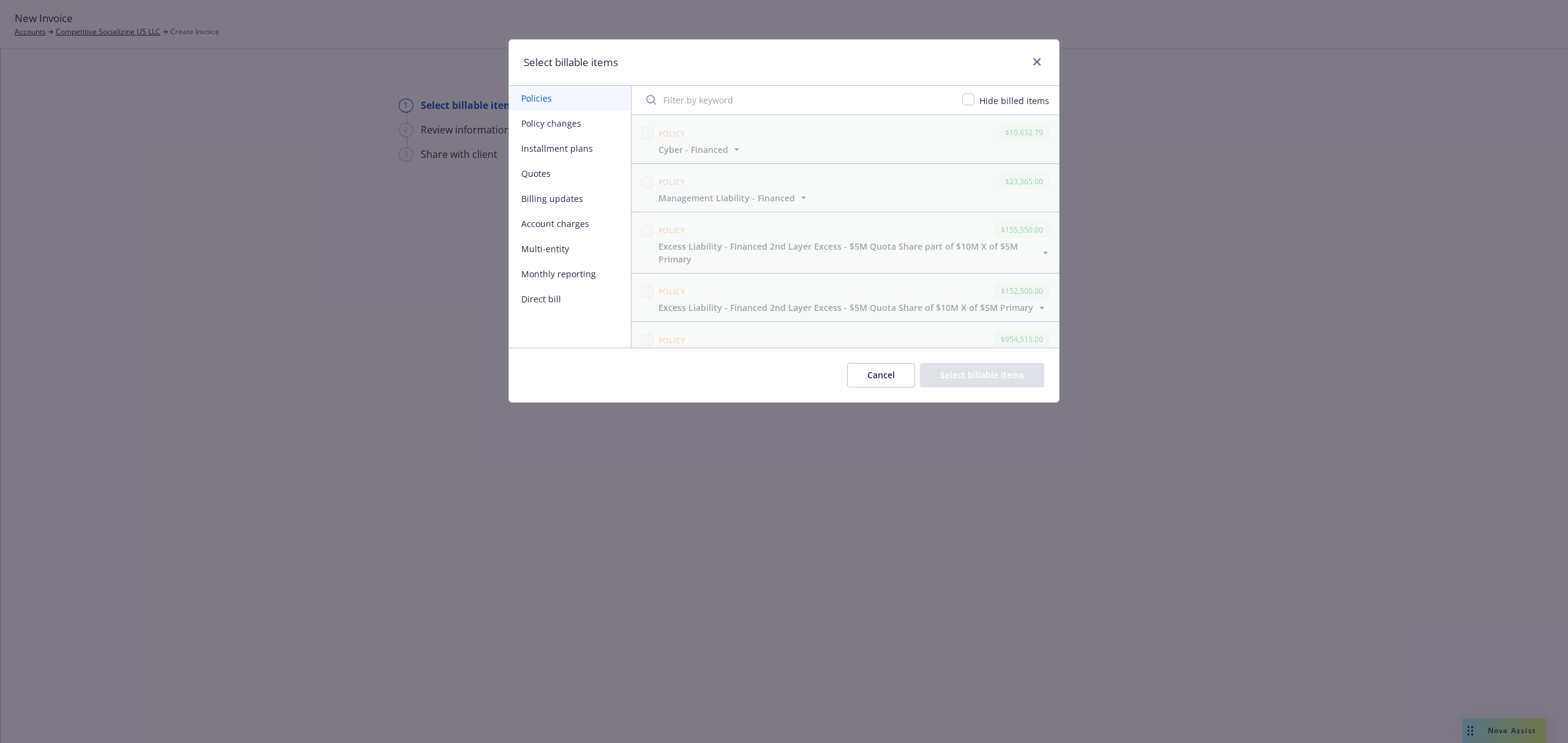
click at [571, 225] on button "Account charges" at bounding box center [570, 224] width 122 height 25
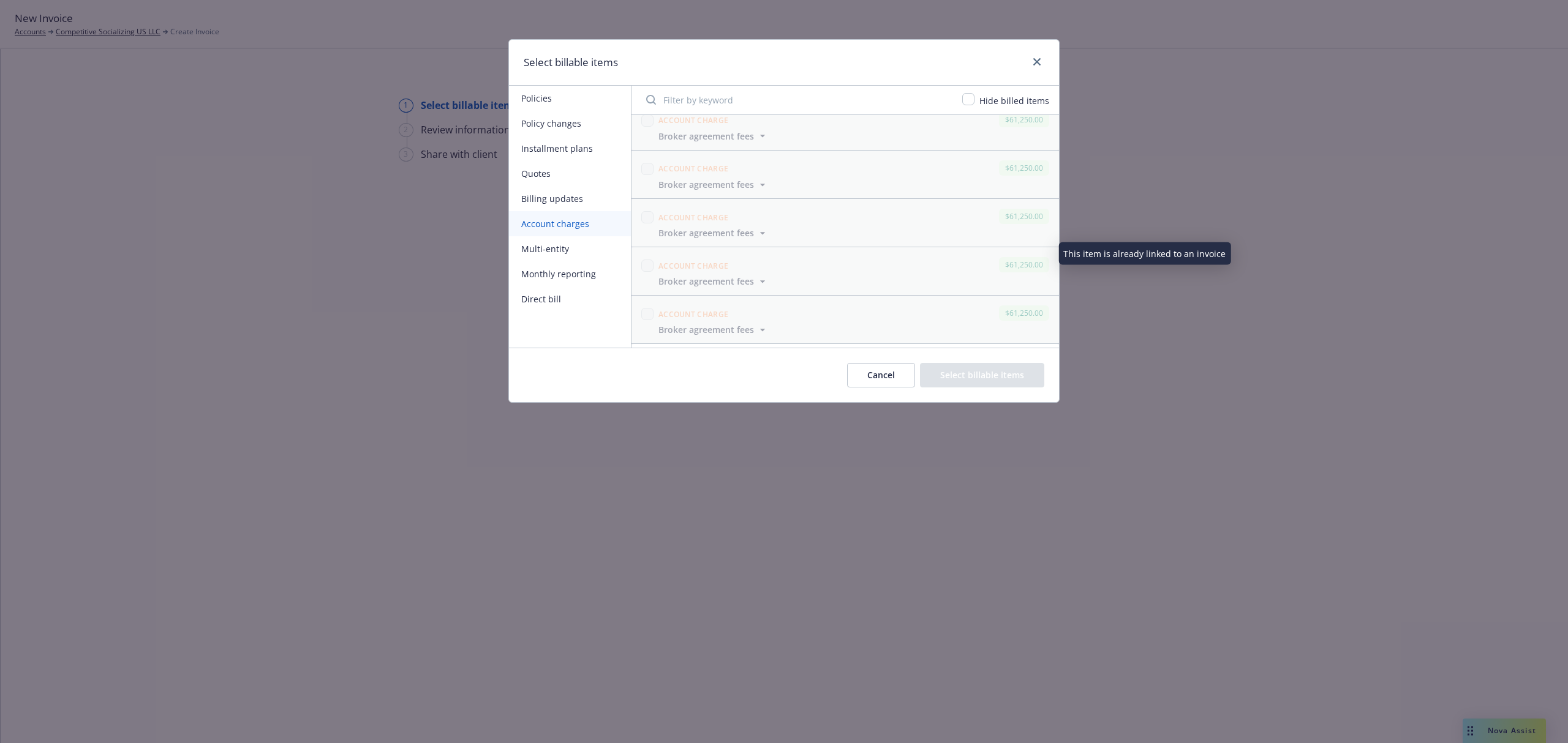
scroll to position [157, 0]
click at [645, 321] on input "checkbox" at bounding box center [647, 317] width 12 height 12
checkbox input "true"
click at [1000, 380] on button "Select billable items" at bounding box center [982, 376] width 124 height 24
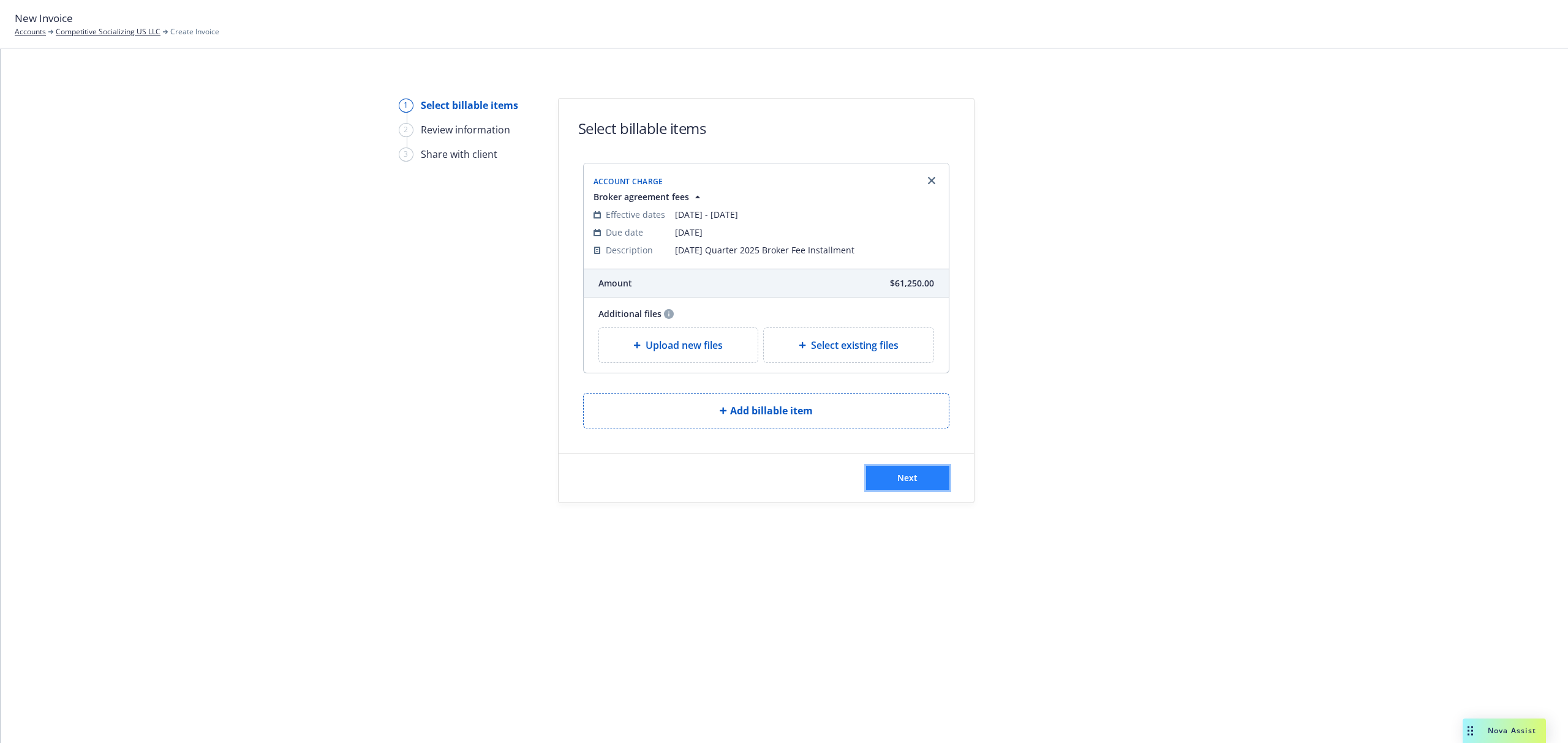
click at [905, 483] on span "Next" at bounding box center [908, 478] width 21 height 11
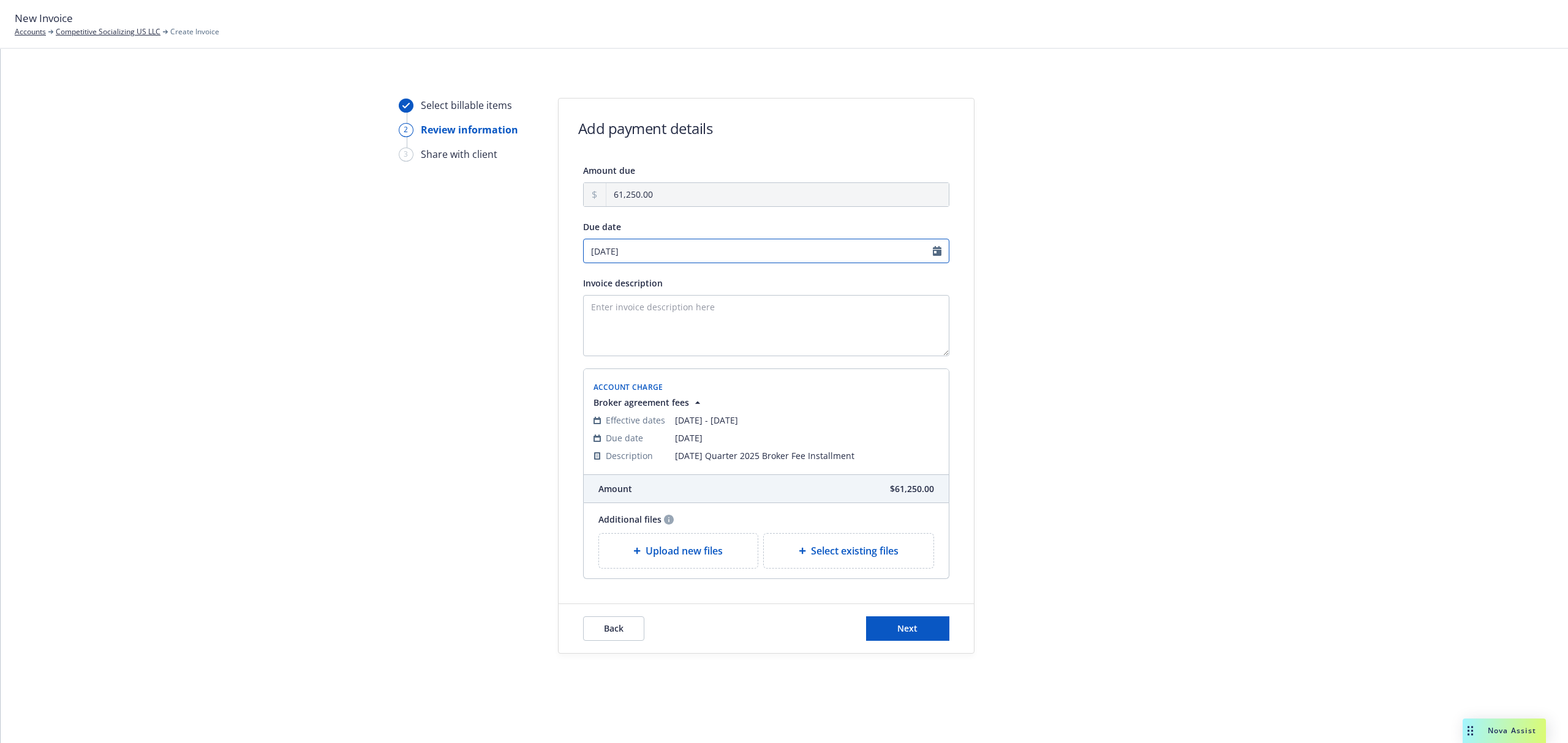
select select "October"
select select "2025"
click at [936, 248] on input "[DATE]" at bounding box center [767, 251] width 366 height 24
click at [654, 352] on span "15" at bounding box center [655, 353] width 9 height 13
type input "[DATE]"
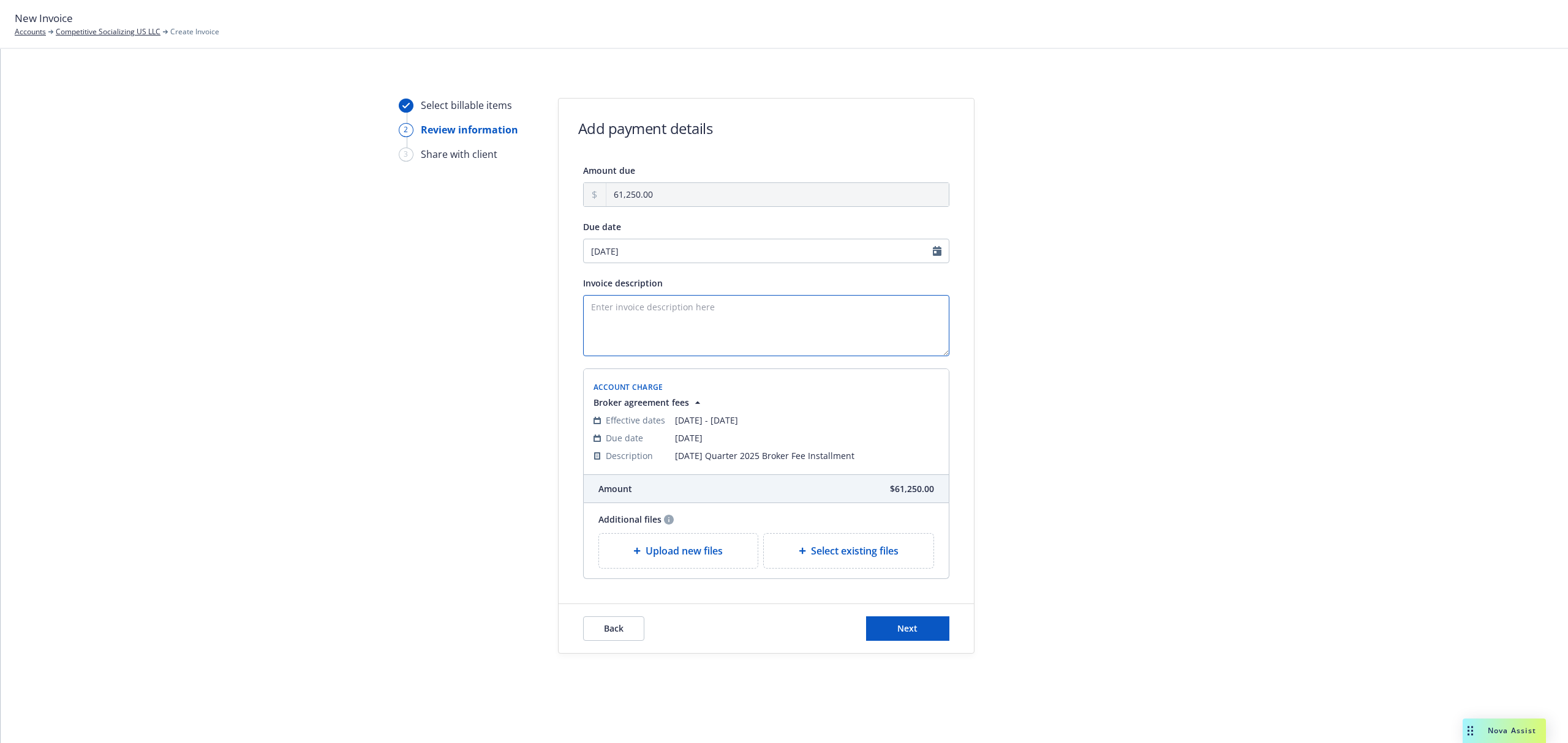
click at [678, 319] on textarea "Invoice description" at bounding box center [767, 325] width 366 height 61
type textarea "2nd Quarter Broker Fee Installment"
click at [888, 624] on button "Next" at bounding box center [908, 628] width 84 height 24
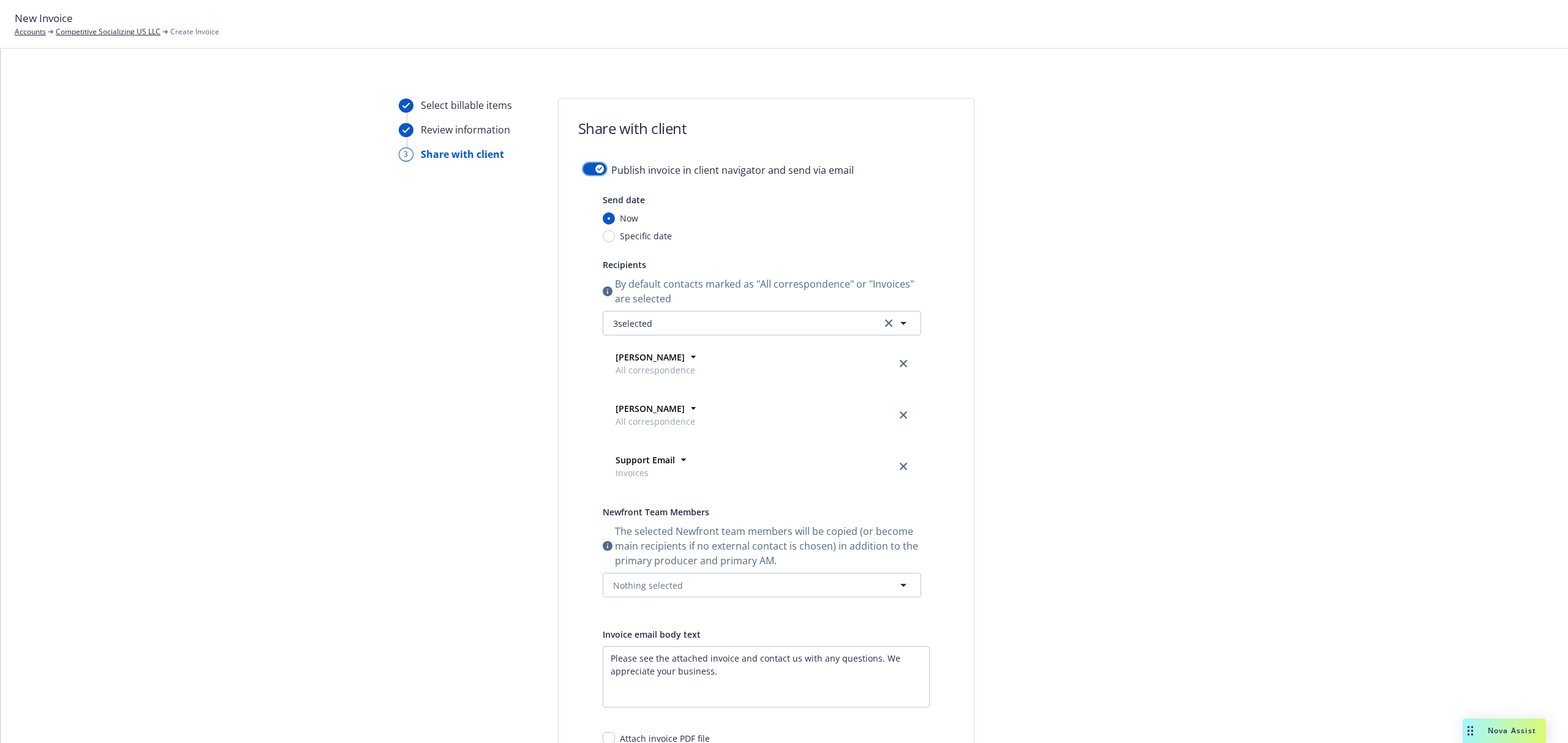
click at [583, 164] on button "button" at bounding box center [595, 168] width 23 height 12
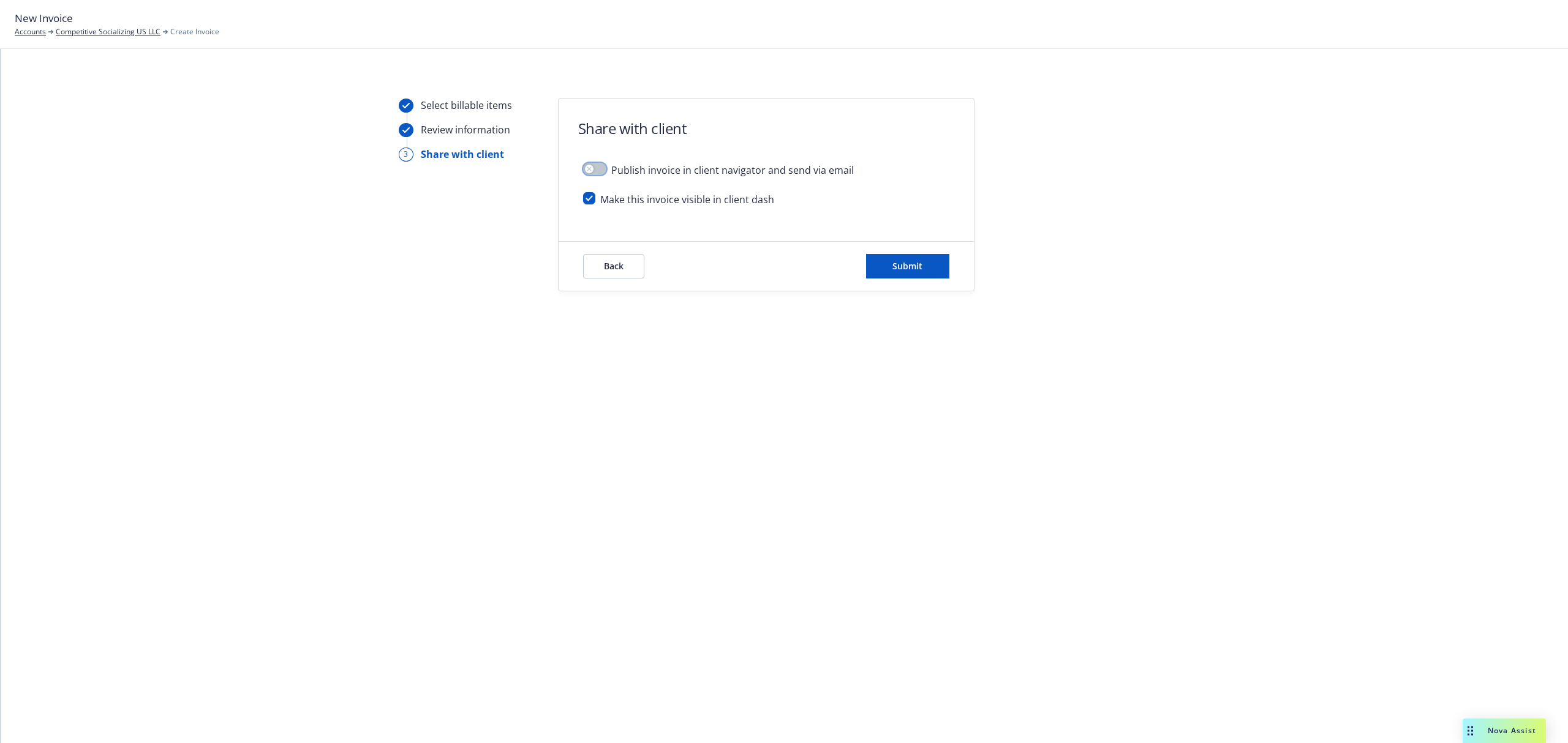
click at [600, 164] on button "button" at bounding box center [595, 168] width 23 height 12
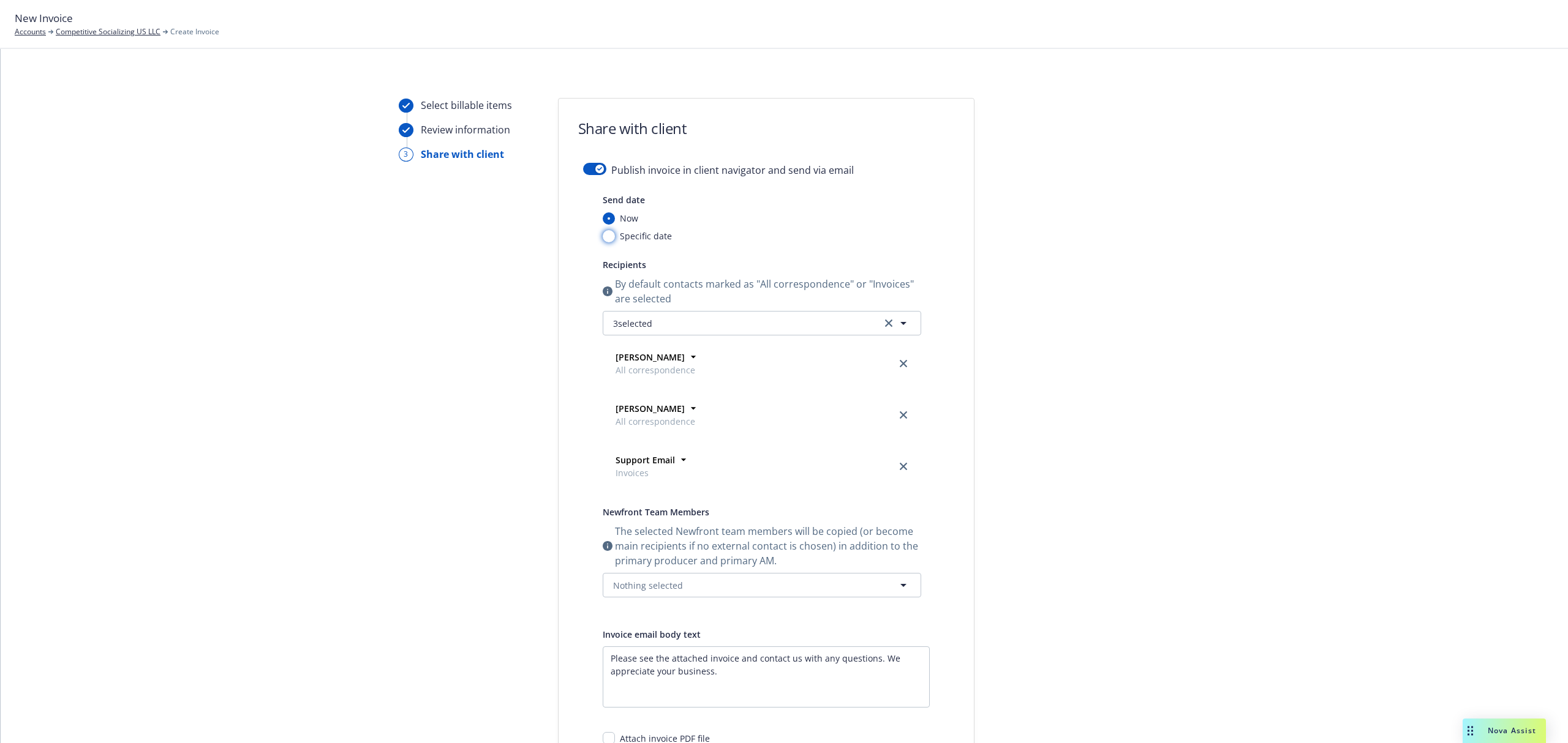
click at [606, 237] on input "Specific date" at bounding box center [608, 236] width 12 height 12
radio input "true"
radio input "false"
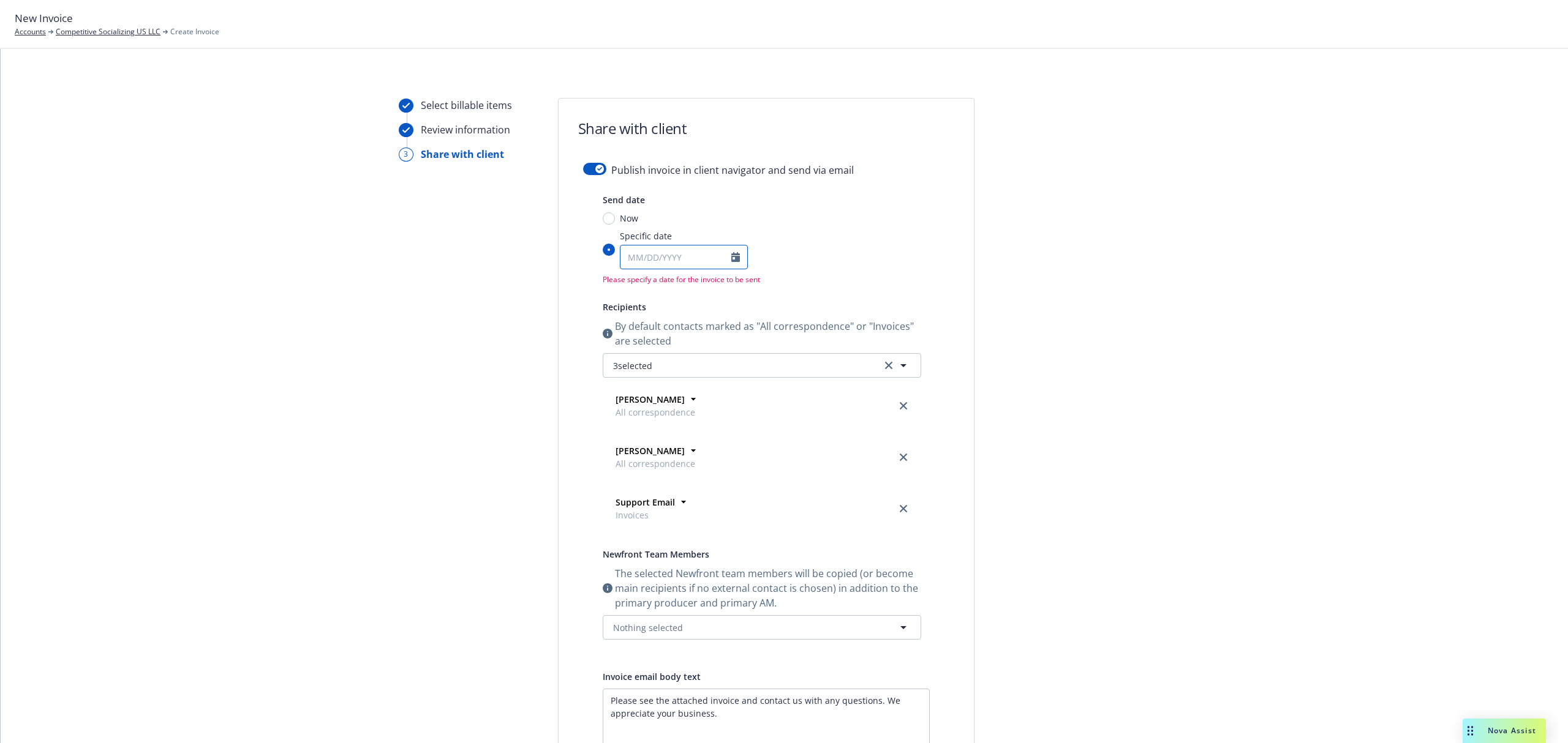
click at [734, 259] on icon "Calendar" at bounding box center [735, 257] width 8 height 9
select select "9"
click at [727, 390] on span "26" at bounding box center [734, 384] width 17 height 15
click at [614, 255] on input "Specific date January February March April May June July August September Octob…" at bounding box center [608, 249] width 12 height 12
type input "[DATE]"
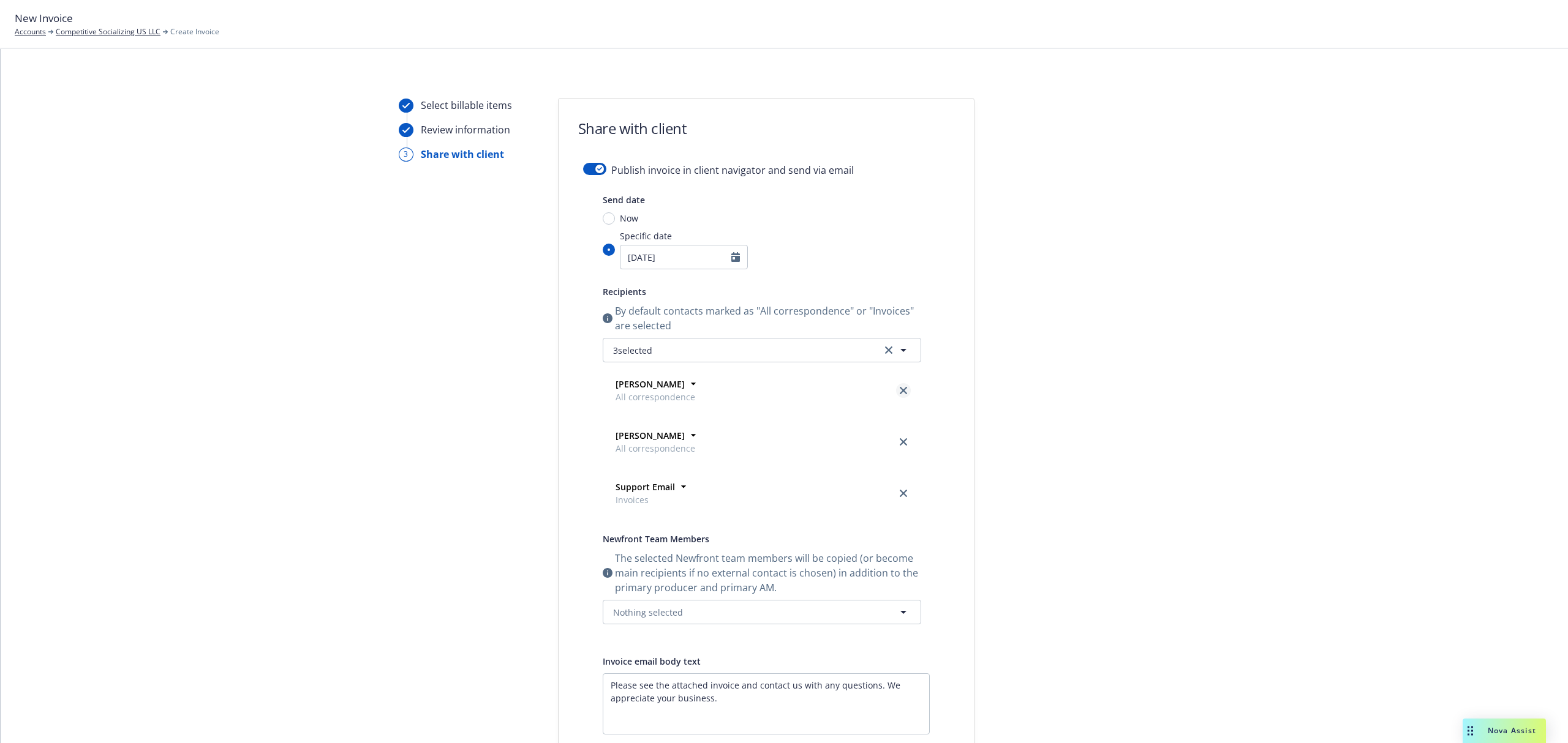
click at [900, 390] on icon "close" at bounding box center [904, 391] width 8 height 8
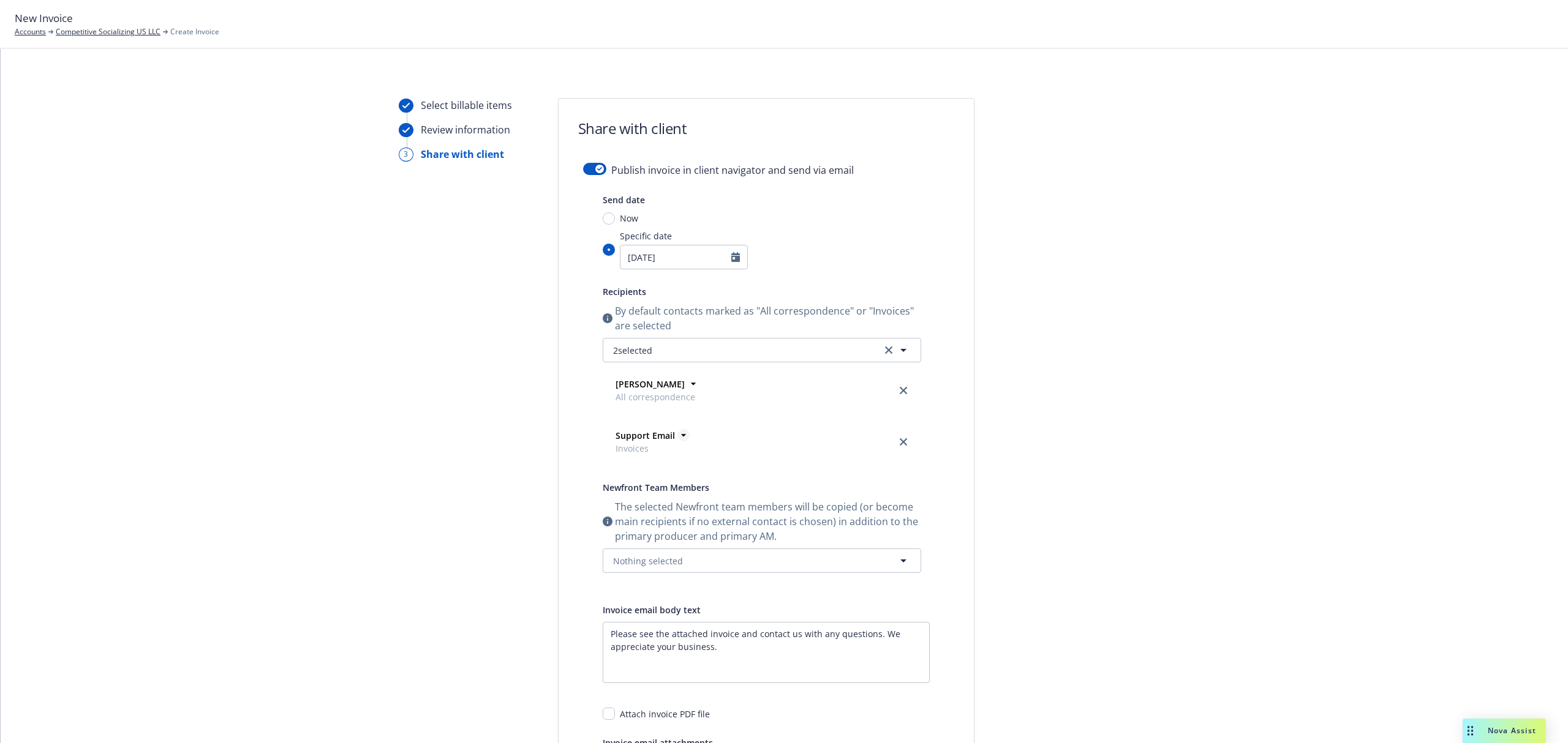
click at [679, 436] on icon at bounding box center [683, 435] width 12 height 12
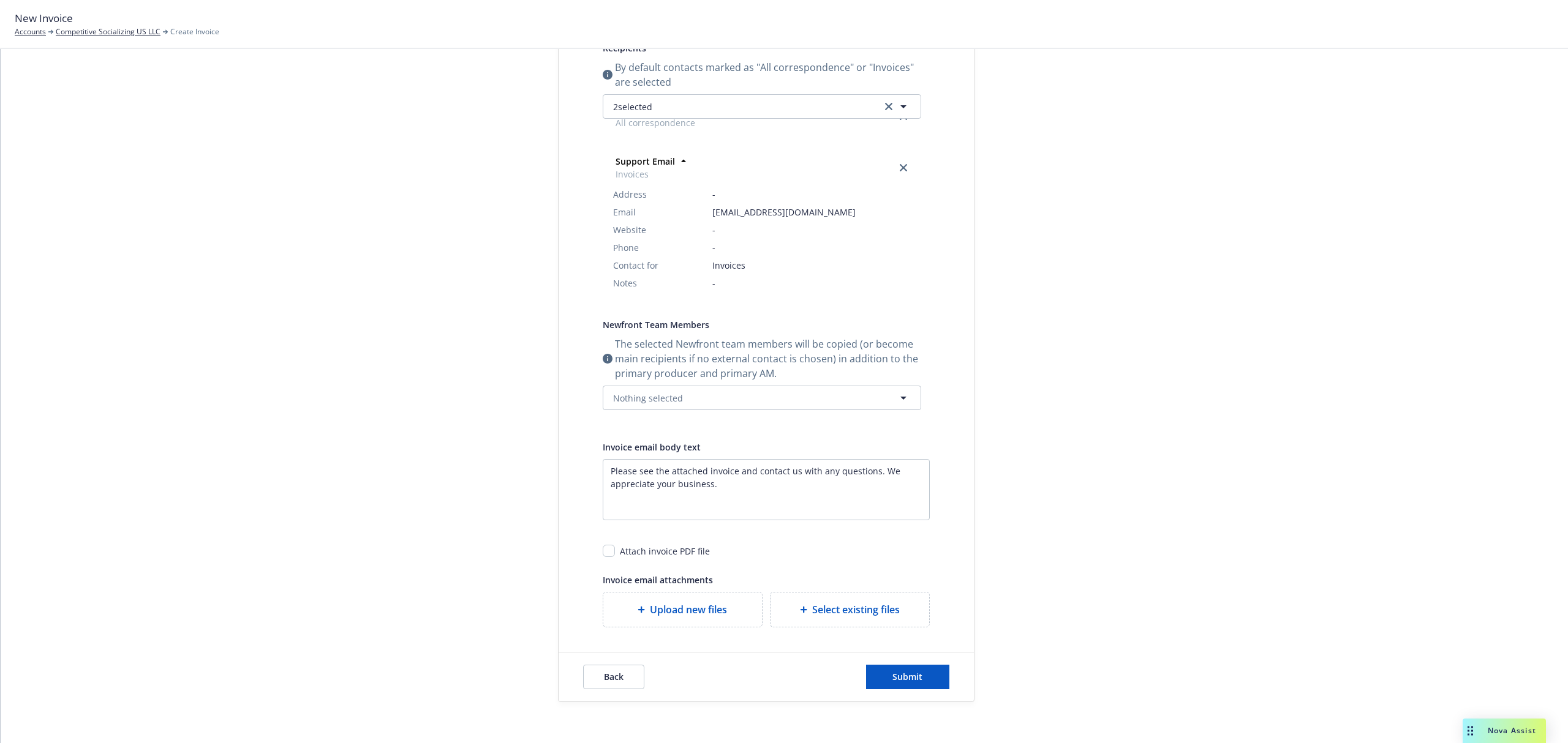
scroll to position [245, 0]
click at [640, 398] on span "Nothing selected" at bounding box center [648, 397] width 70 height 13
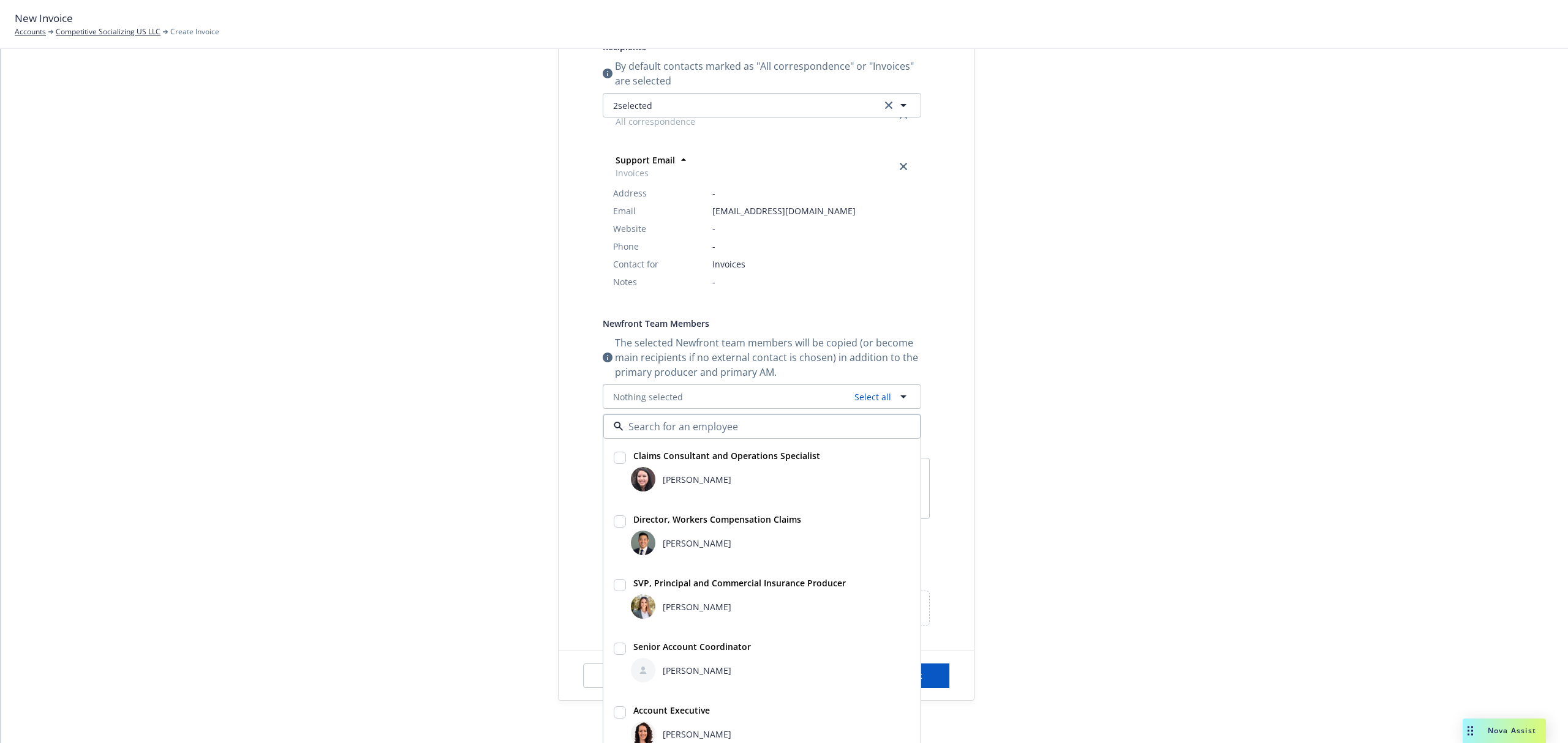
click at [613, 588] on input "checkbox" at bounding box center [619, 585] width 12 height 12
checkbox input "true"
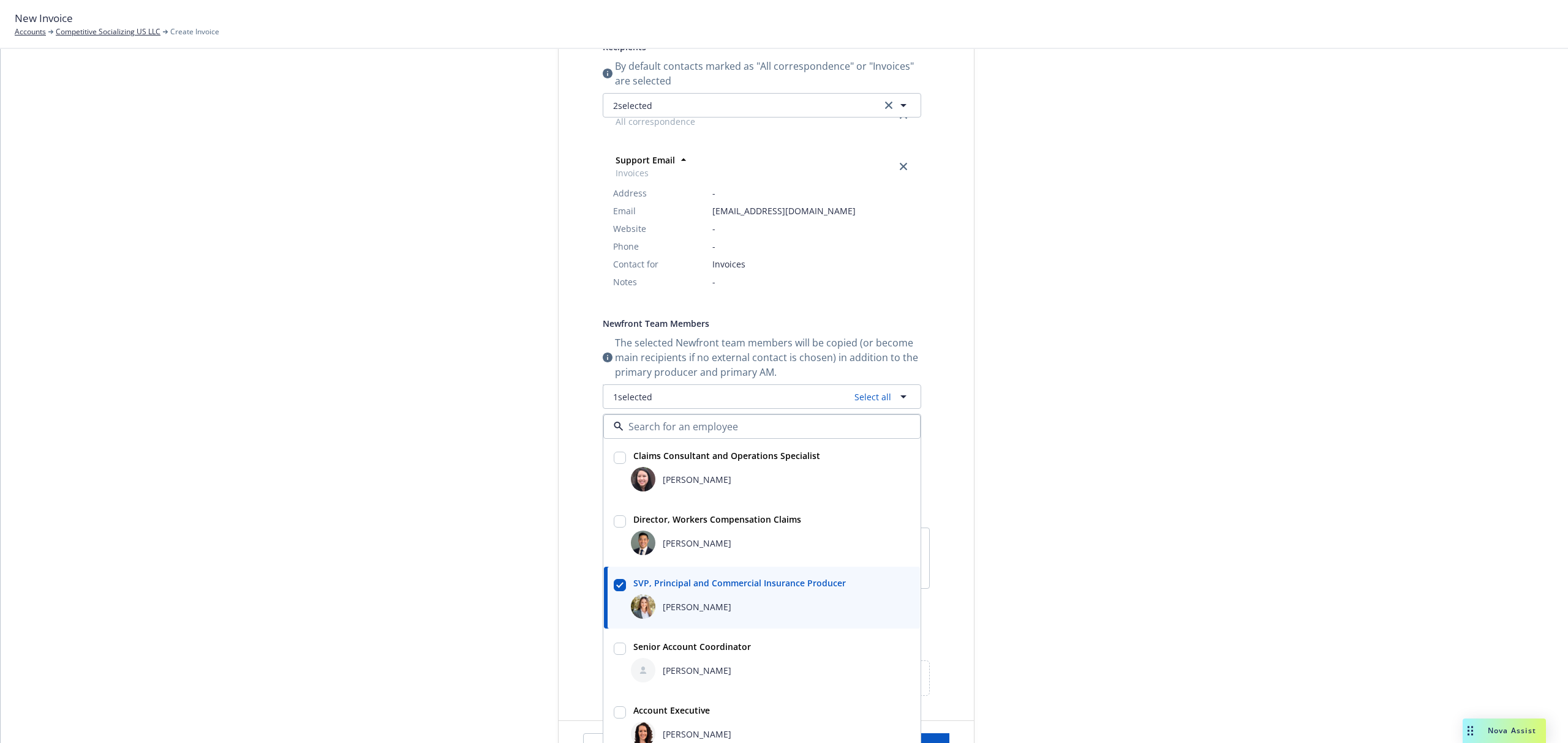
click at [614, 713] on input "checkbox" at bounding box center [619, 712] width 12 height 12
checkbox input "true"
click at [1062, 537] on div at bounding box center [1084, 347] width 172 height 987
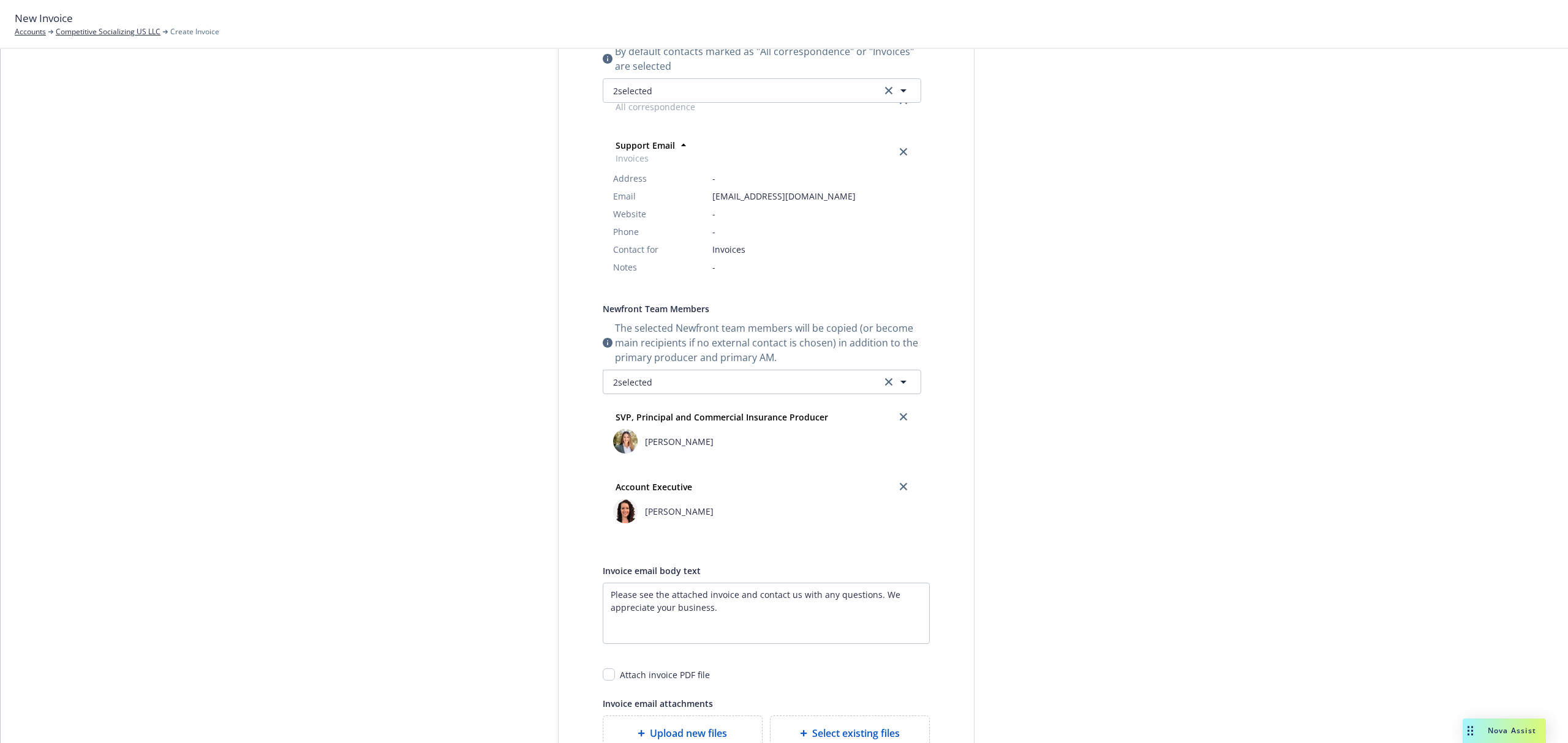
scroll to position [408, 0]
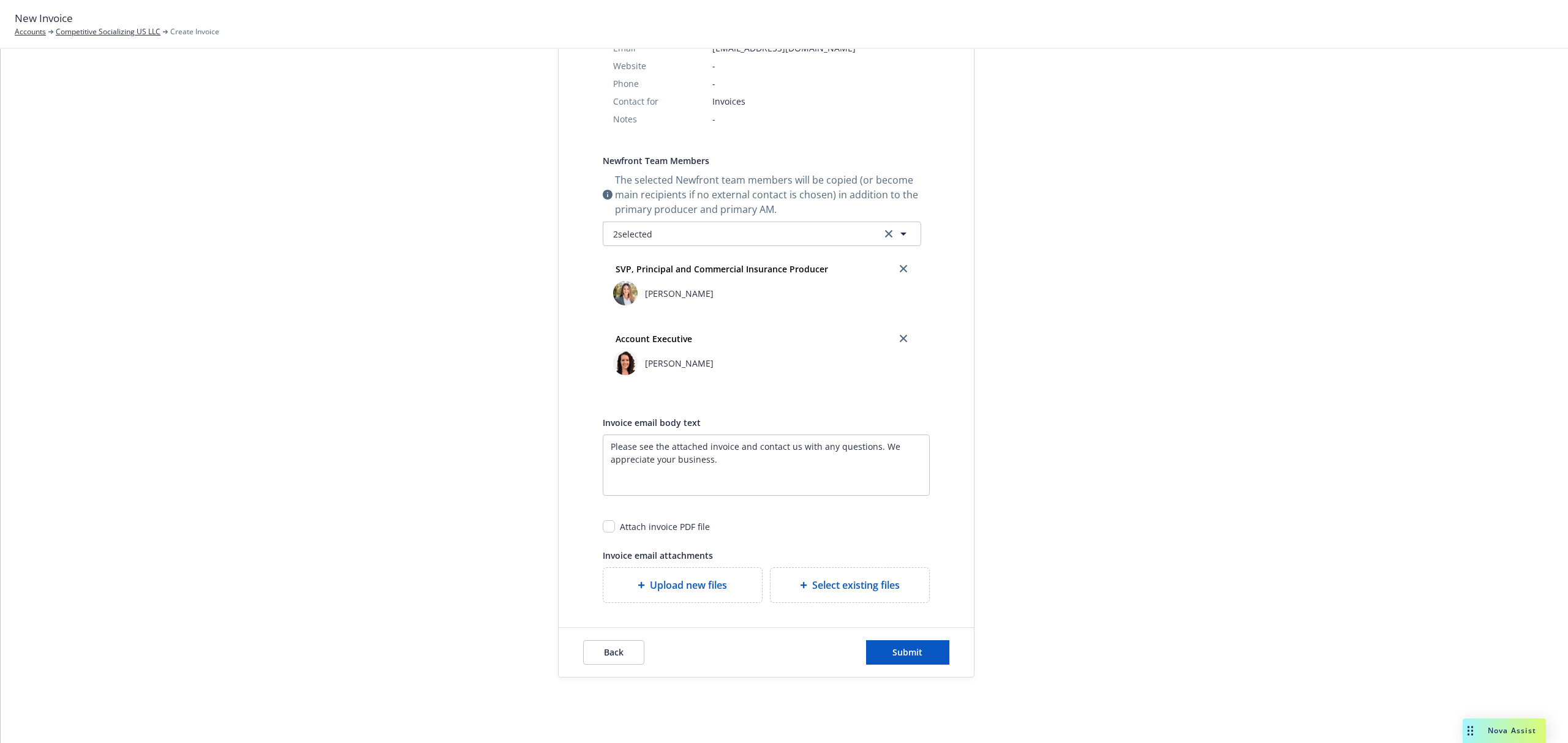
click at [650, 525] on div "Attach invoice PDF file" at bounding box center [665, 527] width 90 height 13
click at [602, 530] on input "checkbox" at bounding box center [608, 526] width 12 height 12
checkbox input "true"
click at [894, 650] on span "Submit" at bounding box center [908, 652] width 30 height 11
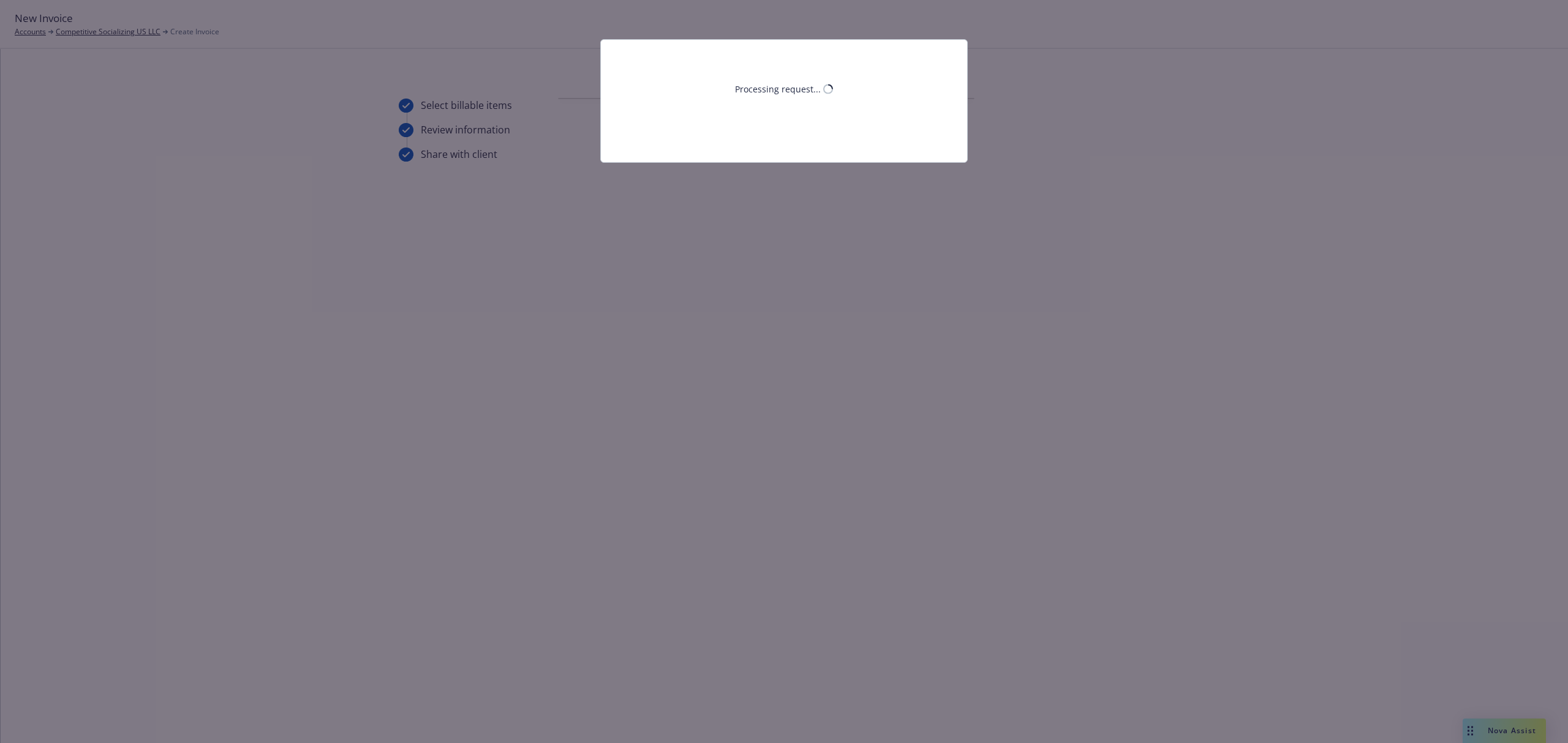
scroll to position [0, 0]
